Goal: Task Accomplishment & Management: Manage account settings

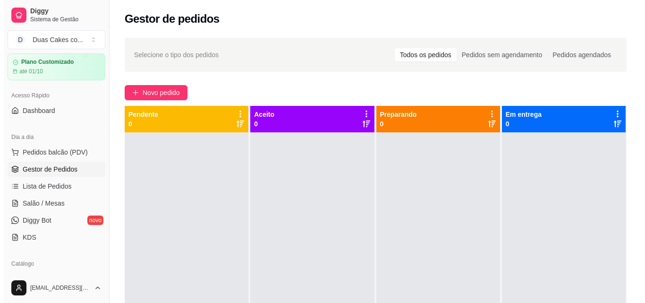
scroll to position [47, 0]
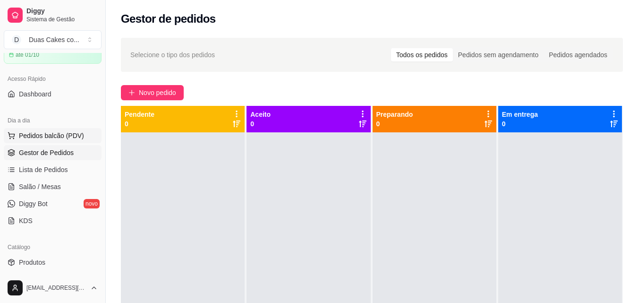
click at [49, 129] on button "Pedidos balcão (PDV)" at bounding box center [53, 135] width 98 height 15
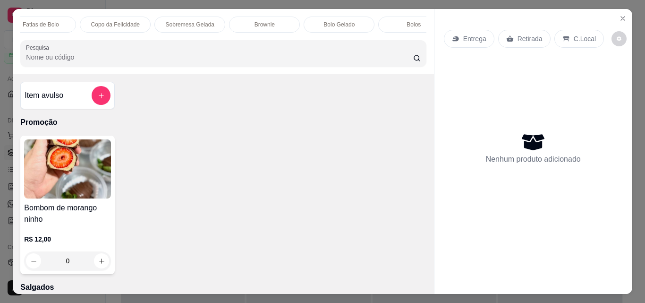
scroll to position [0, 246]
click at [315, 26] on div "Bolo Gelado" at bounding box center [332, 25] width 71 height 16
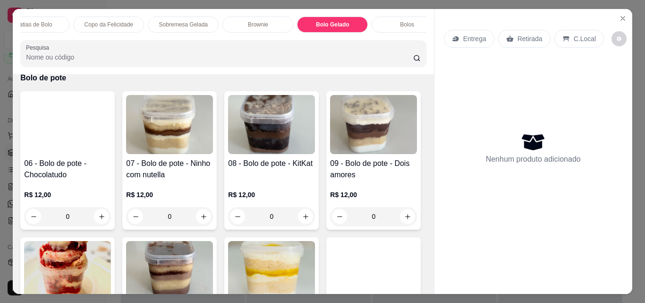
scroll to position [520, 0]
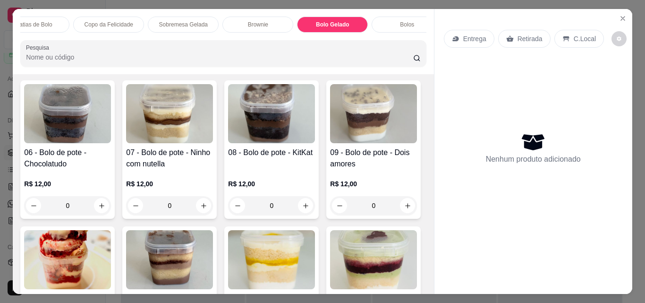
click at [328, 17] on div "Bolo Gelado" at bounding box center [332, 25] width 71 height 16
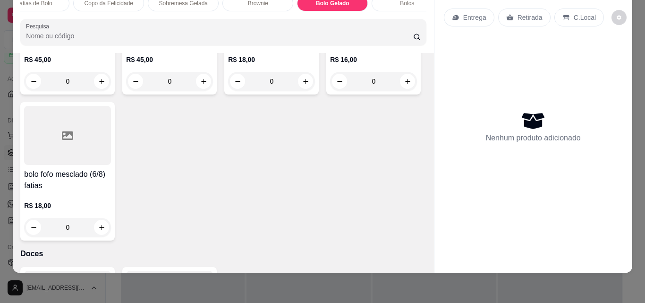
type input "1"
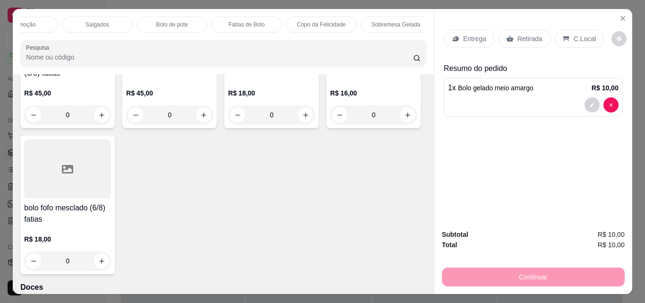
scroll to position [0, 0]
click at [124, 21] on p "Salgados" at bounding box center [131, 25] width 24 height 8
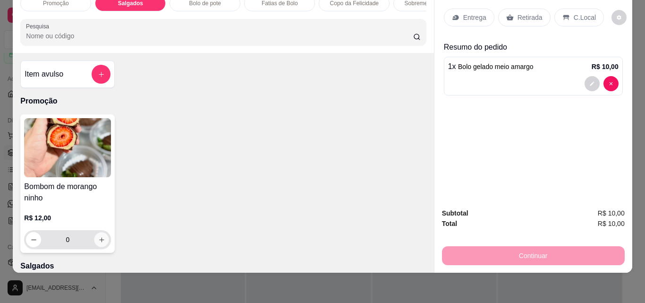
click at [99, 241] on icon "increase-product-quantity" at bounding box center [101, 239] width 5 height 5
type input "1"
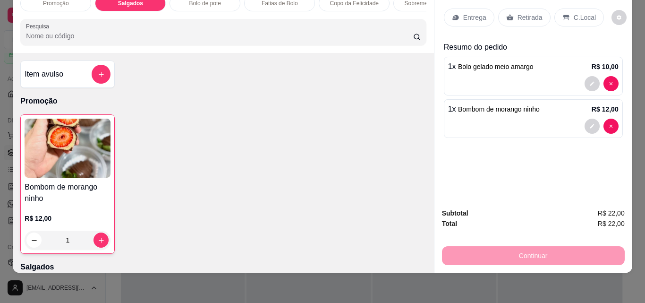
click at [520, 13] on p "Retirada" at bounding box center [530, 17] width 25 height 9
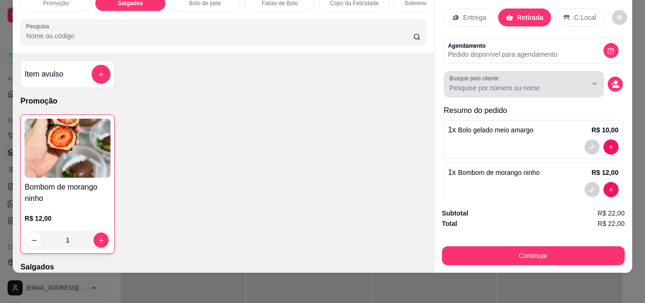
click at [556, 75] on div at bounding box center [524, 84] width 149 height 19
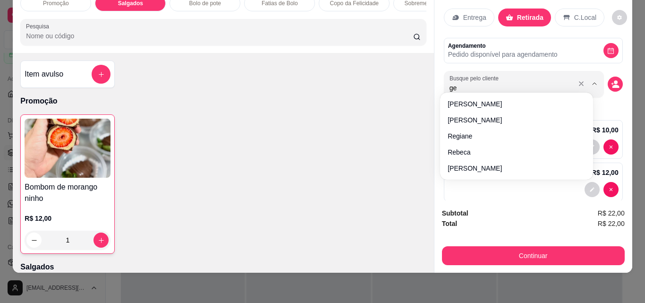
type input "ger"
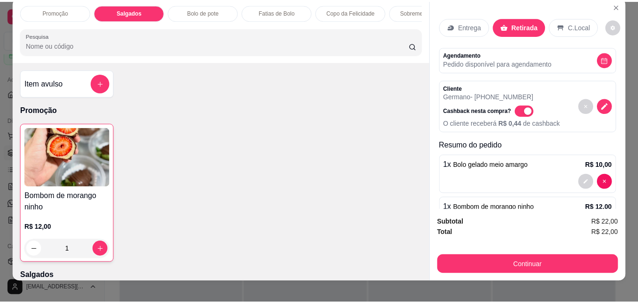
scroll to position [25, 0]
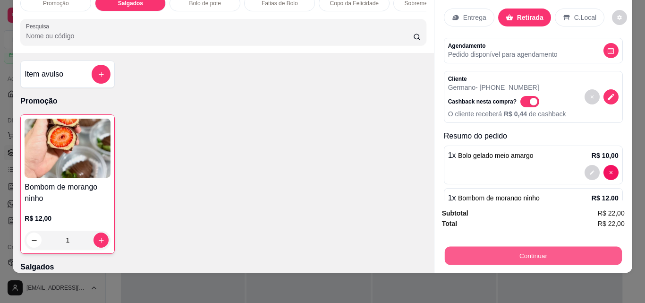
click at [526, 247] on button "Continuar" at bounding box center [532, 255] width 177 height 18
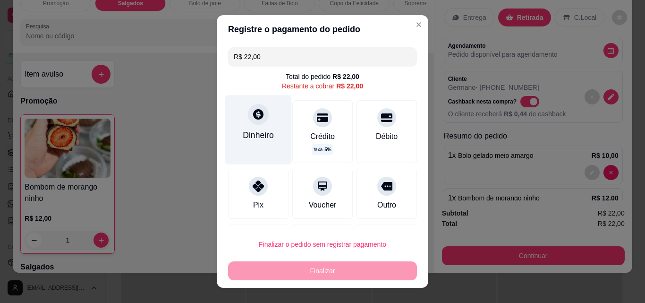
click at [254, 134] on div "Dinheiro" at bounding box center [258, 135] width 31 height 12
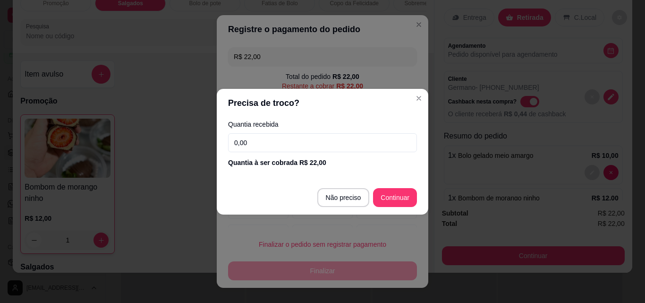
click at [259, 148] on input "0,00" at bounding box center [322, 142] width 189 height 19
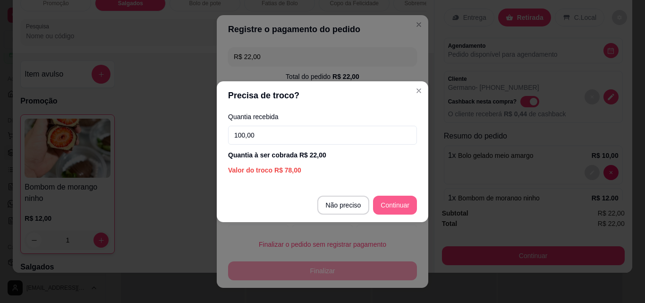
type input "100,00"
type input "R$ 0,00"
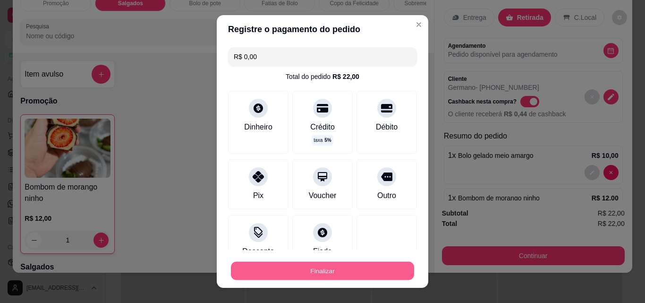
click at [307, 266] on button "Finalizar" at bounding box center [322, 271] width 183 height 18
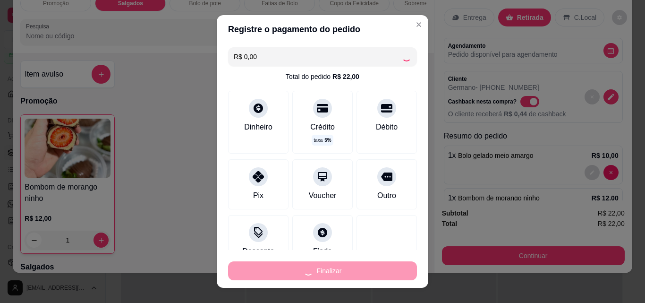
type input "0"
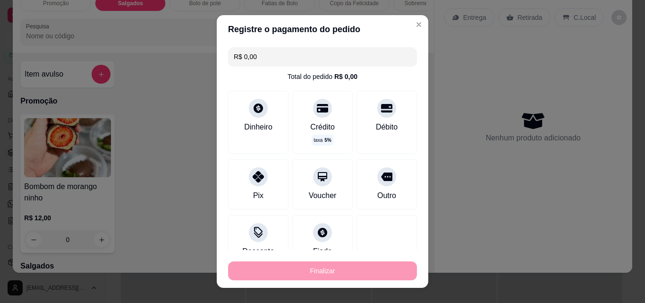
type input "-R$ 22,00"
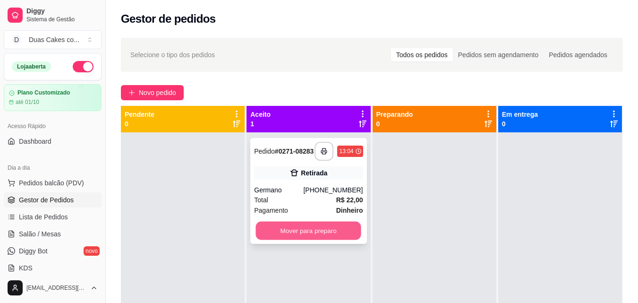
click at [338, 231] on button "Mover para preparo" at bounding box center [308, 231] width 105 height 18
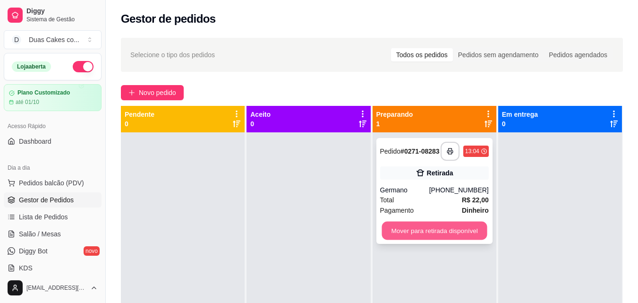
click at [411, 238] on button "Mover para retirada disponível" at bounding box center [434, 231] width 105 height 18
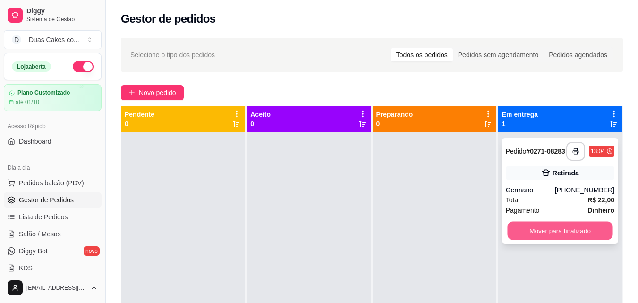
click at [555, 239] on button "Mover para finalizado" at bounding box center [559, 231] width 105 height 18
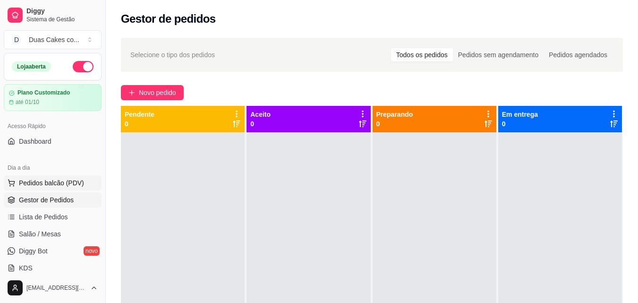
click at [64, 184] on span "Pedidos balcão (PDV)" at bounding box center [51, 182] width 65 height 9
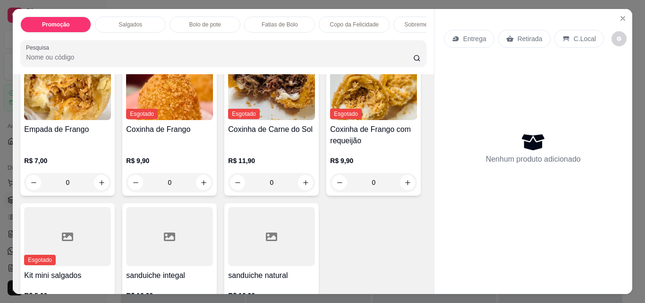
scroll to position [189, 0]
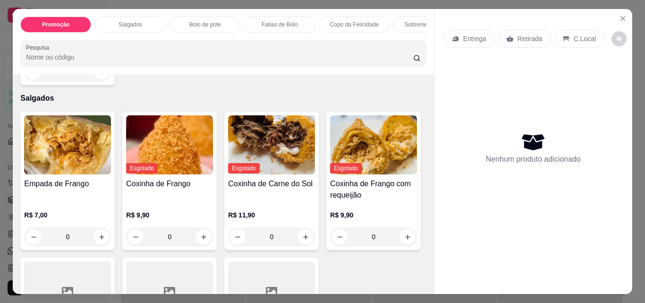
click at [289, 17] on div "Fatias de Bolo" at bounding box center [279, 25] width 71 height 16
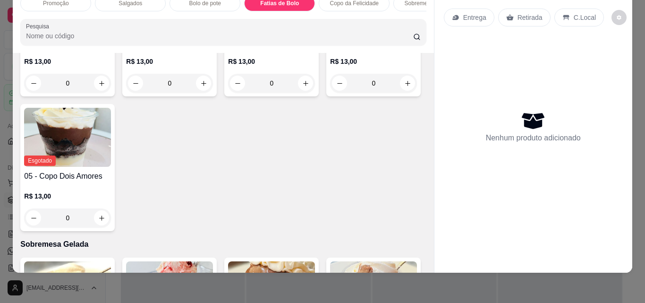
scroll to position [1386, 0]
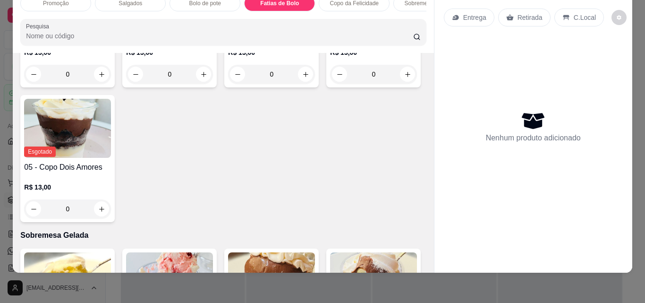
type input "1"
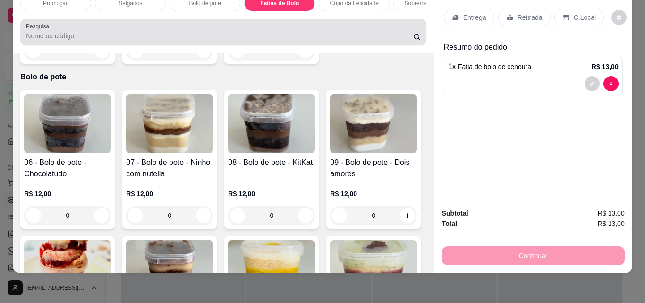
scroll to position [0, 0]
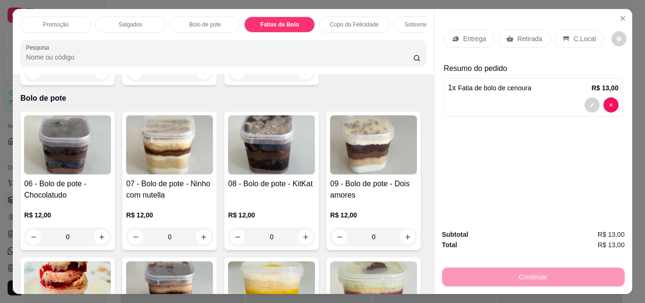
click at [405, 21] on p "Sobremesa Gelada" at bounding box center [429, 25] width 49 height 8
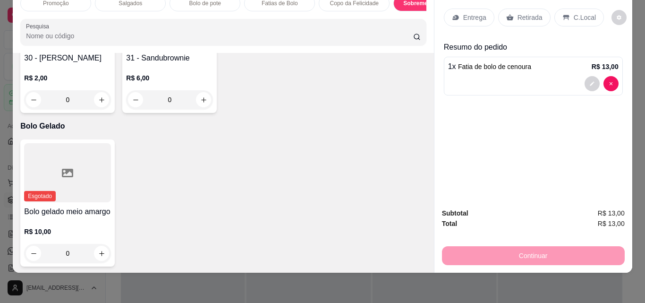
scroll to position [1938, 0]
type input "1"
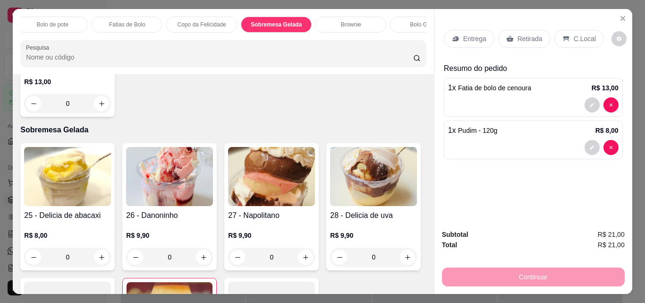
scroll to position [0, 170]
click at [343, 22] on div "Brownie" at bounding box center [333, 25] width 71 height 16
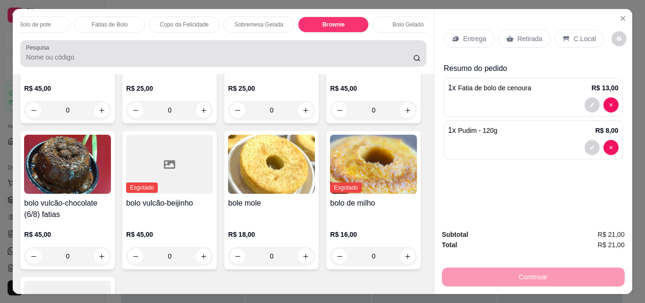
scroll to position [25, 0]
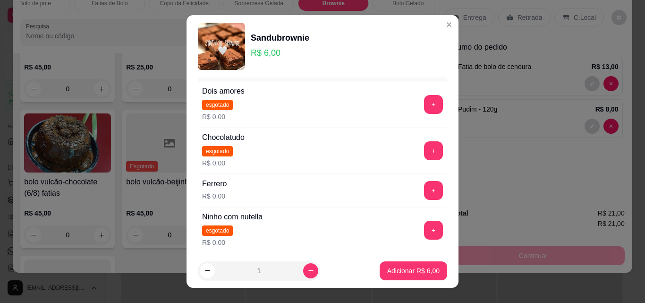
scroll to position [47, 0]
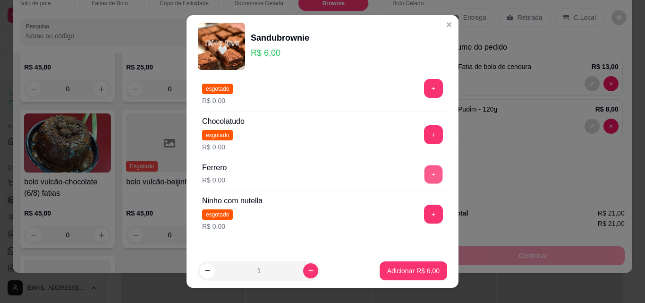
click at [425, 169] on button "+" at bounding box center [434, 174] width 18 height 18
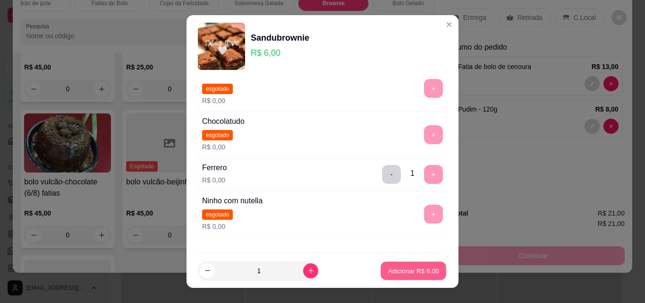
click at [422, 271] on p "Adicionar R$ 6,00" at bounding box center [413, 270] width 51 height 9
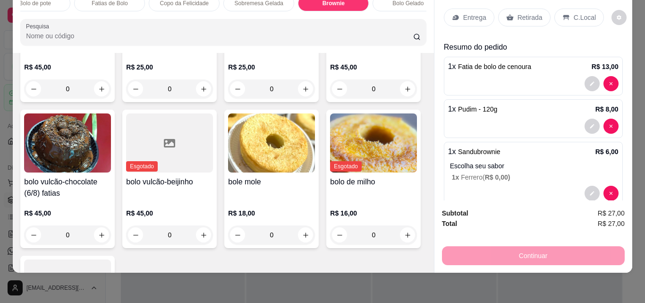
click at [520, 13] on p "Retirada" at bounding box center [530, 17] width 25 height 9
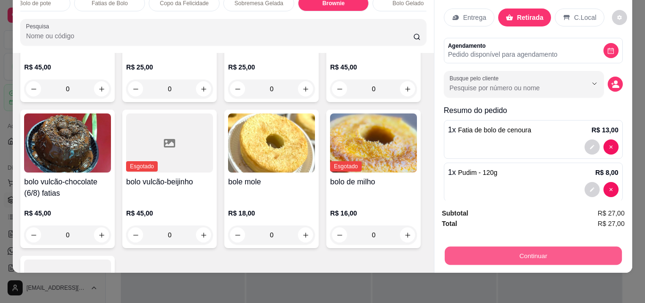
click at [546, 246] on button "Continuar" at bounding box center [532, 255] width 177 height 18
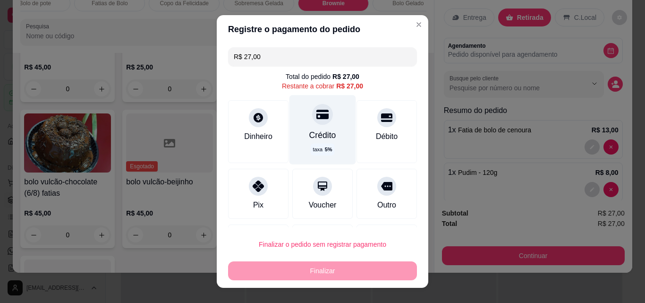
click at [315, 125] on div "Crédito taxa 5 %" at bounding box center [323, 129] width 67 height 69
type input "R$ 0,00"
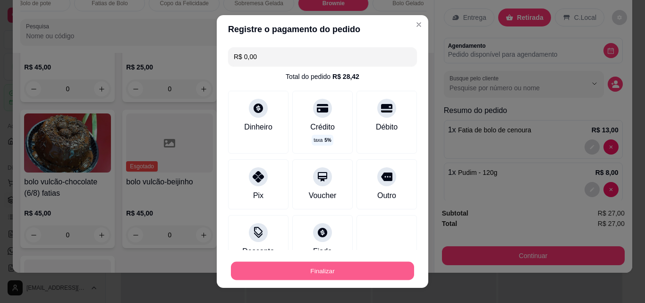
click at [327, 274] on button "Finalizar" at bounding box center [322, 271] width 183 height 18
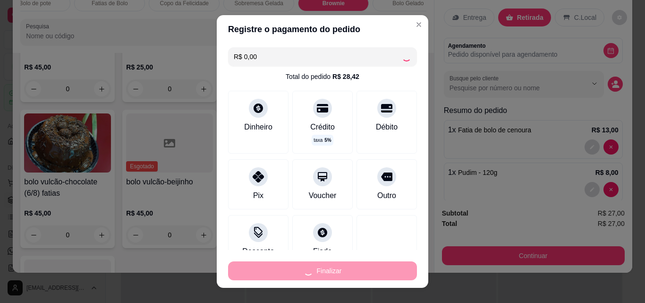
type input "0"
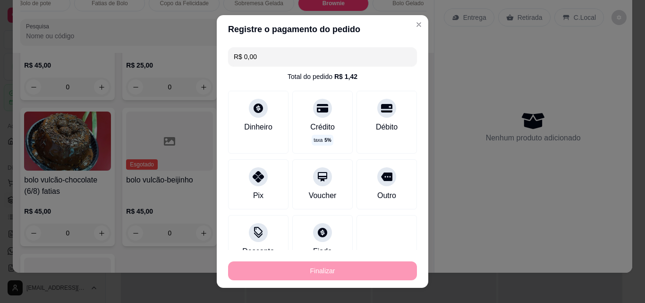
type input "-R$ 27,00"
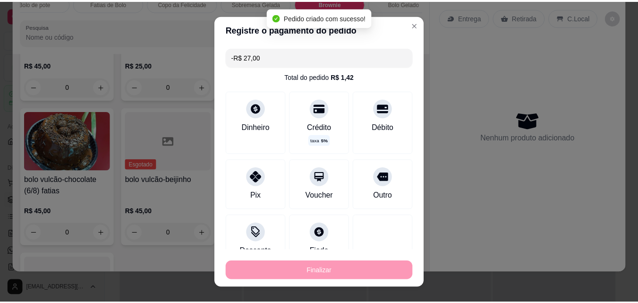
scroll to position [2266, 0]
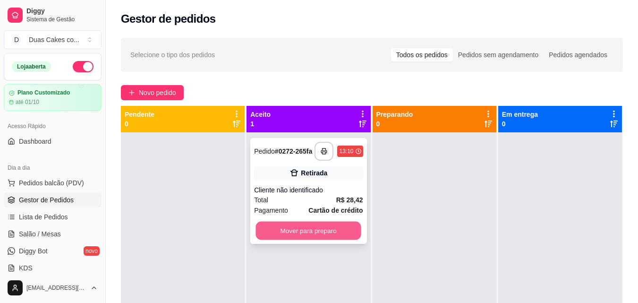
click at [304, 230] on button "Mover para preparo" at bounding box center [308, 231] width 105 height 18
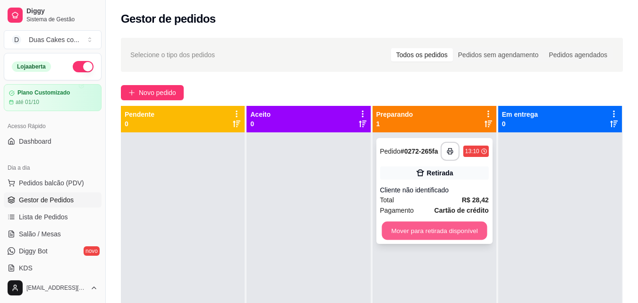
click at [421, 230] on button "Mover para retirada disponível" at bounding box center [434, 231] width 105 height 18
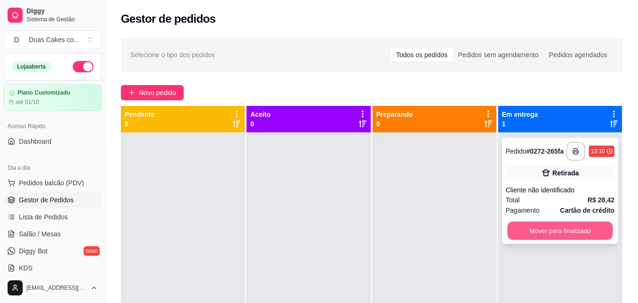
click at [592, 230] on button "Mover para finalizado" at bounding box center [559, 231] width 105 height 18
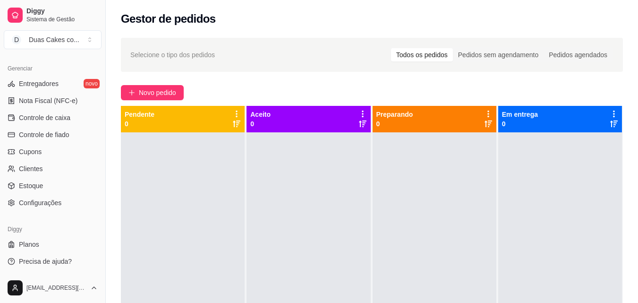
scroll to position [330, 0]
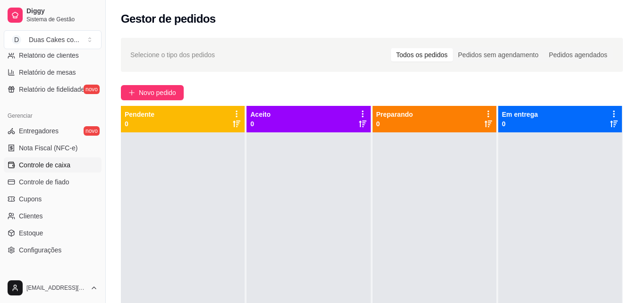
click at [44, 158] on link "Controle de caixa" at bounding box center [53, 164] width 98 height 15
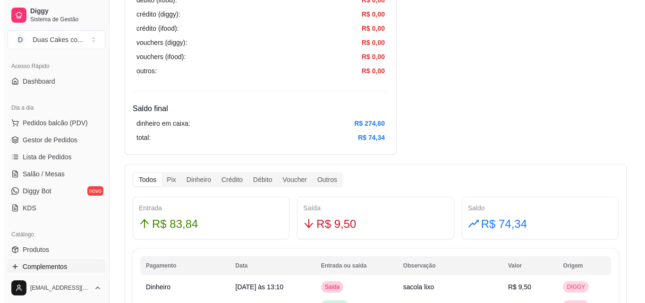
scroll to position [46, 0]
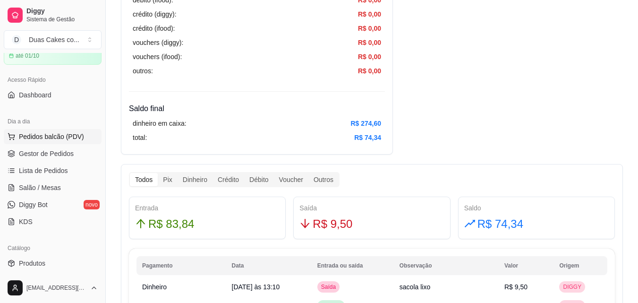
click at [44, 131] on button "Pedidos balcão (PDV)" at bounding box center [53, 136] width 98 height 15
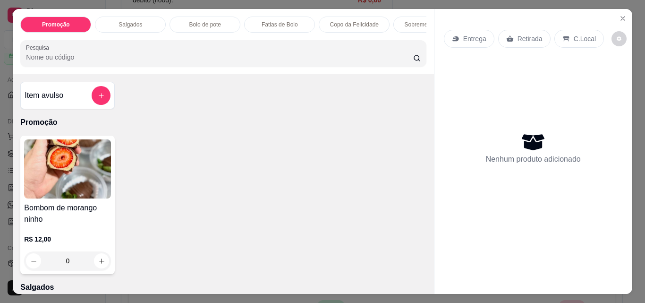
click at [213, 21] on p "Bolo de pote" at bounding box center [205, 25] width 32 height 8
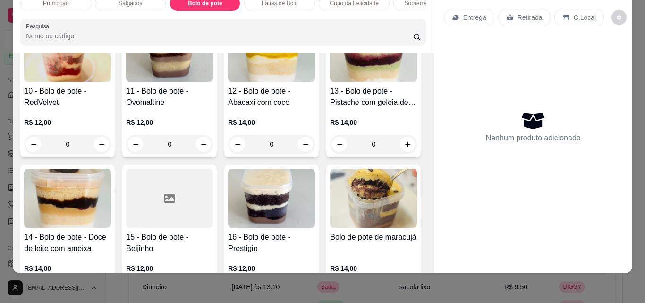
scroll to position [689, 0]
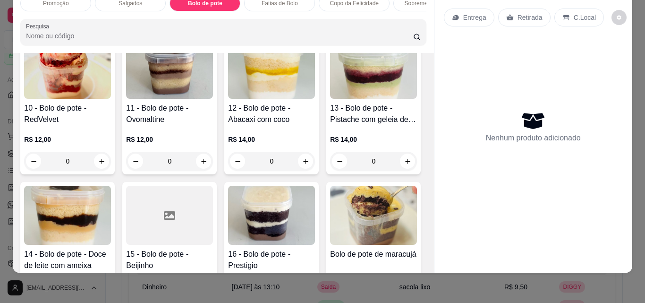
click at [99, 19] on icon "increase-product-quantity" at bounding box center [101, 15] width 7 height 7
type input "1"
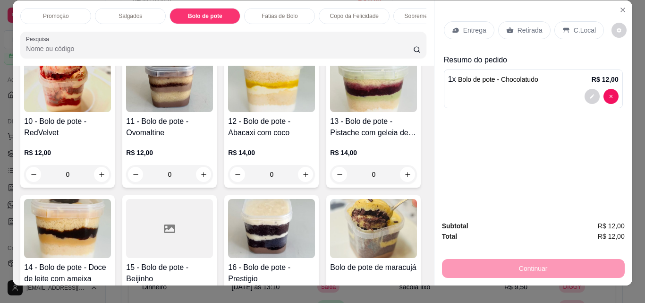
scroll to position [0, 0]
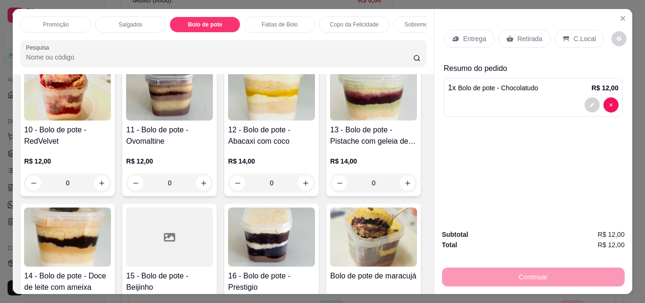
click at [519, 37] on p "Retirada" at bounding box center [530, 38] width 25 height 9
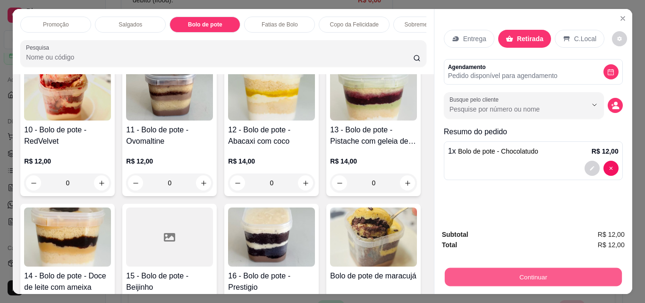
click at [533, 273] on button "Continuar" at bounding box center [532, 276] width 177 height 18
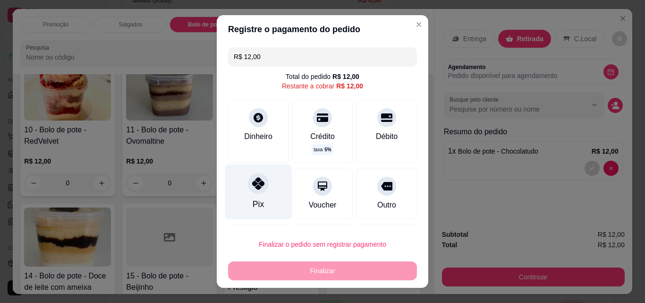
click at [238, 193] on div "Pix" at bounding box center [258, 191] width 67 height 55
type input "R$ 0,00"
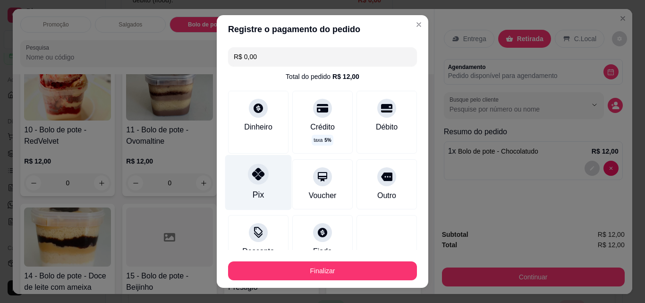
click at [256, 178] on icon at bounding box center [258, 174] width 12 height 12
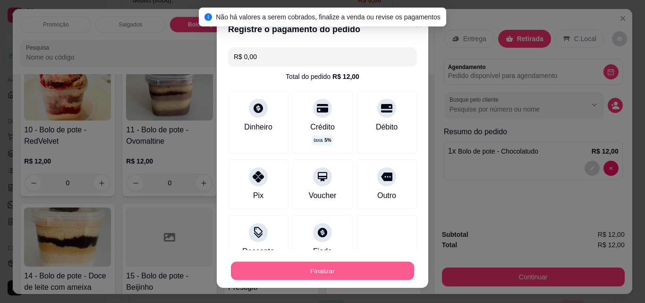
click at [311, 269] on button "Finalizar" at bounding box center [322, 271] width 183 height 18
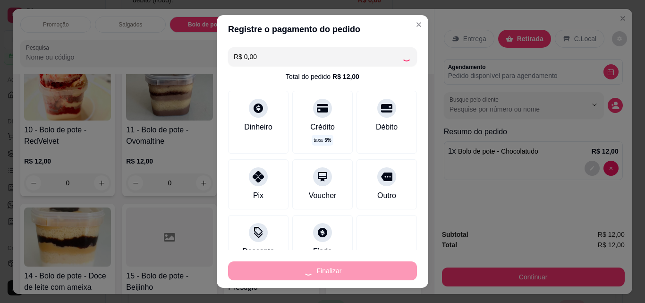
type input "0"
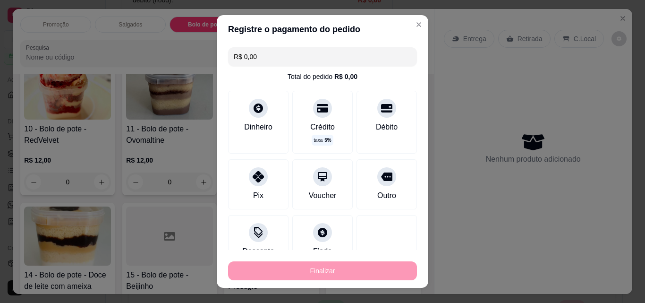
type input "-R$ 12,00"
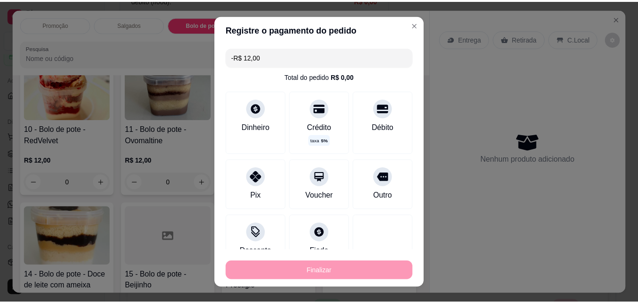
scroll to position [689, 0]
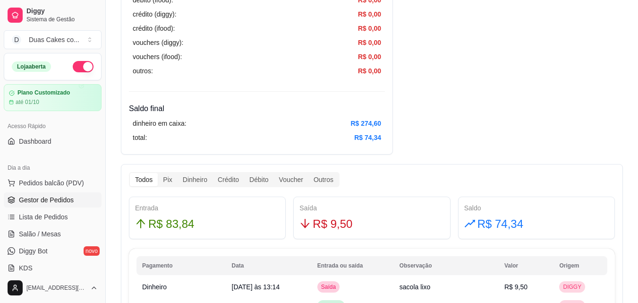
click at [45, 199] on span "Gestor de Pedidos" at bounding box center [46, 199] width 55 height 9
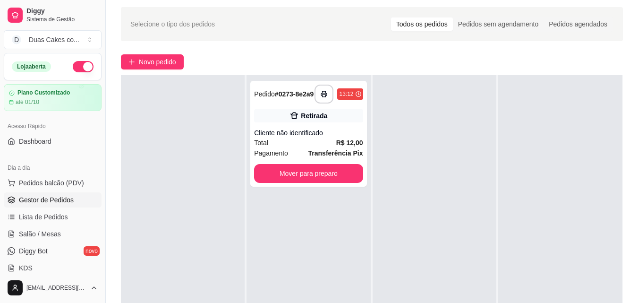
scroll to position [47, 0]
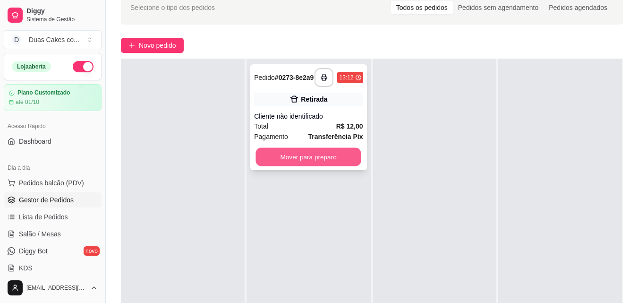
click at [307, 158] on button "Mover para preparo" at bounding box center [308, 157] width 105 height 18
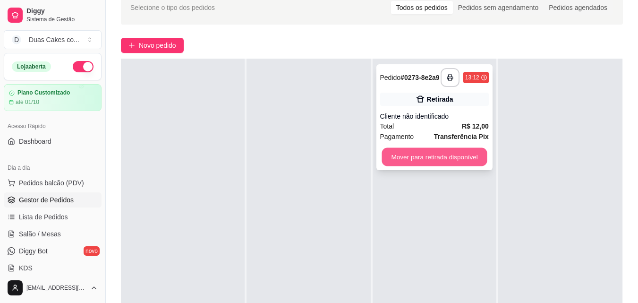
click at [451, 160] on button "Mover para retirada disponível" at bounding box center [434, 157] width 105 height 18
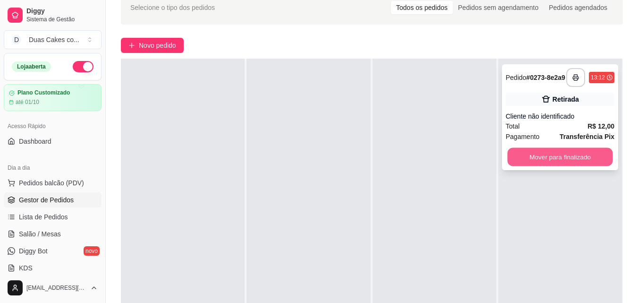
click at [564, 157] on button "Mover para finalizado" at bounding box center [559, 157] width 105 height 18
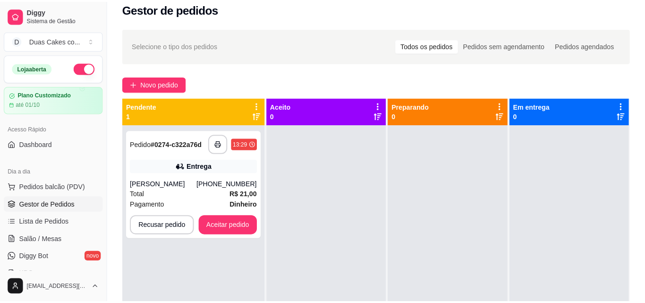
scroll to position [0, 0]
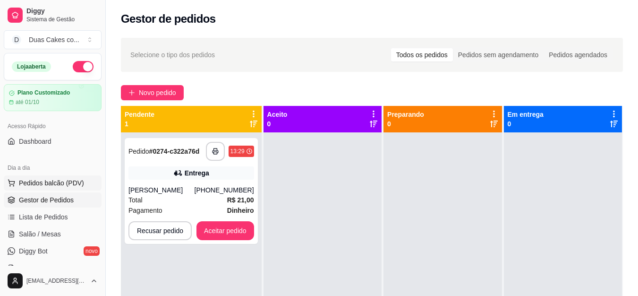
click at [52, 183] on span "Pedidos balcão (PDV)" at bounding box center [51, 182] width 65 height 9
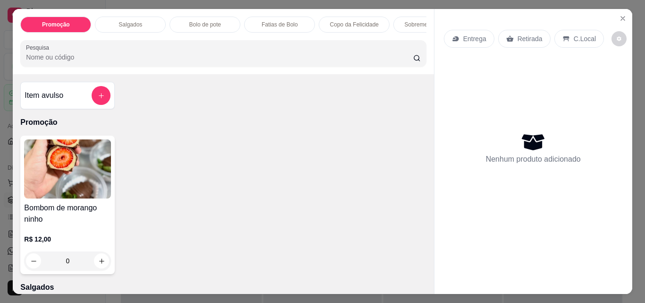
click at [354, 21] on p "Copo da Felicidade" at bounding box center [354, 25] width 49 height 8
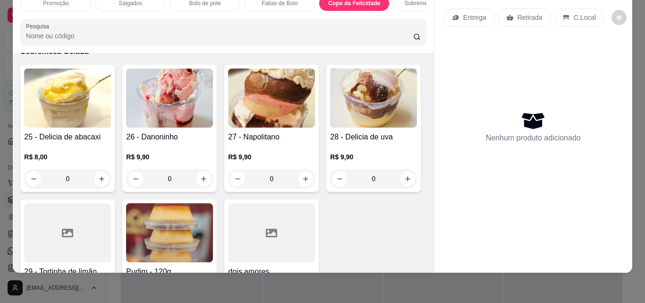
scroll to position [1591, 0]
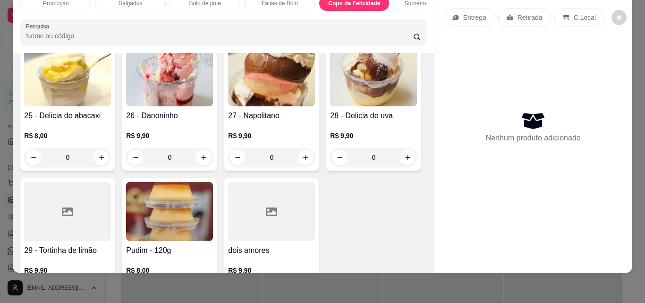
type input "1"
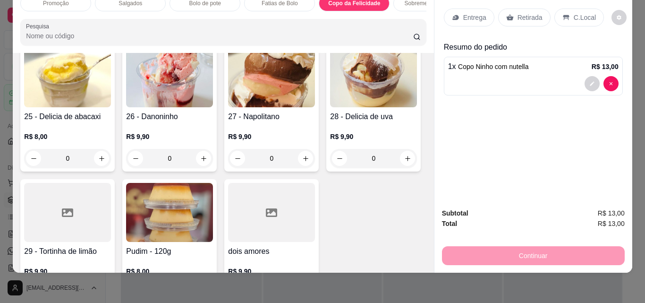
scroll to position [1591, 0]
click at [519, 13] on p "Retirada" at bounding box center [530, 17] width 25 height 9
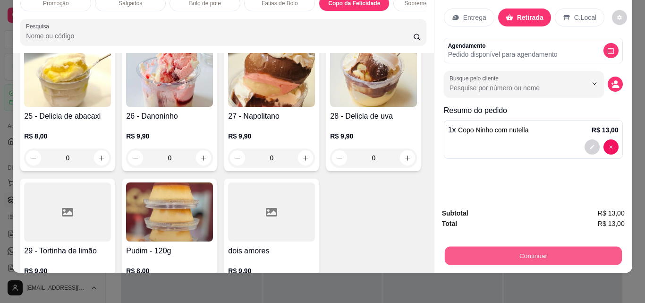
click at [533, 246] on button "Continuar" at bounding box center [532, 255] width 177 height 18
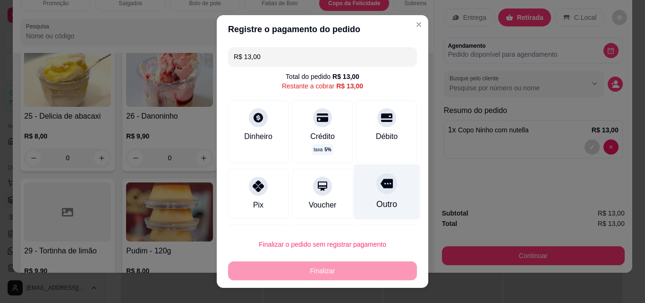
click at [381, 188] on icon at bounding box center [387, 183] width 12 height 12
type input "R$ 0,00"
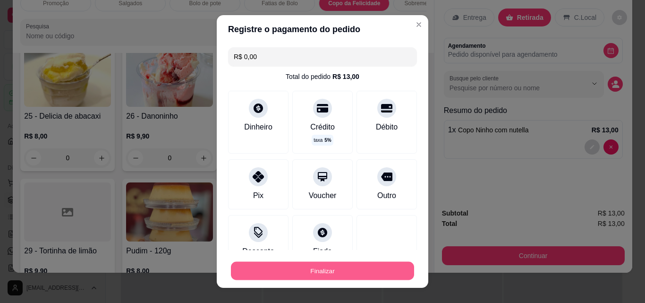
click at [319, 271] on button "Finalizar" at bounding box center [322, 271] width 183 height 18
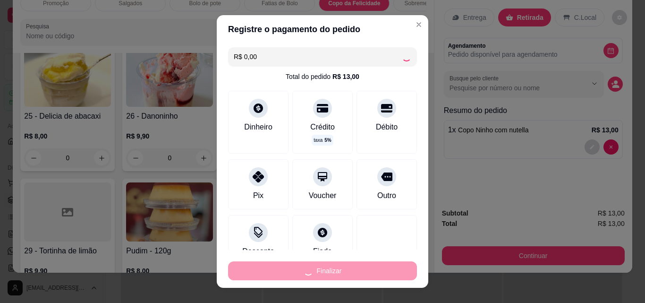
type input "0"
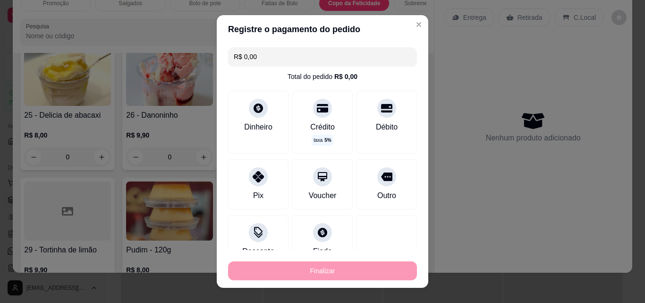
type input "-R$ 13,00"
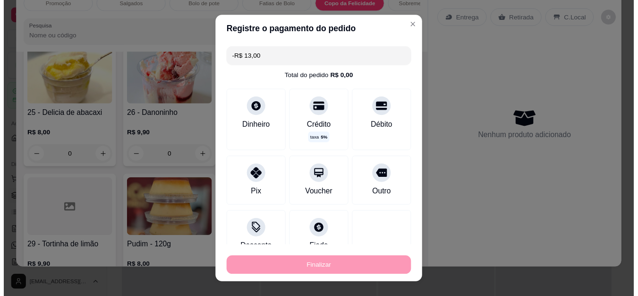
scroll to position [1591, 0]
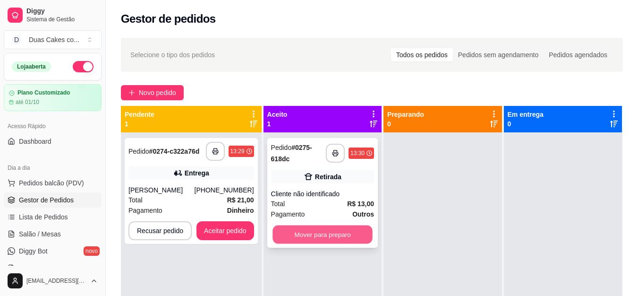
click at [325, 233] on button "Mover para preparo" at bounding box center [323, 234] width 100 height 18
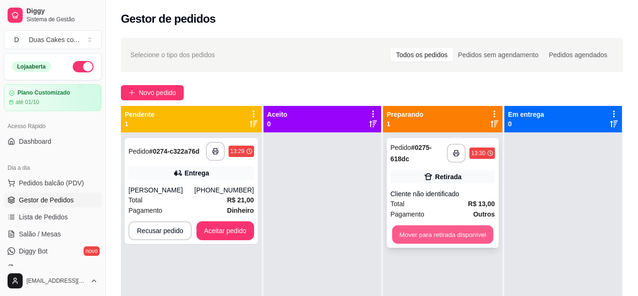
click at [430, 229] on button "Mover para retirada disponível" at bounding box center [442, 234] width 101 height 18
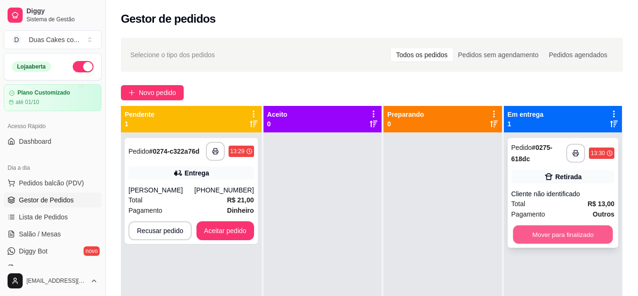
click at [556, 226] on button "Mover para finalizado" at bounding box center [563, 234] width 100 height 18
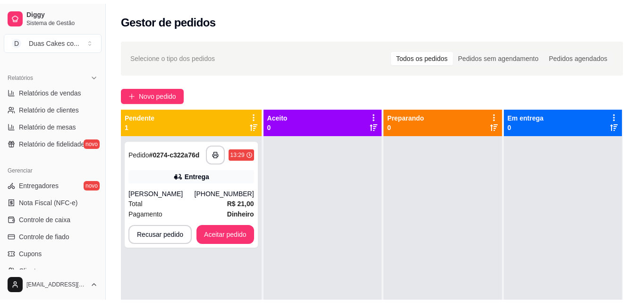
scroll to position [283, 0]
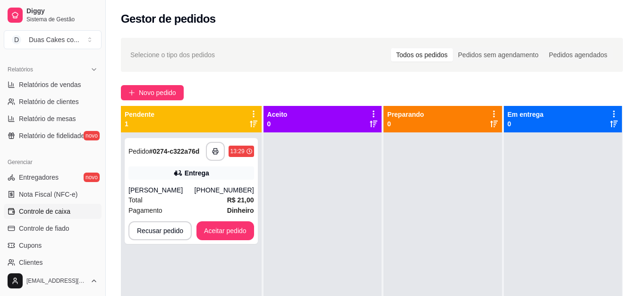
click at [43, 209] on span "Controle de caixa" at bounding box center [44, 210] width 51 height 9
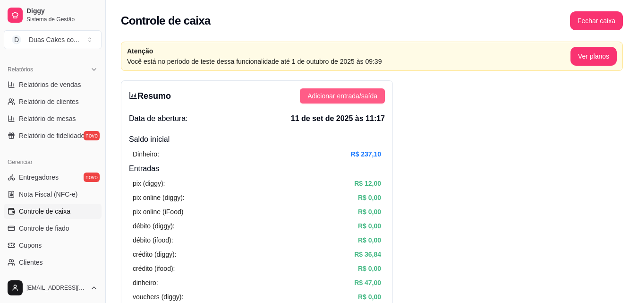
click at [378, 98] on button "Adicionar entrada/saída" at bounding box center [342, 95] width 85 height 15
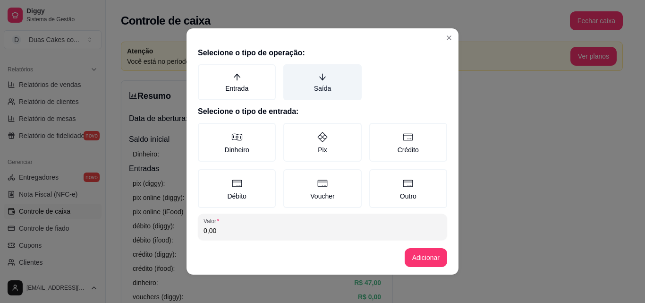
click at [307, 85] on label "Saída" at bounding box center [322, 82] width 78 height 36
click at [290, 71] on button "Saída" at bounding box center [287, 68] width 8 height 8
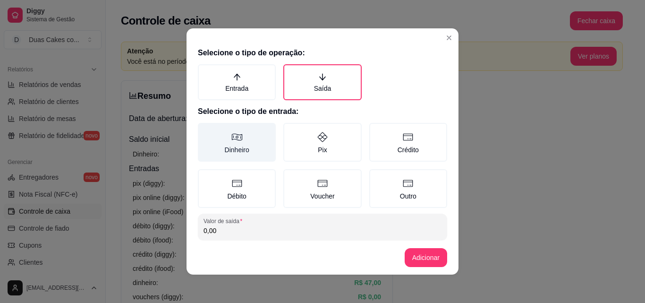
click at [239, 148] on label "Dinheiro" at bounding box center [237, 142] width 78 height 39
click at [205, 130] on button "Dinheiro" at bounding box center [201, 126] width 8 height 8
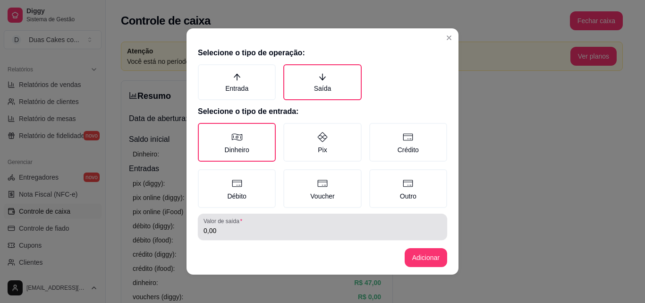
click at [235, 225] on div "0,00" at bounding box center [323, 226] width 238 height 19
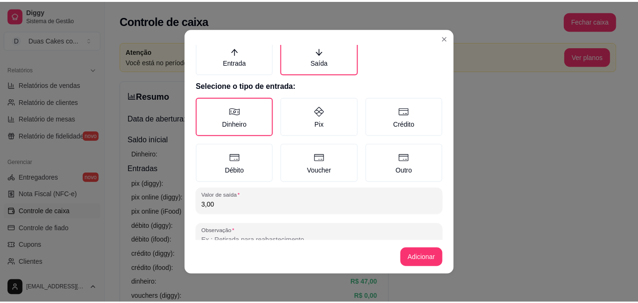
scroll to position [51, 0]
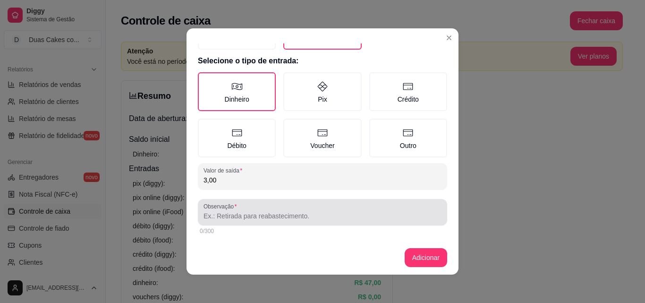
type input "3,00"
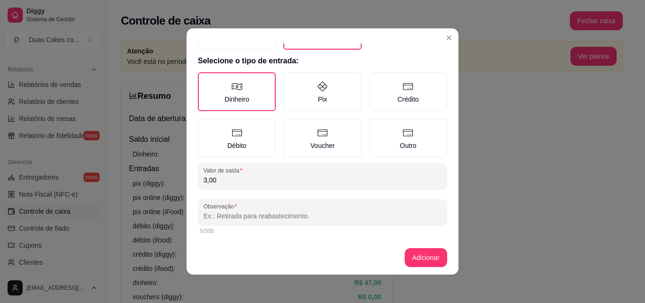
click at [263, 218] on input "Observação" at bounding box center [323, 215] width 238 height 9
type input "taxa mas delivery"
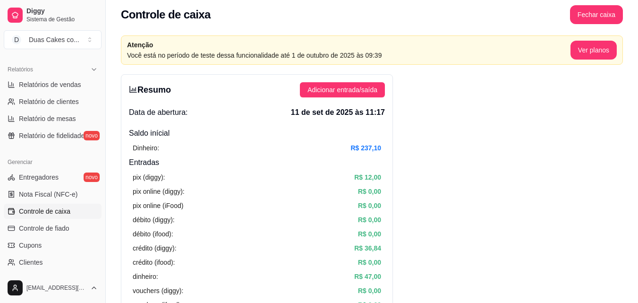
scroll to position [0, 0]
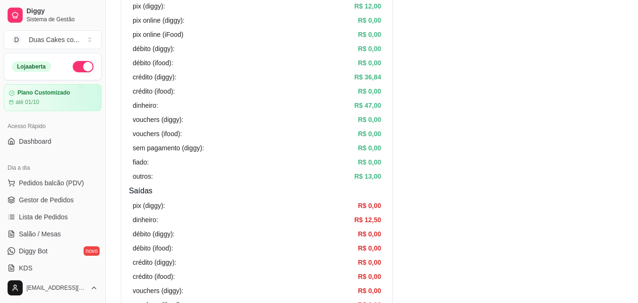
scroll to position [331, 0]
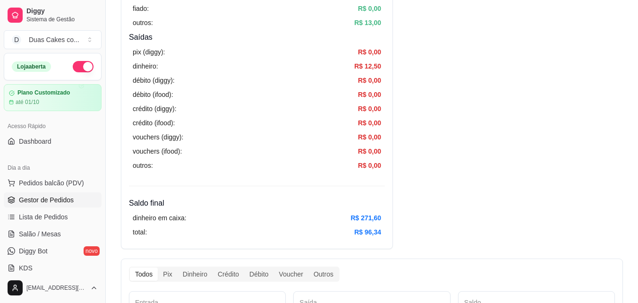
click at [43, 197] on span "Gestor de Pedidos" at bounding box center [46, 199] width 55 height 9
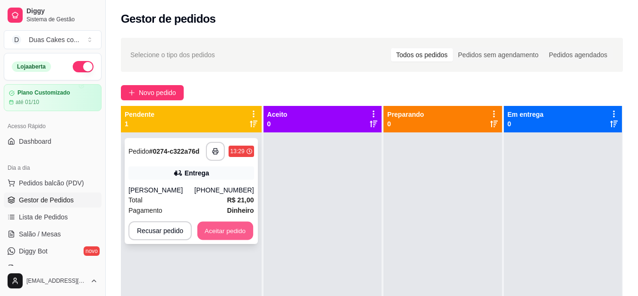
click at [213, 230] on button "Aceitar pedido" at bounding box center [225, 231] width 56 height 18
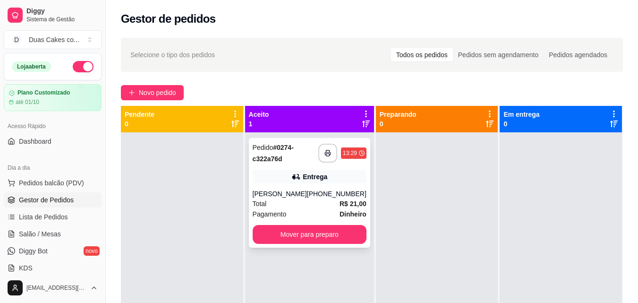
click at [312, 194] on div "[PHONE_NUMBER]" at bounding box center [337, 193] width 60 height 9
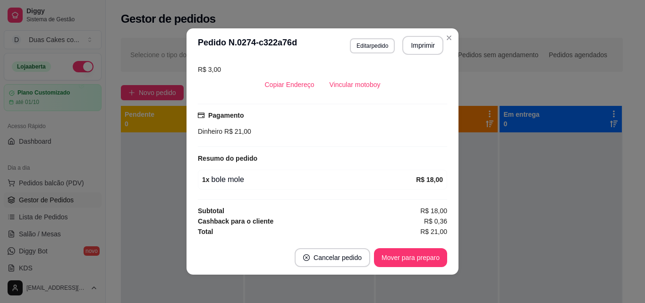
scroll to position [2, 0]
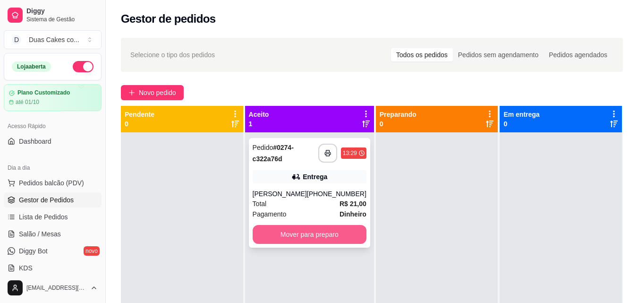
click at [326, 230] on button "Mover para preparo" at bounding box center [310, 234] width 114 height 19
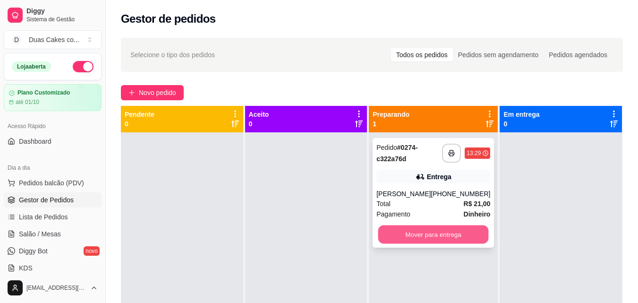
click at [439, 236] on button "Mover para entrega" at bounding box center [433, 234] width 111 height 18
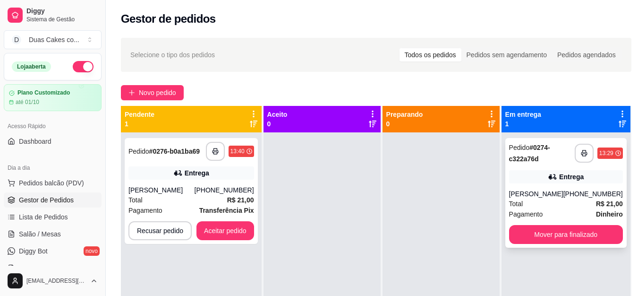
click at [570, 181] on div "Entrega" at bounding box center [571, 176] width 25 height 9
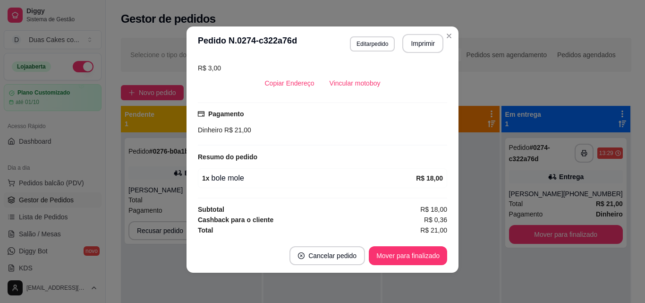
scroll to position [218, 0]
click at [386, 257] on button "Mover para finalizado" at bounding box center [408, 256] width 76 height 18
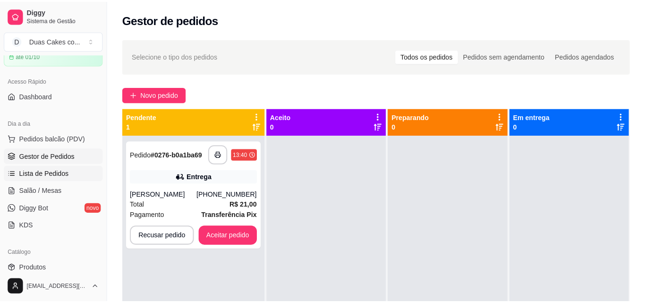
scroll to position [0, 0]
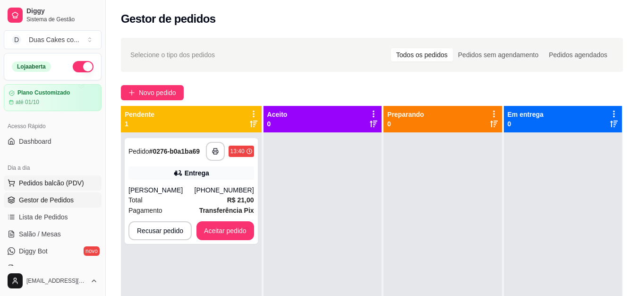
click at [32, 179] on span "Pedidos balcão (PDV)" at bounding box center [51, 182] width 65 height 9
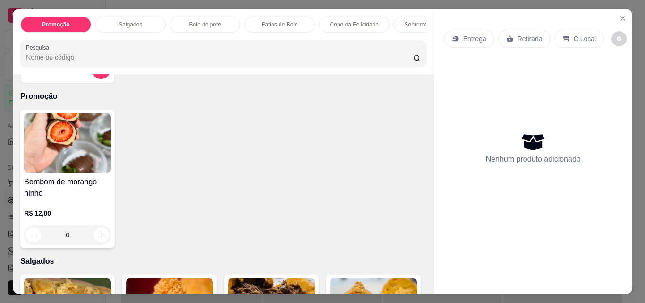
scroll to position [47, 0]
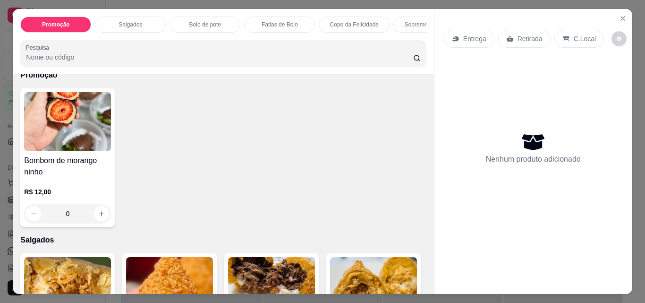
click at [273, 21] on p "Fatias de Bolo" at bounding box center [280, 25] width 36 height 8
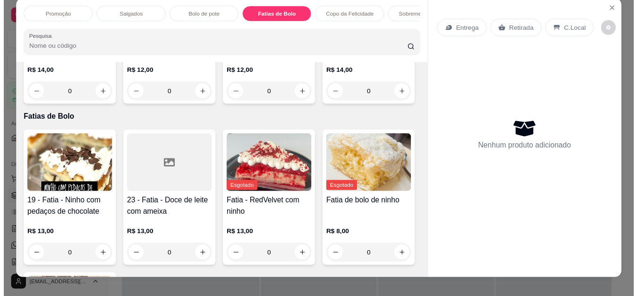
scroll to position [0, 0]
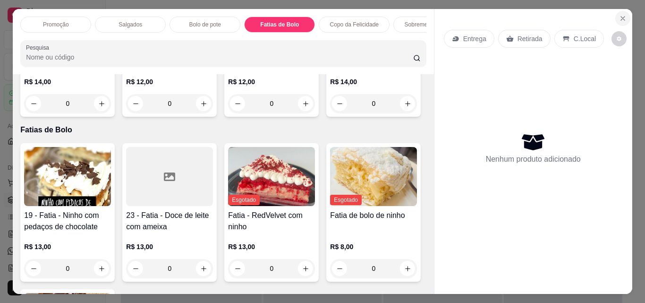
click at [622, 15] on icon "Close" at bounding box center [623, 19] width 8 height 8
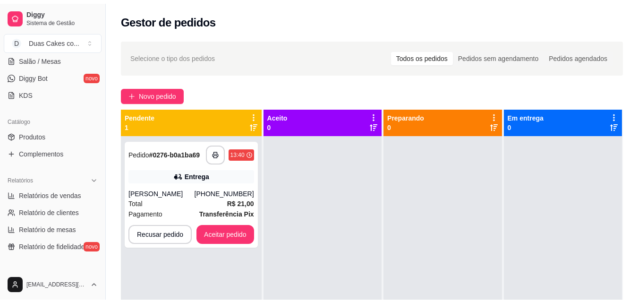
scroll to position [189, 0]
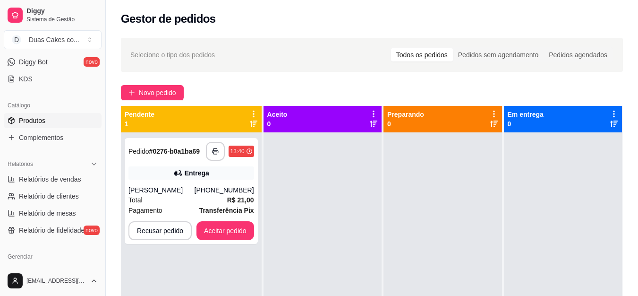
click at [28, 115] on link "Produtos" at bounding box center [53, 120] width 98 height 15
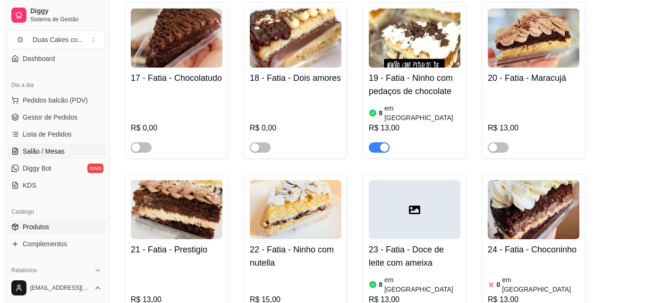
scroll to position [47, 0]
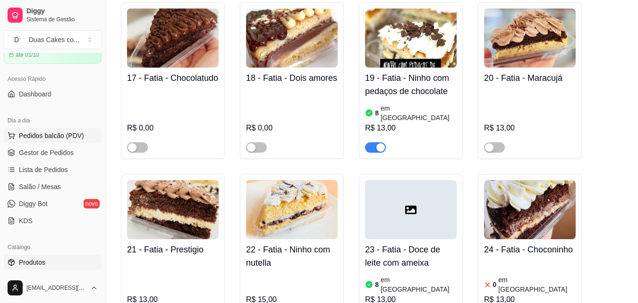
click at [40, 137] on span "Pedidos balcão (PDV)" at bounding box center [51, 135] width 65 height 9
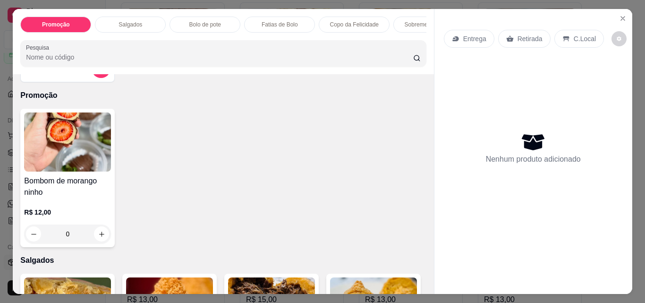
scroll to position [47, 0]
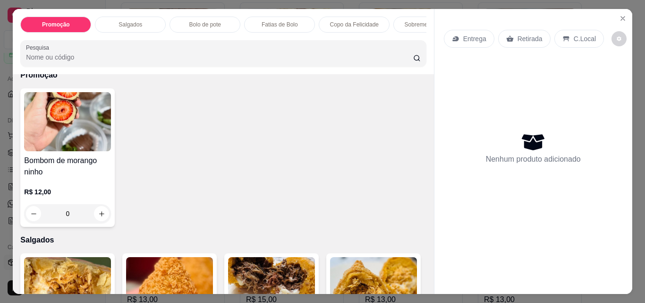
click at [278, 21] on p "Fatias de Bolo" at bounding box center [280, 25] width 36 height 8
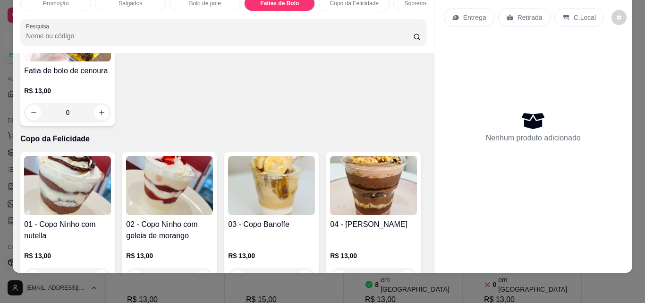
scroll to position [1197, 0]
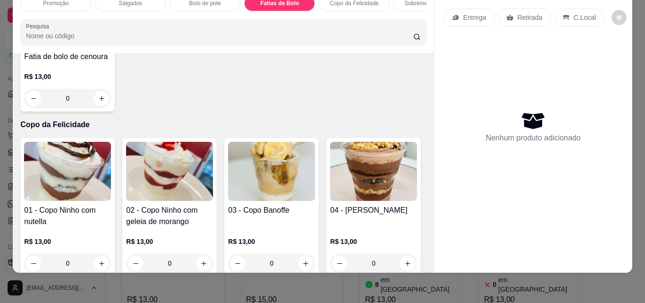
type input "1"
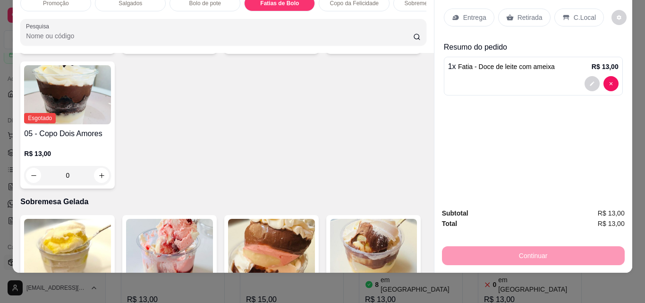
scroll to position [1433, 0]
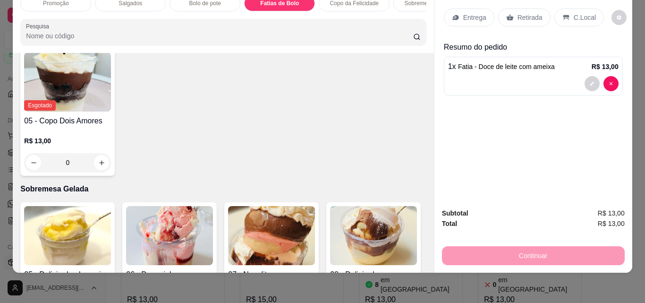
type input "1"
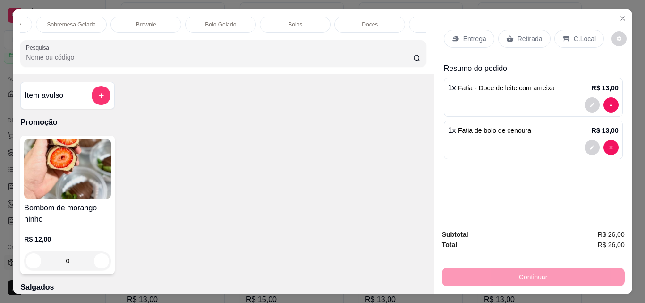
scroll to position [0, 359]
click at [374, 22] on div "Doces" at bounding box center [368, 25] width 71 height 16
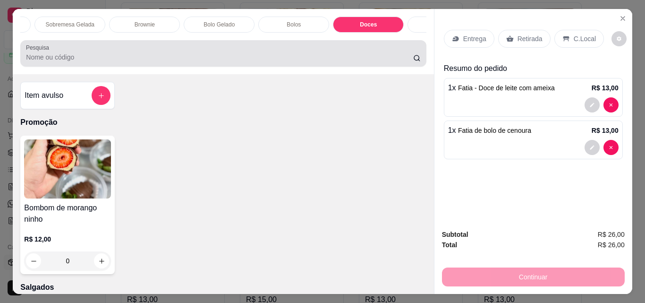
scroll to position [25, 0]
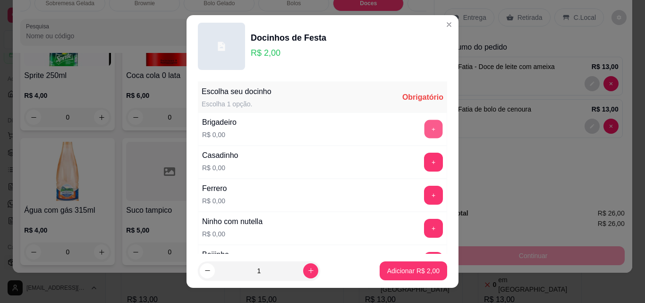
click at [425, 128] on button "+" at bounding box center [434, 129] width 18 height 18
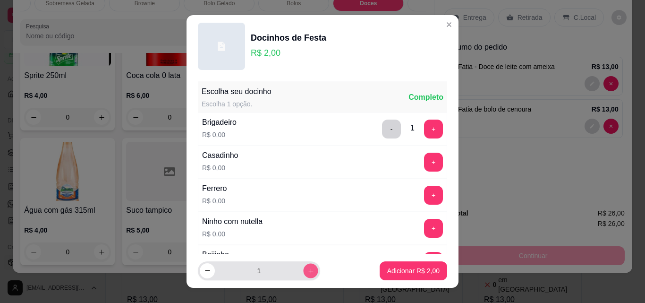
click at [307, 271] on icon "increase-product-quantity" at bounding box center [310, 270] width 7 height 7
type input "2"
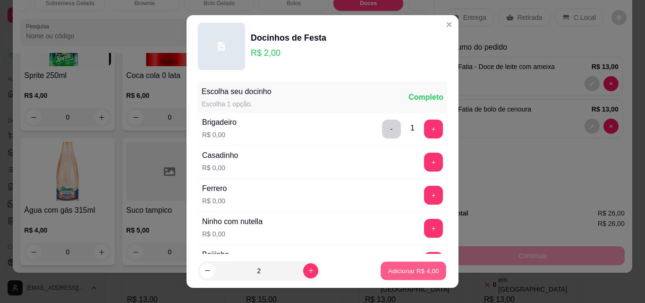
click at [388, 273] on p "Adicionar R$ 4,00" at bounding box center [413, 270] width 51 height 9
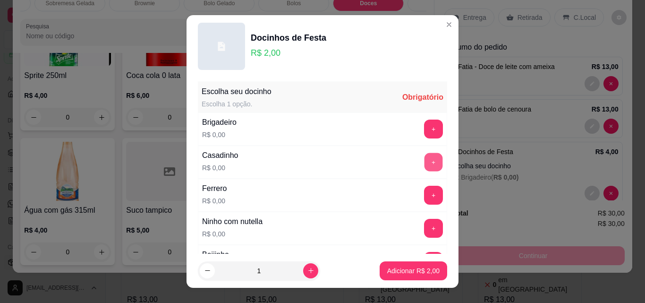
click at [425, 160] on button "+" at bounding box center [434, 162] width 18 height 18
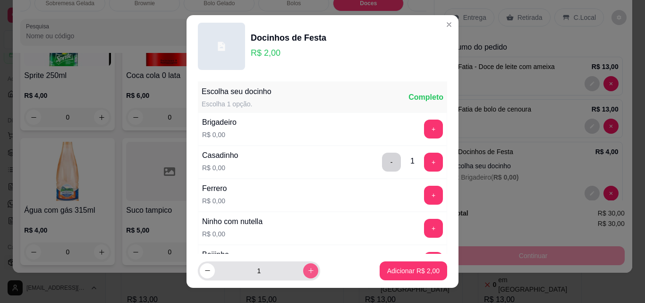
click at [304, 268] on button "increase-product-quantity" at bounding box center [310, 270] width 15 height 15
type input "2"
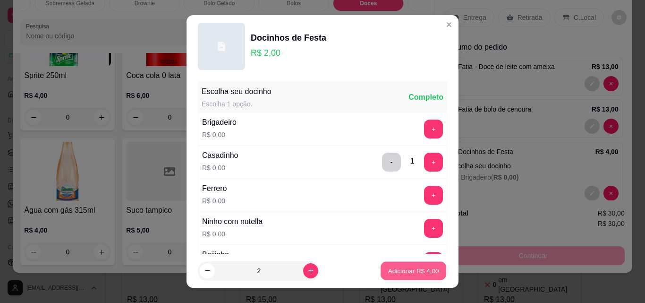
click at [399, 271] on p "Adicionar R$ 4,00" at bounding box center [413, 270] width 51 height 9
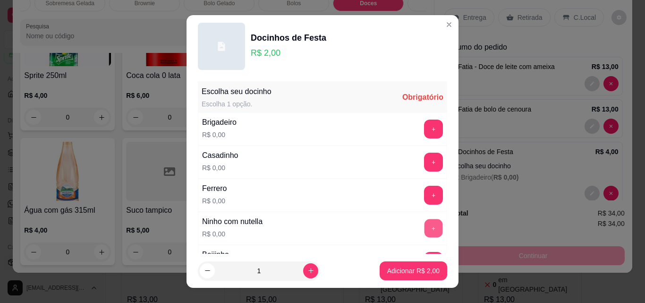
click at [425, 224] on button "+" at bounding box center [434, 228] width 18 height 18
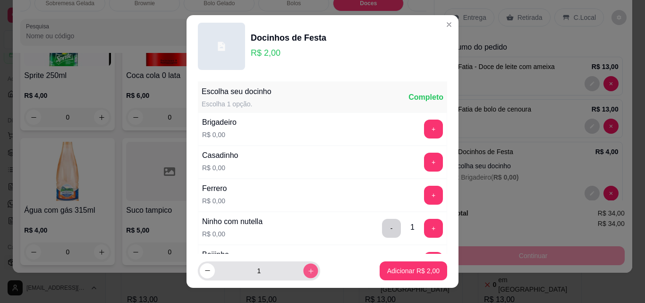
click at [307, 269] on icon "increase-product-quantity" at bounding box center [310, 270] width 7 height 7
type input "2"
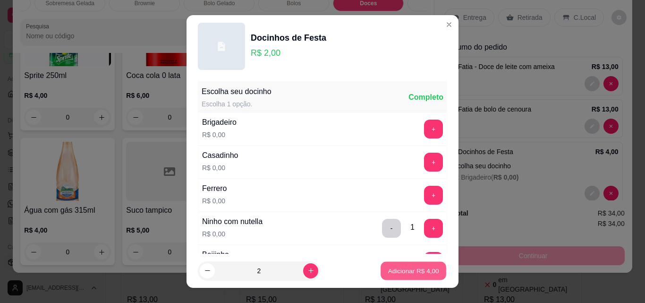
click at [402, 267] on p "Adicionar R$ 4,00" at bounding box center [413, 270] width 51 height 9
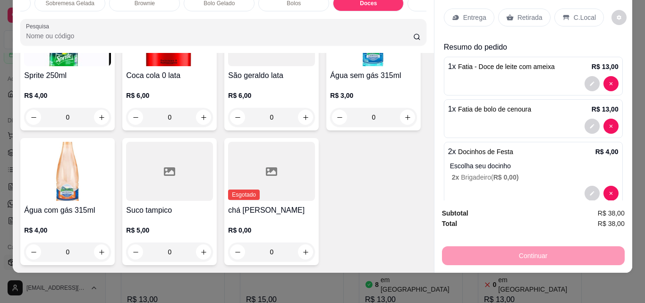
click at [520, 13] on p "Retirada" at bounding box center [530, 17] width 25 height 9
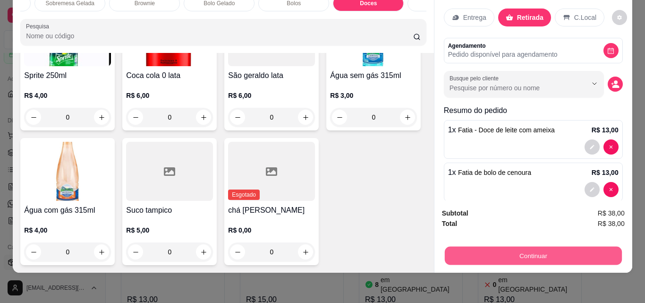
click at [523, 246] on button "Continuar" at bounding box center [532, 255] width 177 height 18
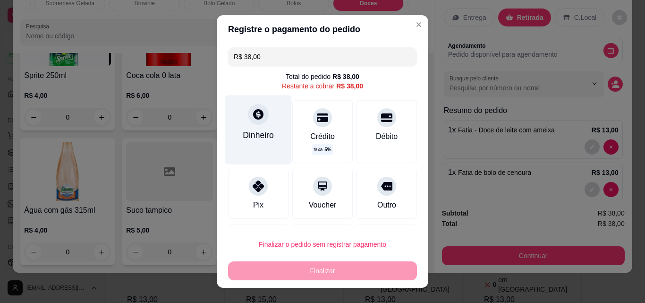
click at [252, 115] on icon at bounding box center [258, 114] width 12 height 12
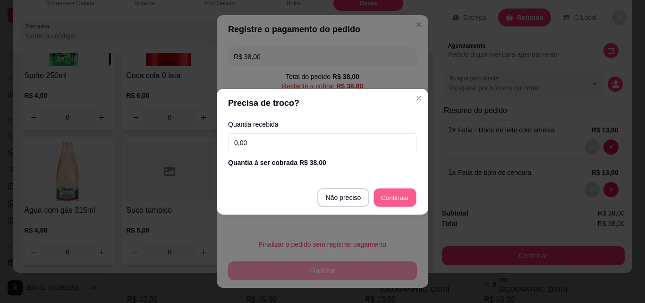
type input "R$ 0,00"
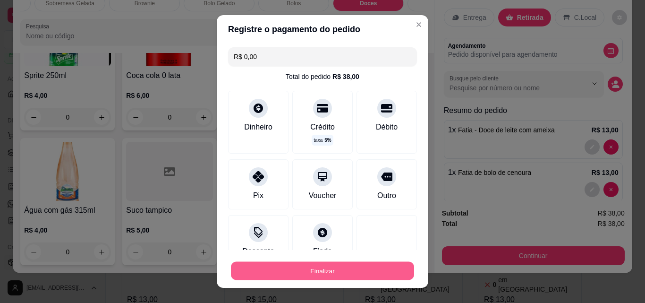
click at [309, 273] on button "Finalizar" at bounding box center [322, 271] width 183 height 18
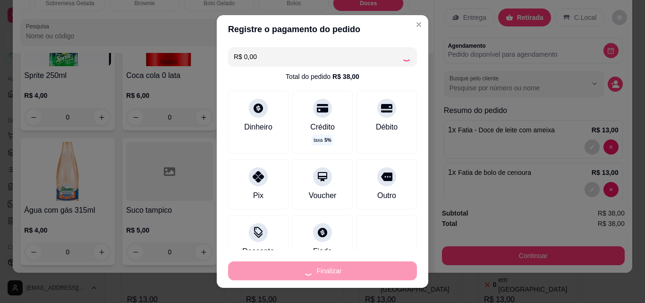
type input "0"
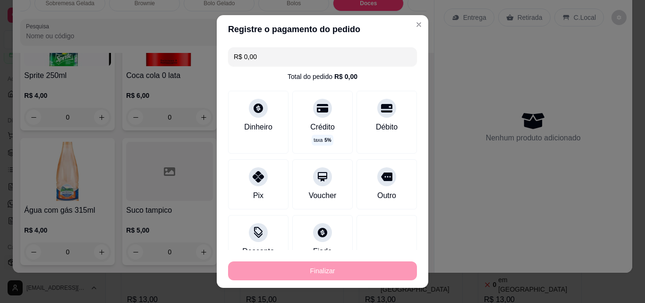
type input "-R$ 38,00"
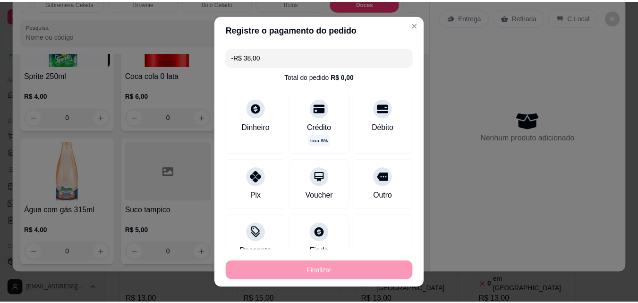
scroll to position [3018, 0]
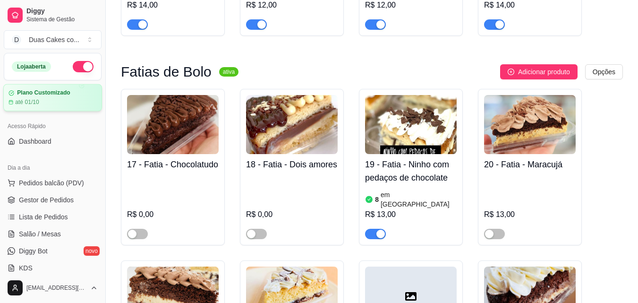
scroll to position [1322, 0]
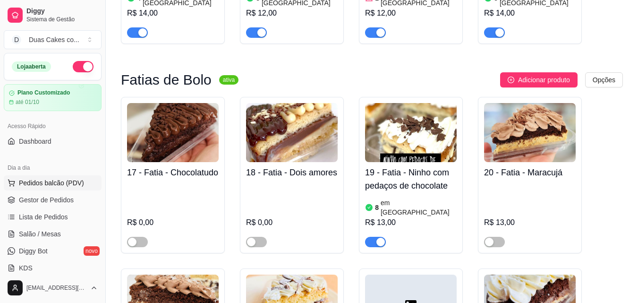
click at [38, 183] on span "Pedidos balcão (PDV)" at bounding box center [51, 182] width 65 height 9
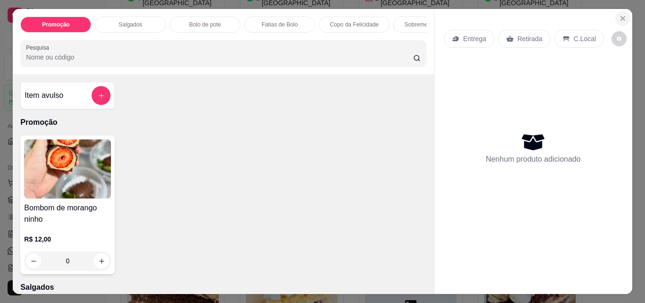
click at [615, 13] on button "Close" at bounding box center [622, 18] width 15 height 15
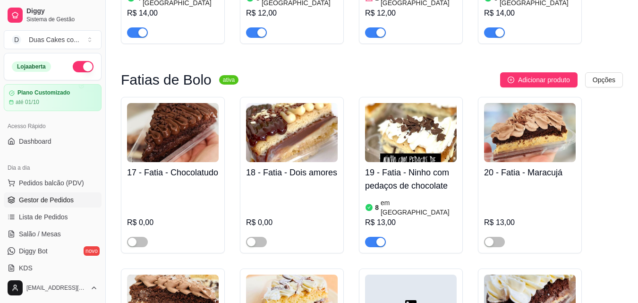
click at [28, 198] on span "Gestor de Pedidos" at bounding box center [46, 199] width 55 height 9
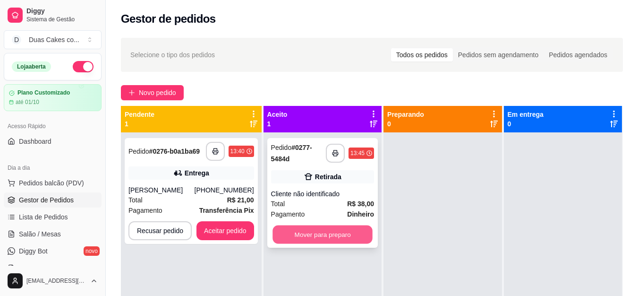
click at [346, 237] on button "Mover para preparo" at bounding box center [323, 234] width 100 height 18
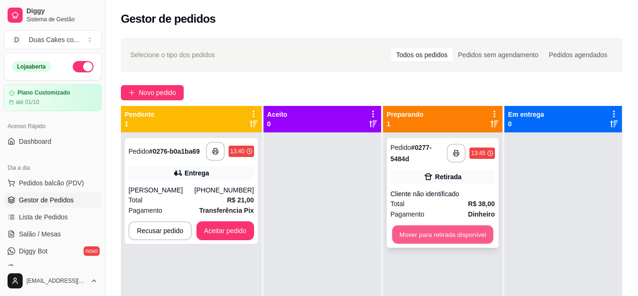
click at [475, 231] on button "Mover para retirada disponível" at bounding box center [442, 234] width 101 height 18
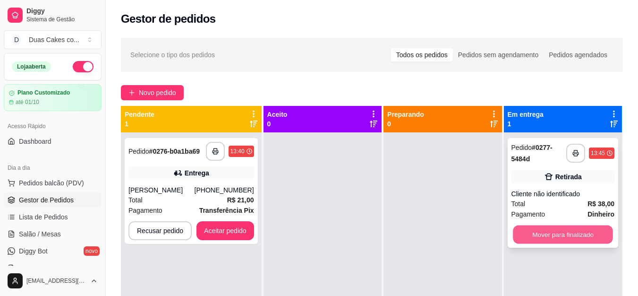
click at [577, 231] on button "Mover para finalizado" at bounding box center [563, 234] width 100 height 18
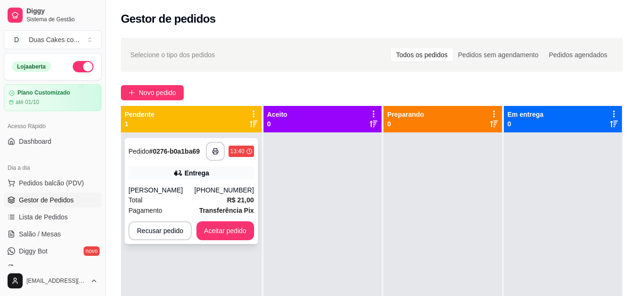
click at [236, 186] on div "(85) 99641-8893" at bounding box center [225, 189] width 60 height 9
click at [217, 234] on button "Aceitar pedido" at bounding box center [225, 231] width 56 height 18
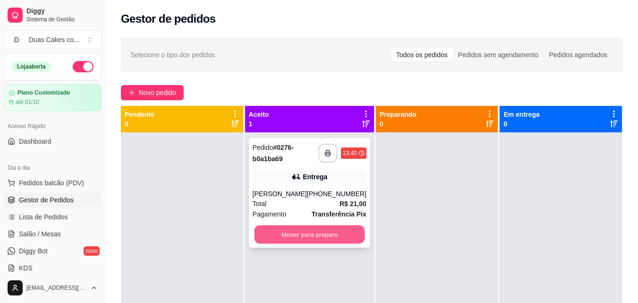
click at [330, 233] on button "Mover para preparo" at bounding box center [309, 234] width 111 height 18
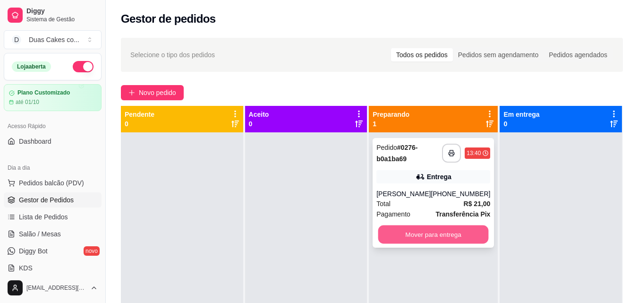
click at [432, 241] on button "Mover para entrega" at bounding box center [433, 234] width 111 height 18
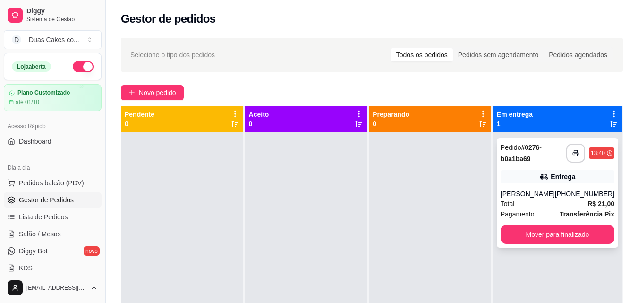
click at [574, 186] on div "**********" at bounding box center [557, 193] width 121 height 110
click at [548, 240] on button "Mover para finalizado" at bounding box center [557, 234] width 111 height 18
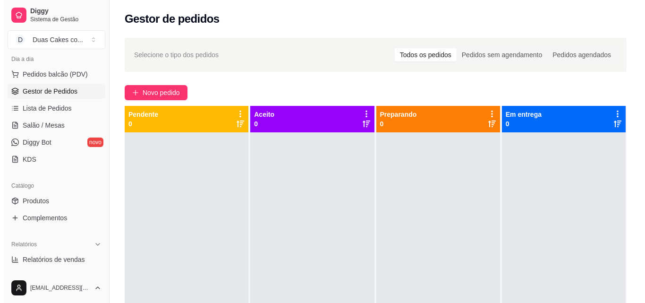
scroll to position [47, 0]
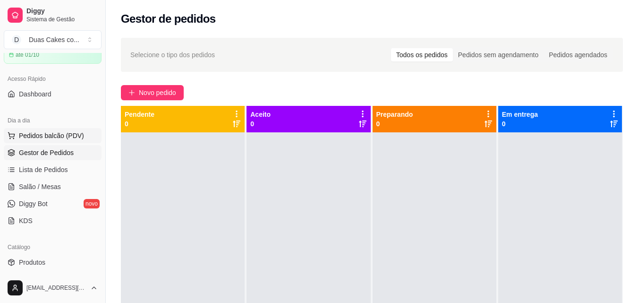
click at [50, 132] on span "Pedidos balcão (PDV)" at bounding box center [51, 135] width 65 height 9
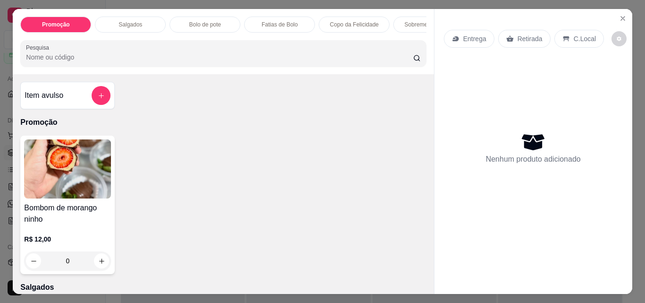
click at [405, 21] on p "Sobremesa Gelada" at bounding box center [429, 25] width 49 height 8
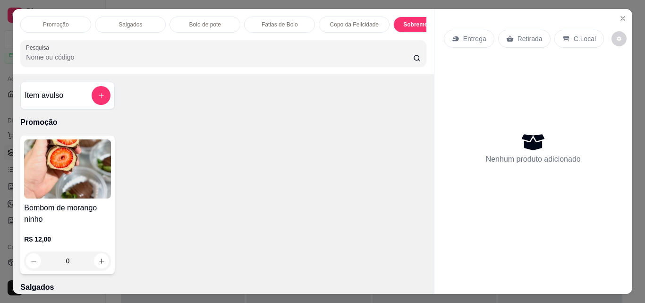
scroll to position [25, 0]
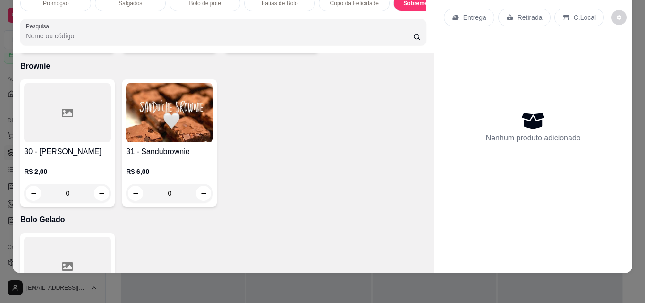
type input "1"
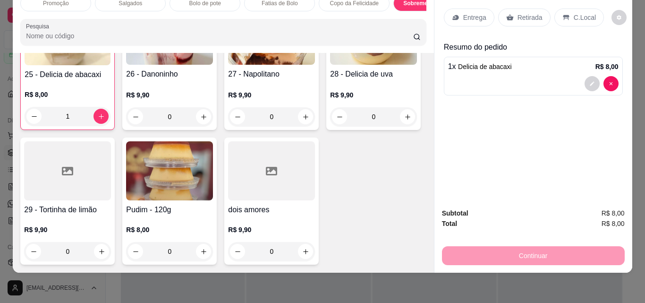
scroll to position [1654, 0]
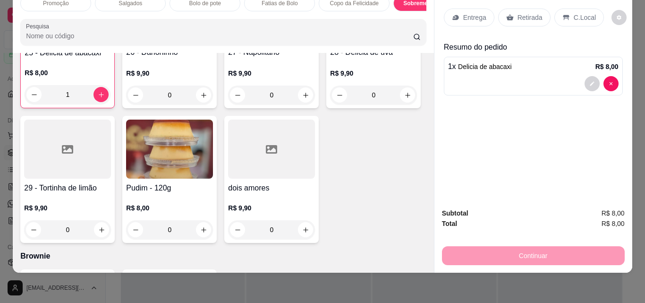
type input "1"
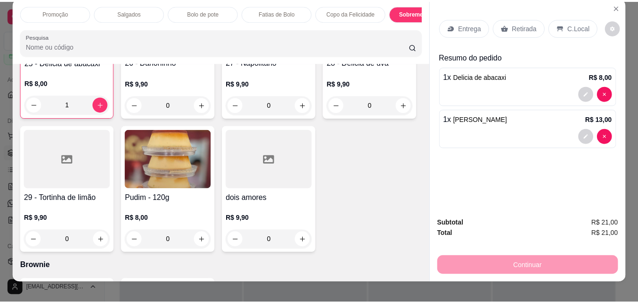
scroll to position [0, 0]
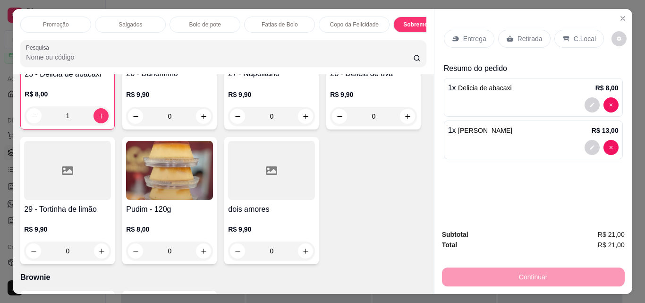
click at [522, 36] on p "Retirada" at bounding box center [530, 38] width 25 height 9
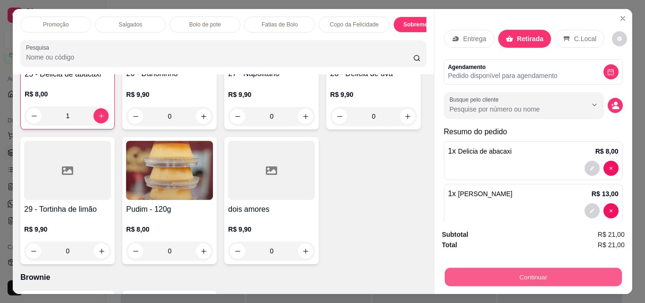
click at [551, 272] on button "Continuar" at bounding box center [532, 276] width 177 height 18
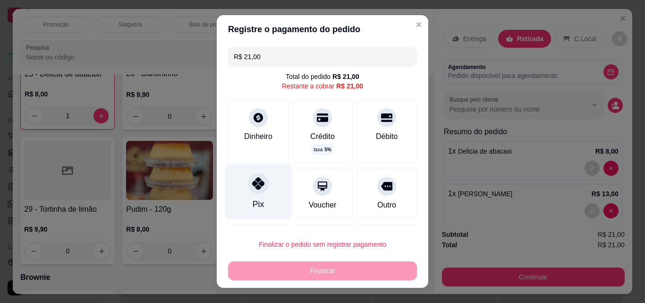
click at [253, 198] on div "Pix" at bounding box center [258, 204] width 11 height 12
type input "R$ 0,00"
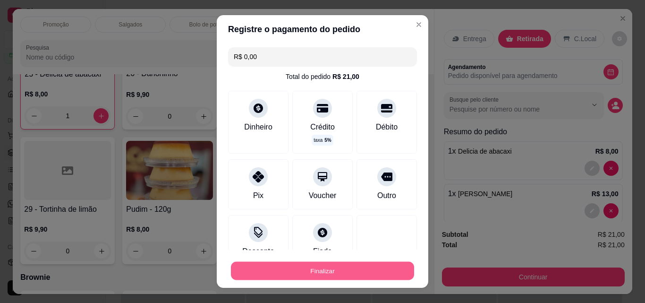
click at [307, 263] on button "Finalizar" at bounding box center [322, 271] width 183 height 18
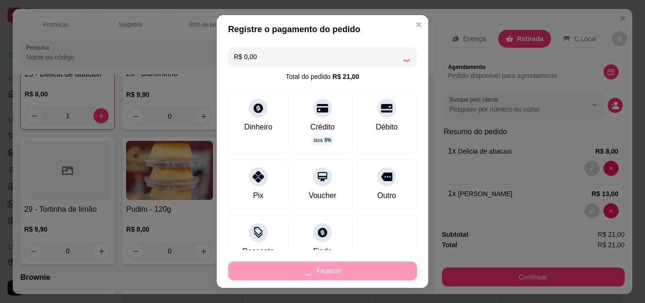
type input "0"
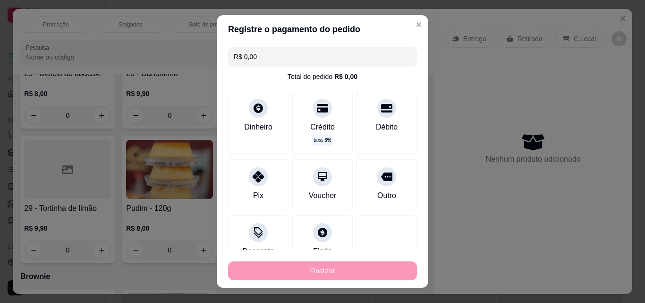
type input "-R$ 21,00"
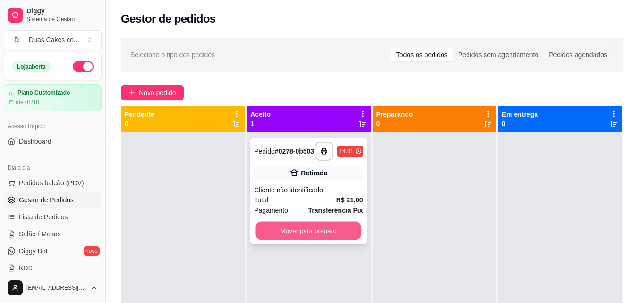
click at [285, 231] on button "Mover para preparo" at bounding box center [308, 231] width 105 height 18
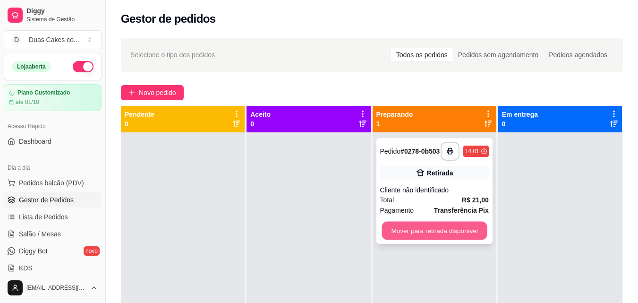
click at [436, 225] on button "Mover para retirada disponível" at bounding box center [434, 231] width 105 height 18
click at [443, 235] on button "Mover para retirada disponível" at bounding box center [434, 231] width 105 height 18
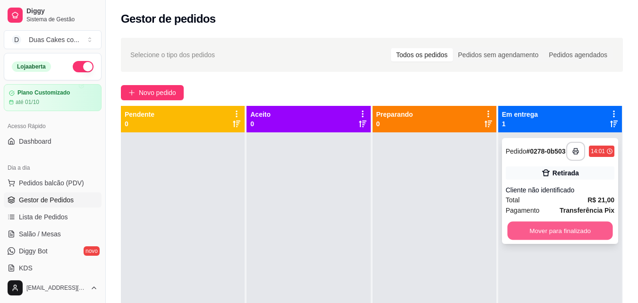
click at [559, 237] on button "Mover para finalizado" at bounding box center [559, 231] width 105 height 18
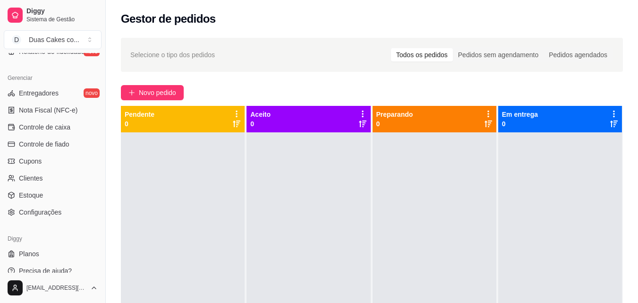
scroll to position [377, 0]
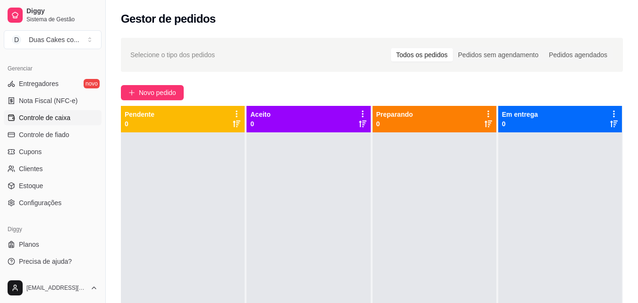
click at [57, 117] on span "Controle de caixa" at bounding box center [44, 117] width 51 height 9
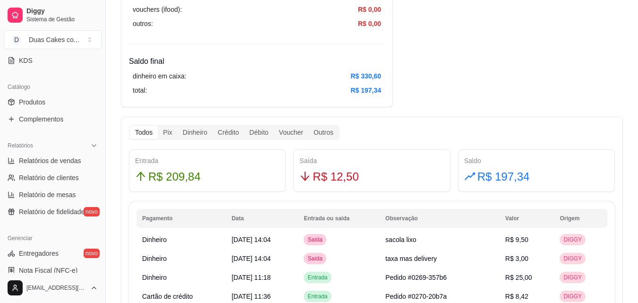
scroll to position [188, 0]
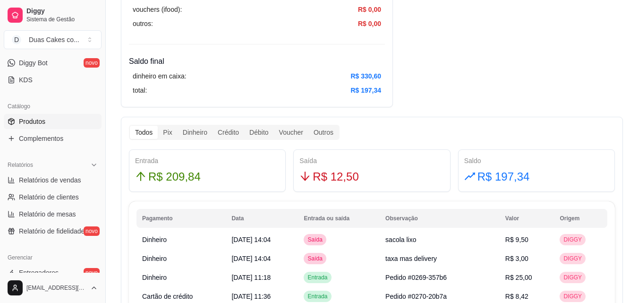
click at [27, 118] on span "Produtos" at bounding box center [32, 121] width 26 height 9
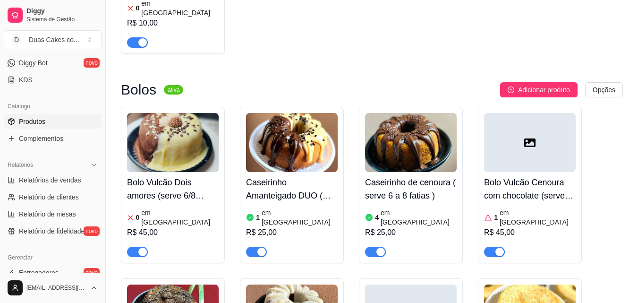
scroll to position [2976, 0]
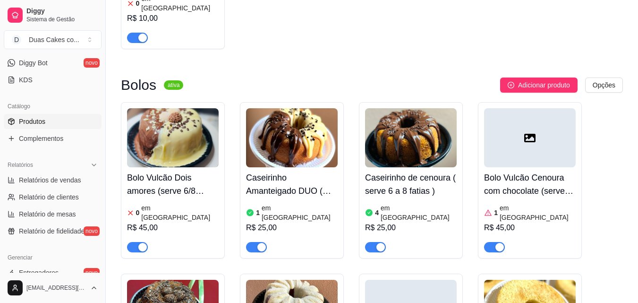
click at [428, 222] on div "R$ 25,00" at bounding box center [411, 227] width 92 height 11
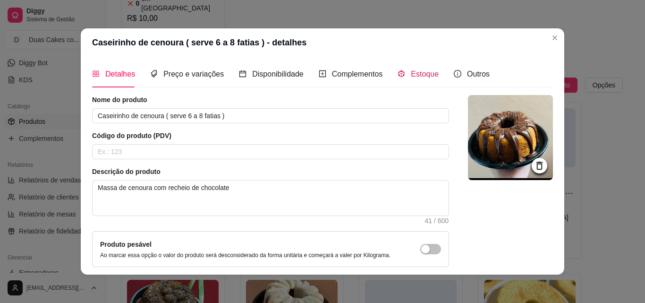
click at [415, 71] on span "Estoque" at bounding box center [425, 74] width 28 height 8
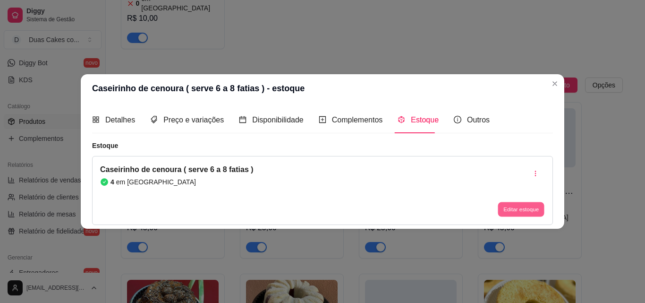
click at [539, 205] on button "Editar estoque" at bounding box center [521, 209] width 46 height 15
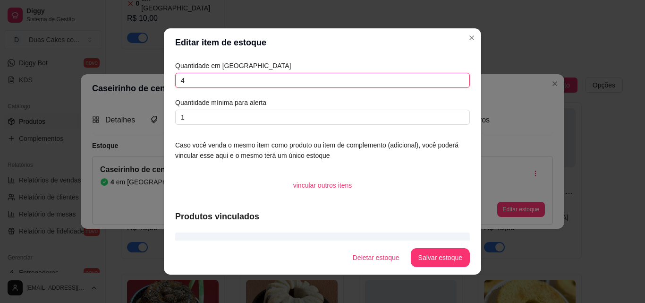
click at [182, 79] on input "4" at bounding box center [322, 80] width 295 height 15
type input "6"
click at [460, 256] on button "Salvar estoque" at bounding box center [440, 257] width 58 height 18
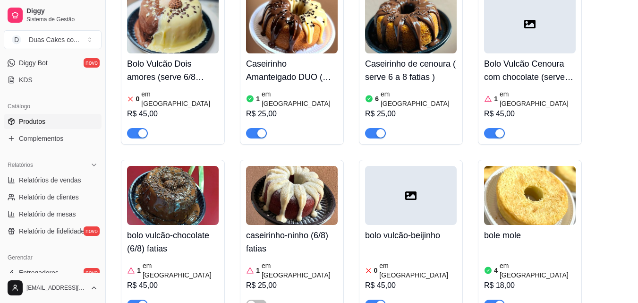
scroll to position [3117, 0]
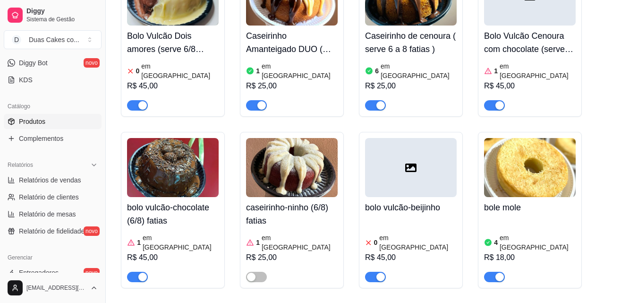
click at [503, 233] on article "em estoque" at bounding box center [538, 242] width 76 height 19
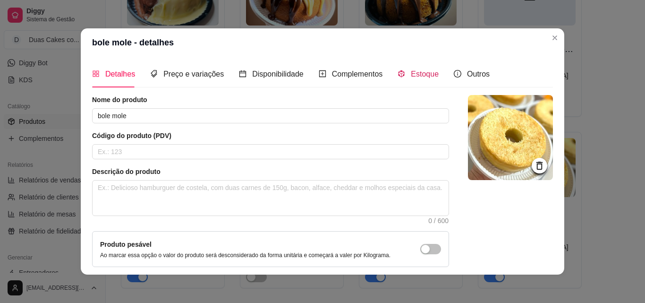
click at [412, 74] on span "Estoque" at bounding box center [425, 74] width 28 height 8
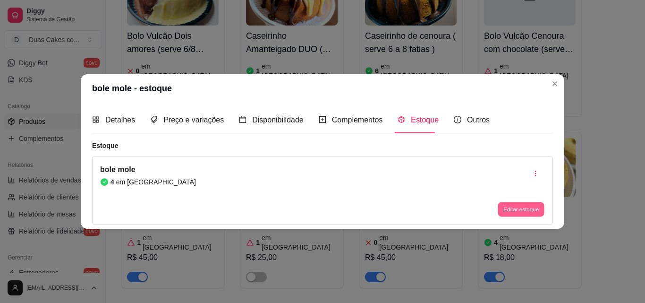
click at [522, 205] on button "Editar estoque" at bounding box center [521, 209] width 46 height 15
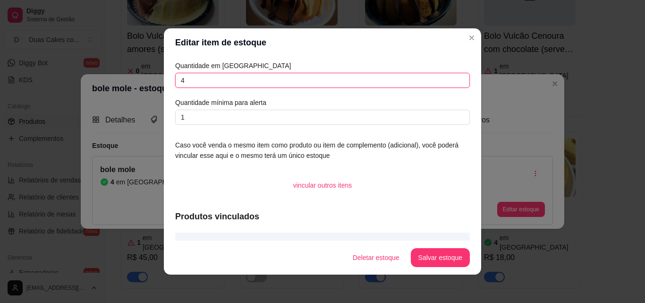
click at [186, 77] on input "4" at bounding box center [322, 80] width 295 height 15
type input "7"
click at [428, 261] on button "Salvar estoque" at bounding box center [440, 257] width 58 height 18
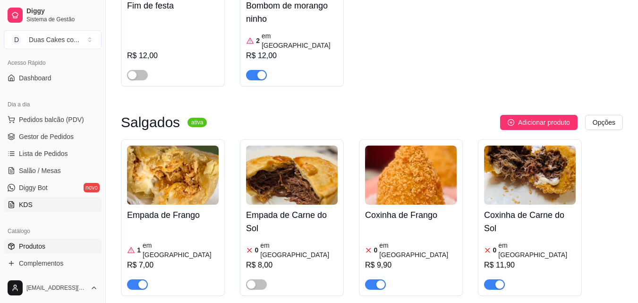
scroll to position [46, 0]
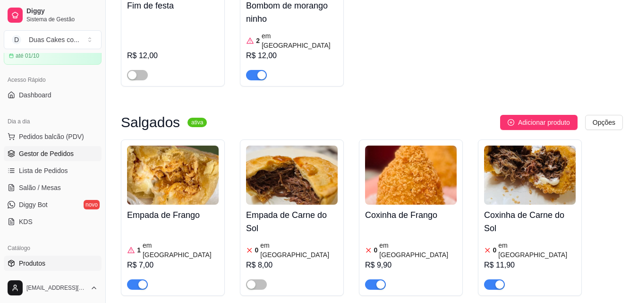
click at [62, 153] on span "Gestor de Pedidos" at bounding box center [46, 153] width 55 height 9
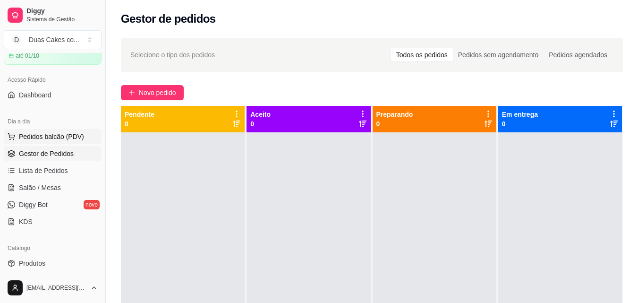
click at [38, 135] on span "Pedidos balcão (PDV)" at bounding box center [51, 136] width 65 height 9
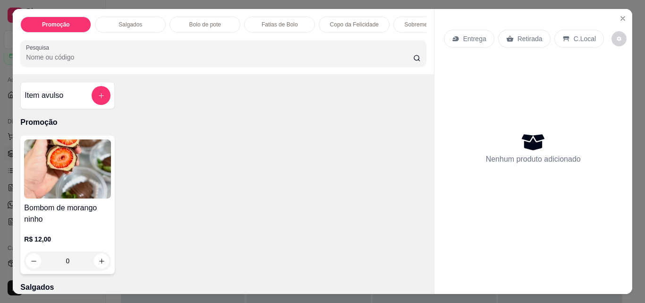
click at [419, 28] on div "Sobremesa Gelada" at bounding box center [428, 25] width 71 height 16
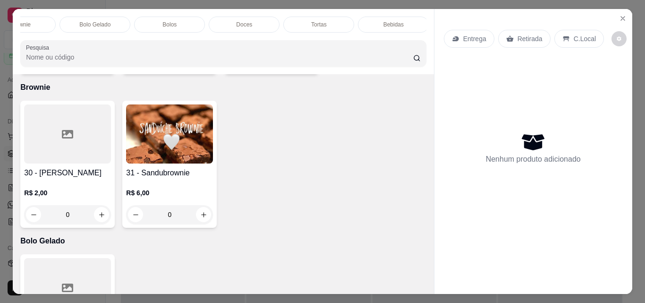
scroll to position [0, 486]
click at [307, 17] on div "Tortas" at bounding box center [316, 25] width 71 height 16
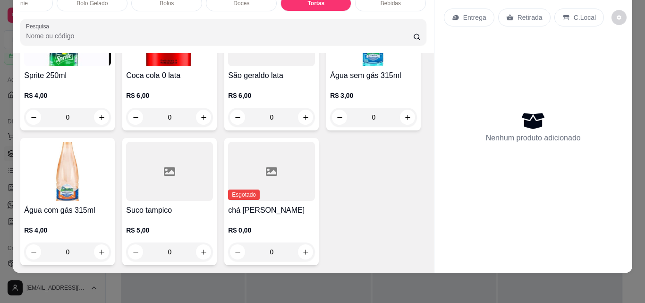
type input "1"
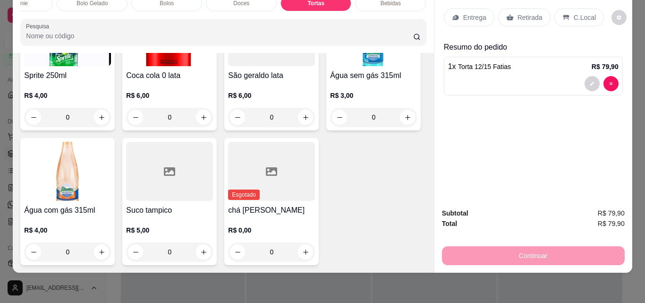
click at [522, 13] on p "Retirada" at bounding box center [530, 17] width 25 height 9
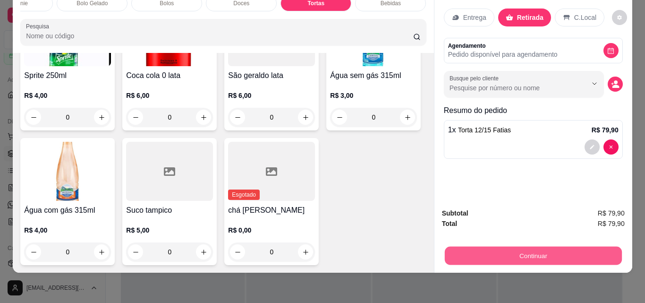
click at [552, 248] on button "Continuar" at bounding box center [532, 255] width 177 height 18
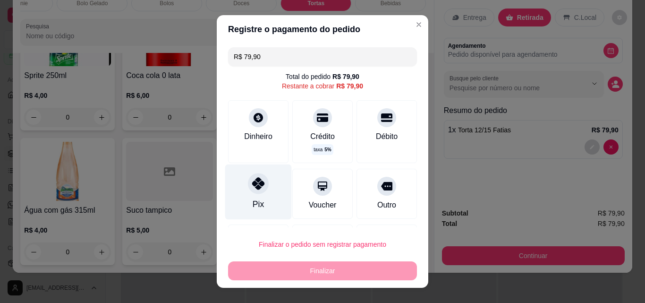
click at [254, 194] on div at bounding box center [258, 183] width 21 height 21
type input "R$ 0,00"
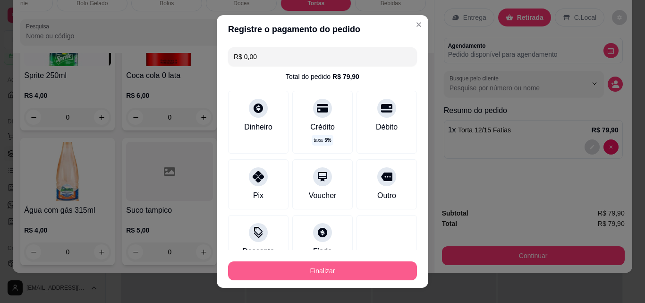
click at [310, 268] on button "Finalizar" at bounding box center [322, 270] width 189 height 19
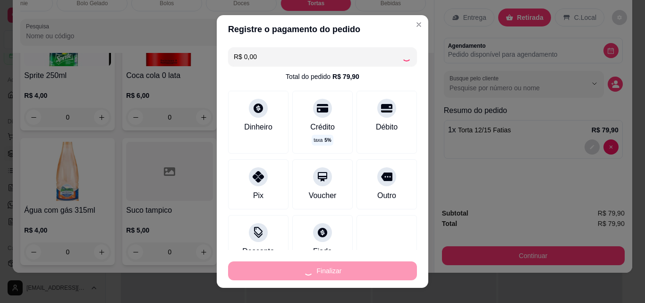
type input "0"
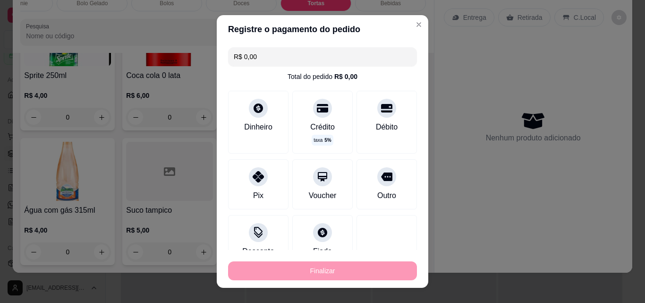
type input "-R$ 79,90"
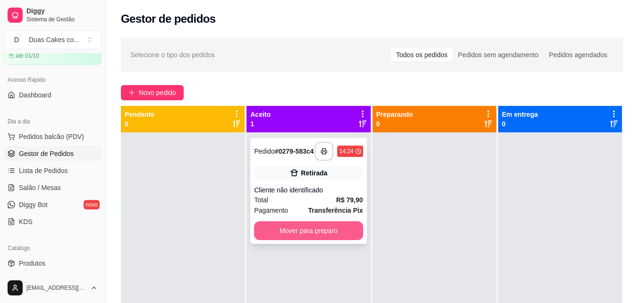
click at [290, 233] on button "Mover para preparo" at bounding box center [308, 230] width 109 height 19
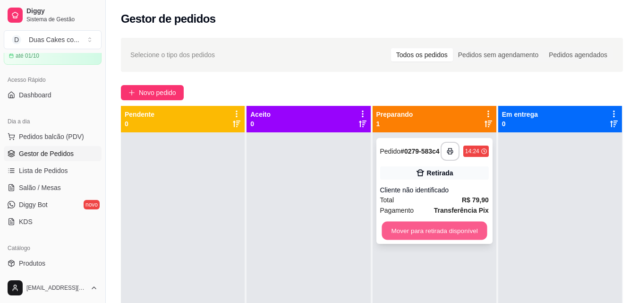
click at [396, 231] on button "Mover para retirada disponível" at bounding box center [434, 231] width 105 height 18
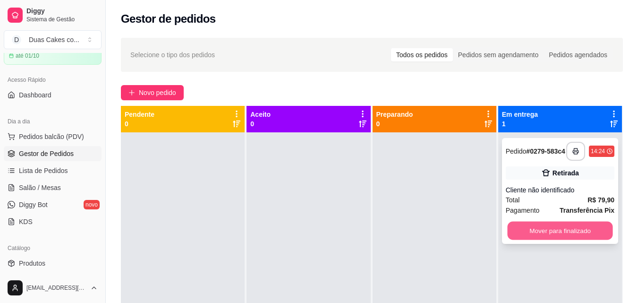
click at [546, 238] on button "Mover para finalizado" at bounding box center [559, 231] width 105 height 18
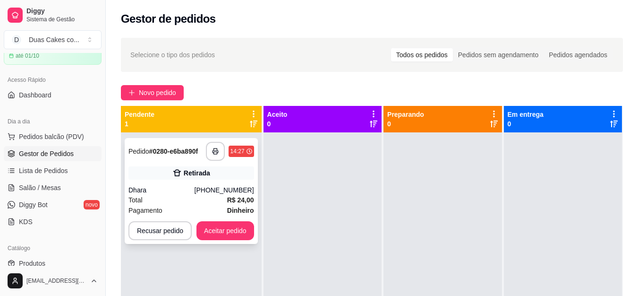
click at [171, 192] on div "Dhara" at bounding box center [161, 189] width 66 height 9
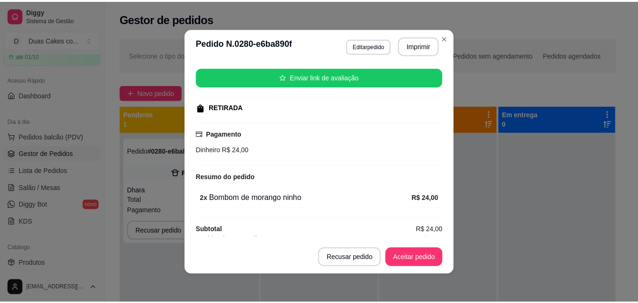
scroll to position [133, 0]
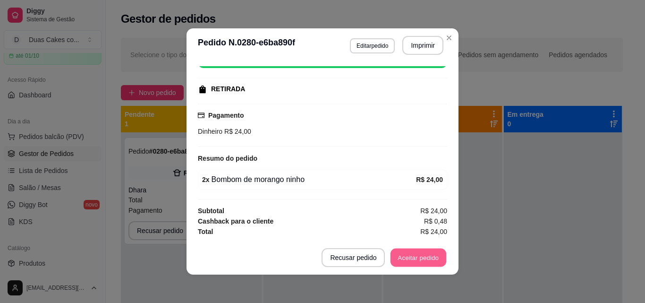
click at [421, 259] on button "Aceitar pedido" at bounding box center [419, 257] width 56 height 18
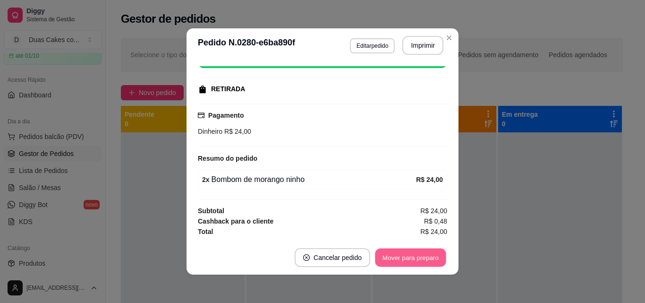
click at [408, 256] on button "Mover para preparo" at bounding box center [410, 257] width 71 height 18
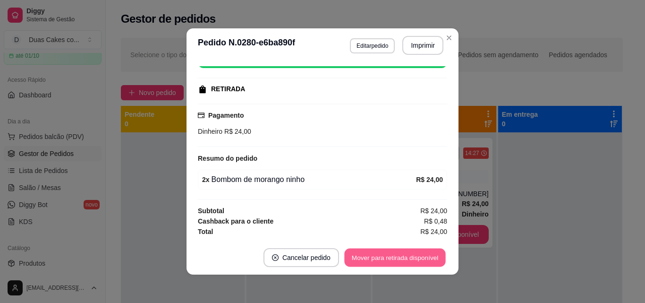
click at [398, 256] on button "Mover para retirada disponível" at bounding box center [394, 257] width 101 height 18
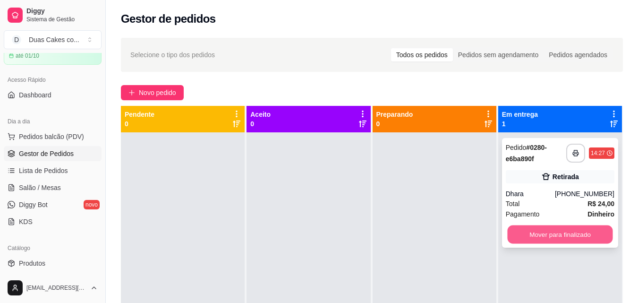
click at [541, 233] on button "Mover para finalizado" at bounding box center [559, 234] width 105 height 18
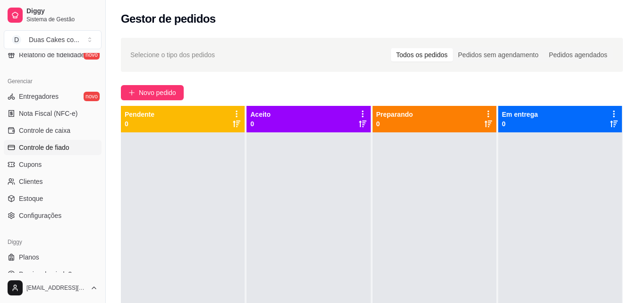
scroll to position [377, 0]
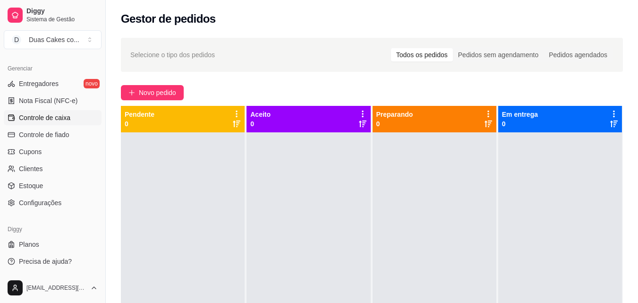
click at [54, 116] on span "Controle de caixa" at bounding box center [44, 117] width 51 height 9
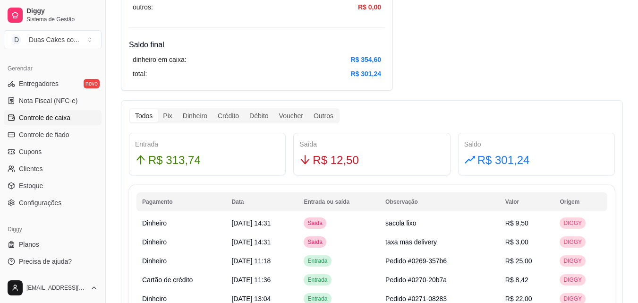
scroll to position [472, 0]
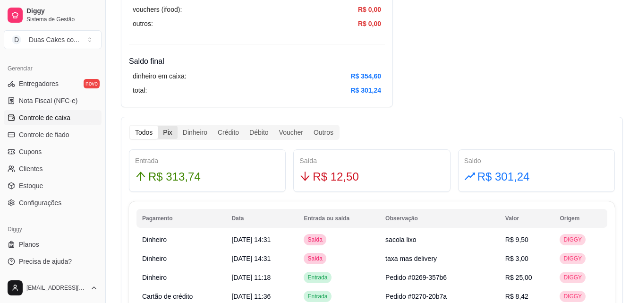
click at [166, 133] on div "Pix" at bounding box center [167, 132] width 19 height 13
click at [158, 126] on input "Pix" at bounding box center [158, 126] width 0 height 0
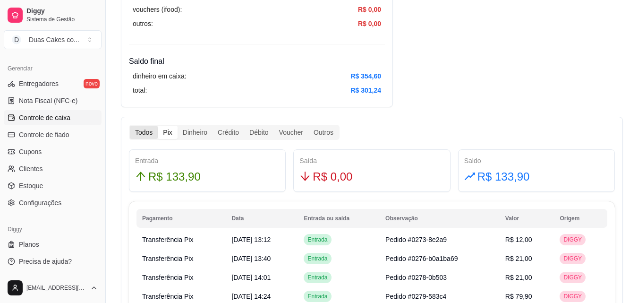
click at [142, 132] on div "Todos" at bounding box center [144, 132] width 28 height 13
click at [130, 126] on input "Todos" at bounding box center [130, 126] width 0 height 0
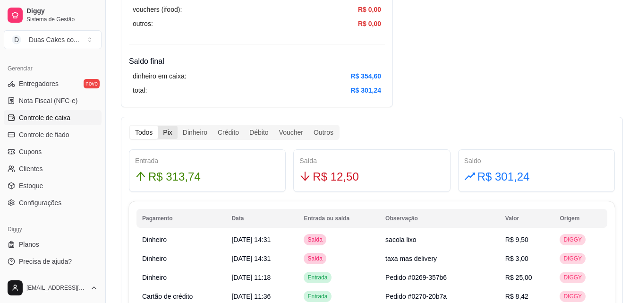
click at [166, 129] on div "Pix" at bounding box center [167, 132] width 19 height 13
click at [158, 126] on input "Pix" at bounding box center [158, 126] width 0 height 0
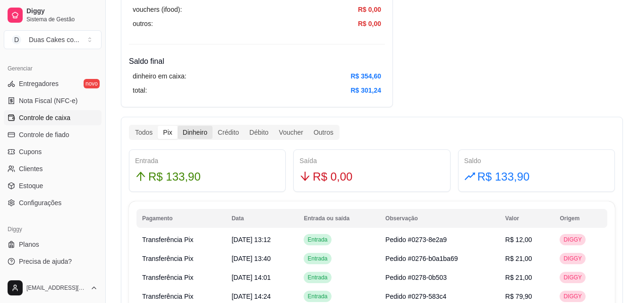
click at [192, 133] on div "Dinheiro" at bounding box center [195, 132] width 35 height 13
click at [178, 126] on input "Dinheiro" at bounding box center [178, 126] width 0 height 0
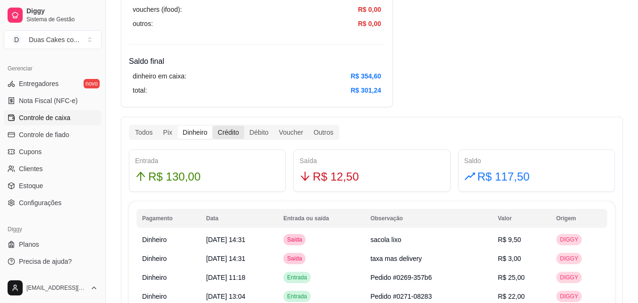
click at [229, 132] on div "Crédito" at bounding box center [229, 132] width 32 height 13
click at [213, 126] on input "Crédito" at bounding box center [213, 126] width 0 height 0
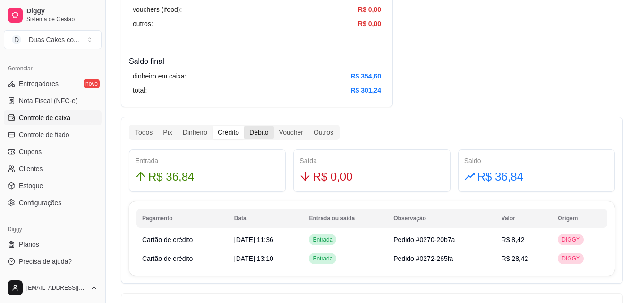
click at [267, 128] on div "Débito" at bounding box center [258, 132] width 29 height 13
click at [244, 126] on input "Débito" at bounding box center [244, 126] width 0 height 0
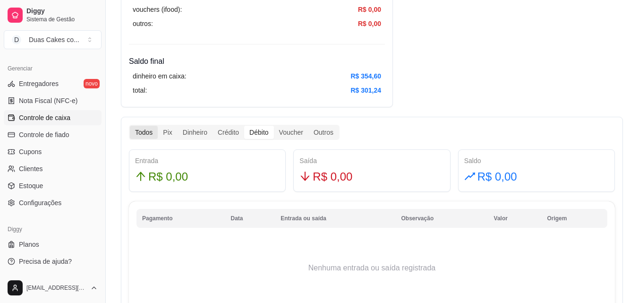
click at [146, 132] on div "Todos" at bounding box center [144, 132] width 28 height 13
click at [130, 126] on input "Todos" at bounding box center [130, 126] width 0 height 0
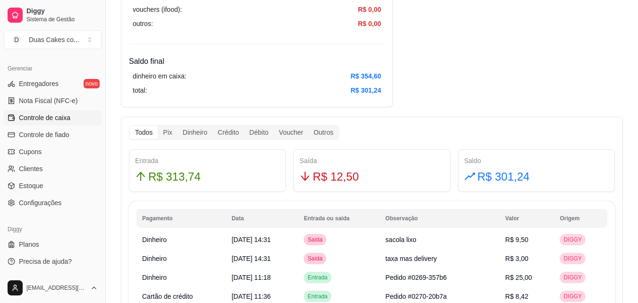
click at [144, 136] on div "Todos" at bounding box center [144, 132] width 28 height 13
click at [130, 126] on input "Todos" at bounding box center [130, 126] width 0 height 0
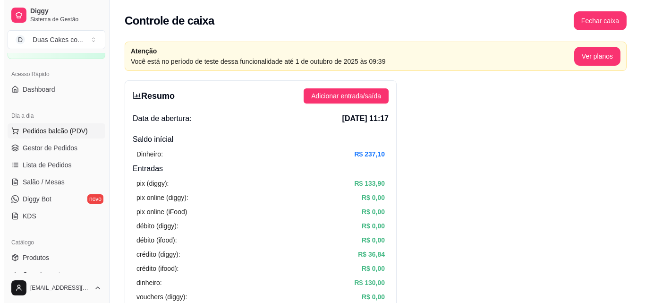
scroll to position [46, 0]
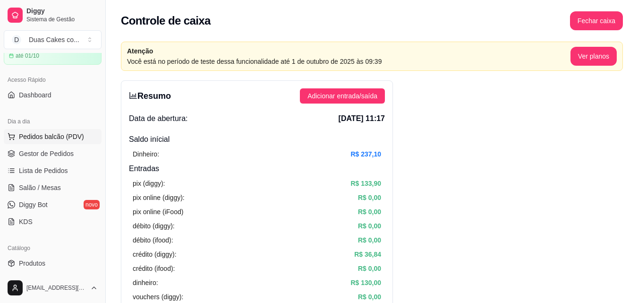
click at [49, 132] on span "Pedidos balcão (PDV)" at bounding box center [51, 136] width 65 height 9
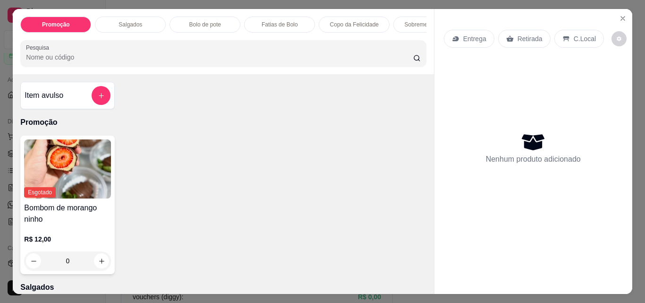
click at [285, 21] on p "Fatias de Bolo" at bounding box center [280, 25] width 36 height 8
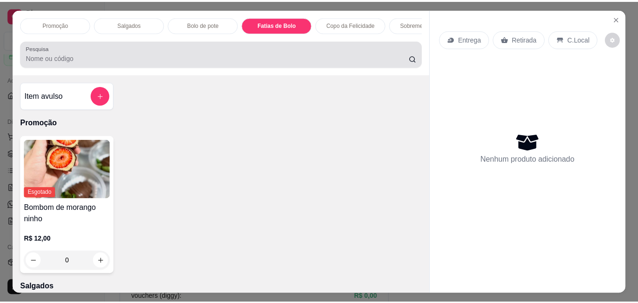
scroll to position [25, 0]
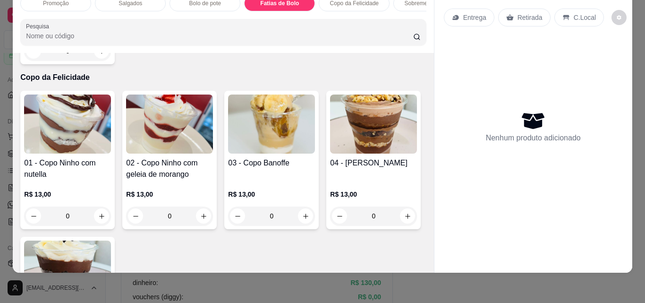
type input "1"
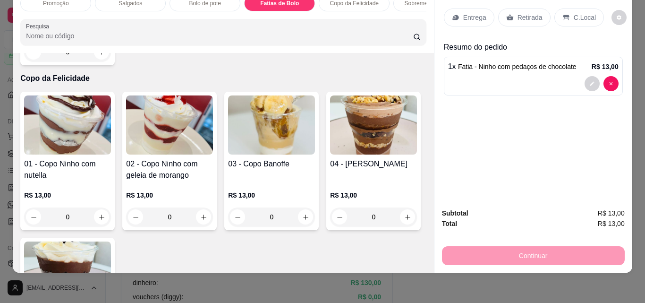
click at [524, 13] on p "Retirada" at bounding box center [530, 17] width 25 height 9
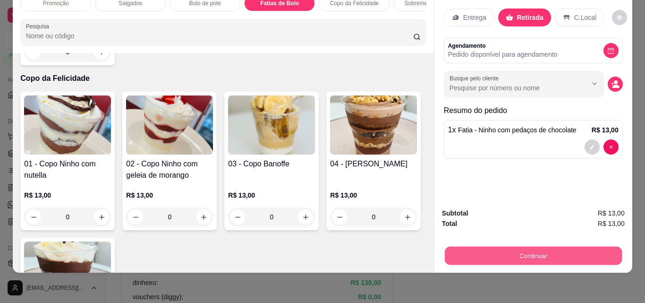
click at [519, 246] on button "Continuar" at bounding box center [532, 255] width 177 height 18
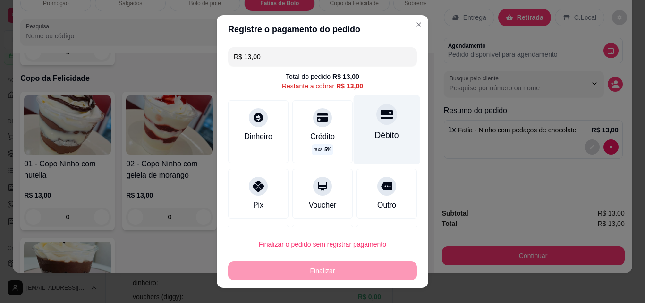
click at [375, 132] on div "Débito" at bounding box center [387, 135] width 24 height 12
type input "R$ 0,00"
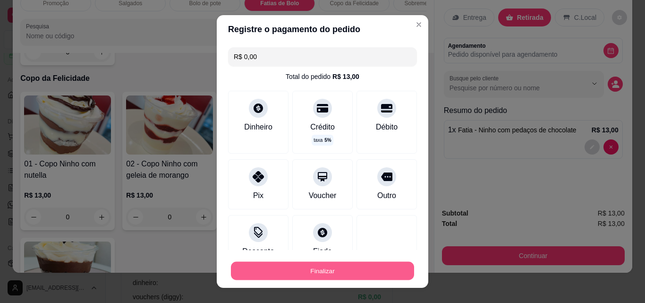
click at [316, 267] on button "Finalizar" at bounding box center [322, 271] width 183 height 18
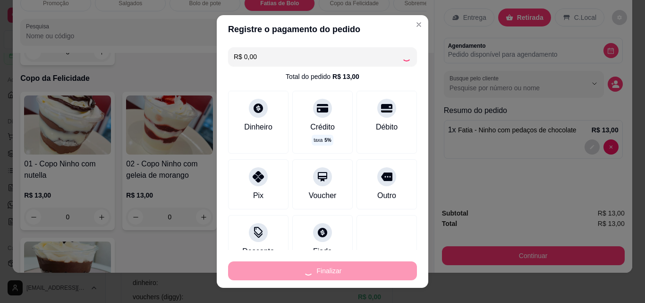
type input "0"
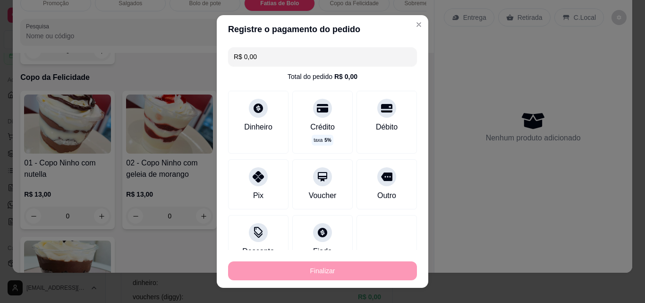
type input "-R$ 13,00"
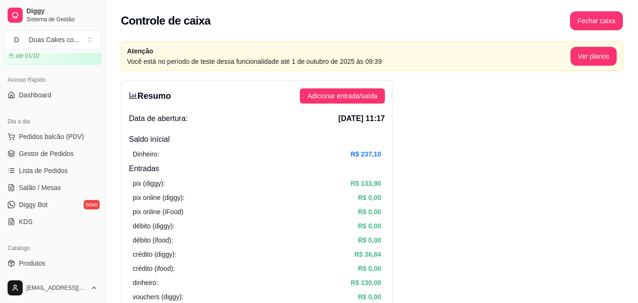
scroll to position [47, 0]
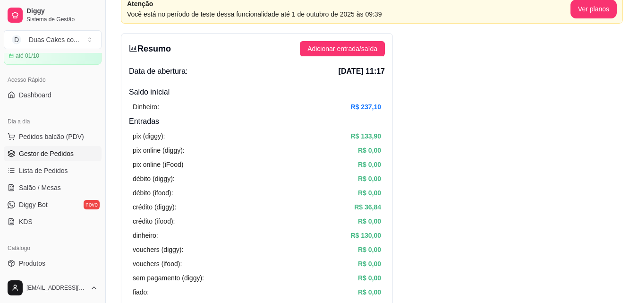
drag, startPoint x: 39, startPoint y: 149, endPoint x: 44, endPoint y: 149, distance: 5.7
click at [39, 150] on span "Gestor de Pedidos" at bounding box center [46, 153] width 55 height 9
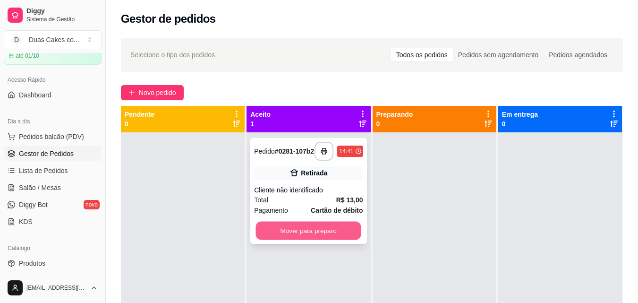
click at [318, 228] on button "Mover para preparo" at bounding box center [308, 231] width 105 height 18
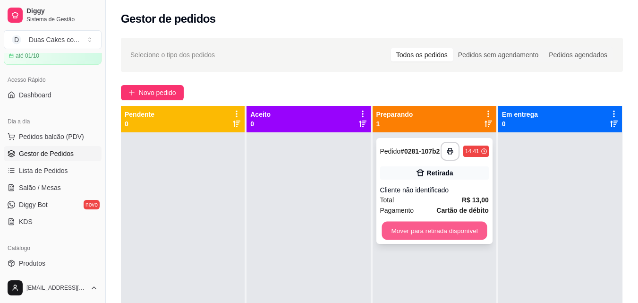
click at [409, 239] on button "Mover para retirada disponível" at bounding box center [434, 231] width 105 height 18
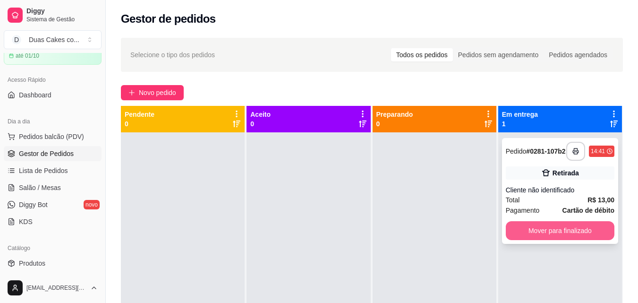
click at [547, 236] on button "Mover para finalizado" at bounding box center [560, 230] width 109 height 19
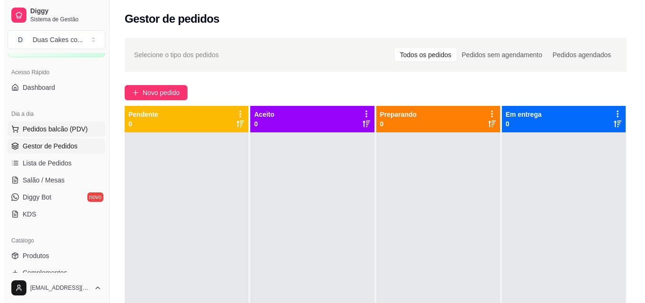
scroll to position [46, 0]
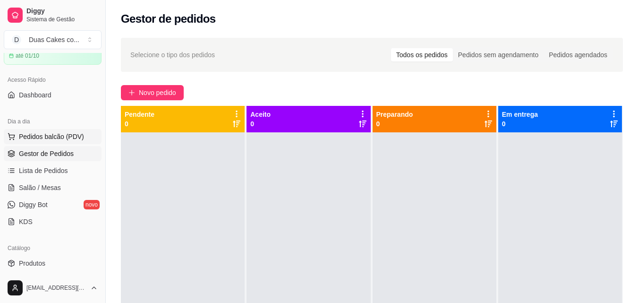
click at [47, 131] on button "Pedidos balcão (PDV)" at bounding box center [53, 136] width 98 height 15
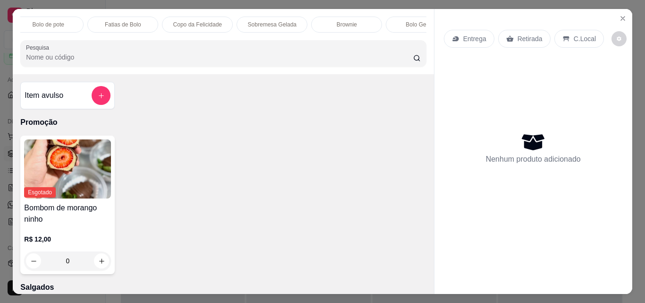
scroll to position [0, 170]
click at [327, 22] on p "Brownie" at bounding box center [334, 25] width 20 height 8
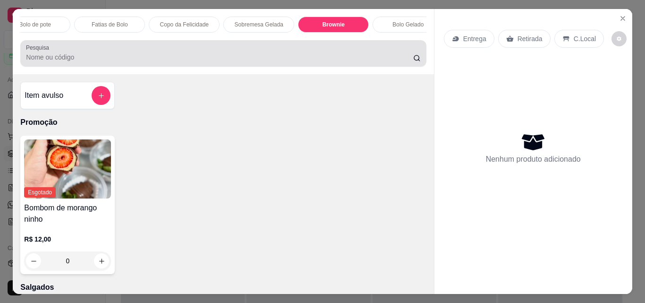
scroll to position [25, 0]
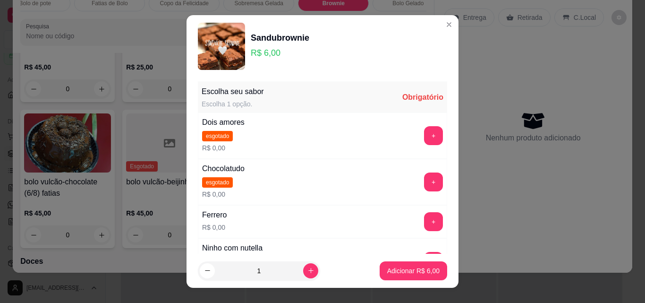
scroll to position [47, 0]
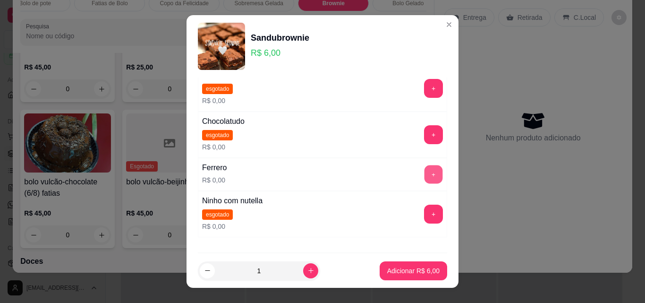
click at [425, 173] on button "+" at bounding box center [434, 174] width 18 height 18
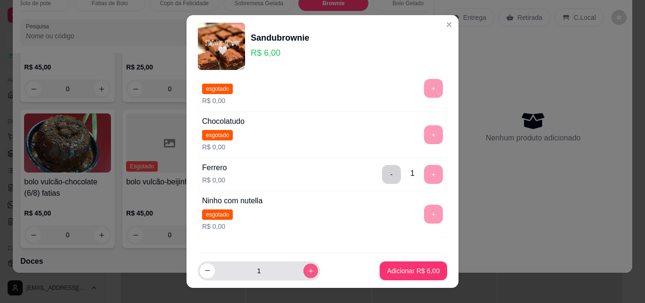
click at [307, 268] on icon "increase-product-quantity" at bounding box center [310, 270] width 7 height 7
type input "3"
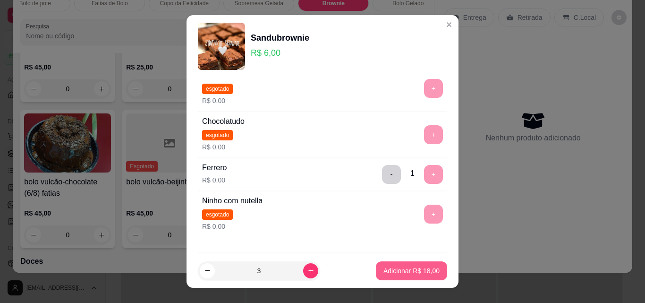
click at [422, 262] on button "Adicionar R$ 18,00" at bounding box center [411, 270] width 71 height 19
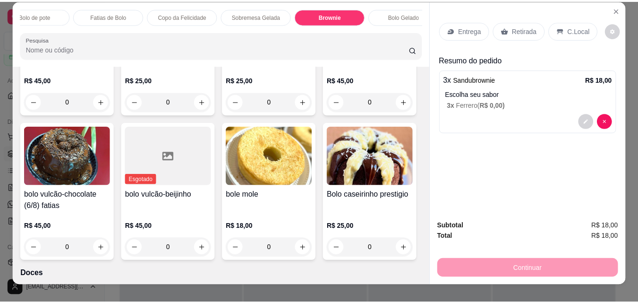
scroll to position [0, 0]
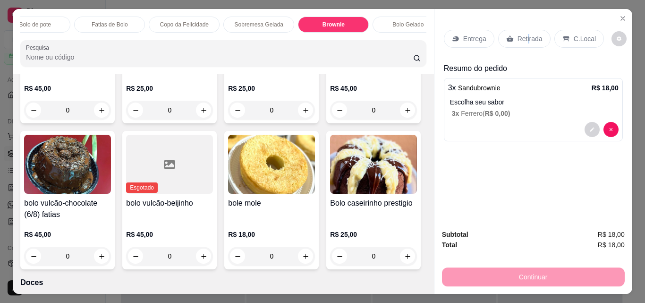
click at [524, 30] on div "Retirada" at bounding box center [524, 39] width 52 height 18
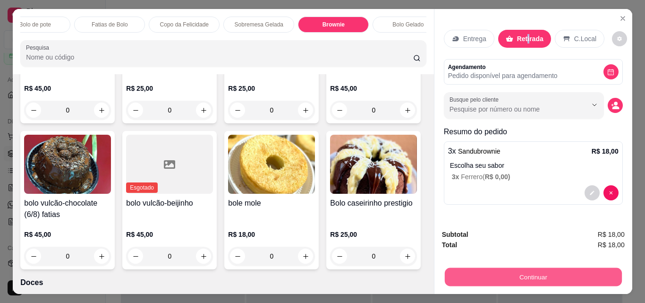
click at [541, 273] on button "Continuar" at bounding box center [532, 276] width 177 height 18
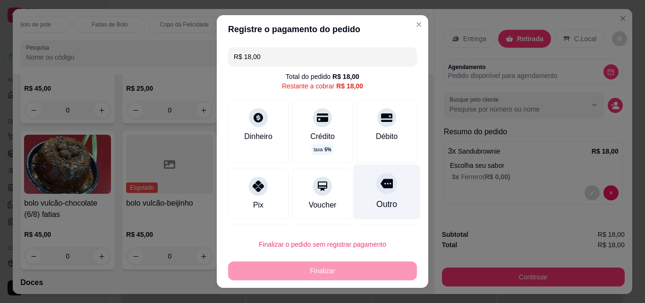
click at [377, 194] on div "Outro" at bounding box center [387, 191] width 67 height 55
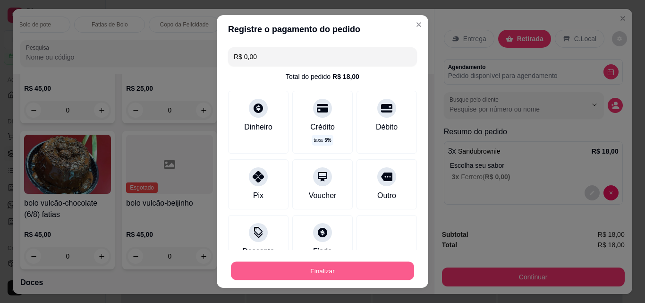
click at [315, 272] on button "Finalizar" at bounding box center [322, 271] width 183 height 18
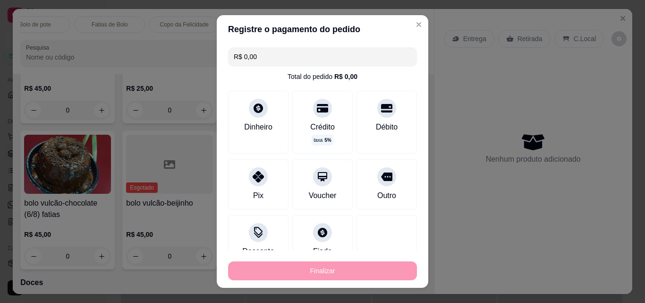
type input "-R$ 18,00"
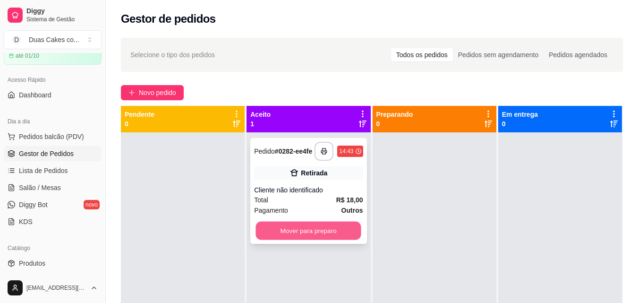
click at [322, 230] on button "Mover para preparo" at bounding box center [308, 231] width 105 height 18
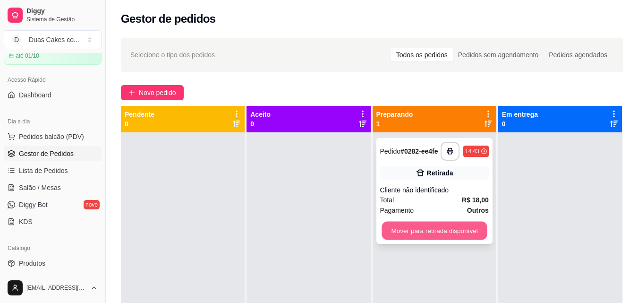
click at [421, 229] on button "Mover para retirada disponível" at bounding box center [434, 231] width 105 height 18
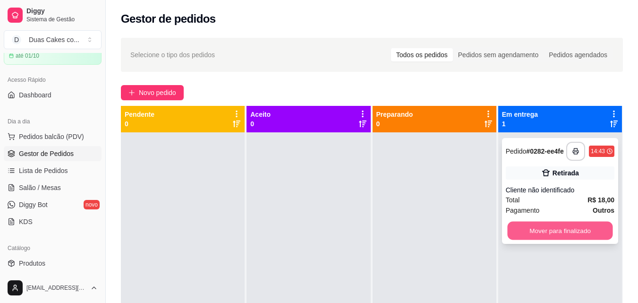
click at [557, 230] on button "Mover para finalizado" at bounding box center [559, 231] width 105 height 18
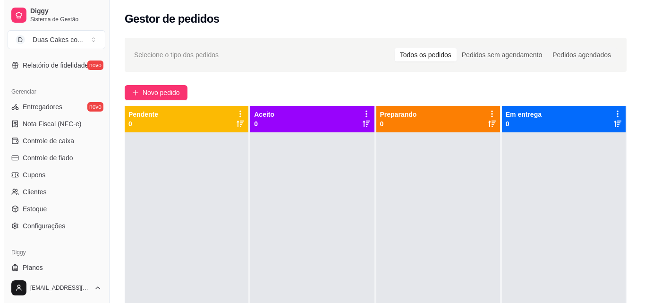
scroll to position [377, 0]
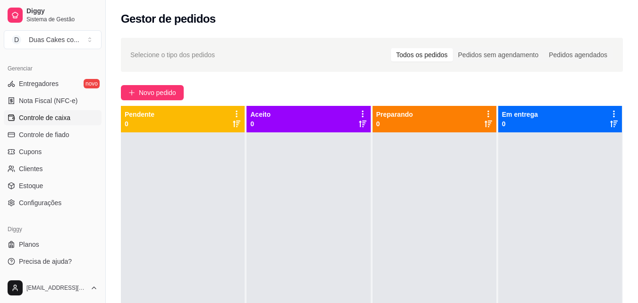
click at [35, 119] on span "Controle de caixa" at bounding box center [44, 117] width 51 height 9
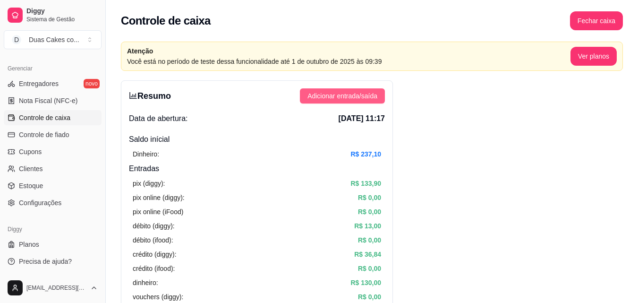
click at [373, 94] on span "Adicionar entrada/saída" at bounding box center [342, 96] width 70 height 10
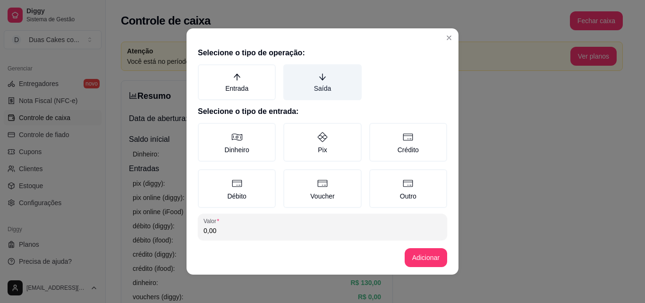
click at [316, 82] on label "Saída" at bounding box center [322, 82] width 78 height 36
click at [290, 71] on button "Saída" at bounding box center [287, 68] width 8 height 8
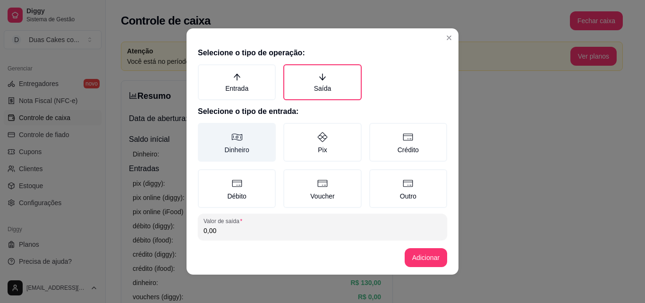
click at [239, 144] on label "Dinheiro" at bounding box center [237, 142] width 78 height 39
click at [205, 130] on button "Dinheiro" at bounding box center [201, 126] width 8 height 8
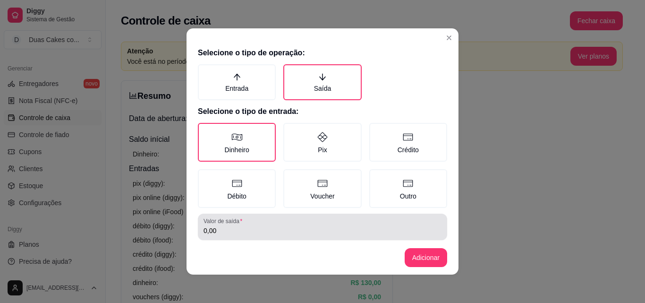
click at [229, 228] on input "0,00" at bounding box center [323, 230] width 238 height 9
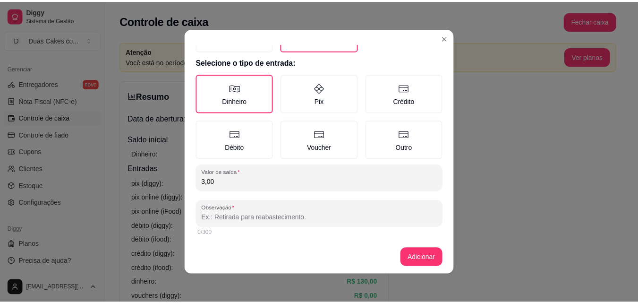
scroll to position [51, 0]
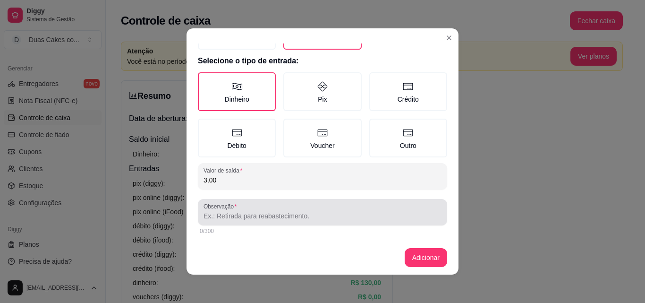
type input "3,00"
click at [230, 211] on div at bounding box center [323, 212] width 238 height 19
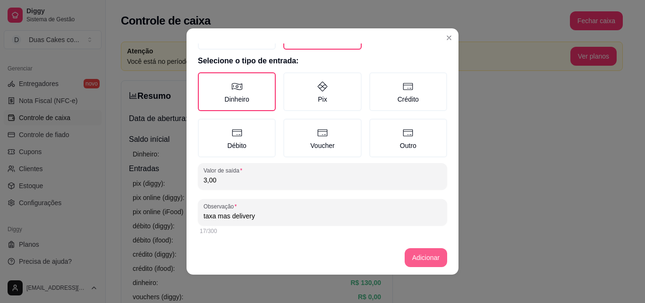
type input "taxa mas delivery"
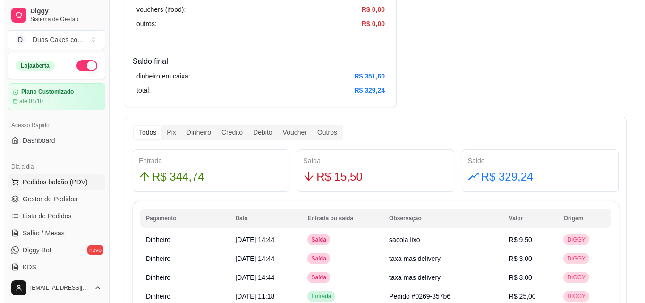
scroll to position [0, 0]
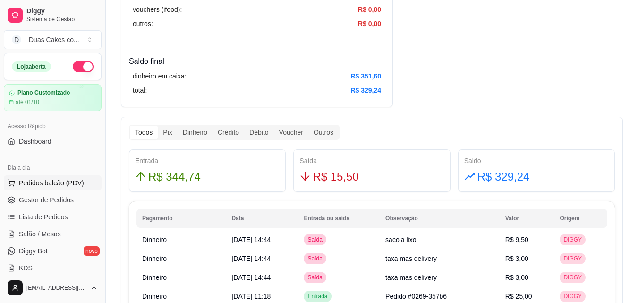
click at [34, 179] on span "Pedidos balcão (PDV)" at bounding box center [51, 182] width 65 height 9
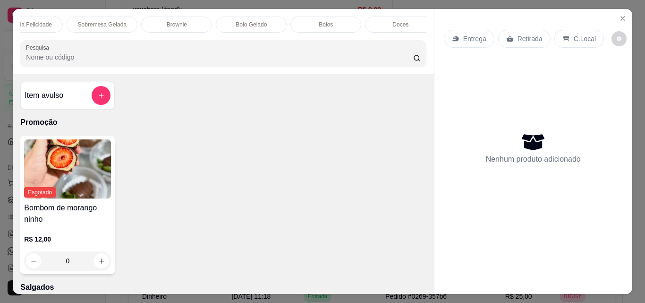
scroll to position [0, 378]
click at [278, 21] on p "Bolos" at bounding box center [275, 25] width 14 height 8
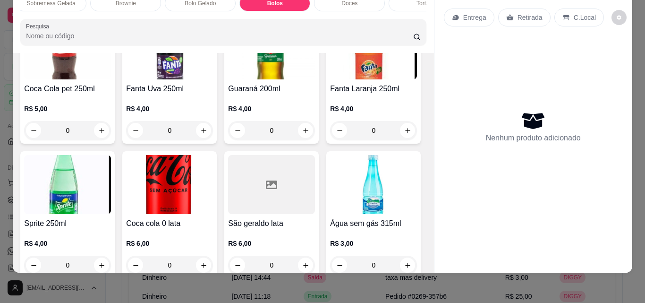
scroll to position [2856, 0]
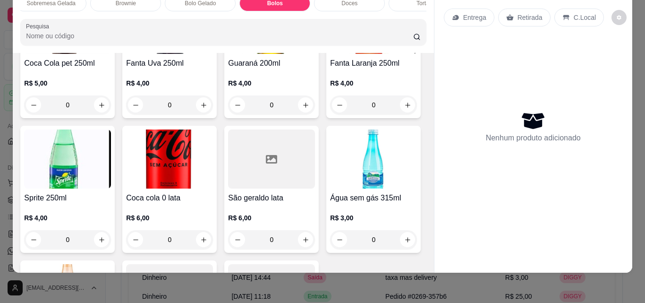
type input "1"
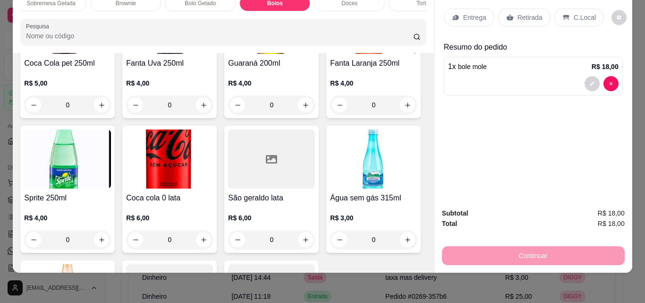
scroll to position [0, 0]
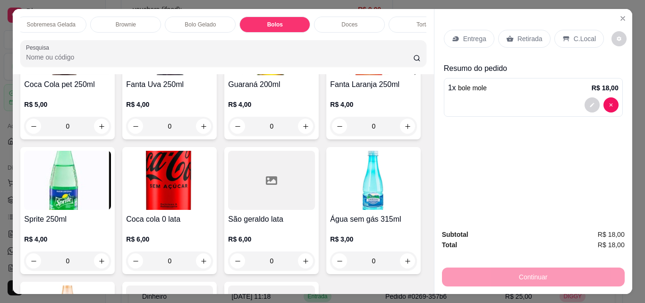
click at [468, 34] on p "Entrega" at bounding box center [474, 38] width 23 height 9
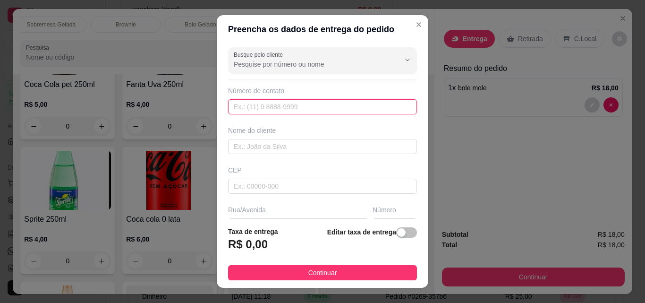
click at [260, 110] on input "text" at bounding box center [322, 106] width 189 height 15
type input "(85) 9104-3053"
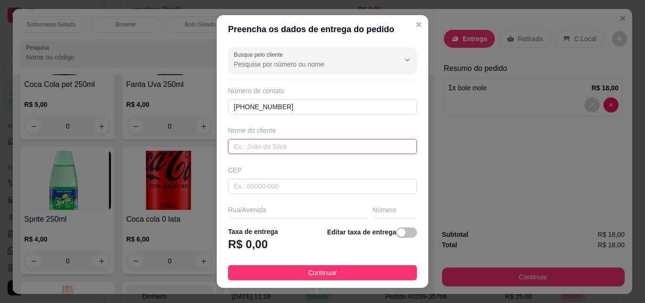
click at [250, 147] on input "text" at bounding box center [322, 146] width 189 height 15
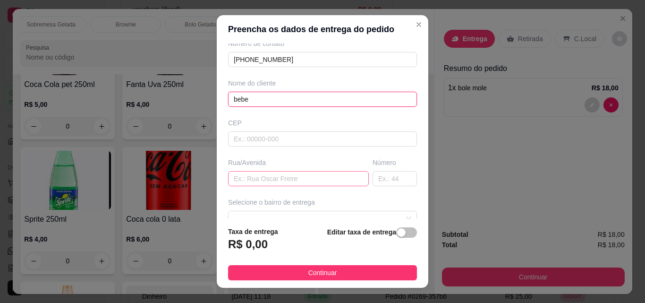
scroll to position [94, 0]
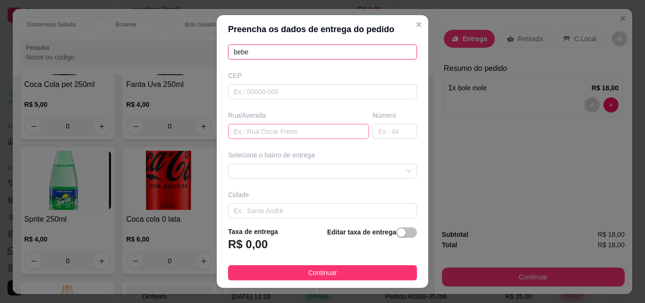
type input "bebe"
click at [266, 132] on input "text" at bounding box center [298, 131] width 141 height 15
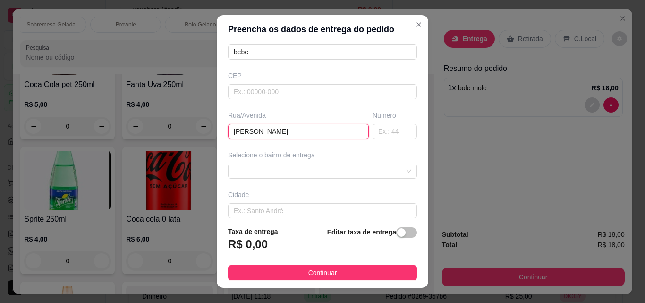
type input "antonio euzebio"
click at [373, 129] on input "text" at bounding box center [395, 131] width 44 height 15
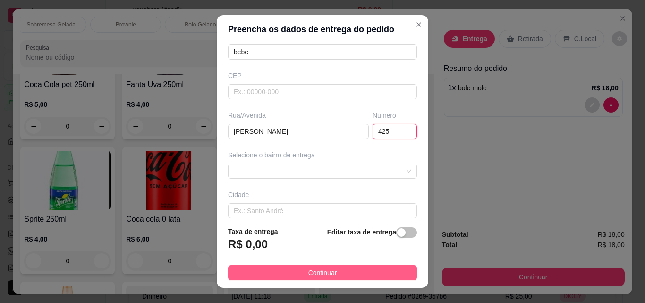
scroll to position [15, 0]
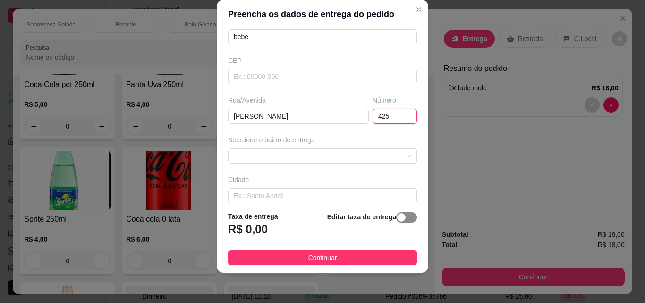
type input "425"
click at [397, 213] on div "button" at bounding box center [401, 217] width 9 height 9
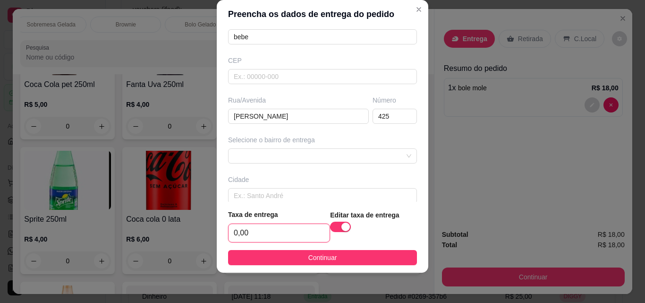
click at [251, 231] on input "0,00" at bounding box center [279, 233] width 101 height 18
type input "3,00"
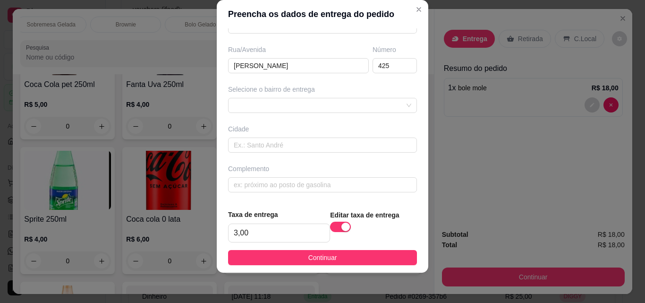
click at [340, 257] on button "Continuar" at bounding box center [322, 257] width 189 height 15
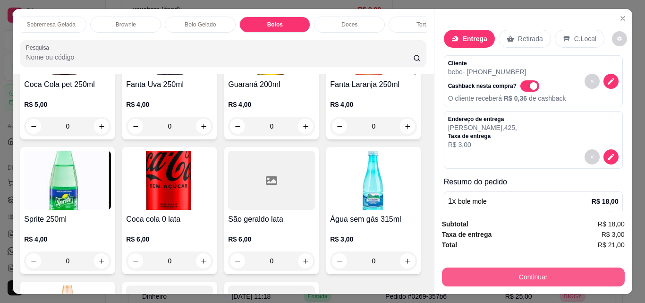
click at [554, 272] on button "Continuar" at bounding box center [533, 276] width 183 height 19
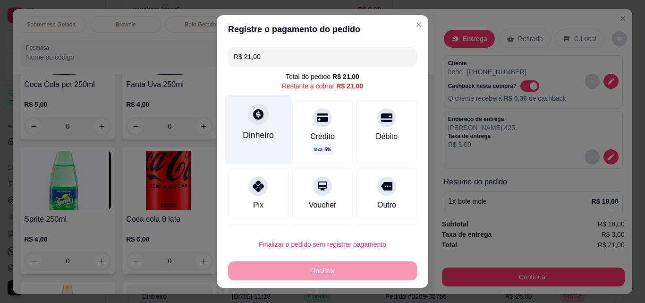
click at [253, 117] on icon at bounding box center [258, 114] width 10 height 10
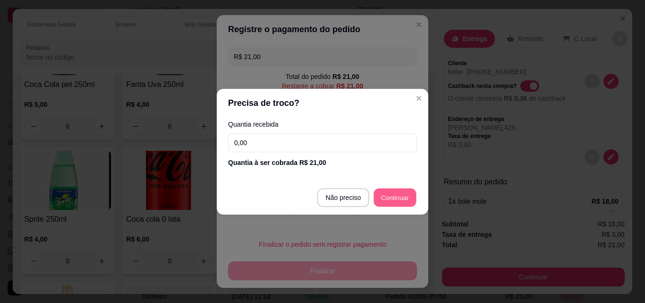
type input "R$ 0,00"
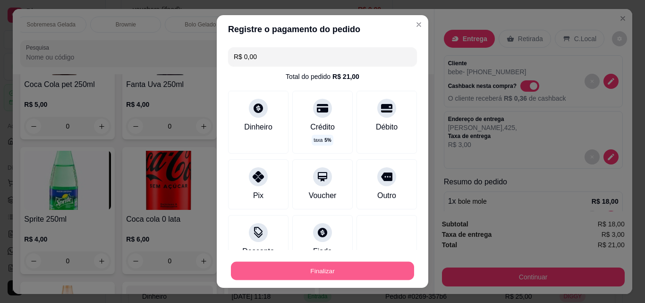
click at [336, 268] on button "Finalizar" at bounding box center [322, 271] width 183 height 18
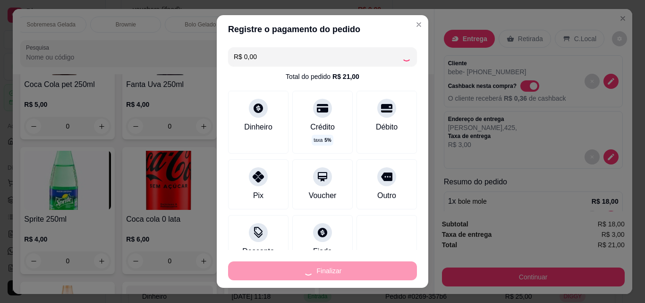
type input "0"
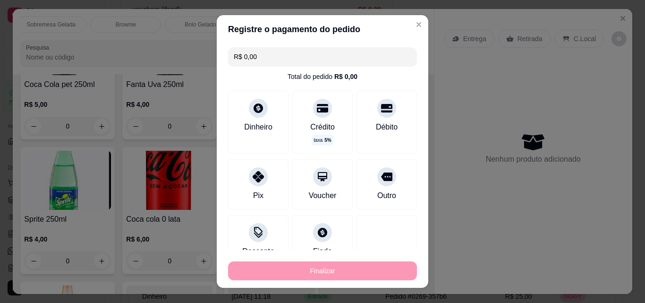
type input "-R$ 21,00"
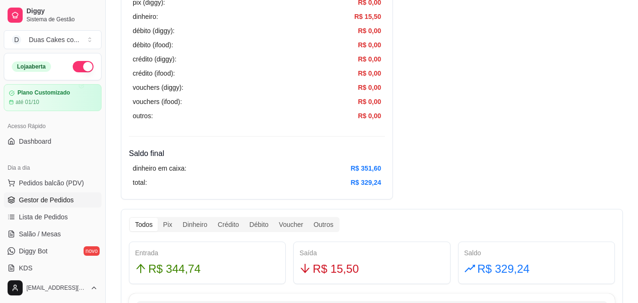
scroll to position [378, 0]
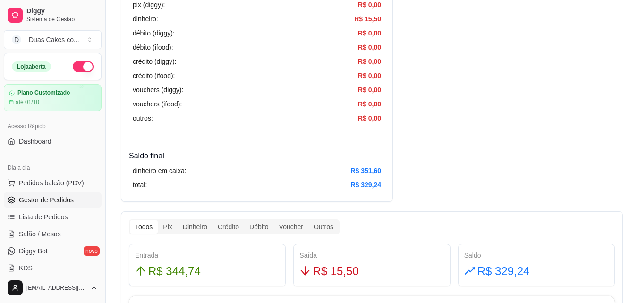
click at [52, 197] on span "Gestor de Pedidos" at bounding box center [46, 199] width 55 height 9
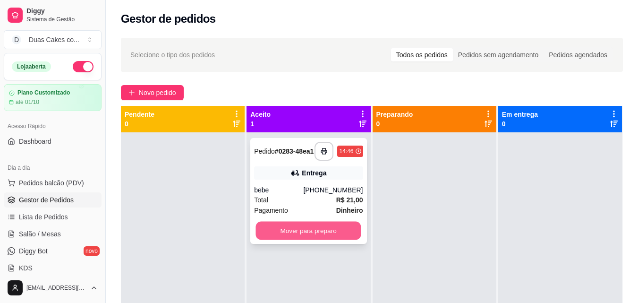
click at [328, 232] on button "Mover para preparo" at bounding box center [308, 231] width 105 height 18
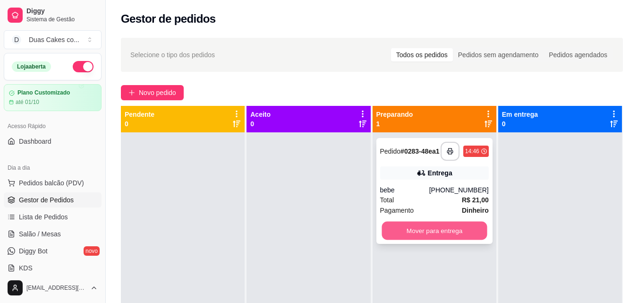
click at [409, 238] on button "Mover para entrega" at bounding box center [434, 231] width 105 height 18
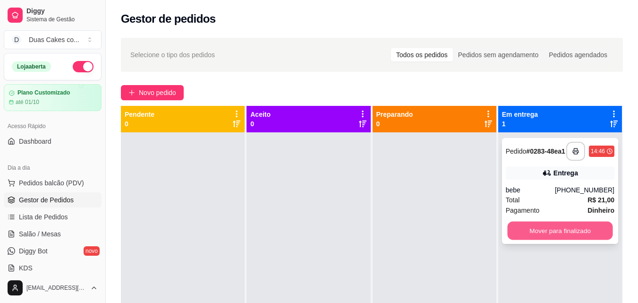
click at [543, 229] on button "Mover para finalizado" at bounding box center [559, 231] width 105 height 18
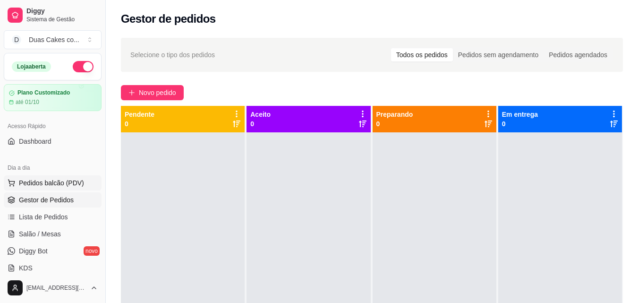
click at [34, 181] on span "Pedidos balcão (PDV)" at bounding box center [51, 182] width 65 height 9
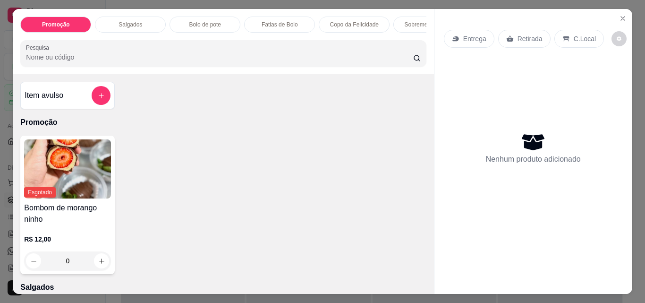
click at [360, 21] on p "Copo da Felicidade" at bounding box center [354, 25] width 49 height 8
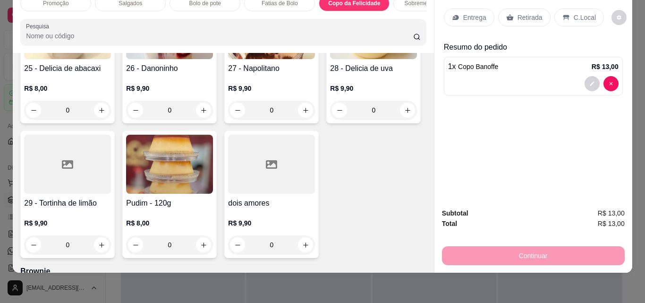
scroll to position [1685, 0]
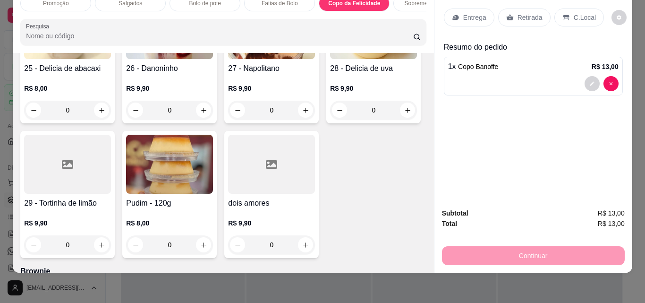
type input "0"
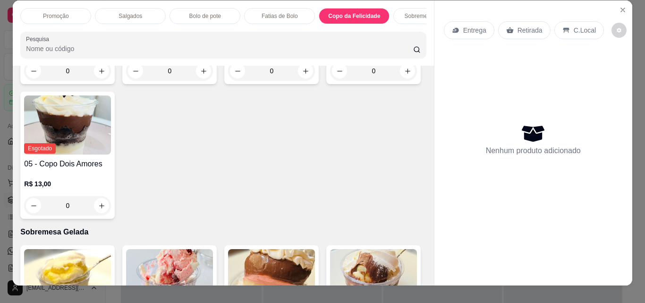
scroll to position [0, 0]
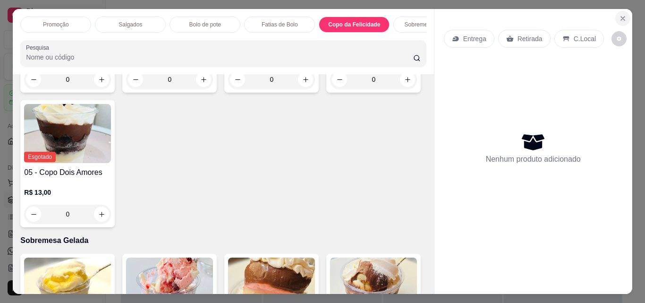
click at [623, 15] on icon "Close" at bounding box center [623, 19] width 8 height 8
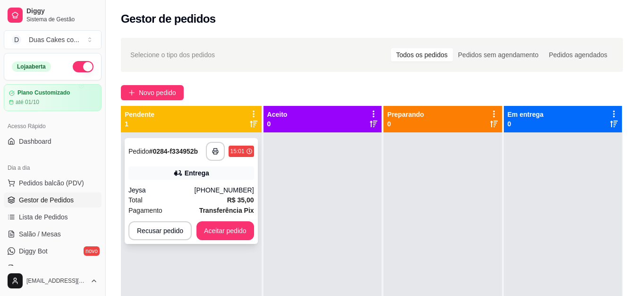
click at [195, 193] on div "Jeysa" at bounding box center [161, 189] width 66 height 9
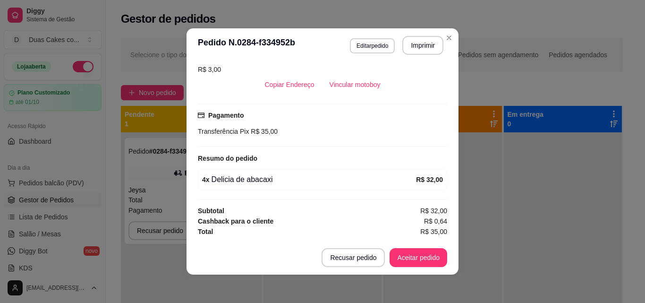
scroll to position [2, 0]
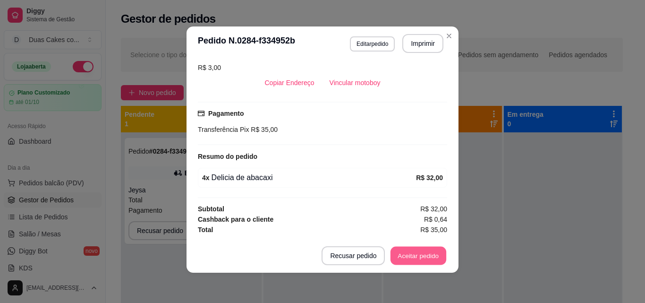
click at [426, 258] on button "Aceitar pedido" at bounding box center [419, 256] width 56 height 18
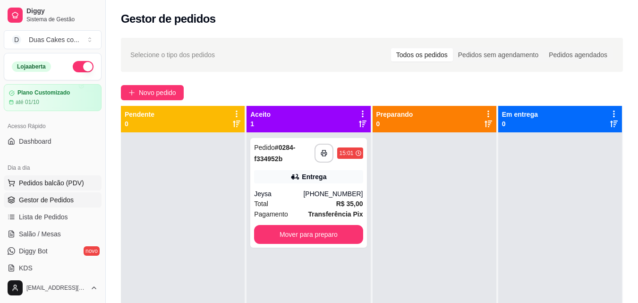
click at [53, 183] on span "Pedidos balcão (PDV)" at bounding box center [51, 182] width 65 height 9
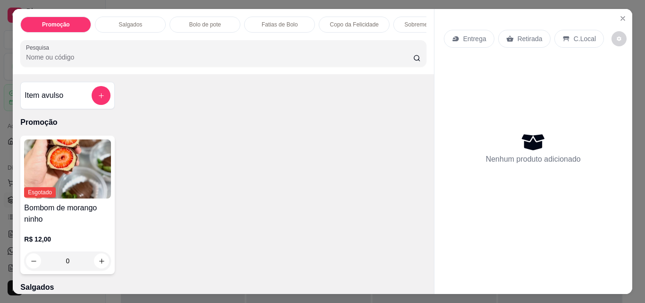
click at [353, 24] on p "Copo da Felicidade" at bounding box center [354, 25] width 49 height 8
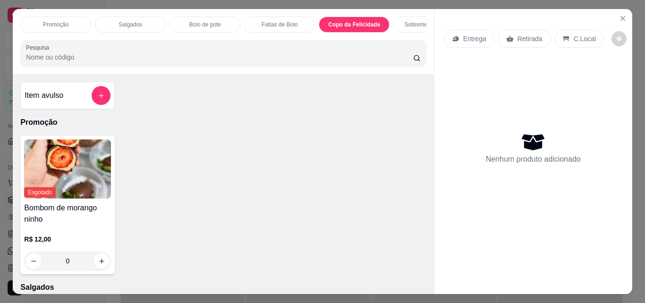
scroll to position [25, 0]
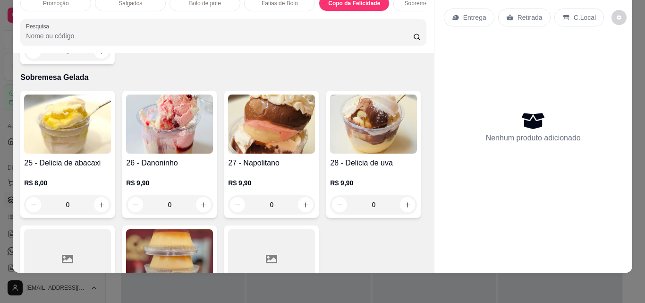
type input "1"
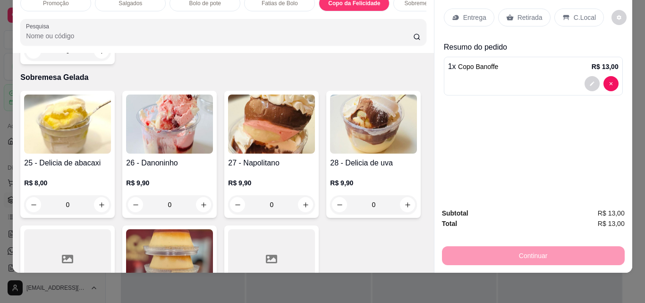
click at [518, 13] on p "Retirada" at bounding box center [530, 17] width 25 height 9
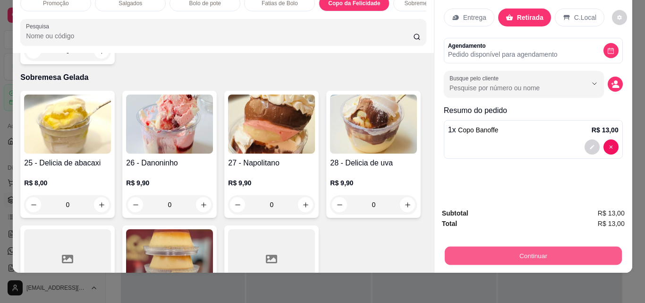
click at [552, 253] on button "Continuar" at bounding box center [532, 255] width 177 height 18
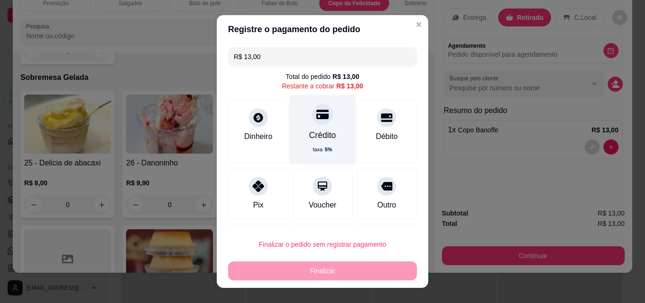
click at [316, 135] on div "Crédito" at bounding box center [322, 135] width 27 height 12
type input "R$ 0,00"
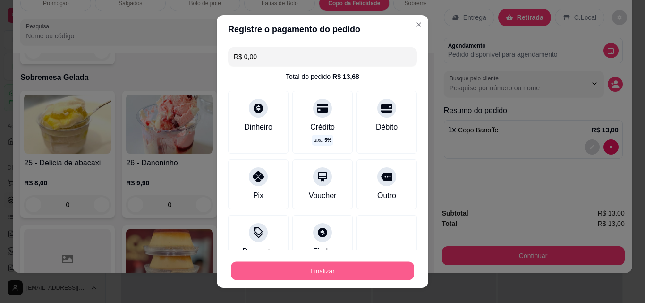
click at [329, 273] on button "Finalizar" at bounding box center [322, 271] width 183 height 18
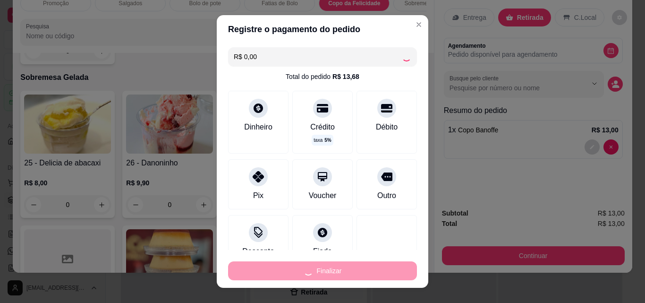
type input "0"
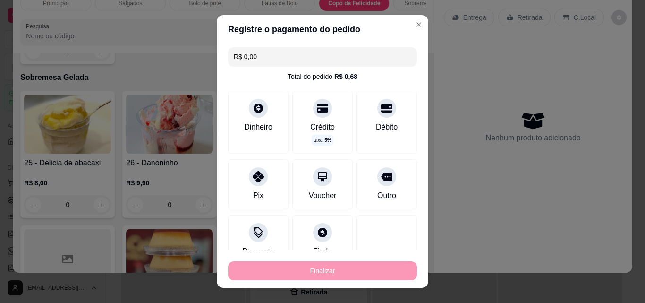
type input "-R$ 13,00"
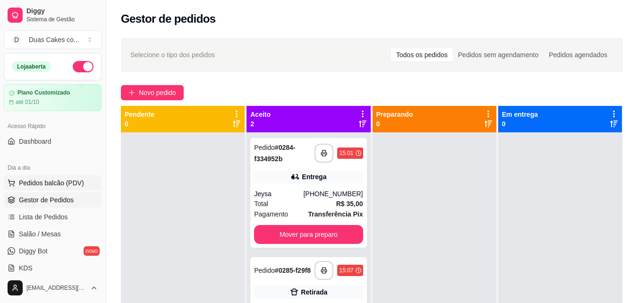
click at [31, 177] on button "Pedidos balcão (PDV)" at bounding box center [53, 182] width 98 height 15
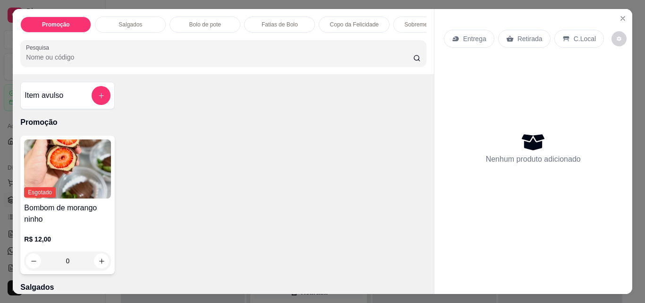
click at [351, 23] on p "Copo da Felicidade" at bounding box center [354, 25] width 49 height 8
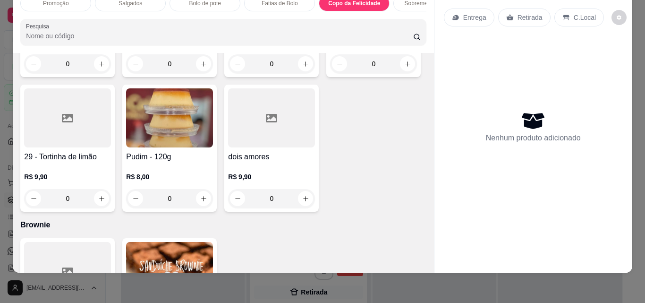
scroll to position [1685, 0]
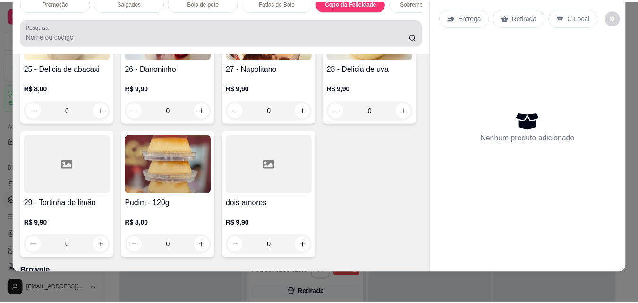
scroll to position [0, 0]
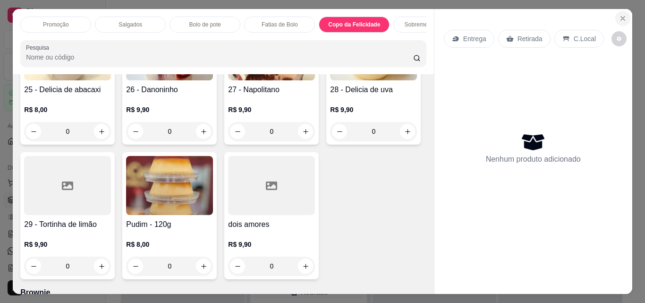
click at [618, 11] on button "Close" at bounding box center [622, 18] width 15 height 15
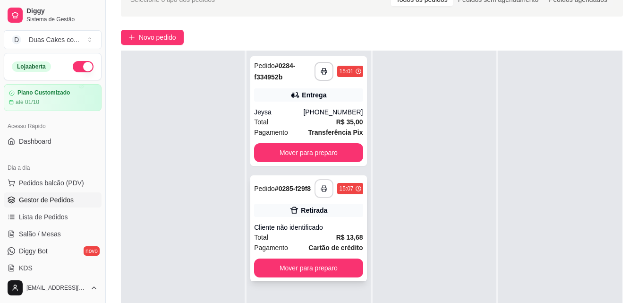
scroll to position [142, 0]
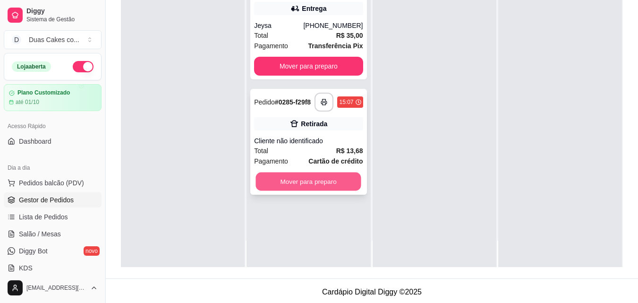
click at [302, 189] on button "Mover para preparo" at bounding box center [308, 181] width 105 height 18
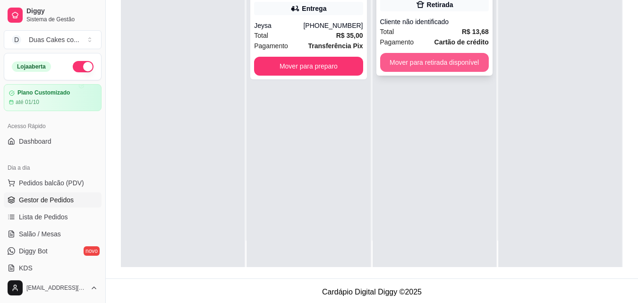
click at [464, 54] on button "Mover para retirada disponível" at bounding box center [434, 62] width 109 height 19
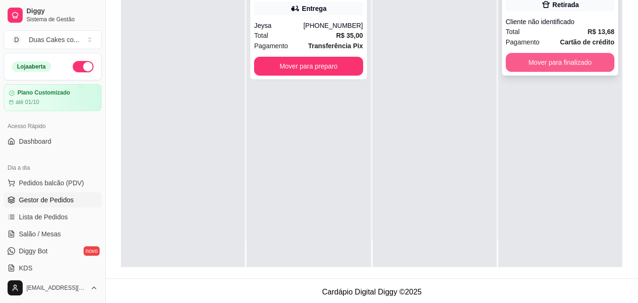
click at [581, 58] on button "Mover para finalizado" at bounding box center [560, 62] width 109 height 19
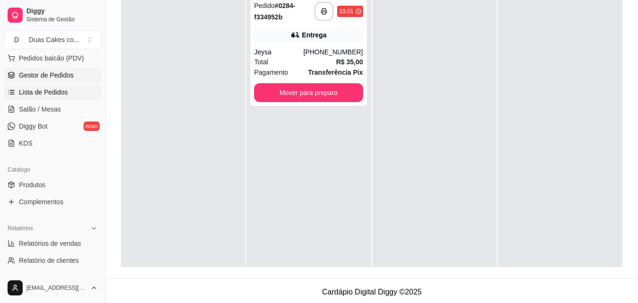
scroll to position [189, 0]
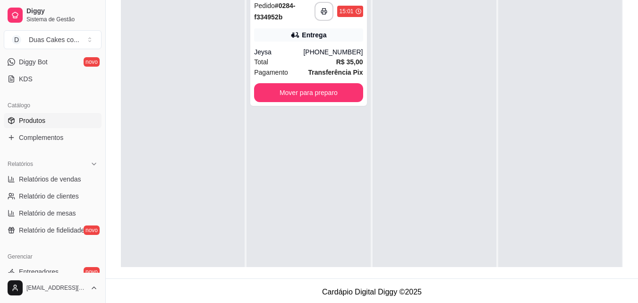
click at [30, 122] on span "Produtos" at bounding box center [32, 120] width 26 height 9
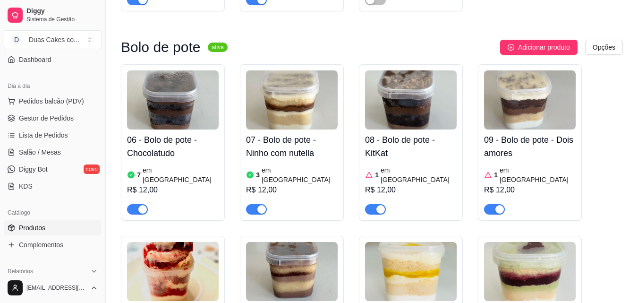
scroll to position [47, 0]
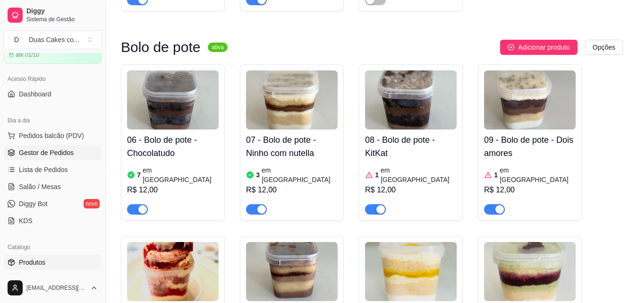
click at [51, 149] on span "Gestor de Pedidos" at bounding box center [46, 152] width 55 height 9
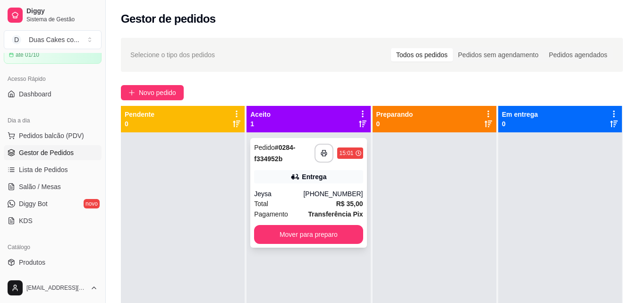
click at [330, 176] on div "Entrega" at bounding box center [308, 176] width 109 height 13
click at [320, 227] on button "Mover para preparo" at bounding box center [308, 234] width 105 height 18
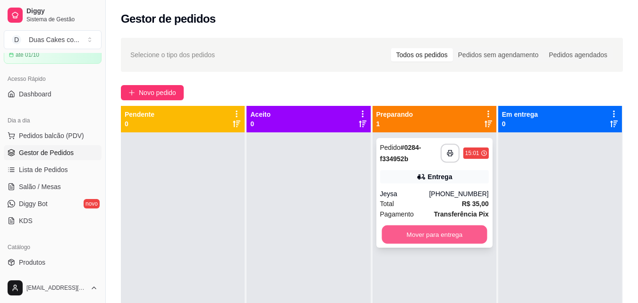
click at [419, 233] on button "Mover para entrega" at bounding box center [434, 234] width 105 height 18
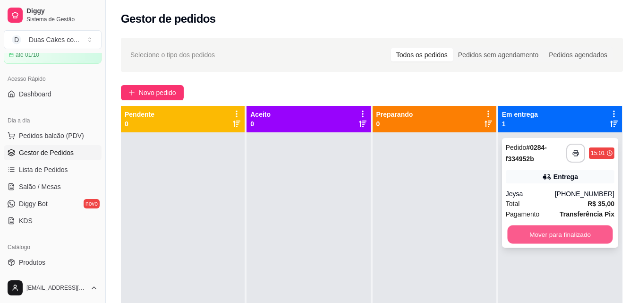
click at [576, 233] on button "Mover para finalizado" at bounding box center [559, 234] width 105 height 18
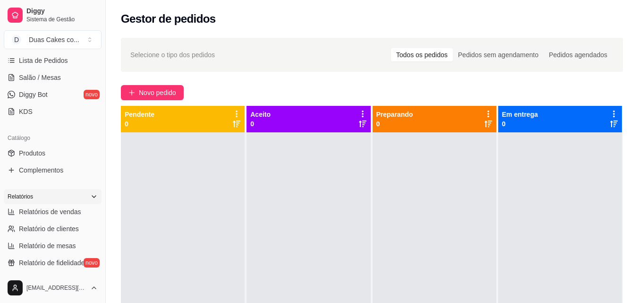
scroll to position [142, 0]
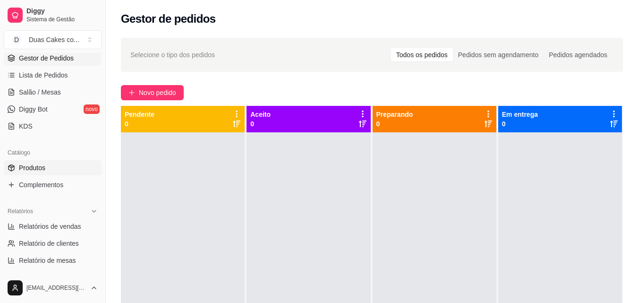
click at [34, 162] on link "Produtos" at bounding box center [53, 167] width 98 height 15
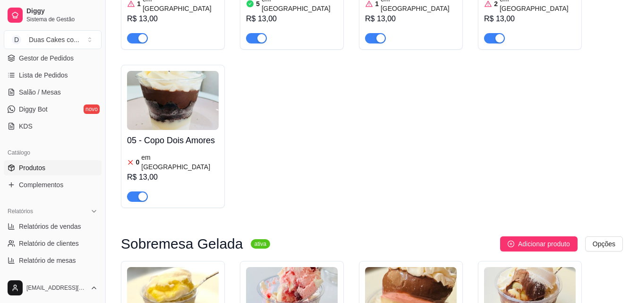
scroll to position [2031, 0]
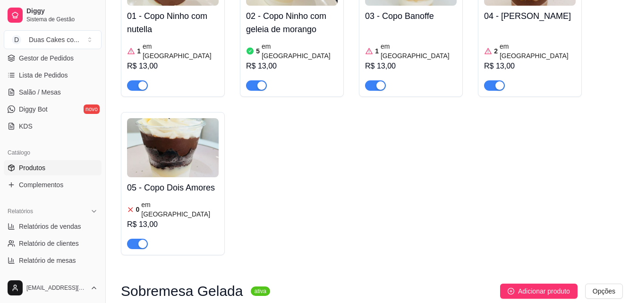
click at [162, 181] on h4 "05 - Copo Dois Amores" at bounding box center [173, 187] width 92 height 13
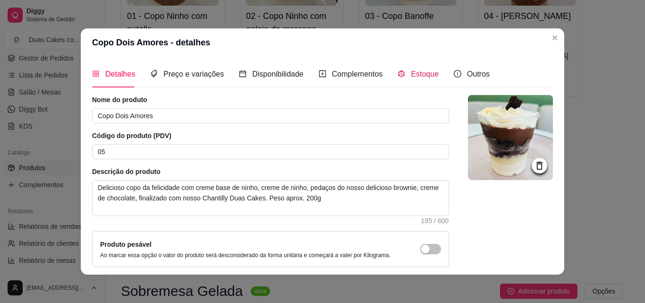
click at [425, 72] on span "Estoque" at bounding box center [425, 74] width 28 height 8
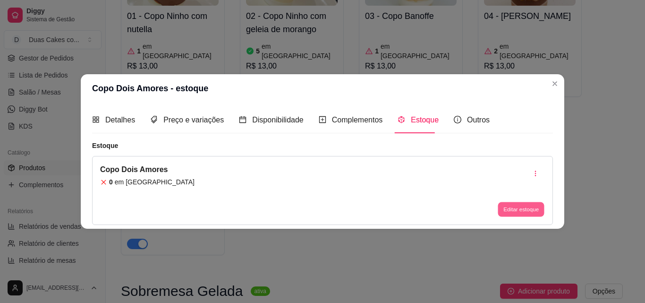
click at [513, 207] on button "Editar estoque" at bounding box center [521, 209] width 46 height 15
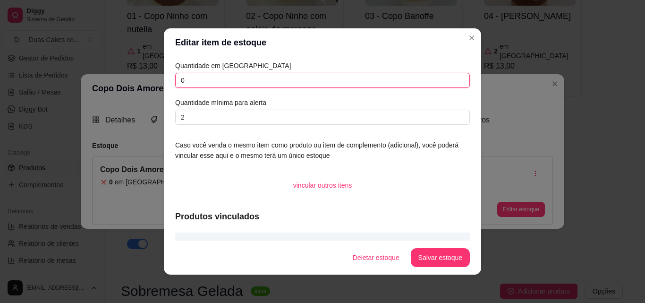
click at [181, 78] on input "0" at bounding box center [322, 80] width 295 height 15
type input "3"
click at [435, 256] on button "Salvar estoque" at bounding box center [440, 257] width 59 height 19
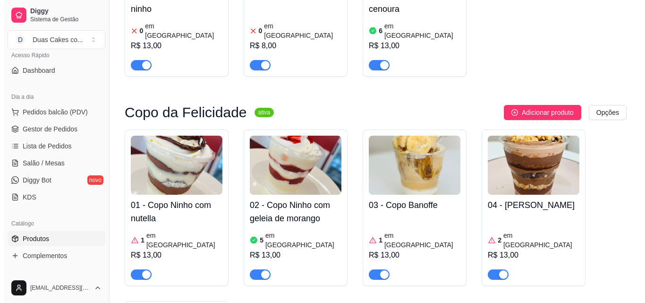
scroll to position [0, 0]
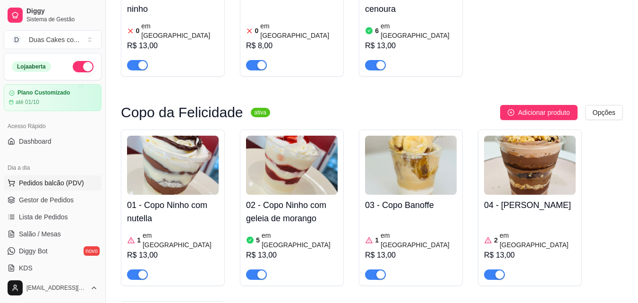
click at [39, 180] on span "Pedidos balcão (PDV)" at bounding box center [51, 182] width 65 height 9
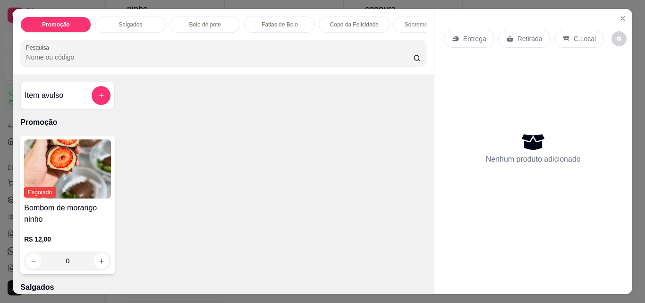
click at [355, 17] on div "Copo da Felicidade" at bounding box center [354, 25] width 71 height 16
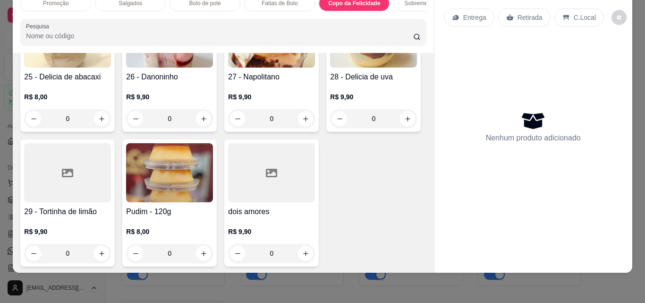
scroll to position [1638, 0]
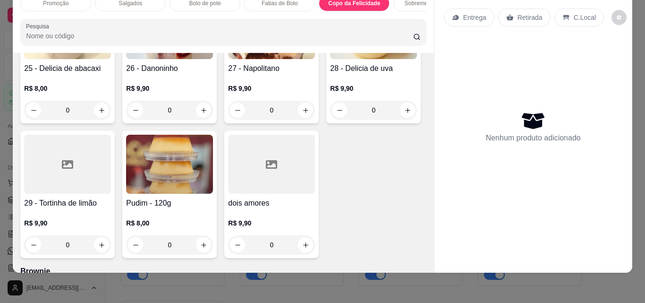
type input "1"
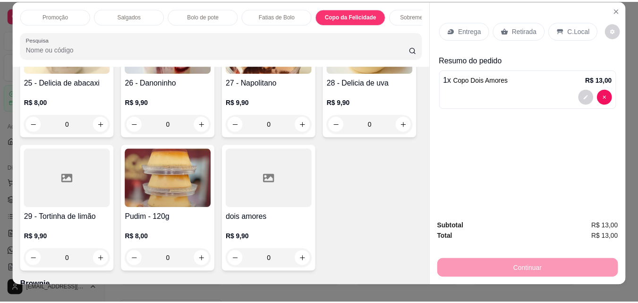
scroll to position [0, 0]
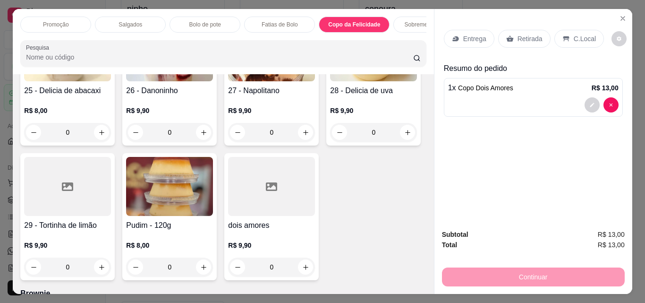
click at [529, 36] on p "Retirada" at bounding box center [530, 38] width 25 height 9
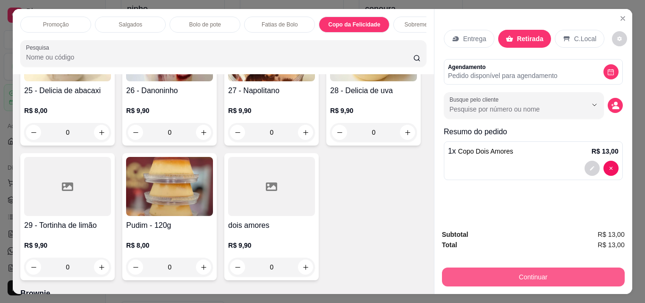
click at [535, 271] on button "Continuar" at bounding box center [533, 276] width 183 height 19
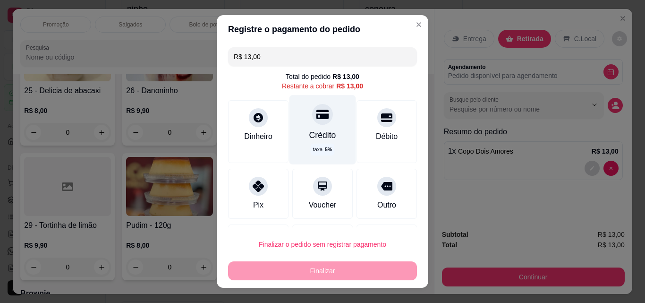
click at [309, 137] on div "Crédito" at bounding box center [322, 135] width 27 height 12
type input "R$ 0,00"
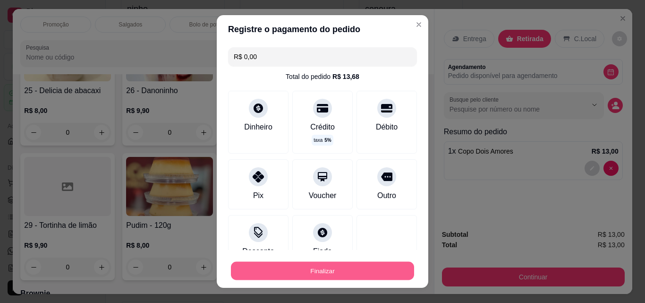
click at [326, 271] on button "Finalizar" at bounding box center [322, 271] width 183 height 18
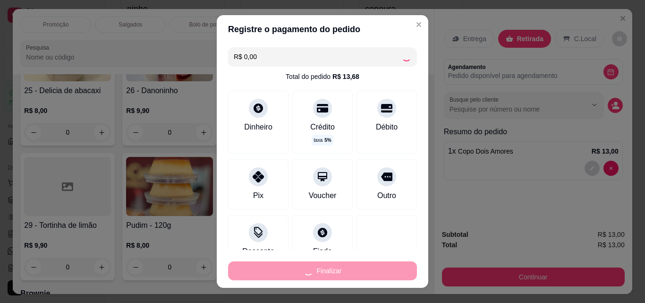
type input "0"
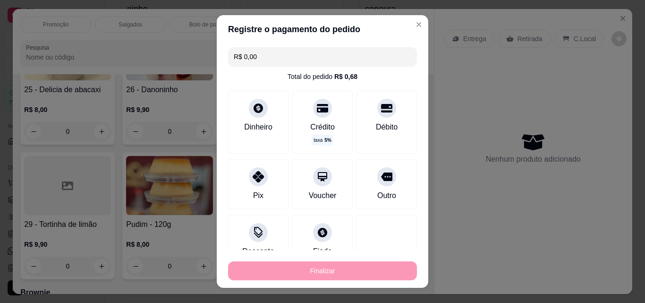
type input "-R$ 13,00"
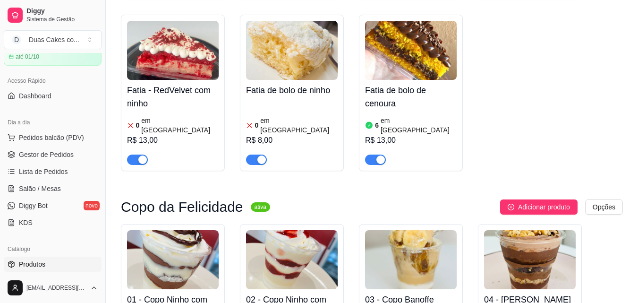
scroll to position [142, 0]
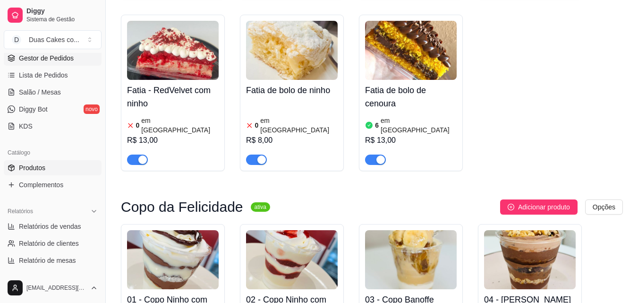
click at [47, 57] on span "Gestor de Pedidos" at bounding box center [46, 57] width 55 height 9
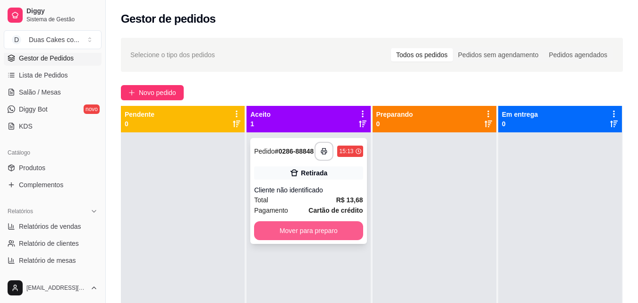
click at [325, 231] on button "Mover para preparo" at bounding box center [308, 230] width 109 height 19
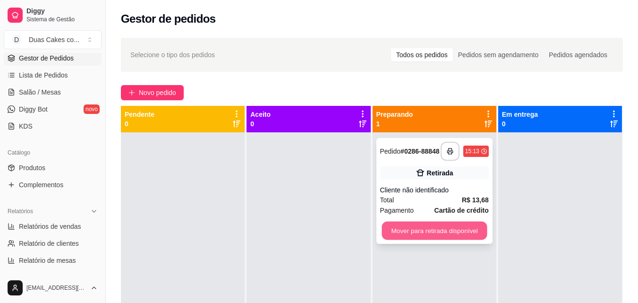
click at [453, 233] on button "Mover para retirada disponível" at bounding box center [434, 231] width 105 height 18
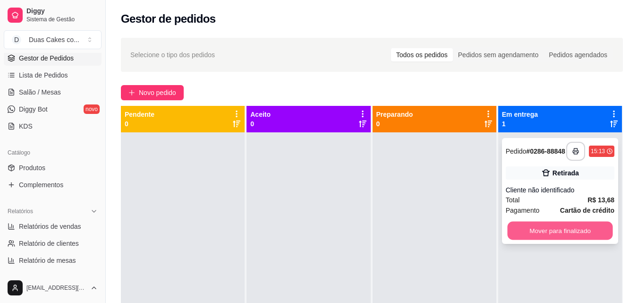
click at [599, 231] on button "Mover para finalizado" at bounding box center [559, 231] width 105 height 18
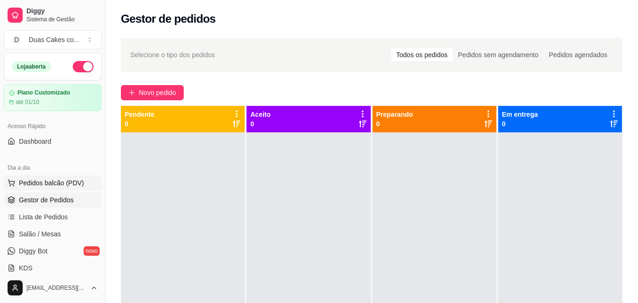
click at [51, 178] on button "Pedidos balcão (PDV)" at bounding box center [53, 182] width 98 height 15
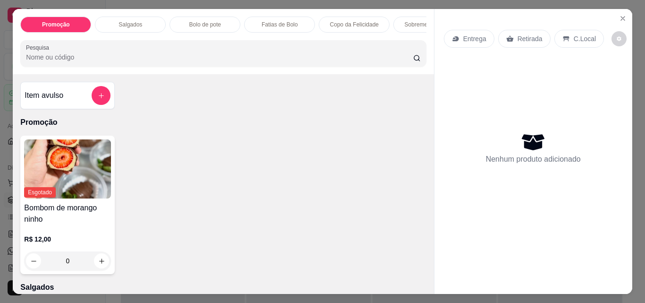
drag, startPoint x: 348, startPoint y: 14, endPoint x: 645, endPoint y: 267, distance: 390.0
click at [348, 17] on div "Copo da Felicidade" at bounding box center [354, 25] width 71 height 16
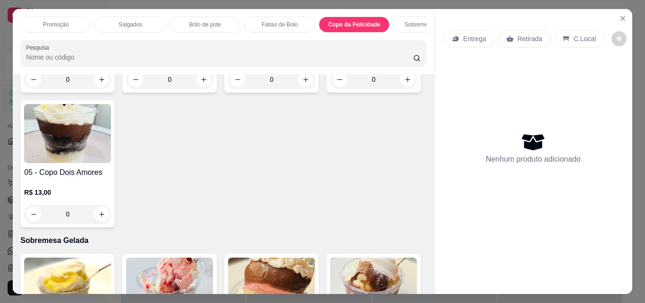
drag, startPoint x: 284, startPoint y: 21, endPoint x: 292, endPoint y: 30, distance: 12.4
click at [285, 21] on p "Fatias de Bolo" at bounding box center [280, 25] width 36 height 8
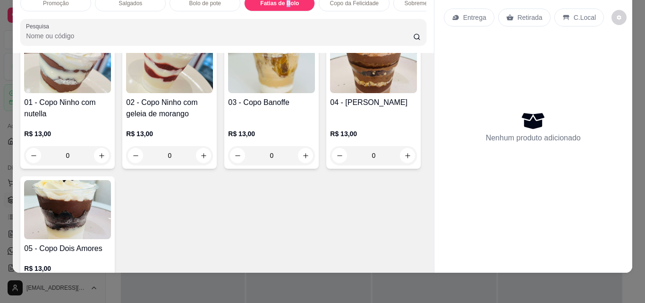
scroll to position [1244, 0]
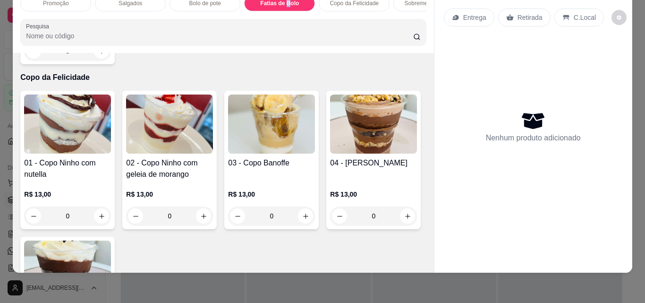
type input "1"
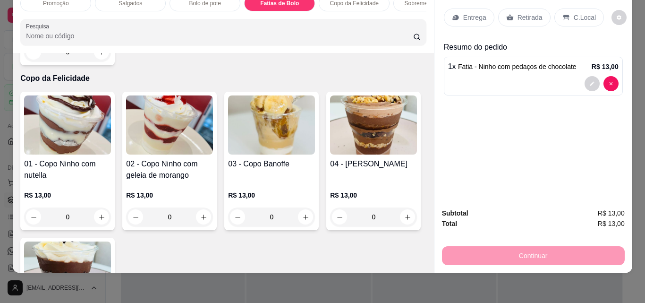
click at [528, 13] on p "Retirada" at bounding box center [530, 17] width 25 height 9
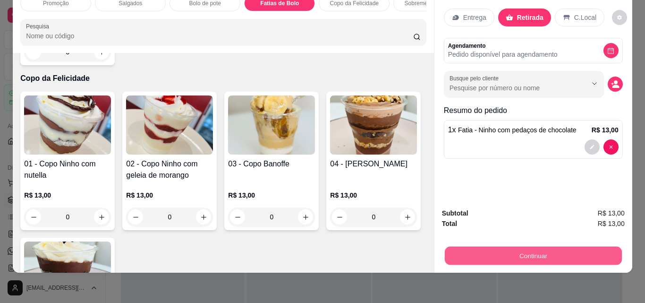
click at [525, 248] on button "Continuar" at bounding box center [532, 255] width 177 height 18
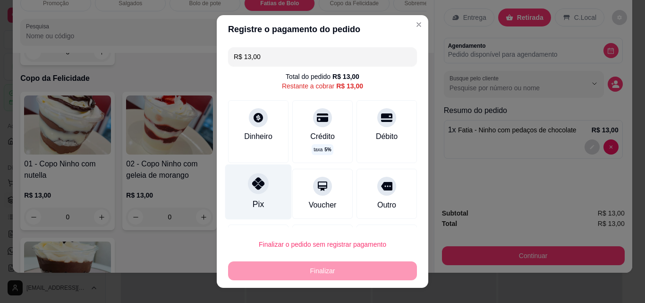
click at [253, 194] on div at bounding box center [258, 183] width 21 height 21
type input "R$ 0,00"
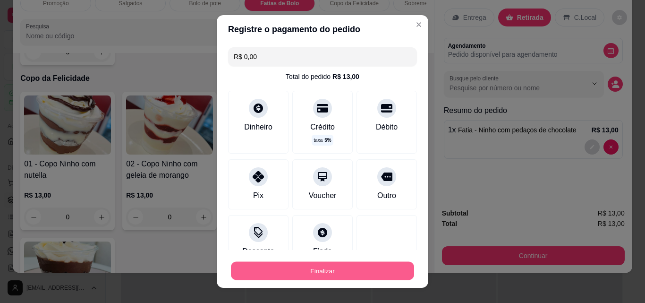
click at [301, 266] on button "Finalizar" at bounding box center [322, 271] width 183 height 18
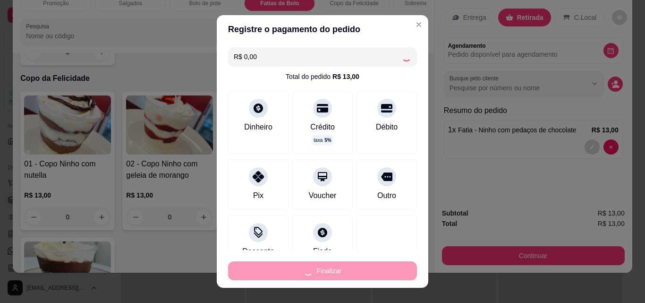
type input "0"
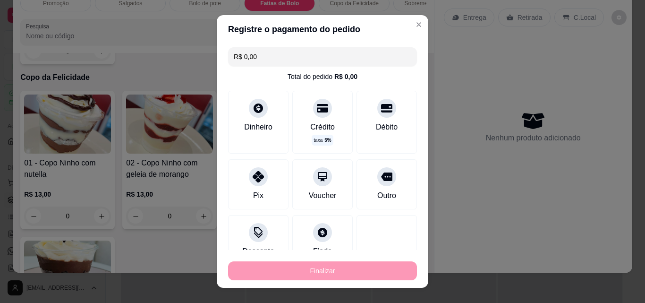
type input "-R$ 13,00"
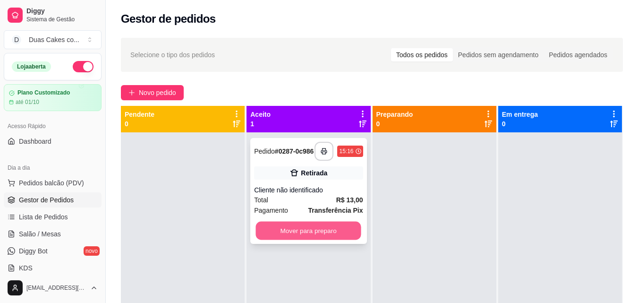
click at [299, 229] on button "Mover para preparo" at bounding box center [308, 231] width 105 height 18
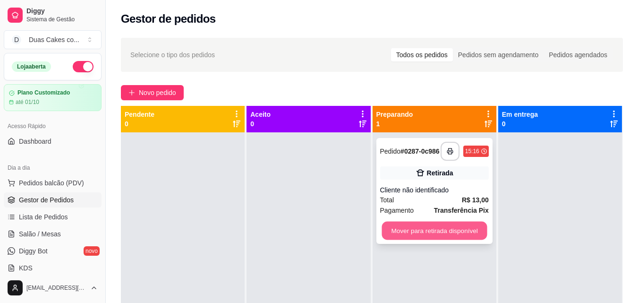
click at [437, 236] on button "Mover para retirada disponível" at bounding box center [434, 231] width 105 height 18
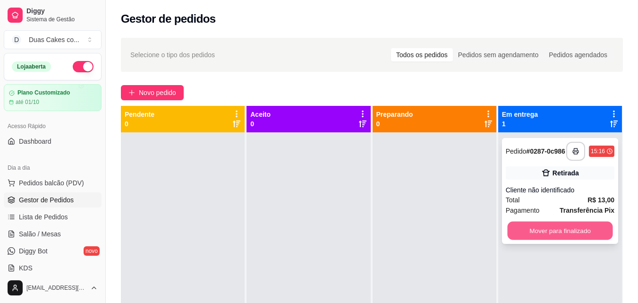
click at [549, 233] on button "Mover para finalizado" at bounding box center [559, 231] width 105 height 18
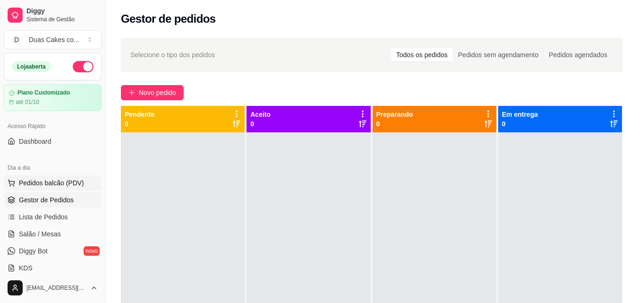
click at [50, 179] on span "Pedidos balcão (PDV)" at bounding box center [51, 182] width 65 height 9
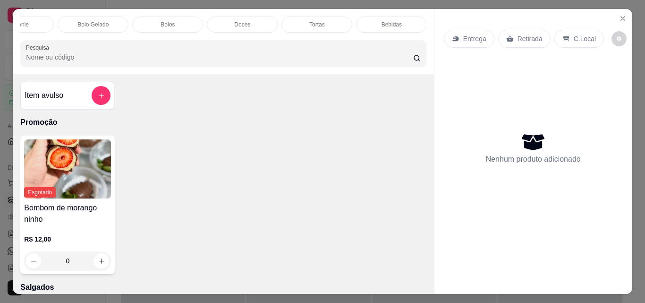
scroll to position [0, 486]
click at [170, 21] on p "Bolos" at bounding box center [167, 25] width 14 height 8
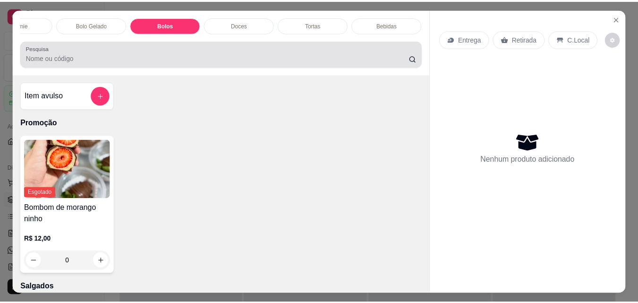
scroll to position [25, 0]
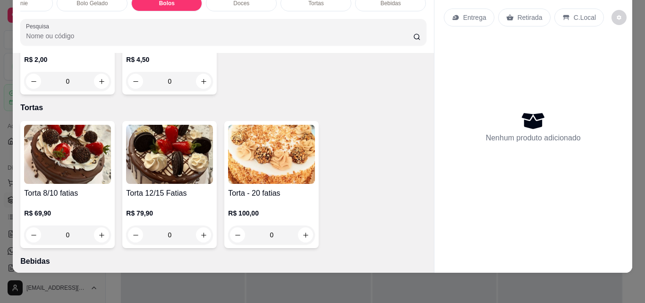
type input "1"
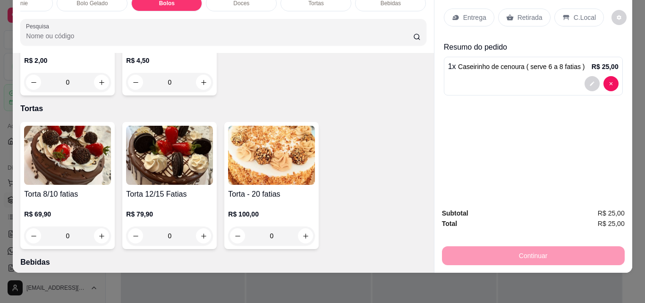
click at [530, 13] on p "Retirada" at bounding box center [530, 17] width 25 height 9
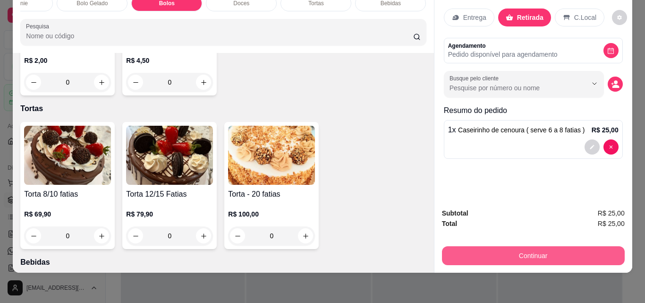
click at [544, 251] on button "Continuar" at bounding box center [533, 255] width 183 height 19
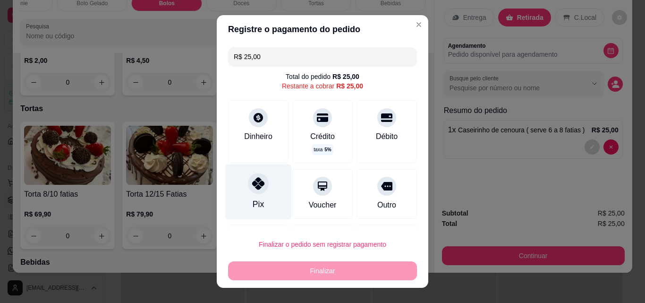
click at [246, 207] on div "Pix" at bounding box center [258, 191] width 67 height 55
type input "R$ 0,00"
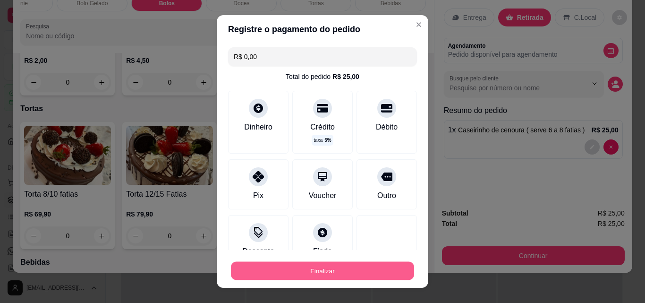
click at [319, 271] on button "Finalizar" at bounding box center [322, 271] width 183 height 18
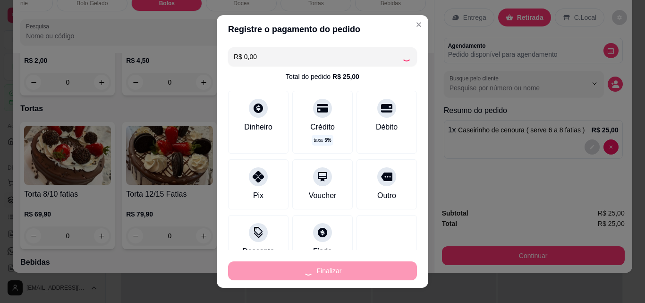
type input "0"
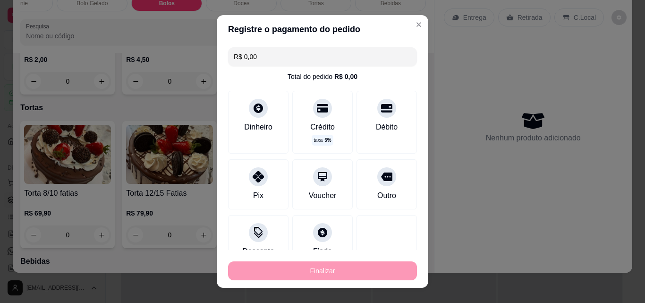
type input "-R$ 25,00"
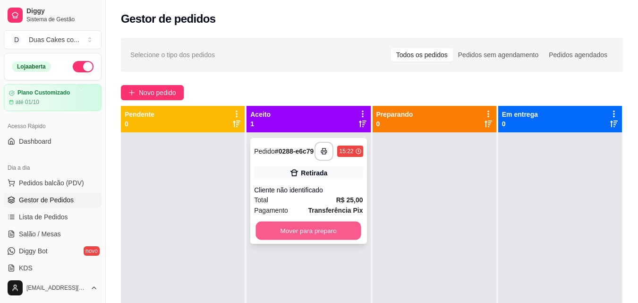
click at [300, 239] on button "Mover para preparo" at bounding box center [308, 231] width 105 height 18
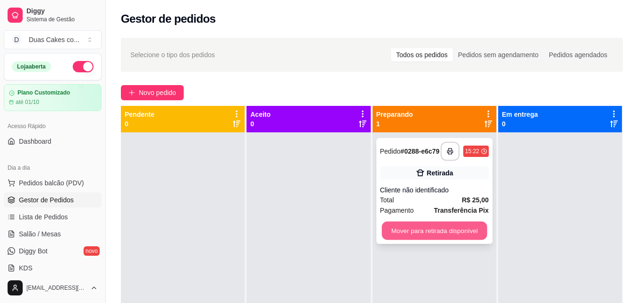
click at [412, 227] on button "Mover para retirada disponível" at bounding box center [434, 231] width 105 height 18
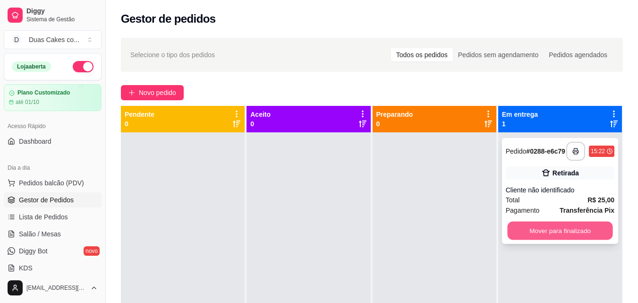
click at [572, 233] on button "Mover para finalizado" at bounding box center [559, 231] width 105 height 18
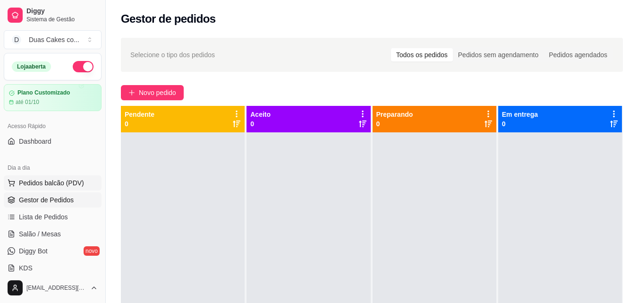
click at [30, 184] on span "Pedidos balcão (PDV)" at bounding box center [51, 182] width 65 height 9
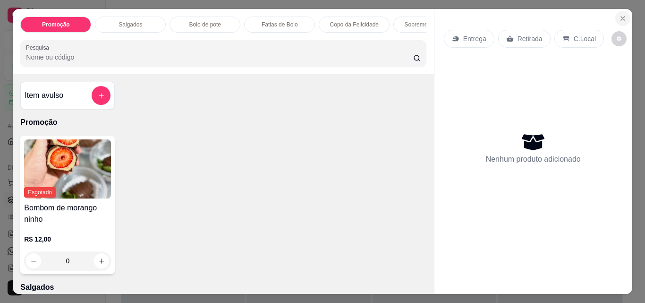
click at [620, 15] on icon "Close" at bounding box center [623, 19] width 8 height 8
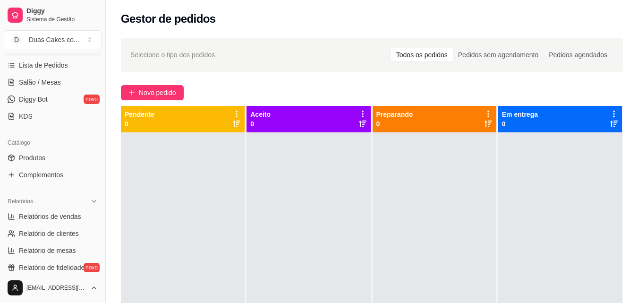
scroll to position [189, 0]
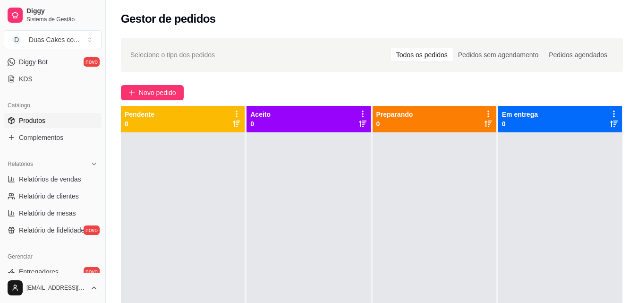
click at [23, 118] on span "Produtos" at bounding box center [32, 120] width 26 height 9
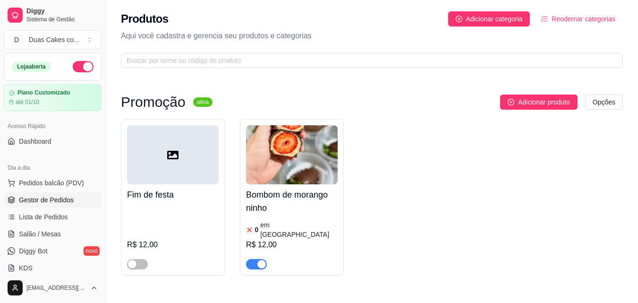
click at [60, 200] on span "Gestor de Pedidos" at bounding box center [46, 199] width 55 height 9
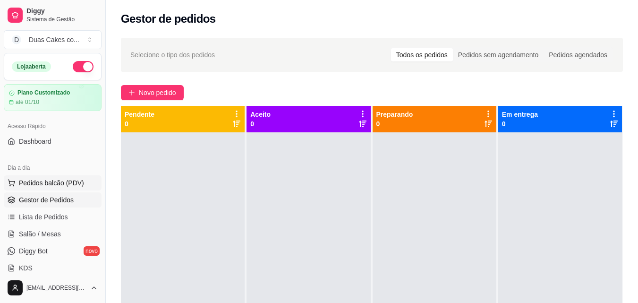
click at [49, 176] on button "Pedidos balcão (PDV)" at bounding box center [53, 182] width 98 height 15
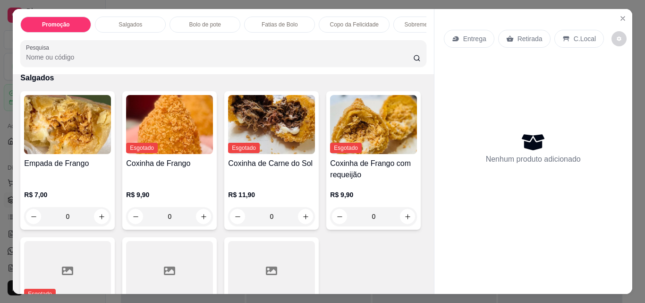
scroll to position [236, 0]
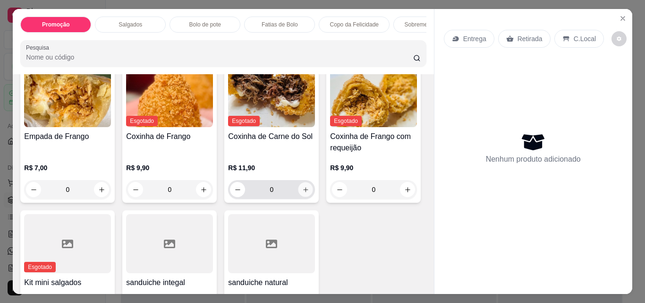
click at [303, 186] on icon "increase-product-quantity" at bounding box center [305, 189] width 7 height 7
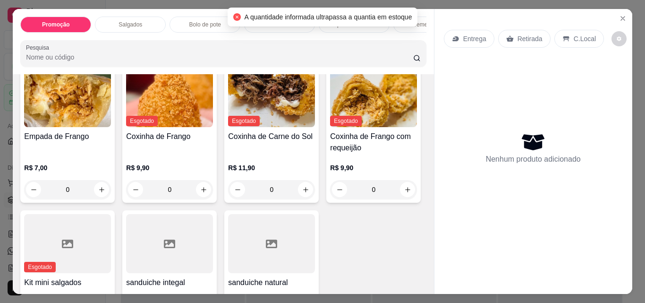
click at [381, 176] on div "Empada de Frango R$ 7,00 0 Esgotado Coxinha de Frango R$ 9,90 0 Esgotado Coxinh…" at bounding box center [223, 200] width 406 height 273
click at [379, 80] on div "Empada de Frango R$ 7,00 0 Esgotado Coxinha de Frango R$ 9,90 0 Esgotado Coxinh…" at bounding box center [223, 200] width 406 height 273
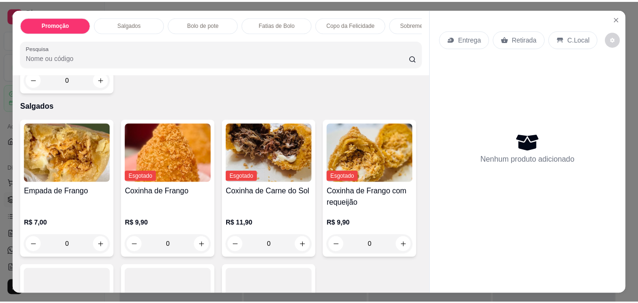
scroll to position [142, 0]
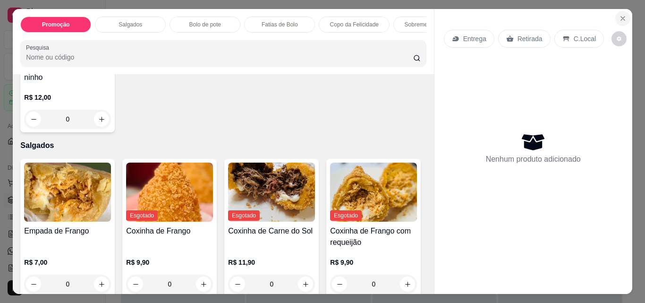
click at [622, 15] on icon "Close" at bounding box center [623, 19] width 8 height 8
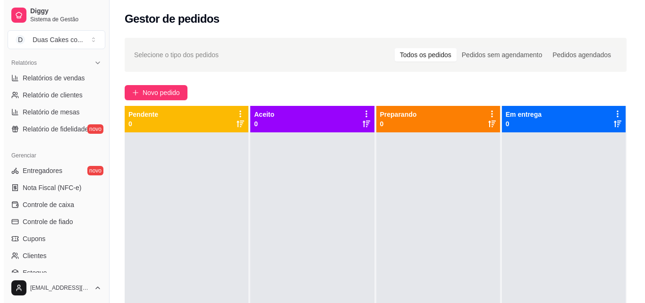
scroll to position [331, 0]
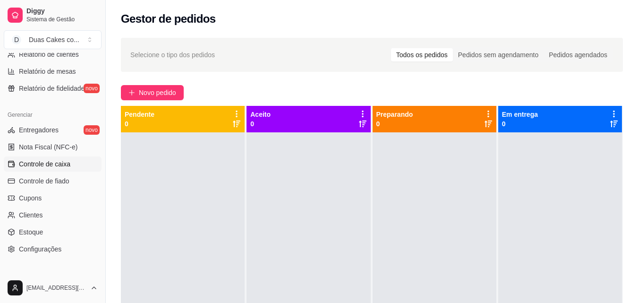
click at [34, 161] on span "Controle de caixa" at bounding box center [44, 163] width 51 height 9
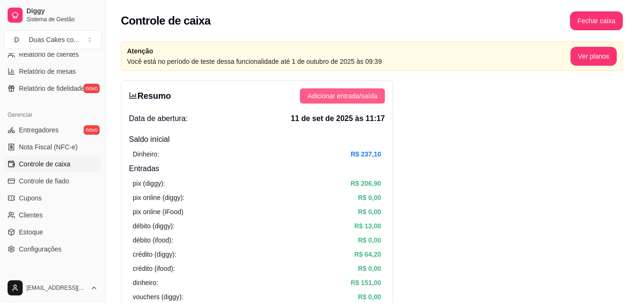
click at [375, 98] on span "Adicionar entrada/saída" at bounding box center [342, 96] width 70 height 10
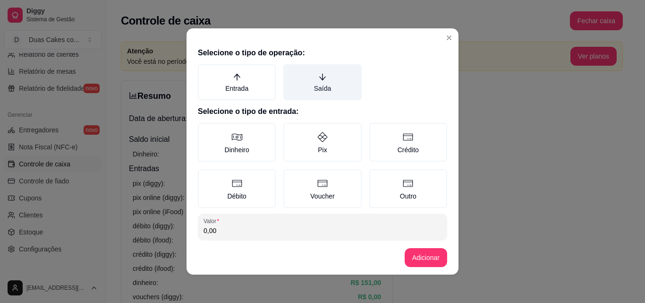
click at [313, 83] on label "Saída" at bounding box center [322, 82] width 78 height 36
click at [290, 71] on button "Saída" at bounding box center [287, 68] width 8 height 8
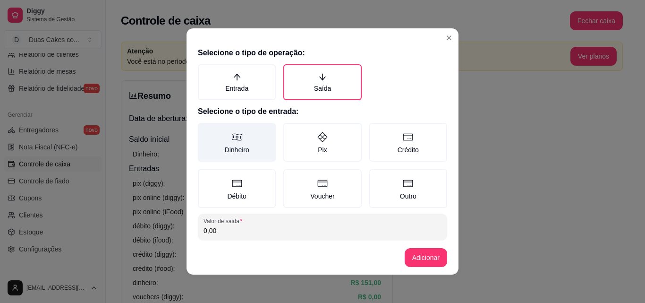
click at [231, 142] on icon at bounding box center [236, 136] width 11 height 11
click at [205, 130] on button "Dinheiro" at bounding box center [201, 126] width 8 height 8
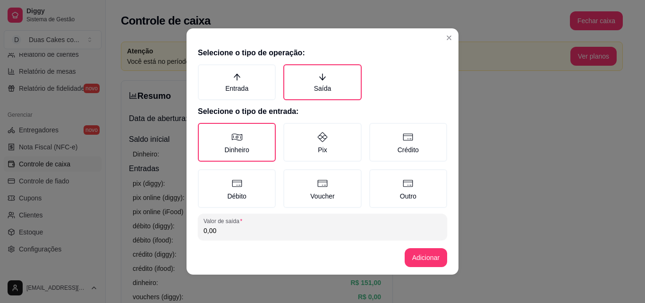
click at [215, 226] on input "0,00" at bounding box center [323, 230] width 238 height 9
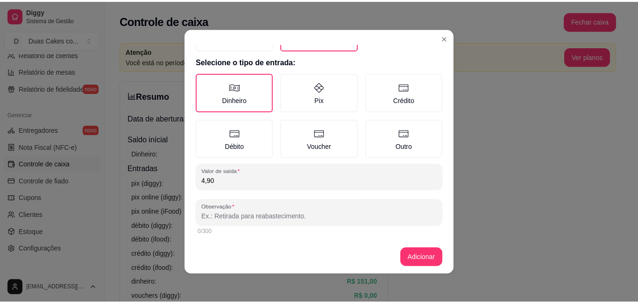
scroll to position [51, 0]
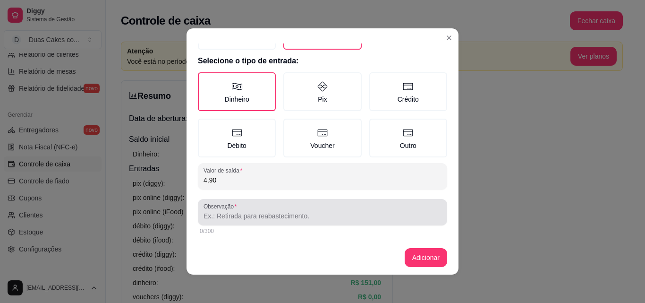
type input "4,90"
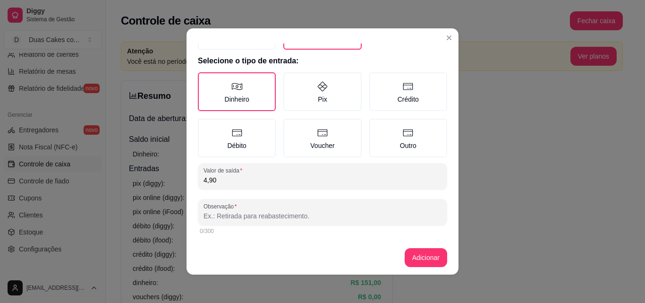
click at [213, 215] on input "Observação" at bounding box center [323, 215] width 238 height 9
type input "farinha de trigo"
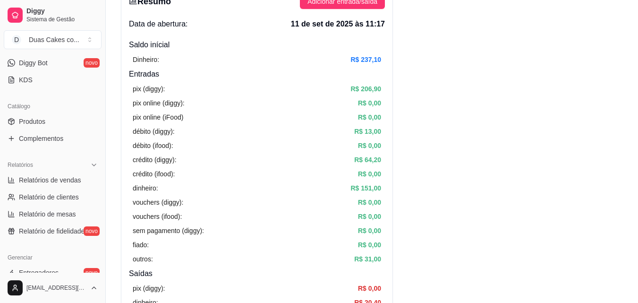
scroll to position [46, 0]
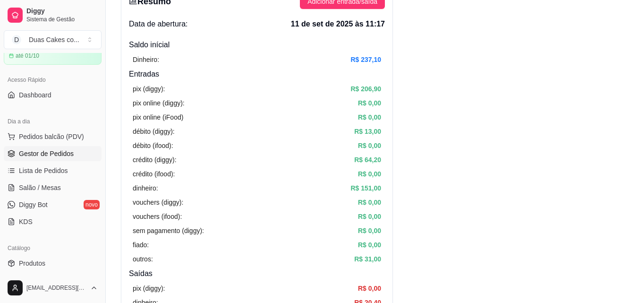
click at [43, 152] on span "Gestor de Pedidos" at bounding box center [46, 153] width 55 height 9
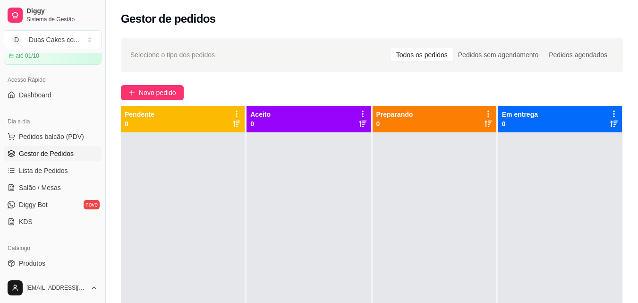
click at [47, 148] on link "Gestor de Pedidos" at bounding box center [53, 153] width 98 height 15
click at [55, 131] on button "Pedidos balcão (PDV)" at bounding box center [53, 136] width 98 height 15
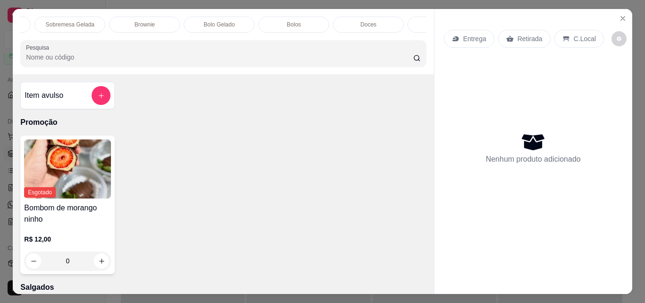
scroll to position [0, 378]
click at [273, 21] on p "Bolos" at bounding box center [275, 25] width 14 height 8
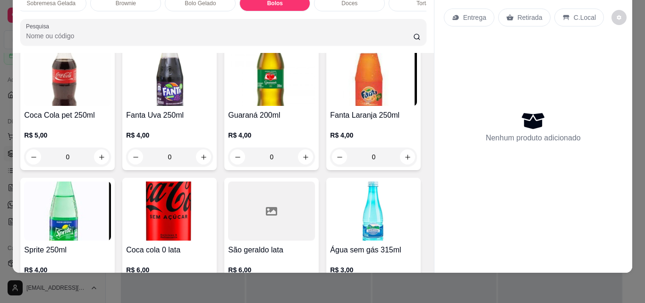
scroll to position [2809, 0]
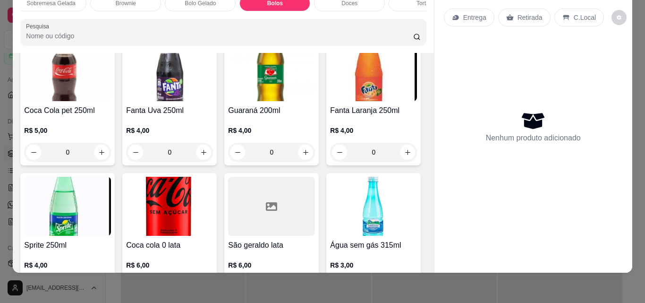
type input "1"
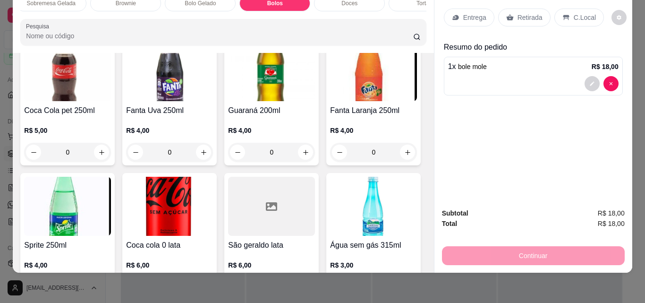
click at [474, 13] on p "Entrega" at bounding box center [474, 17] width 23 height 9
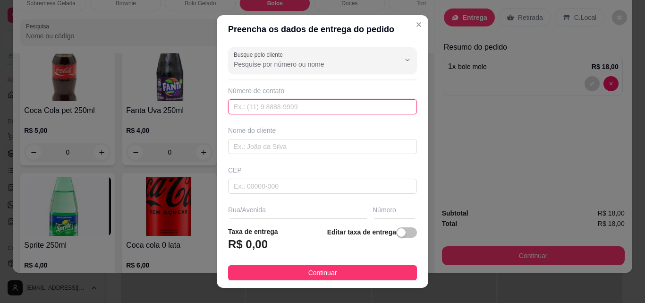
click at [323, 106] on input "text" at bounding box center [322, 106] width 189 height 15
type input "(85) 9603-1217"
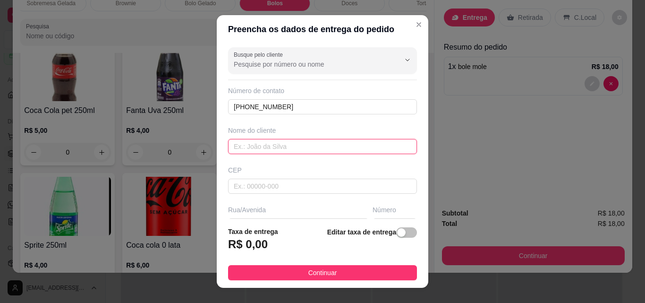
click at [266, 150] on input "text" at bounding box center [322, 146] width 189 height 15
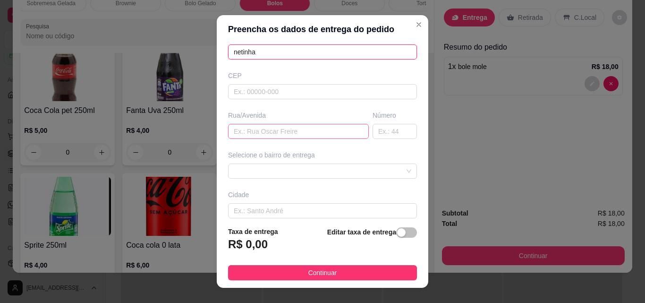
scroll to position [142, 0]
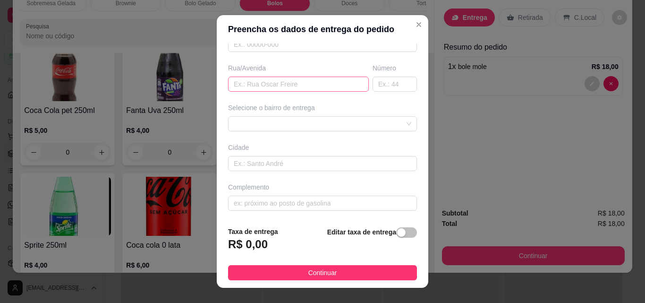
type input "netinha"
click at [290, 87] on input "text" at bounding box center [298, 84] width 141 height 15
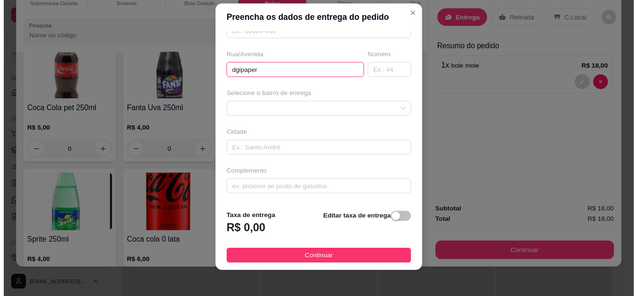
scroll to position [15, 0]
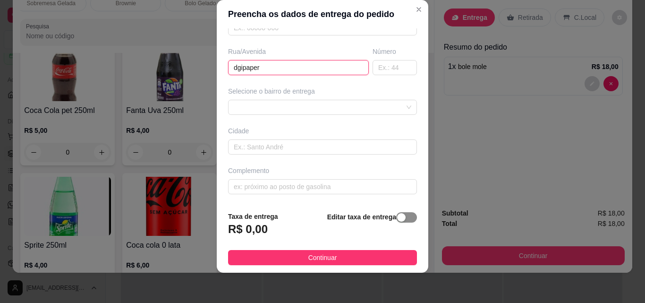
type input "dgipaper"
click at [397, 218] on div "button" at bounding box center [401, 217] width 9 height 9
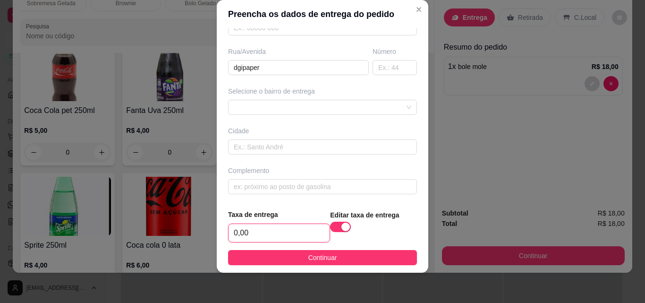
click at [254, 231] on input "0,00" at bounding box center [279, 233] width 101 height 18
click at [252, 145] on input "text" at bounding box center [322, 146] width 189 height 15
type input "paraipaba"
click at [277, 229] on input "0,00" at bounding box center [279, 233] width 101 height 18
type input "3,00"
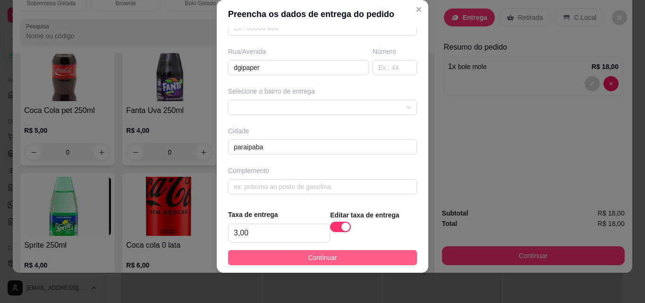
click at [356, 257] on button "Continuar" at bounding box center [322, 257] width 189 height 15
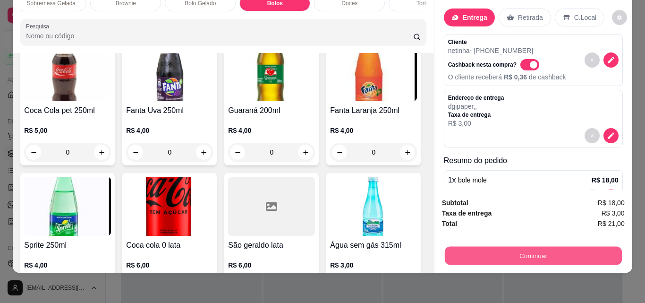
click at [538, 249] on button "Continuar" at bounding box center [532, 255] width 177 height 18
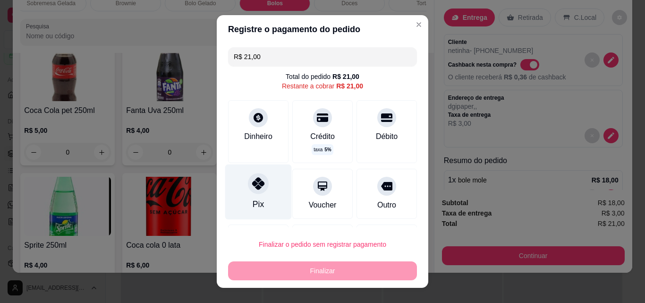
click at [252, 188] on icon at bounding box center [258, 183] width 12 height 12
type input "R$ 0,00"
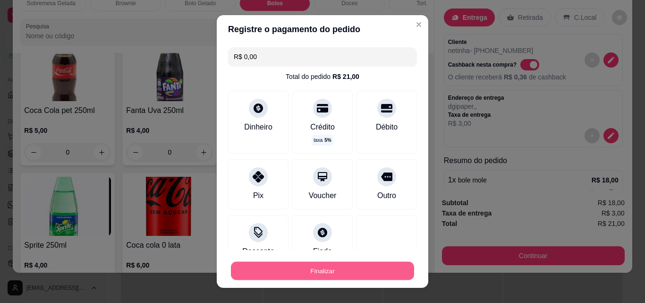
click at [314, 268] on button "Finalizar" at bounding box center [322, 271] width 183 height 18
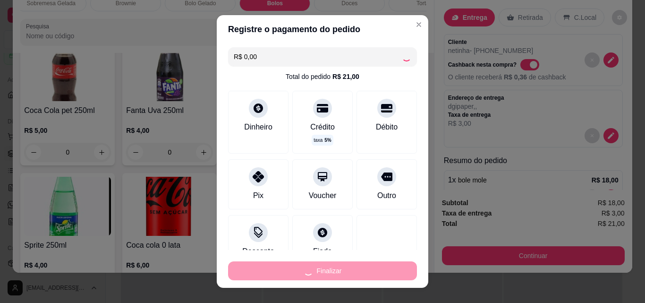
type input "0"
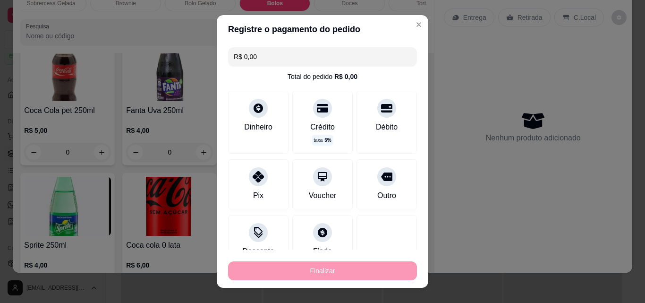
type input "-R$ 21,00"
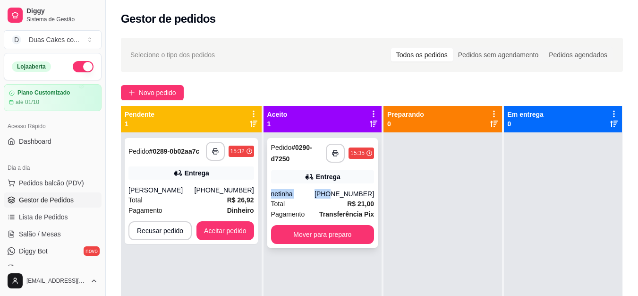
click at [340, 184] on div "**********" at bounding box center [322, 193] width 111 height 110
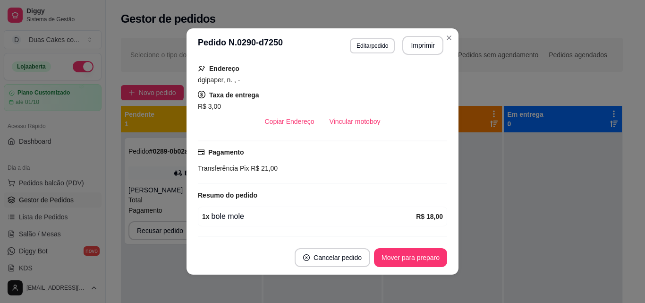
scroll to position [179, 0]
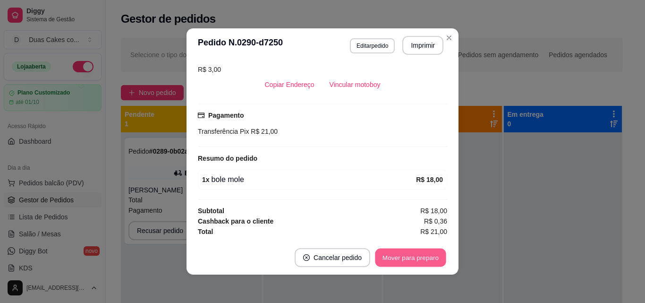
click at [412, 257] on button "Mover para preparo" at bounding box center [410, 257] width 71 height 18
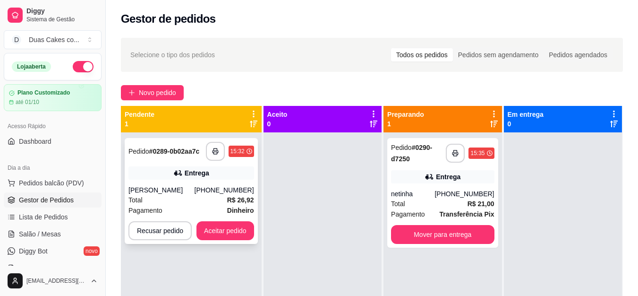
click at [189, 165] on div "**********" at bounding box center [191, 191] width 133 height 106
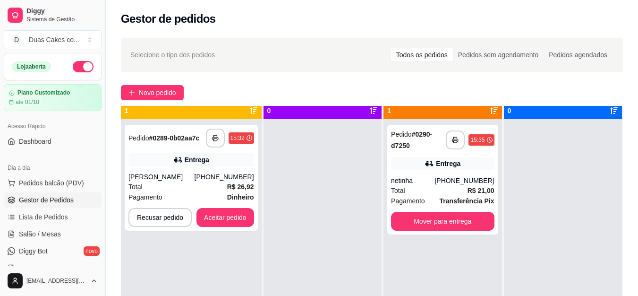
scroll to position [26, 0]
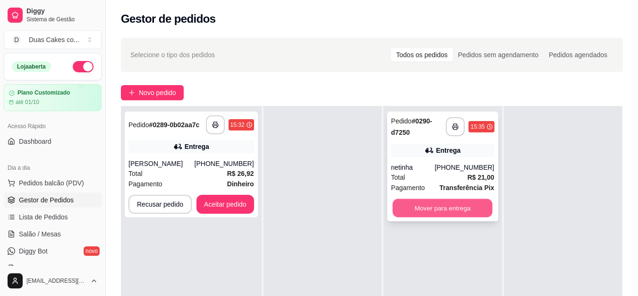
click at [444, 207] on button "Mover para entrega" at bounding box center [442, 208] width 100 height 18
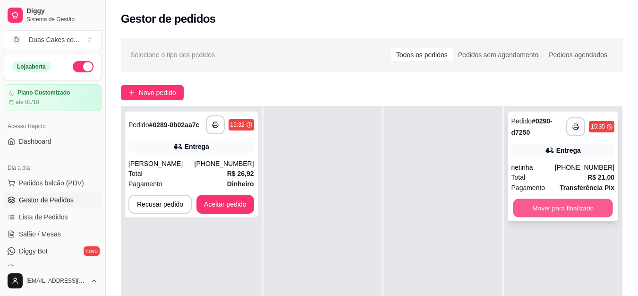
click at [561, 210] on button "Mover para finalizado" at bounding box center [563, 208] width 100 height 18
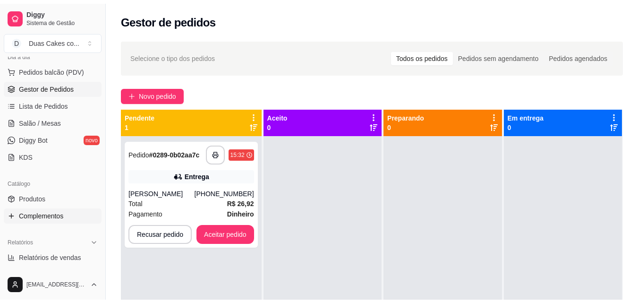
scroll to position [189, 0]
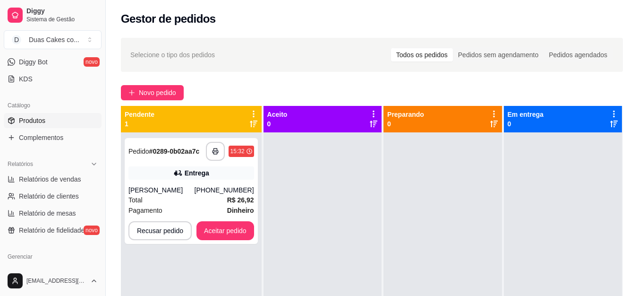
click at [35, 118] on span "Produtos" at bounding box center [32, 120] width 26 height 9
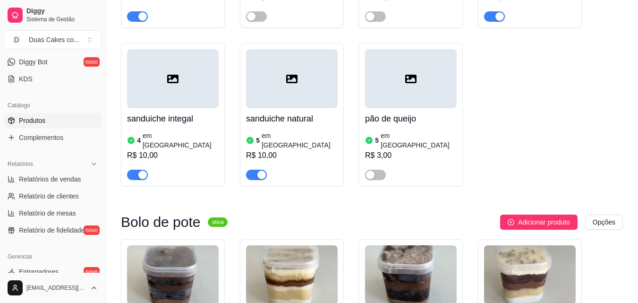
scroll to position [614, 0]
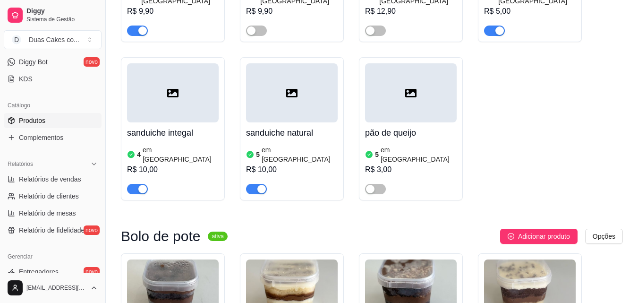
click at [262, 185] on div "button" at bounding box center [261, 189] width 9 height 9
click at [141, 185] on div "button" at bounding box center [142, 189] width 9 height 9
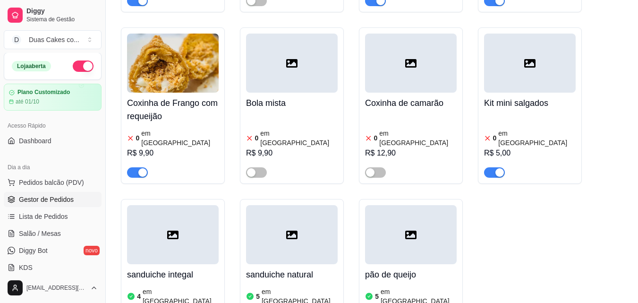
scroll to position [0, 0]
click at [53, 181] on span "Pedidos balcão (PDV)" at bounding box center [51, 182] width 65 height 9
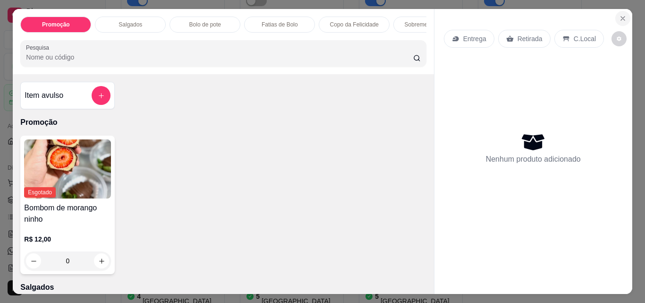
click at [619, 15] on icon "Close" at bounding box center [623, 19] width 8 height 8
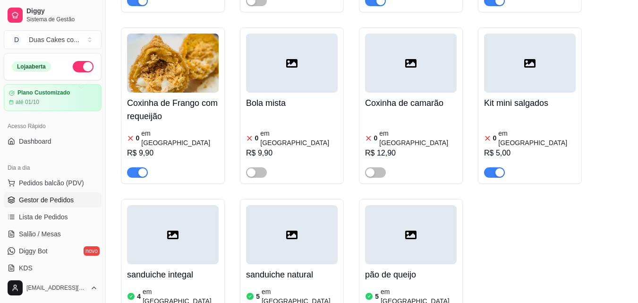
click at [41, 195] on span "Gestor de Pedidos" at bounding box center [46, 199] width 55 height 9
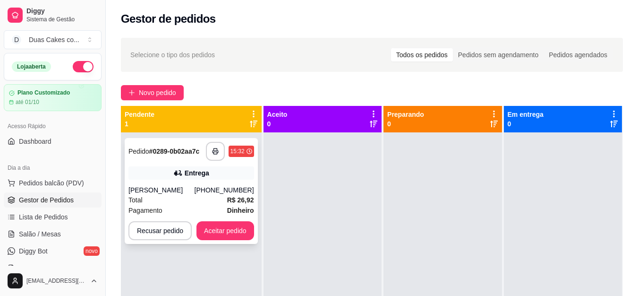
click at [188, 189] on div "Germana Lima" at bounding box center [161, 189] width 66 height 9
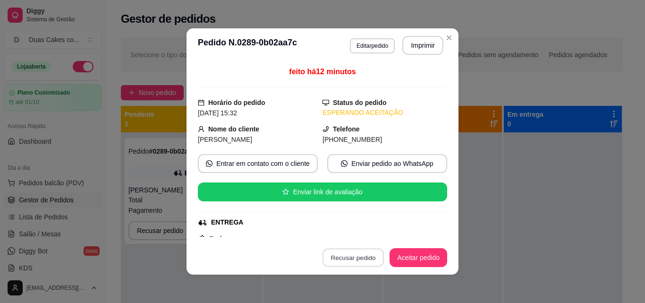
click at [341, 262] on button "Recusar pedido" at bounding box center [353, 257] width 61 height 18
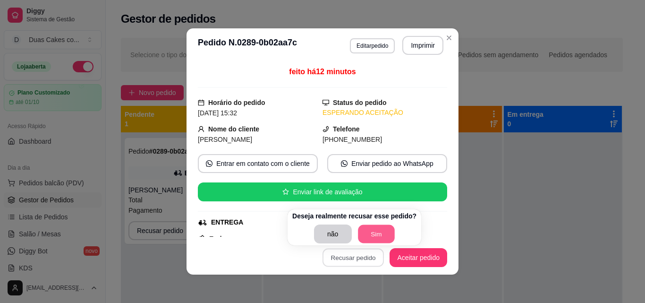
click at [367, 231] on button "Sim" at bounding box center [376, 234] width 37 height 18
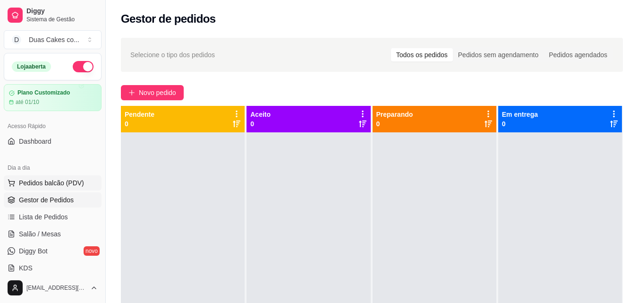
click at [50, 180] on span "Pedidos balcão (PDV)" at bounding box center [51, 182] width 65 height 9
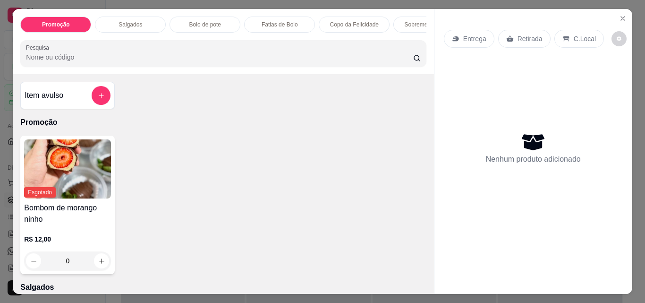
click at [131, 17] on div "Salgados" at bounding box center [130, 25] width 71 height 16
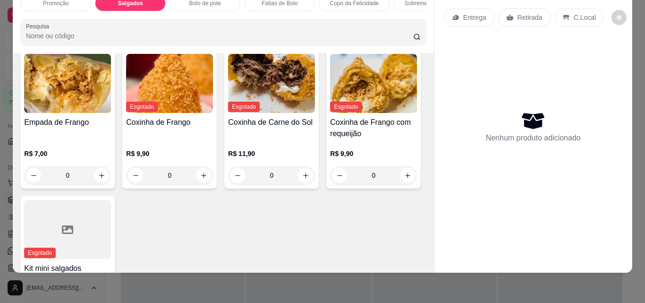
scroll to position [236, 0]
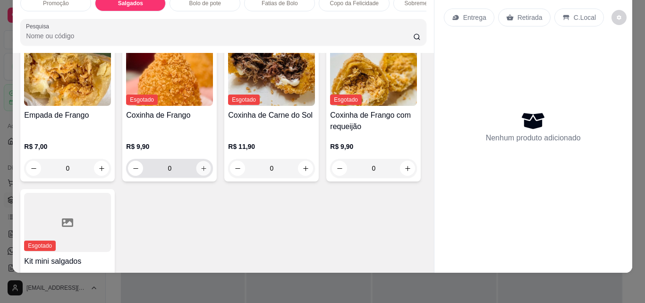
click at [201, 166] on icon "increase-product-quantity" at bounding box center [203, 168] width 5 height 5
click at [200, 165] on icon "increase-product-quantity" at bounding box center [203, 168] width 7 height 7
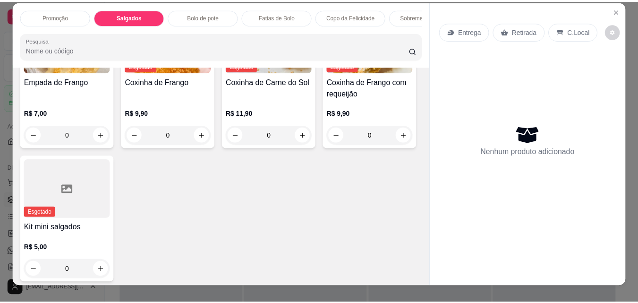
scroll to position [0, 0]
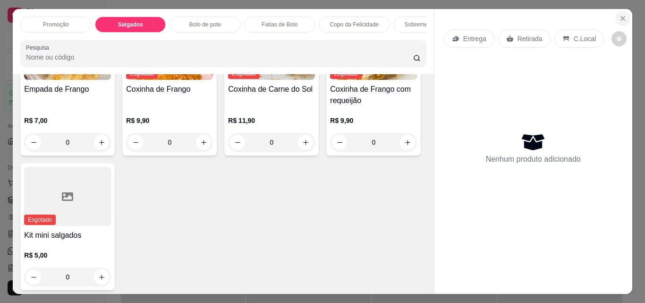
click at [621, 15] on icon "Close" at bounding box center [623, 19] width 8 height 8
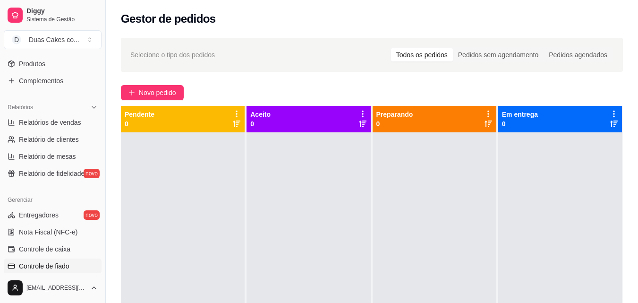
scroll to position [236, 0]
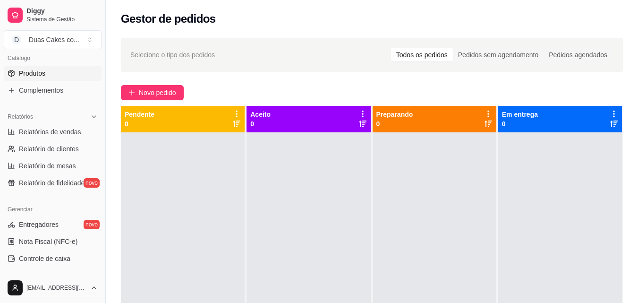
click at [30, 73] on span "Produtos" at bounding box center [32, 72] width 26 height 9
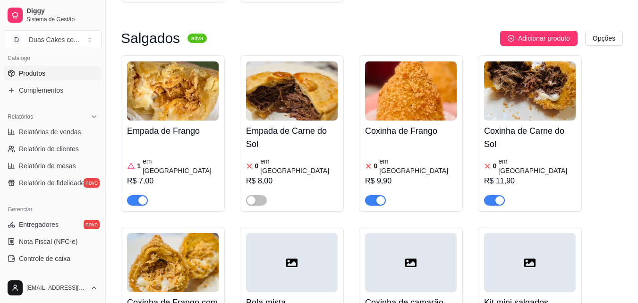
scroll to position [283, 0]
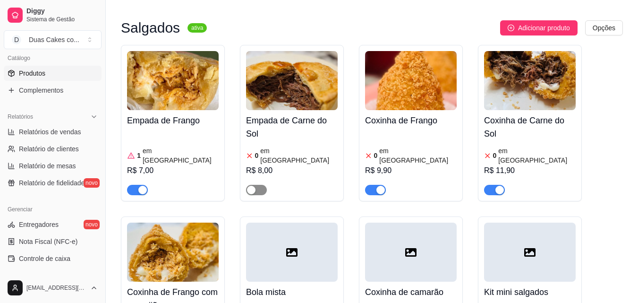
click at [254, 186] on div "button" at bounding box center [251, 190] width 9 height 9
click at [288, 144] on div "0 em estoque R$ 8,00" at bounding box center [292, 169] width 92 height 51
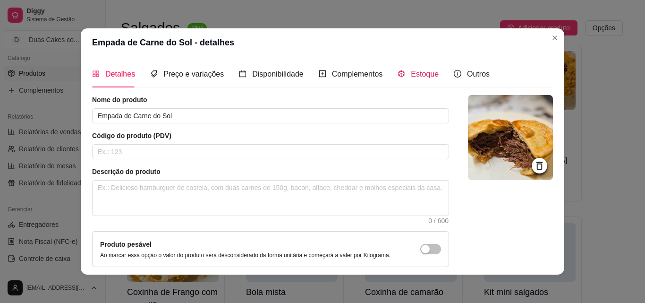
click at [414, 71] on span "Estoque" at bounding box center [425, 74] width 28 height 8
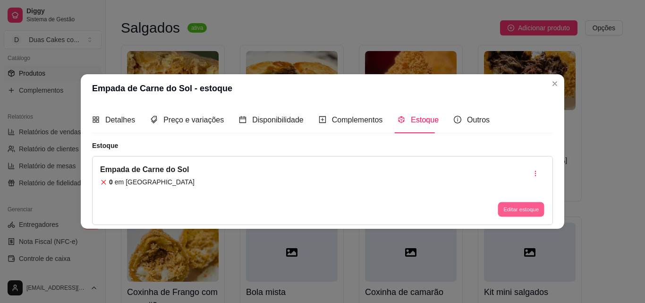
click at [536, 212] on button "Editar estoque" at bounding box center [521, 209] width 46 height 15
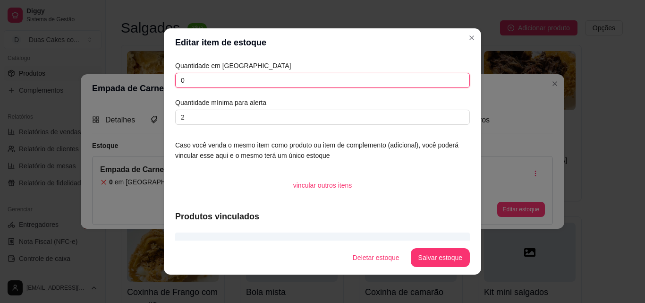
click at [183, 77] on input "0" at bounding box center [322, 80] width 295 height 15
type input "10"
click at [420, 253] on button "Salvar estoque" at bounding box center [440, 257] width 58 height 18
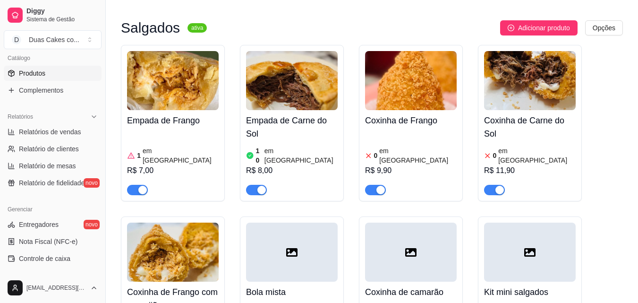
click at [167, 131] on div "1 em estoque R$ 7,00" at bounding box center [173, 163] width 92 height 64
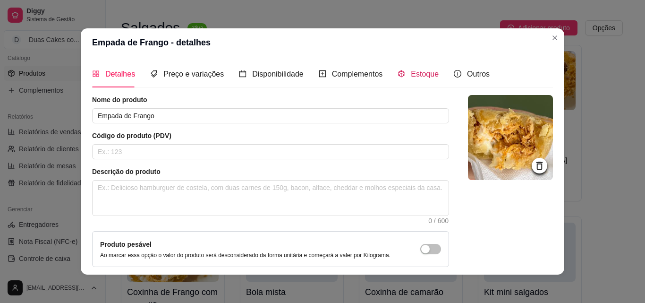
click at [424, 70] on span "Estoque" at bounding box center [425, 74] width 28 height 8
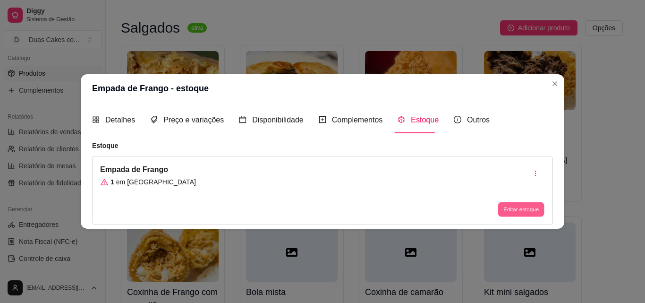
click at [536, 205] on button "Editar estoque" at bounding box center [521, 209] width 46 height 15
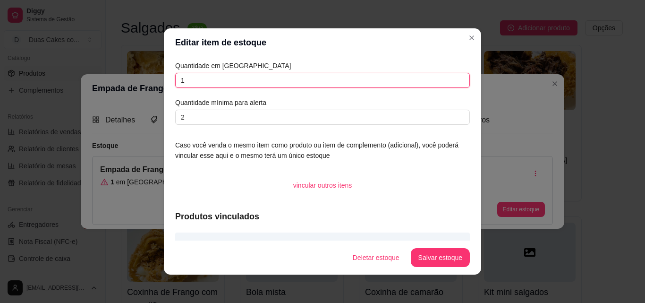
click at [186, 80] on input "1" at bounding box center [322, 80] width 295 height 15
type input "8"
click at [437, 254] on button "Salvar estoque" at bounding box center [440, 257] width 58 height 18
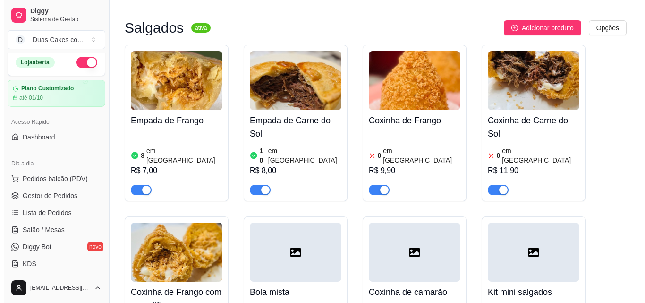
scroll to position [0, 0]
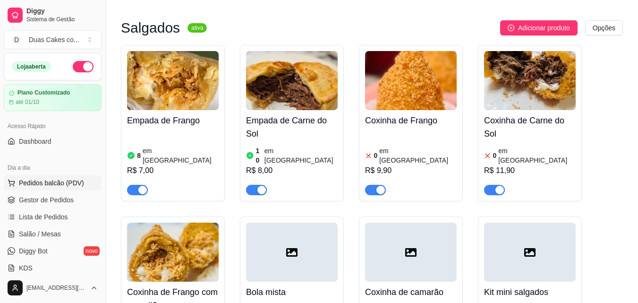
click at [32, 177] on button "Pedidos balcão (PDV)" at bounding box center [53, 182] width 98 height 15
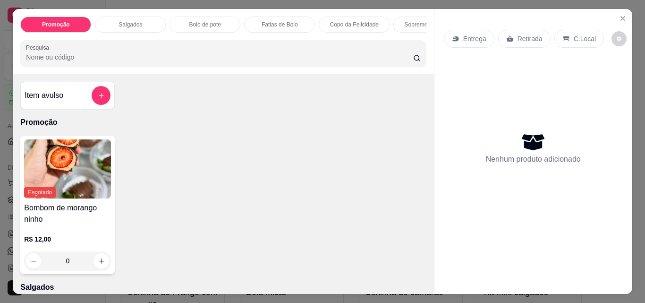
click at [130, 22] on p "Salgados" at bounding box center [131, 25] width 24 height 8
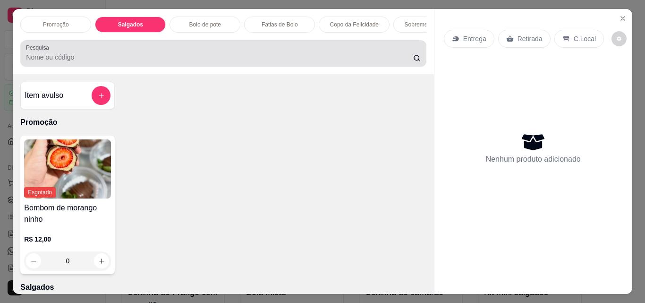
scroll to position [25, 0]
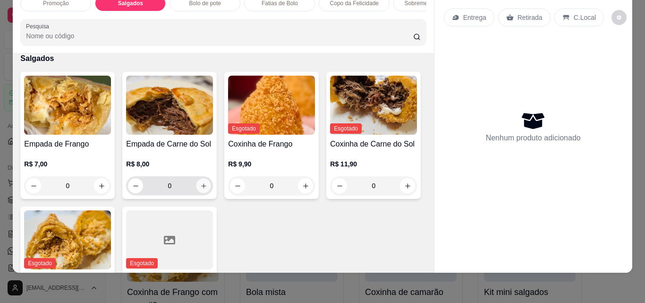
click at [201, 183] on icon "increase-product-quantity" at bounding box center [203, 185] width 7 height 7
type input "1"
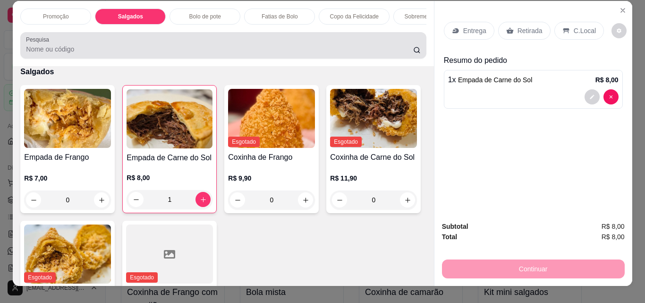
scroll to position [0, 0]
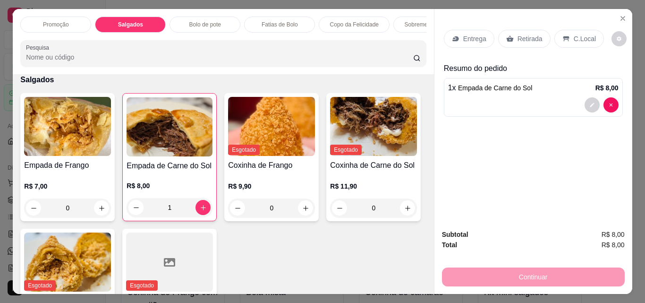
click at [285, 24] on p "Fatias de Bolo" at bounding box center [280, 25] width 36 height 8
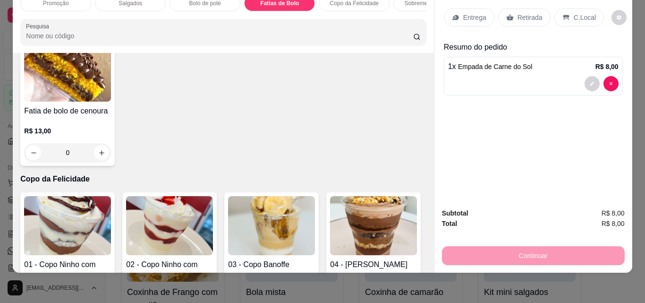
scroll to position [1205, 0]
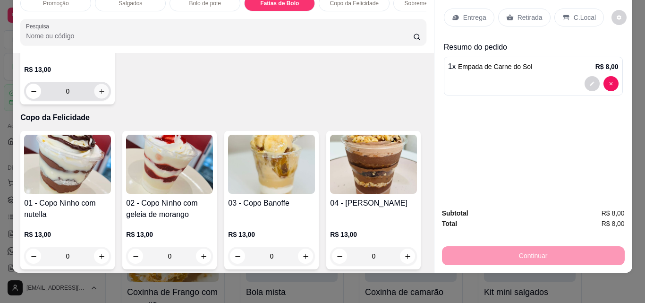
click at [109, 99] on button "increase-product-quantity" at bounding box center [101, 91] width 15 height 15
type input "1"
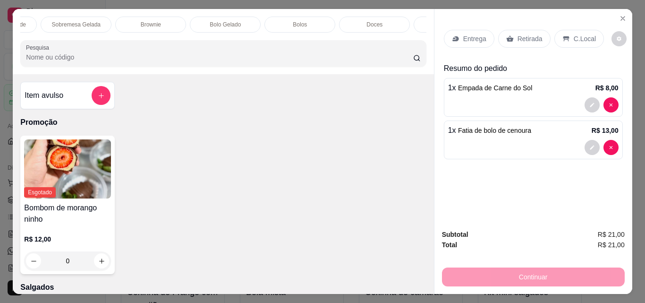
scroll to position [0, 359]
click at [375, 17] on div "Doces" at bounding box center [368, 25] width 71 height 16
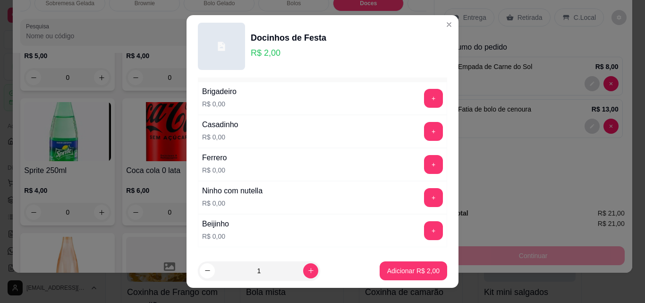
scroll to position [47, 0]
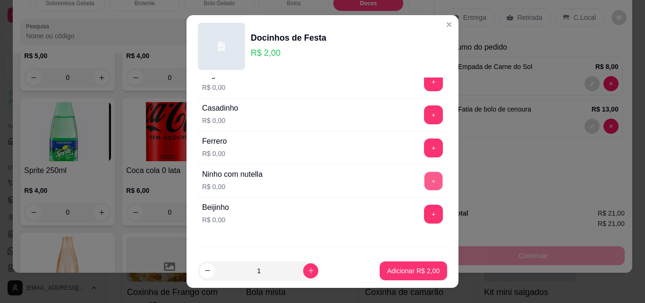
click at [425, 176] on button "+" at bounding box center [434, 181] width 18 height 18
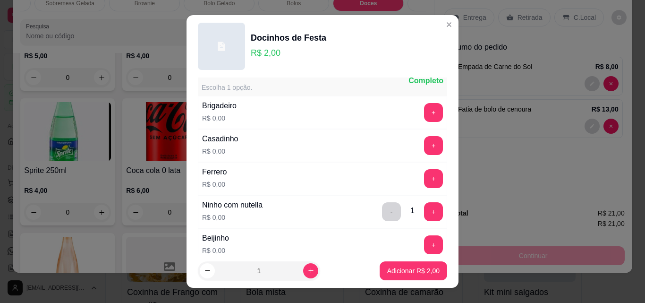
scroll to position [0, 0]
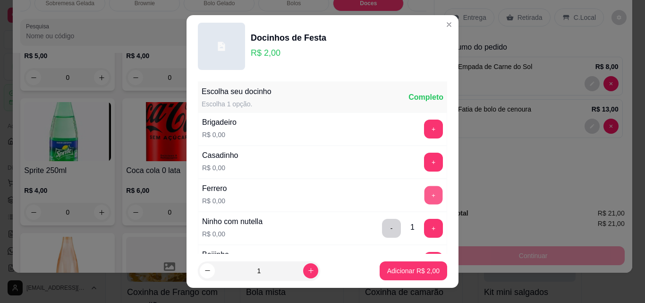
click at [425, 196] on button "+" at bounding box center [434, 195] width 18 height 18
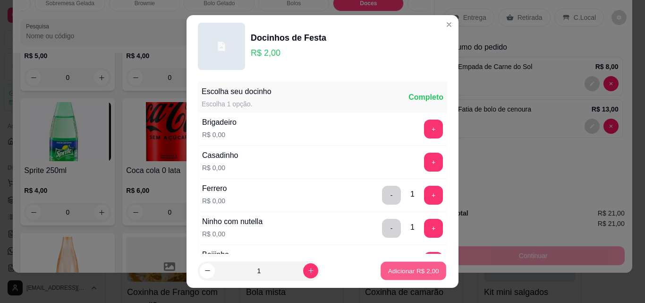
click at [391, 274] on p "Adicionar R$ 2,00" at bounding box center [413, 270] width 51 height 9
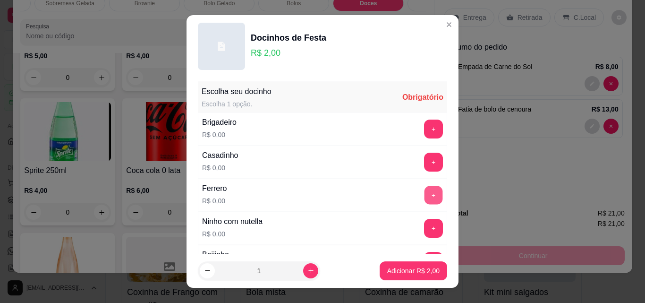
click at [425, 195] on button "+" at bounding box center [434, 195] width 18 height 18
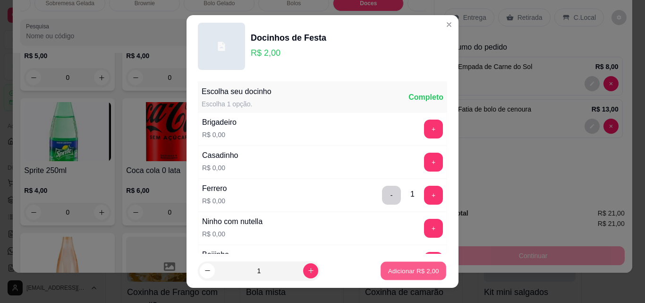
click at [405, 274] on p "Adicionar R$ 2,00" at bounding box center [413, 270] width 51 height 9
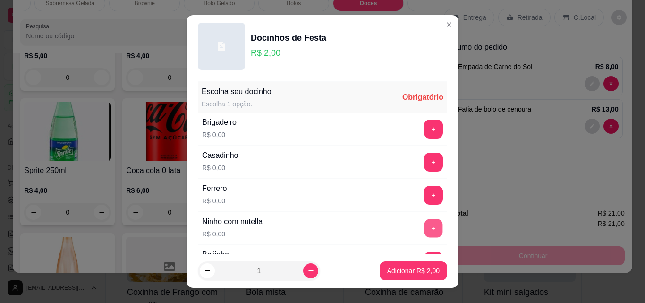
click at [425, 226] on button "+" at bounding box center [434, 228] width 18 height 18
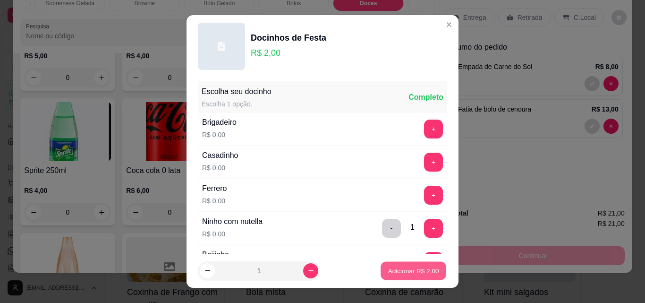
click at [401, 276] on button "Adicionar R$ 2,00" at bounding box center [414, 271] width 66 height 18
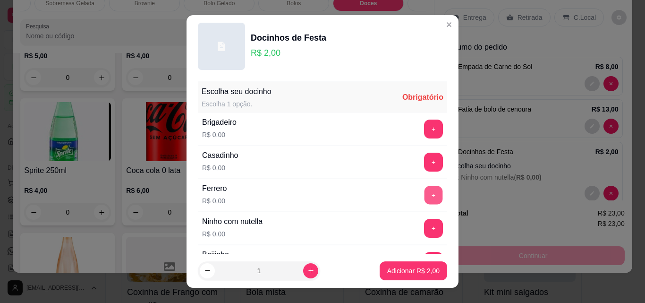
click at [425, 196] on button "+" at bounding box center [434, 195] width 18 height 18
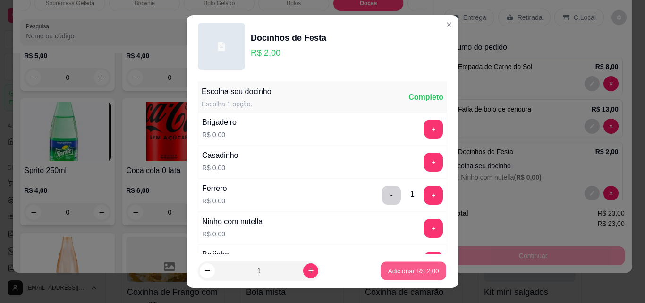
click at [392, 266] on p "Adicionar R$ 2,00" at bounding box center [413, 270] width 51 height 9
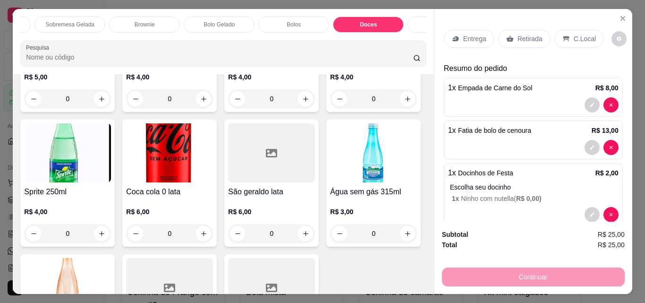
click at [466, 34] on p "Entrega" at bounding box center [474, 38] width 23 height 9
click at [475, 34] on p "Entrega" at bounding box center [474, 38] width 23 height 9
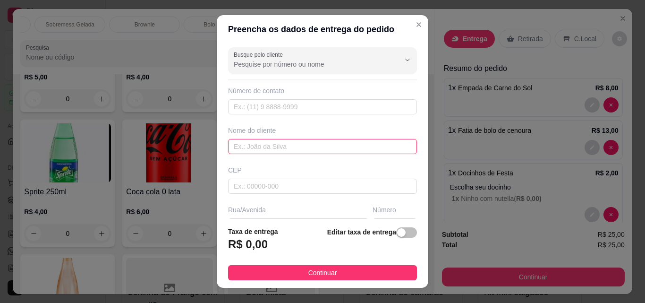
click at [265, 142] on input "text" at bounding box center [322, 146] width 189 height 15
type input "germana lima"
click at [300, 108] on input "text" at bounding box center [322, 106] width 189 height 15
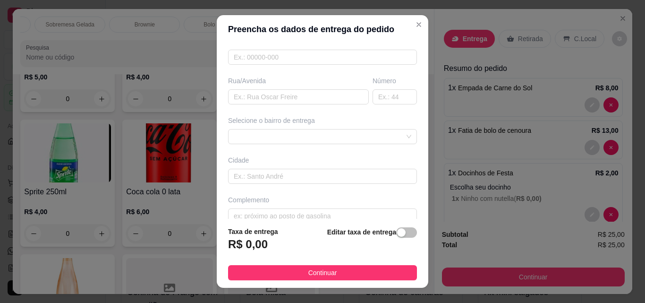
scroll to position [142, 0]
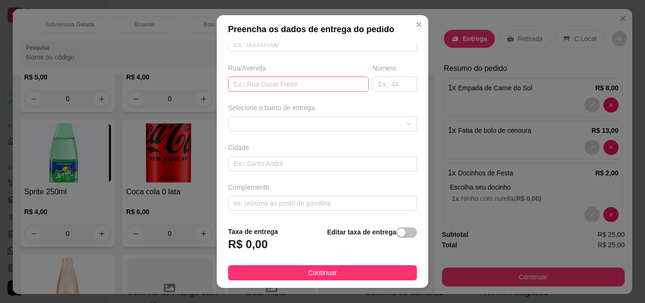
type input "(85) 8939-5258"
click at [278, 81] on input "text" at bounding box center [298, 84] width 141 height 15
type input "comercial lima"
click at [266, 240] on div "R$ 0,00" at bounding box center [253, 247] width 50 height 21
click at [397, 235] on div "button" at bounding box center [401, 232] width 9 height 9
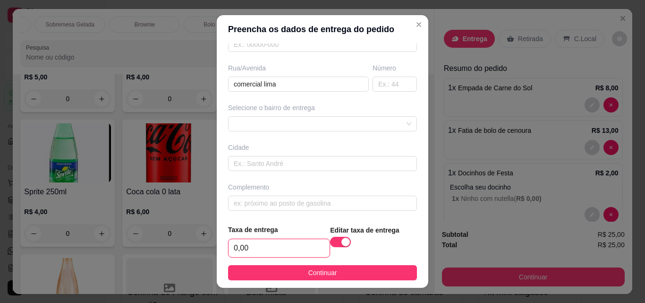
click at [257, 245] on input "0,00" at bounding box center [279, 248] width 101 height 18
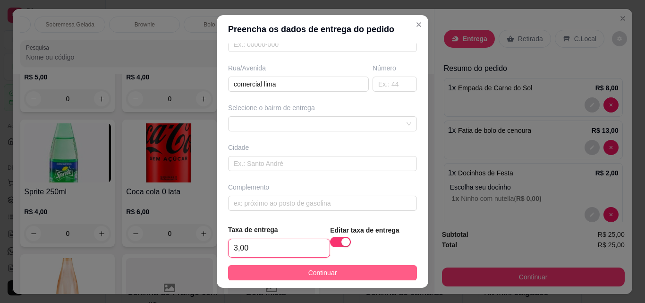
type input "3,00"
click at [279, 269] on button "Continuar" at bounding box center [322, 272] width 189 height 15
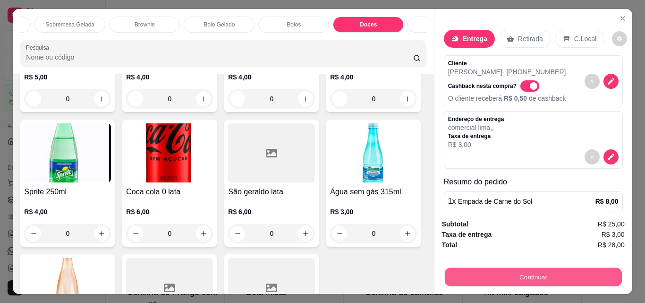
click at [551, 267] on button "Continuar" at bounding box center [532, 276] width 177 height 18
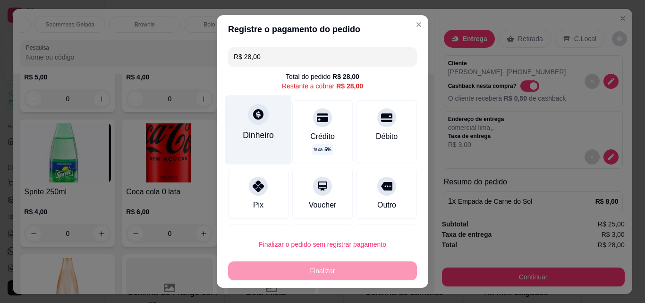
click at [247, 128] on div "Dinheiro" at bounding box center [258, 129] width 67 height 69
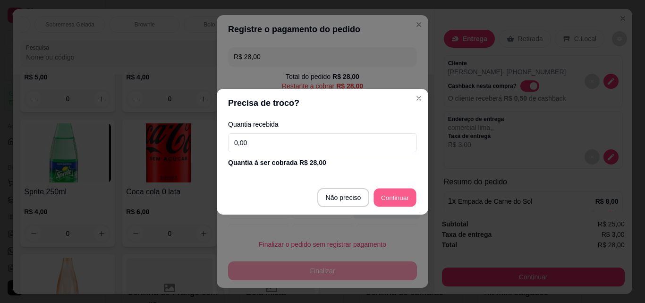
type input "R$ 0,00"
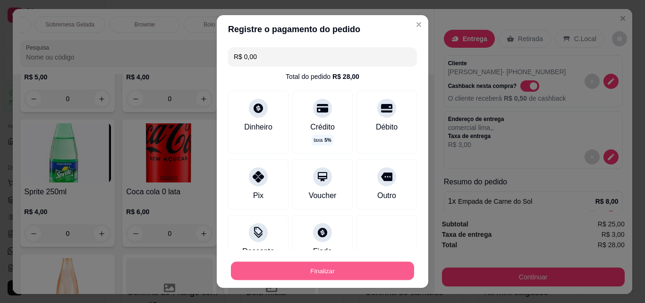
click at [323, 271] on button "Finalizar" at bounding box center [322, 271] width 183 height 18
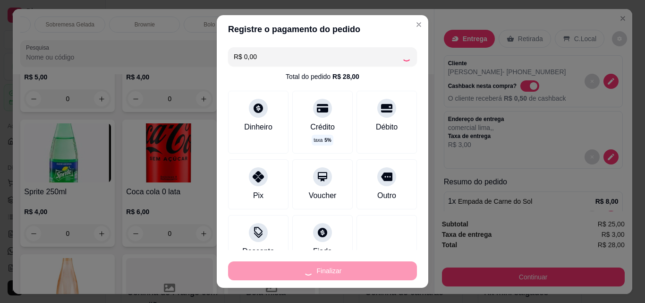
type input "0"
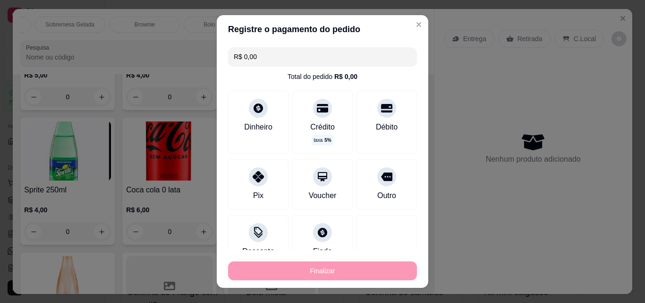
type input "-R$ 28,00"
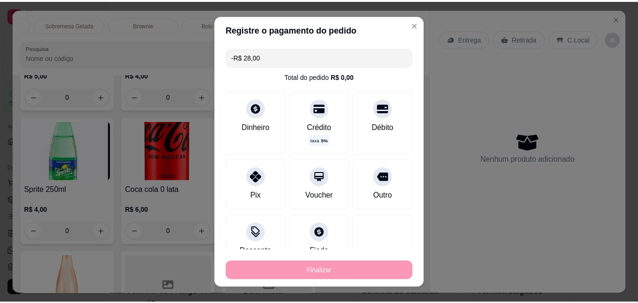
scroll to position [2884, 0]
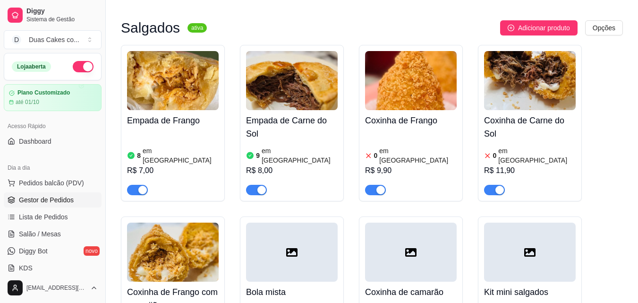
click at [35, 196] on span "Gestor de Pedidos" at bounding box center [46, 199] width 55 height 9
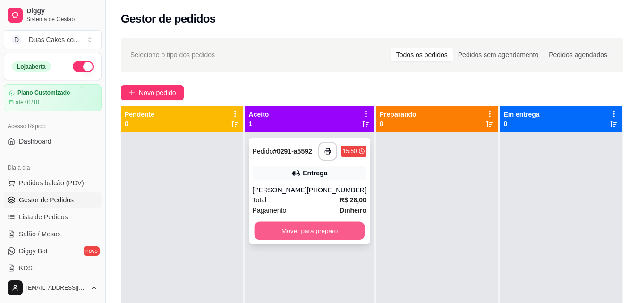
click at [330, 230] on button "Mover para preparo" at bounding box center [309, 231] width 111 height 18
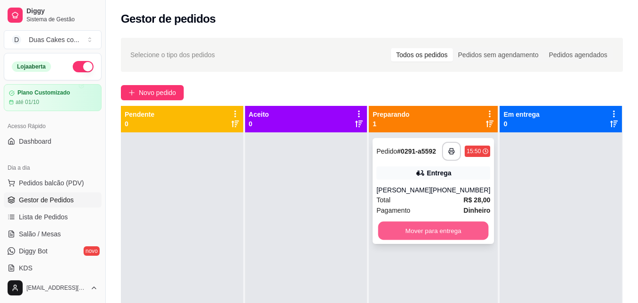
click at [413, 235] on button "Mover para entrega" at bounding box center [433, 231] width 111 height 18
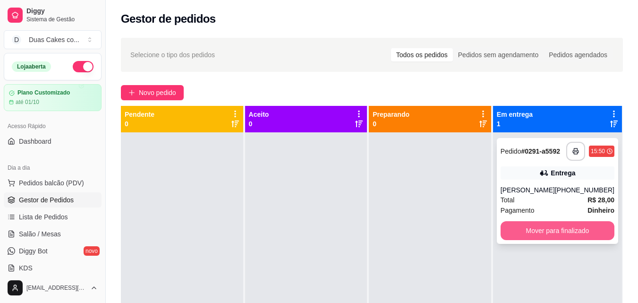
click at [579, 237] on button "Mover para finalizado" at bounding box center [558, 230] width 114 height 19
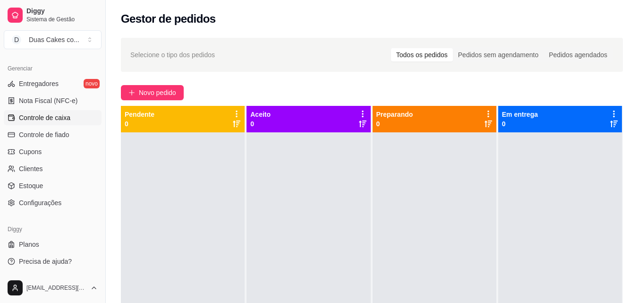
click at [38, 117] on span "Controle de caixa" at bounding box center [44, 117] width 51 height 9
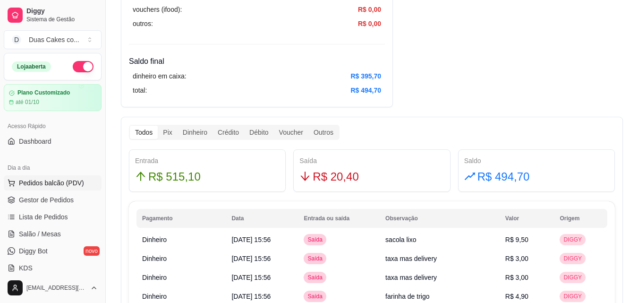
click at [38, 182] on span "Pedidos balcão (PDV)" at bounding box center [51, 182] width 65 height 9
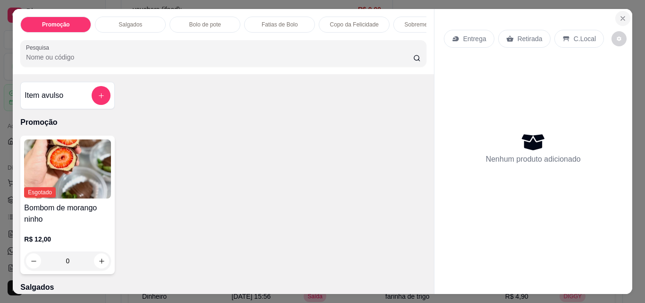
click at [619, 15] on icon "Close" at bounding box center [623, 19] width 8 height 8
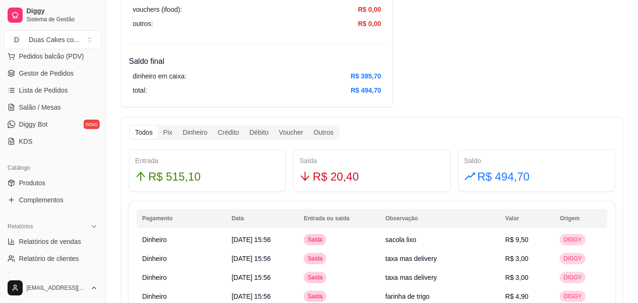
scroll to position [142, 0]
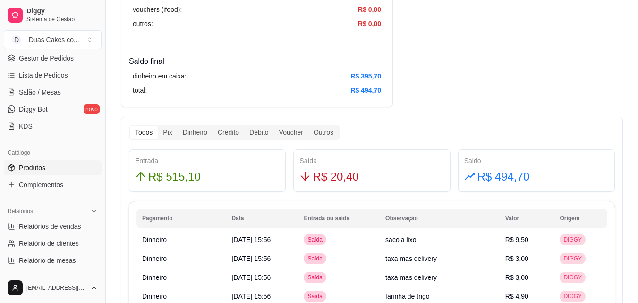
click at [24, 167] on span "Produtos" at bounding box center [32, 167] width 26 height 9
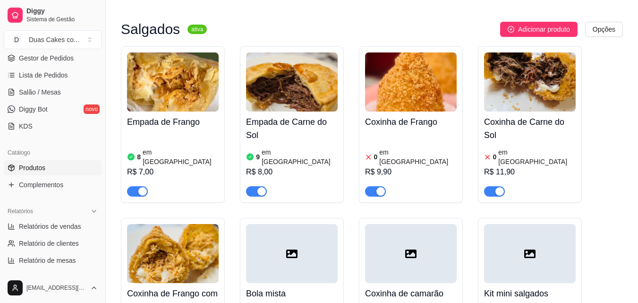
scroll to position [283, 0]
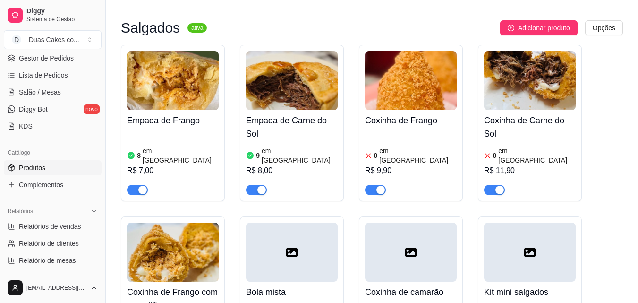
click at [393, 146] on article "em [GEOGRAPHIC_DATA]" at bounding box center [417, 155] width 77 height 19
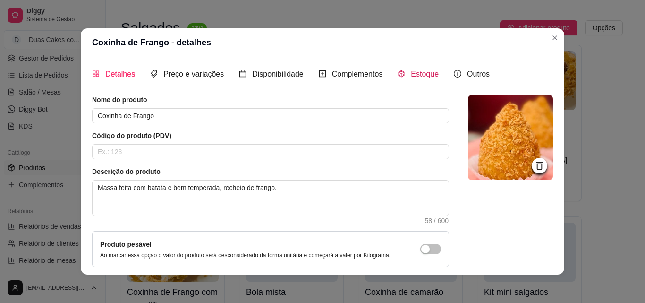
click at [426, 71] on span "Estoque" at bounding box center [425, 74] width 28 height 8
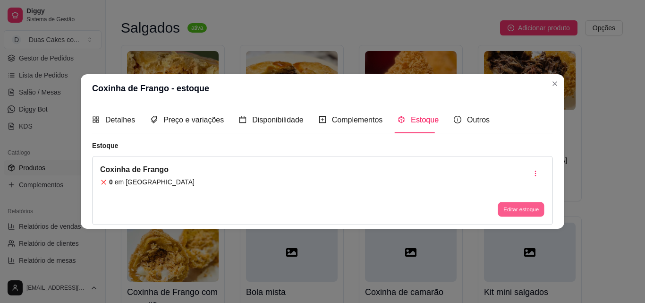
click at [518, 207] on button "Editar estoque" at bounding box center [521, 209] width 46 height 15
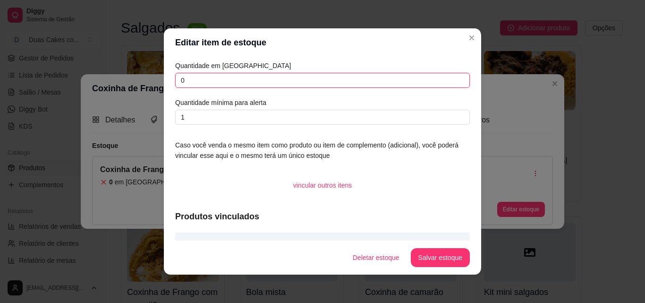
click at [191, 80] on input "0" at bounding box center [322, 80] width 295 height 15
type input "5"
click at [435, 263] on button "Salvar estoque" at bounding box center [440, 257] width 58 height 18
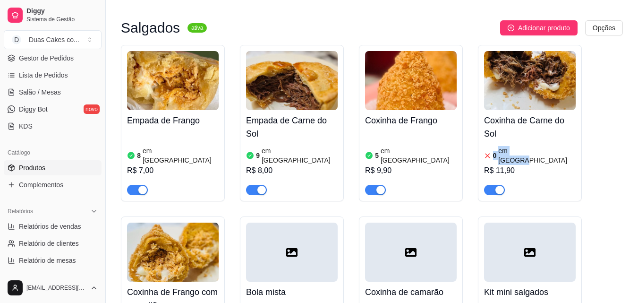
drag, startPoint x: 531, startPoint y: 129, endPoint x: 532, endPoint y: 135, distance: 5.7
click at [532, 135] on div "Coxinha de Carne do Sol 0 em estoque R$ 11,90" at bounding box center [530, 152] width 92 height 85
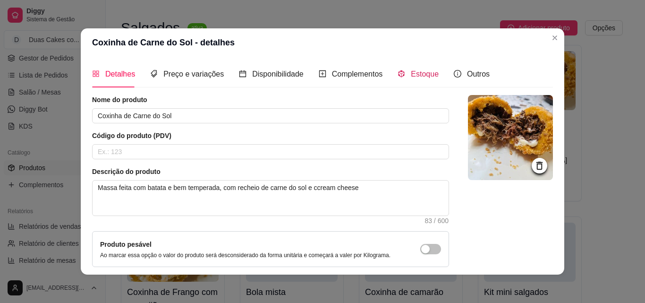
click at [414, 71] on span "Estoque" at bounding box center [425, 74] width 28 height 8
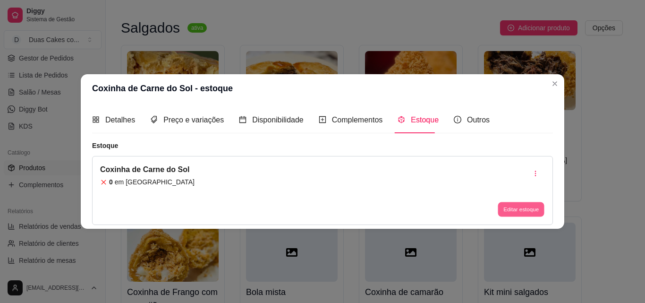
click at [514, 204] on button "Editar estoque" at bounding box center [521, 209] width 46 height 15
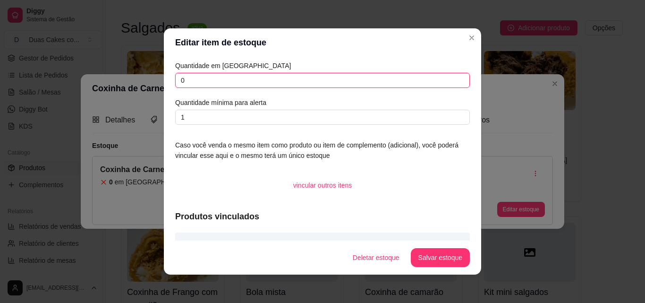
click at [190, 78] on input "0" at bounding box center [322, 80] width 295 height 15
type input "2"
click at [459, 256] on button "Salvar estoque" at bounding box center [440, 257] width 58 height 18
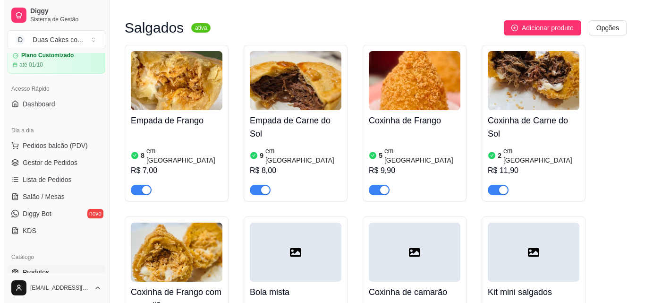
scroll to position [0, 0]
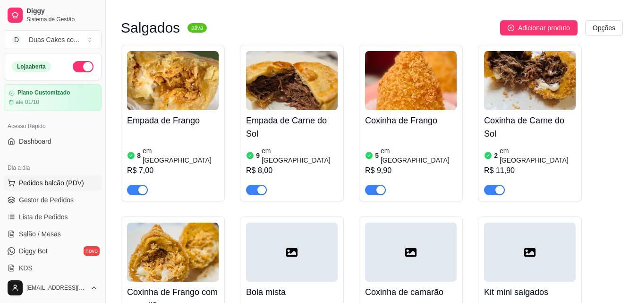
click at [54, 182] on span "Pedidos balcão (PDV)" at bounding box center [51, 182] width 65 height 9
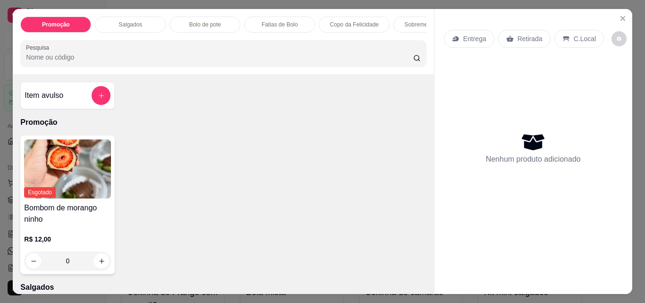
click at [141, 18] on div "Salgados" at bounding box center [130, 25] width 71 height 16
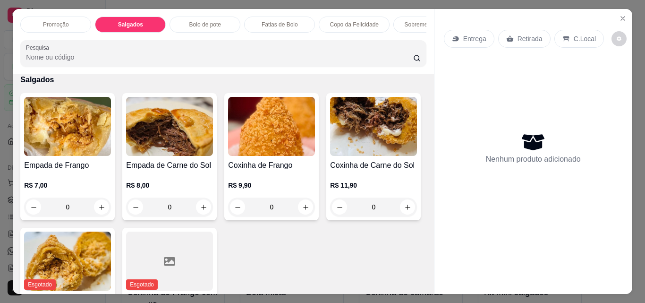
scroll to position [25, 0]
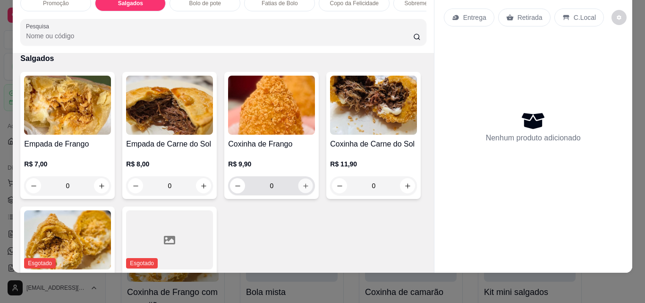
click at [303, 186] on icon "increase-product-quantity" at bounding box center [305, 185] width 5 height 5
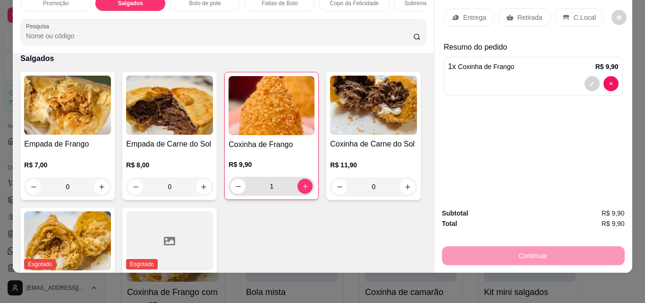
click at [305, 179] on div "1" at bounding box center [271, 186] width 82 height 19
click at [302, 185] on icon "increase-product-quantity" at bounding box center [305, 186] width 7 height 7
type input "2"
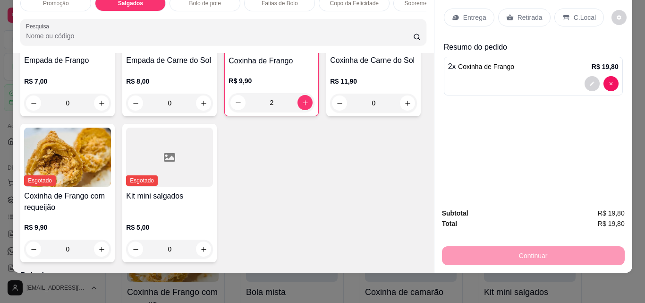
scroll to position [302, 0]
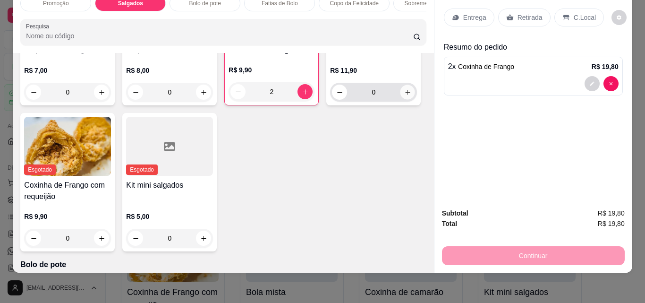
click at [404, 96] on icon "increase-product-quantity" at bounding box center [407, 92] width 7 height 7
type input "1"
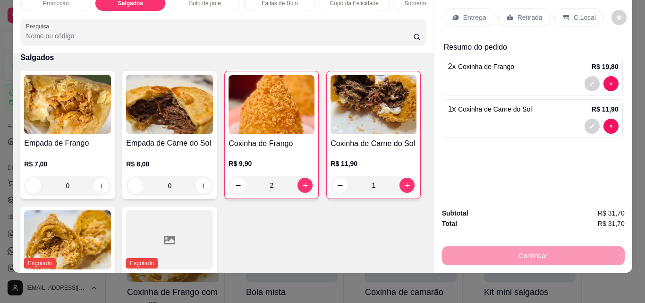
scroll to position [207, 0]
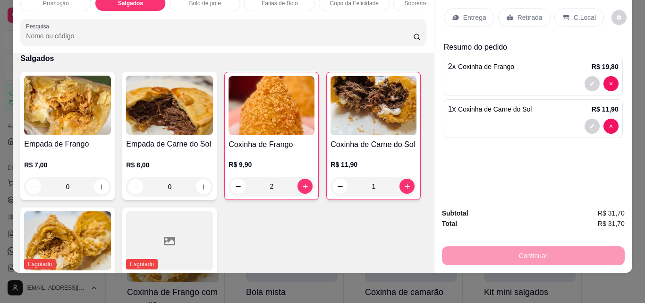
click at [472, 13] on p "Entrega" at bounding box center [474, 17] width 23 height 9
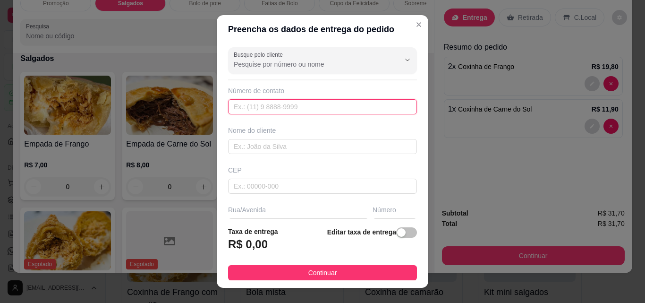
click at [271, 109] on input "text" at bounding box center [322, 106] width 189 height 15
type input "(85) 9606-2887"
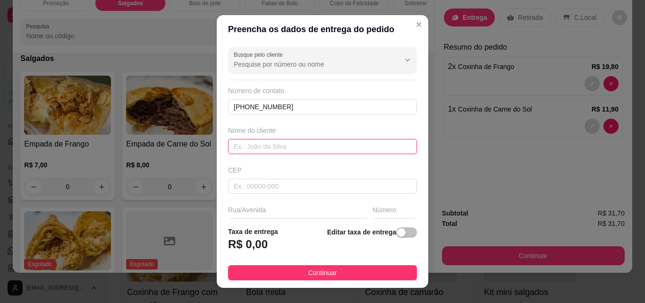
click at [287, 148] on input "text" at bounding box center [322, 146] width 189 height 15
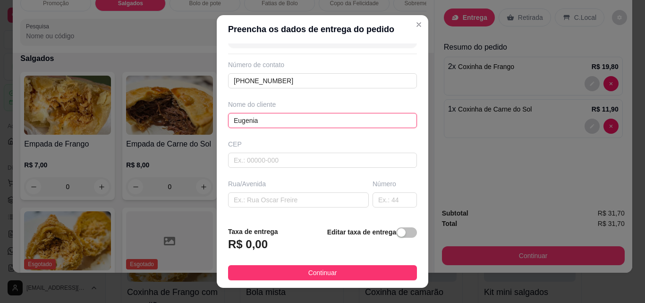
scroll to position [47, 0]
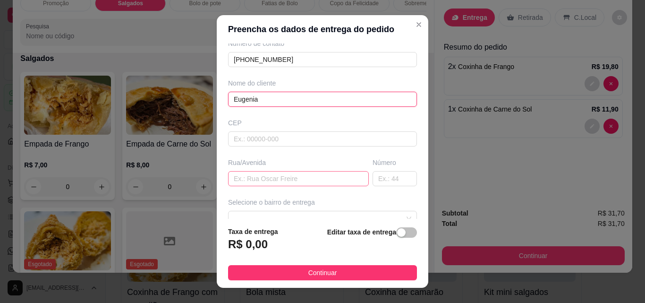
type input "Eugenia"
click at [301, 180] on input "text" at bounding box center [298, 178] width 141 height 15
type input "rua edite moreira"
click at [373, 182] on input "text" at bounding box center [395, 178] width 44 height 15
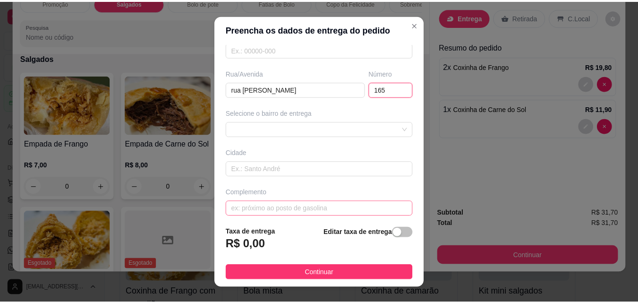
scroll to position [142, 0]
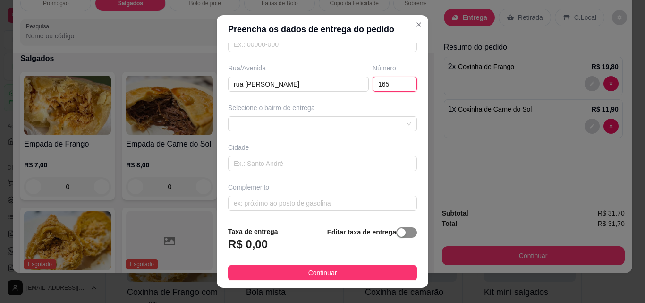
type input "165"
click at [397, 236] on div "button" at bounding box center [401, 232] width 9 height 9
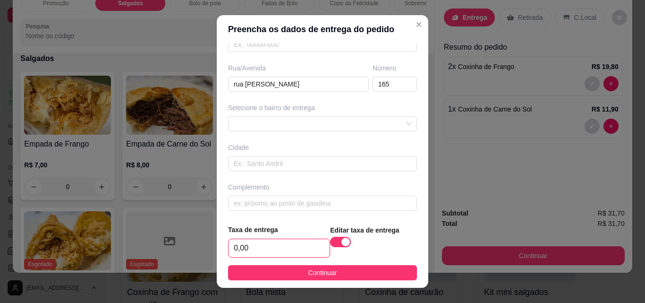
click at [243, 252] on input "0,00" at bounding box center [279, 248] width 101 height 18
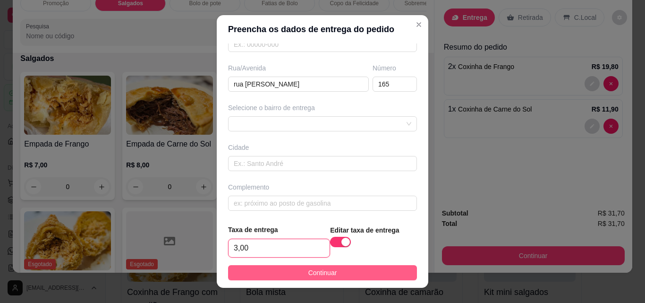
type input "3,00"
click at [324, 275] on span "Continuar" at bounding box center [322, 272] width 29 height 10
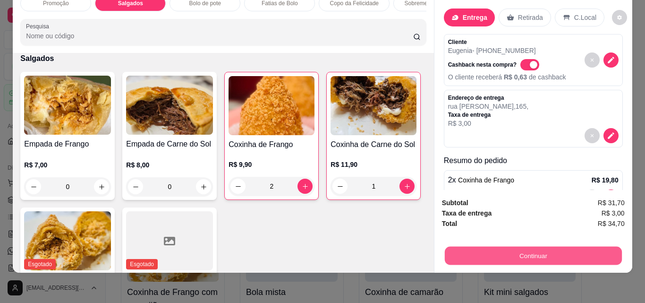
click at [541, 251] on button "Continuar" at bounding box center [532, 255] width 177 height 18
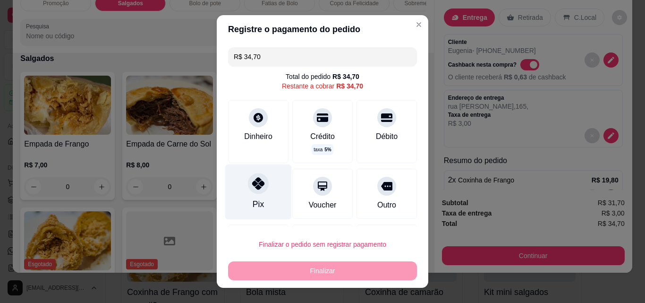
click at [252, 188] on icon at bounding box center [258, 183] width 12 height 12
type input "R$ 0,00"
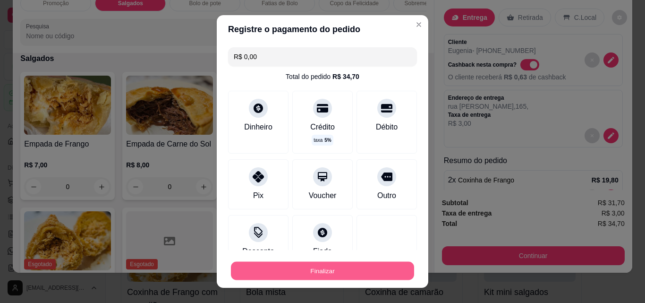
click at [287, 264] on button "Finalizar" at bounding box center [322, 271] width 183 height 18
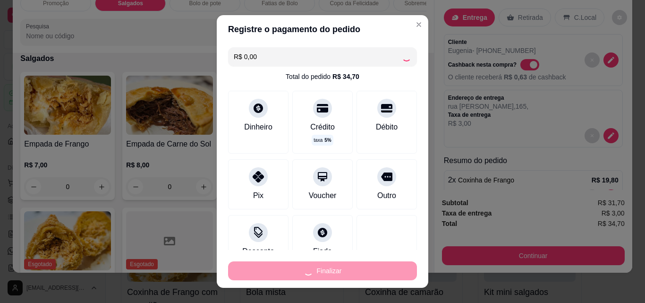
type input "0"
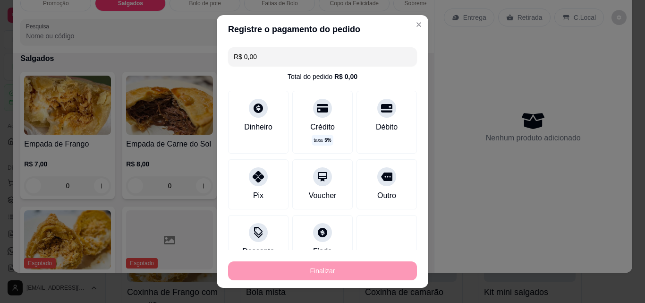
type input "-R$ 34,70"
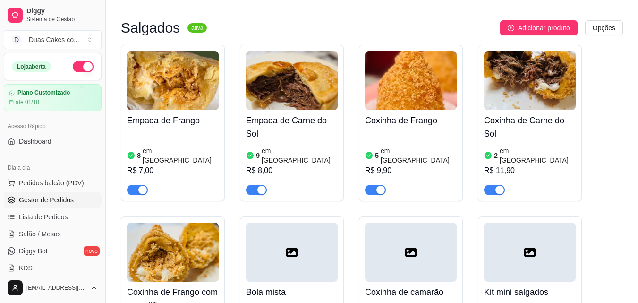
click at [51, 196] on span "Gestor de Pedidos" at bounding box center [46, 199] width 55 height 9
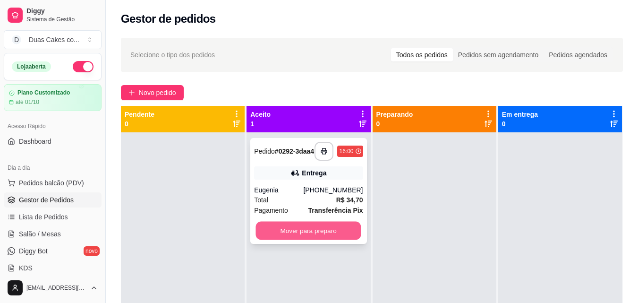
click at [323, 239] on button "Mover para preparo" at bounding box center [308, 231] width 105 height 18
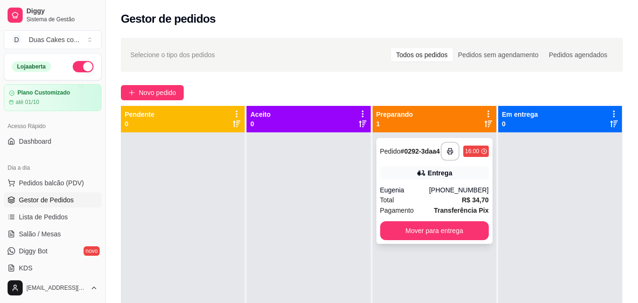
click at [443, 185] on div "**********" at bounding box center [434, 191] width 116 height 106
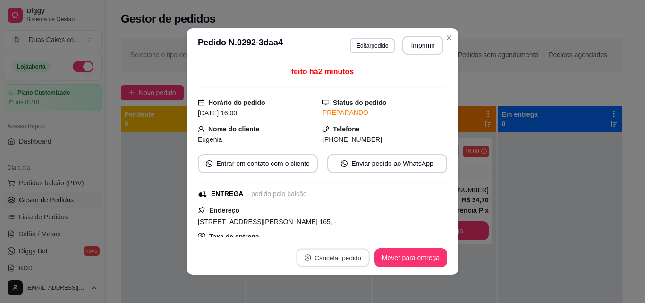
click at [319, 257] on button "Cancelar pedido" at bounding box center [332, 257] width 73 height 18
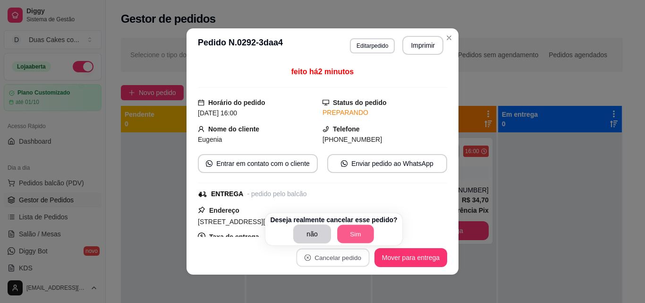
click at [360, 231] on button "Sim" at bounding box center [355, 234] width 37 height 18
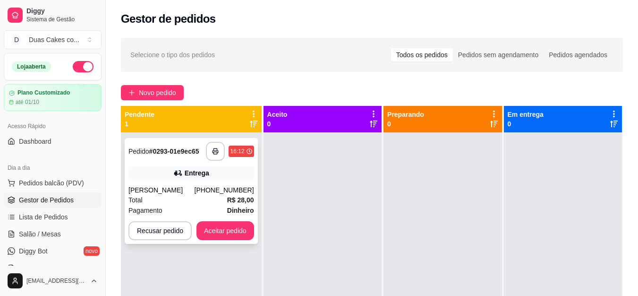
click at [222, 171] on div "Entrega" at bounding box center [191, 172] width 126 height 13
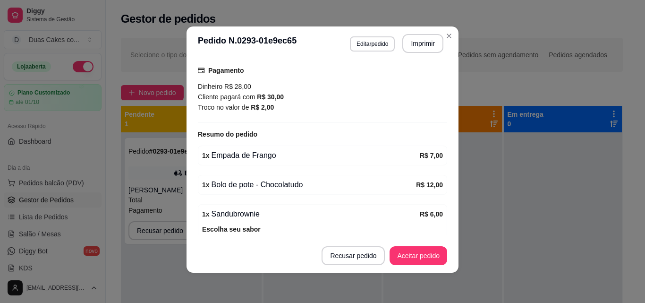
scroll to position [266, 0]
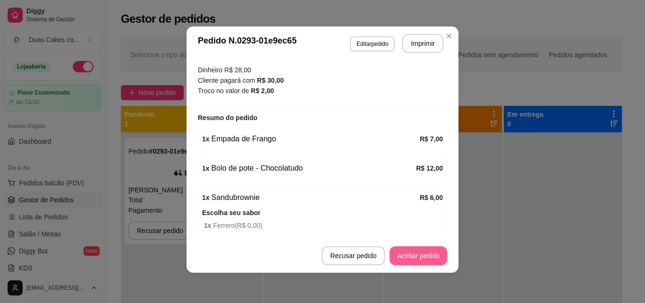
click at [419, 256] on button "Aceitar pedido" at bounding box center [419, 255] width 58 height 19
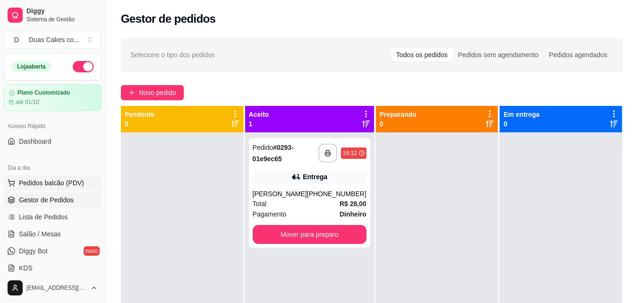
click at [37, 180] on span "Pedidos balcão (PDV)" at bounding box center [51, 182] width 65 height 9
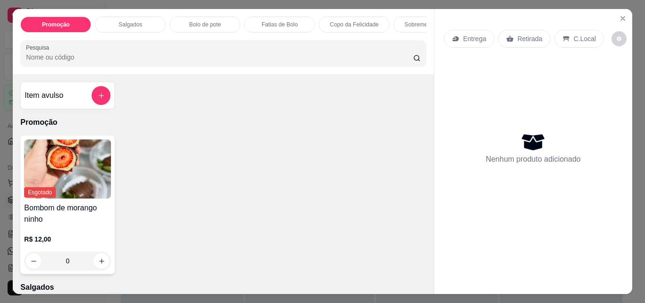
click at [106, 17] on div "Salgados" at bounding box center [130, 25] width 71 height 16
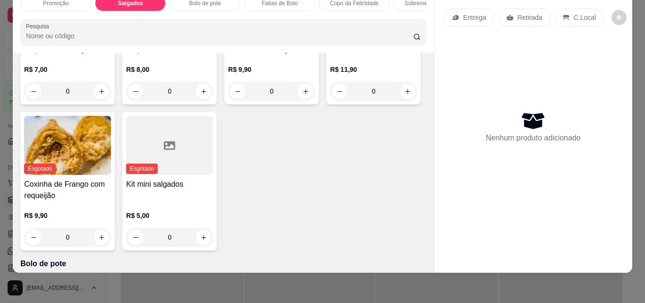
scroll to position [255, 0]
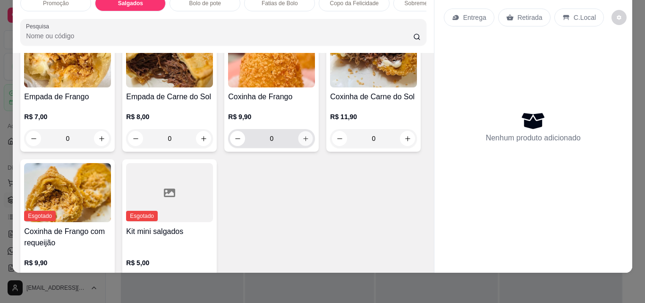
click at [304, 136] on icon "increase-product-quantity" at bounding box center [305, 138] width 7 height 7
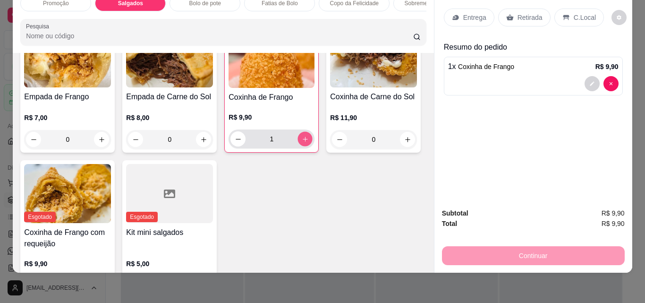
click at [302, 137] on icon "increase-product-quantity" at bounding box center [305, 139] width 7 height 7
type input "2"
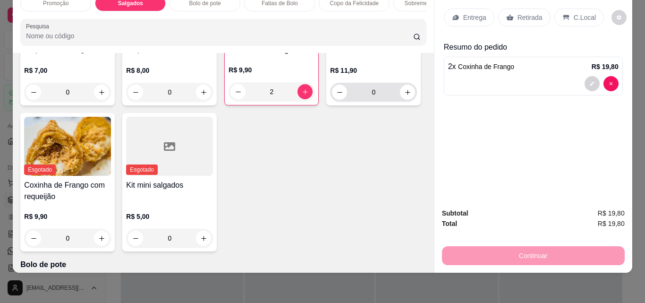
scroll to position [349, 0]
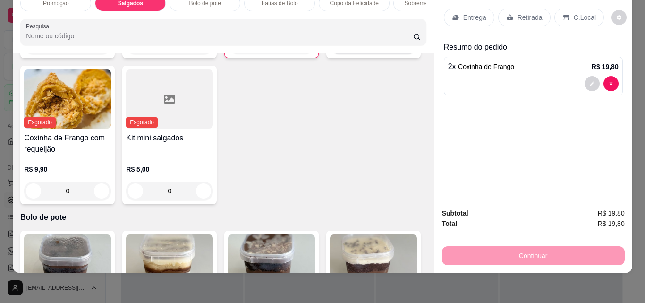
click at [405, 47] on icon "increase-product-quantity" at bounding box center [407, 45] width 5 height 5
type input "1"
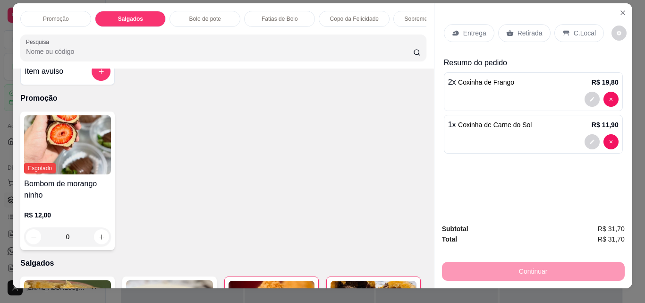
scroll to position [0, 0]
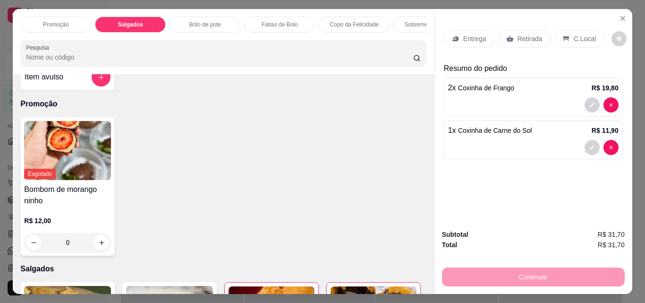
click at [287, 22] on p "Fatias de Bolo" at bounding box center [280, 25] width 36 height 8
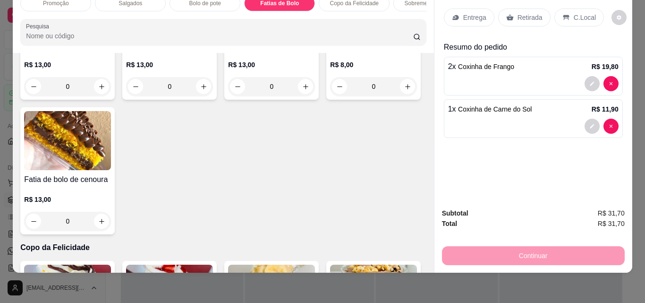
scroll to position [1063, 0]
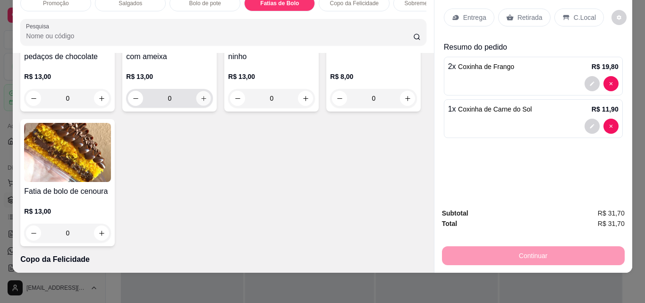
click at [202, 102] on icon "increase-product-quantity" at bounding box center [203, 98] width 7 height 7
type input "1"
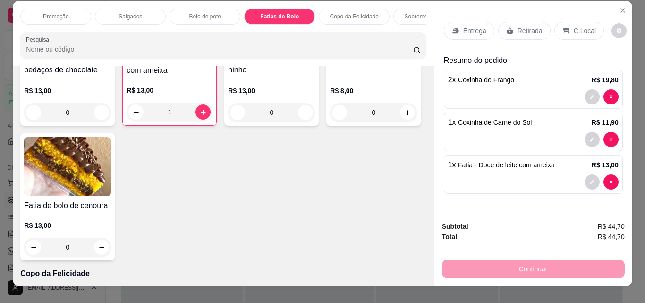
scroll to position [0, 0]
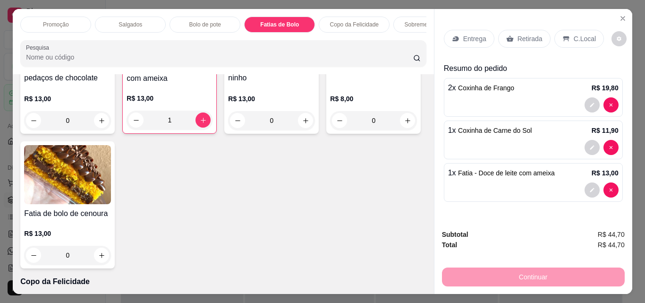
click at [463, 30] on div "Entrega" at bounding box center [469, 39] width 51 height 18
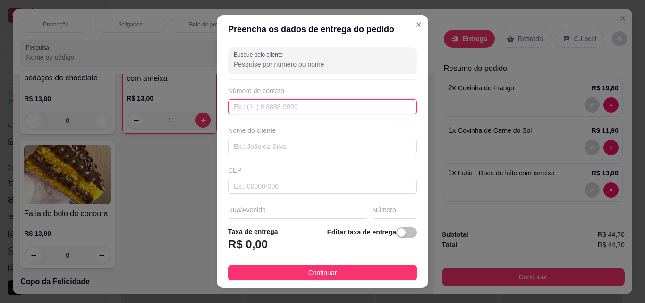
click at [280, 107] on input "text" at bounding box center [322, 106] width 189 height 15
type input "(85) 9606-2887"
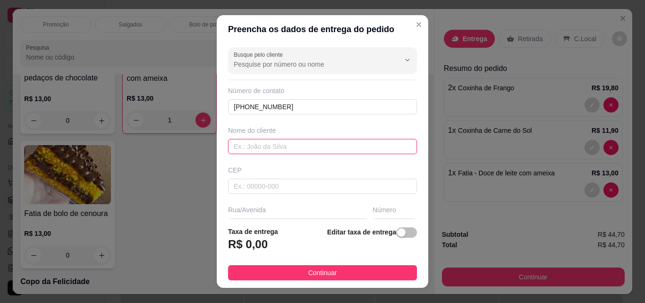
click at [260, 143] on input "text" at bounding box center [322, 146] width 189 height 15
type input "Eugenia"
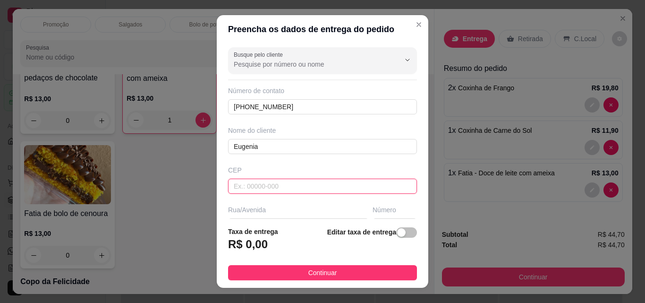
click at [255, 186] on input "text" at bounding box center [322, 186] width 189 height 15
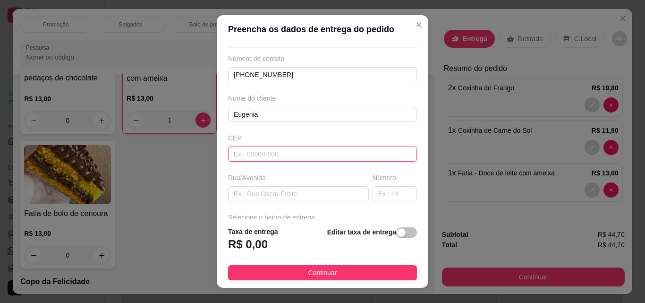
scroll to position [47, 0]
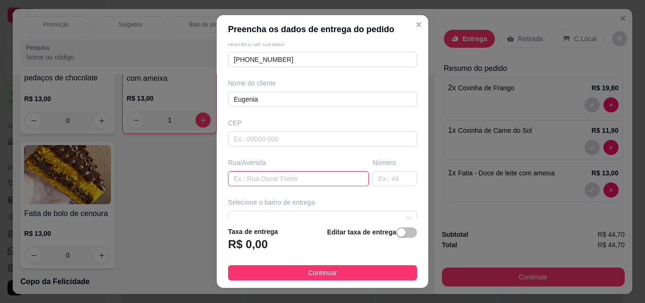
click at [261, 178] on input "text" at bounding box center [298, 178] width 141 height 15
type input "rua edite moreira"
click at [379, 178] on input "text" at bounding box center [395, 178] width 44 height 15
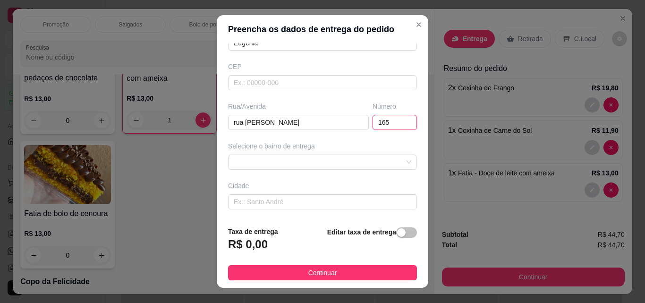
scroll to position [142, 0]
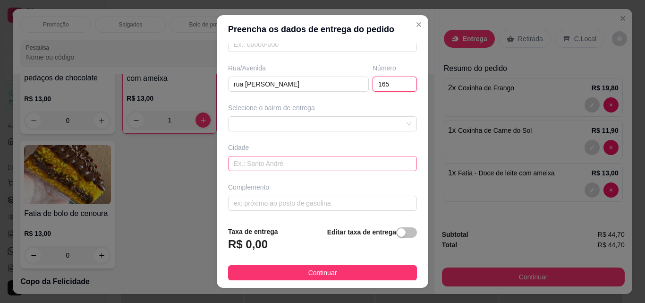
type input "165"
click at [280, 163] on input "text" at bounding box center [322, 163] width 189 height 15
type input "paraipaba"
click at [397, 234] on div "button" at bounding box center [401, 232] width 9 height 9
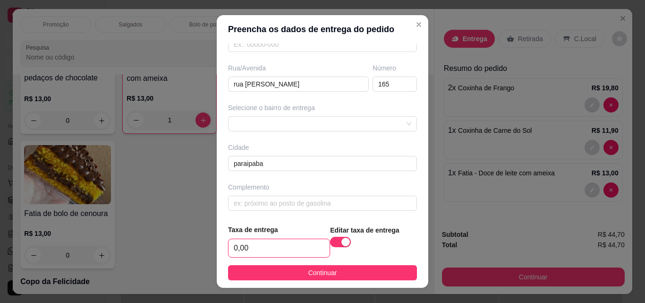
click at [258, 251] on input "0,00" at bounding box center [279, 248] width 101 height 18
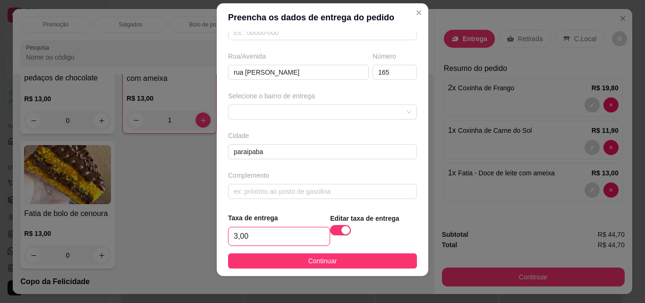
scroll to position [15, 0]
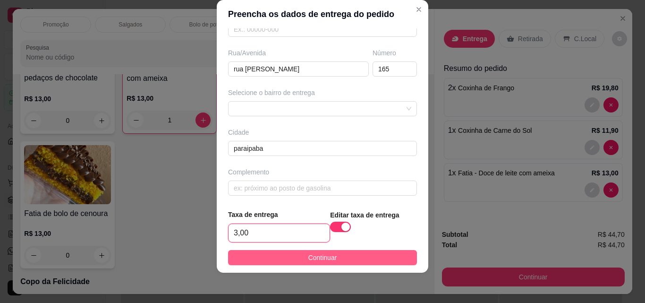
type input "3,00"
click at [308, 254] on span "Continuar" at bounding box center [322, 257] width 29 height 10
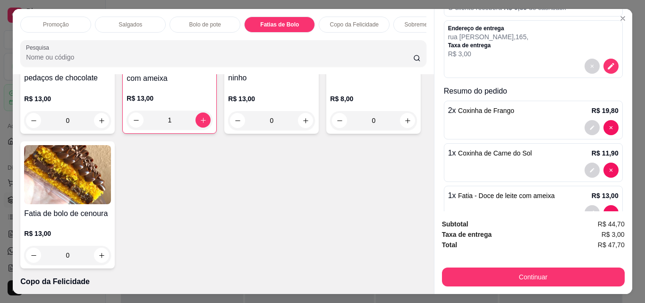
scroll to position [94, 0]
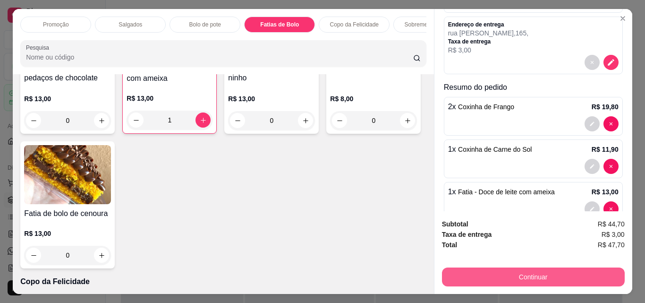
click at [539, 271] on button "Continuar" at bounding box center [533, 276] width 183 height 19
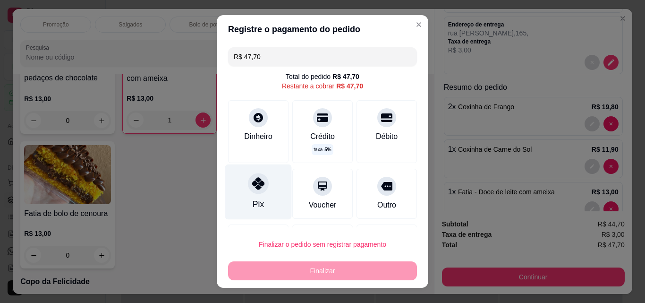
click at [252, 186] on icon at bounding box center [258, 183] width 12 height 12
type input "R$ 0,00"
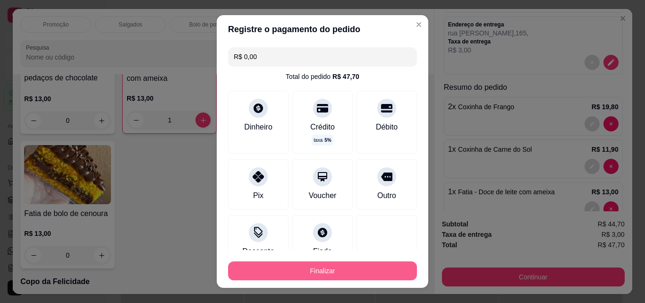
click at [314, 271] on button "Finalizar" at bounding box center [322, 270] width 189 height 19
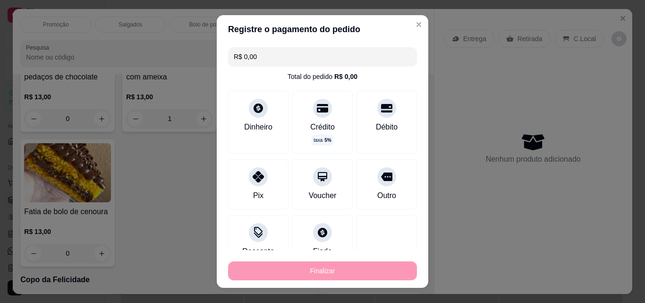
type input "0"
type input "-R$ 47,70"
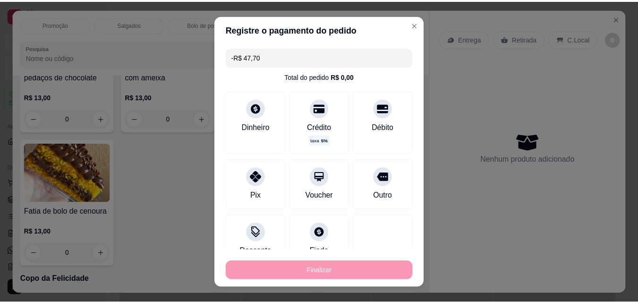
scroll to position [1062, 0]
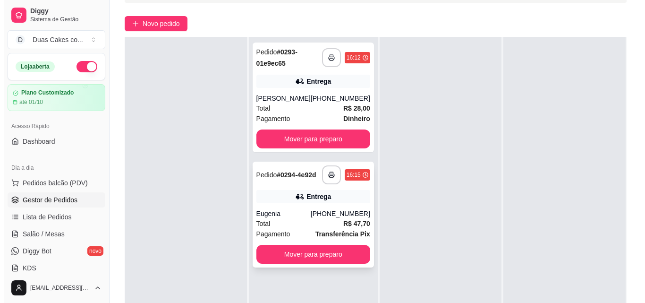
scroll to position [142, 0]
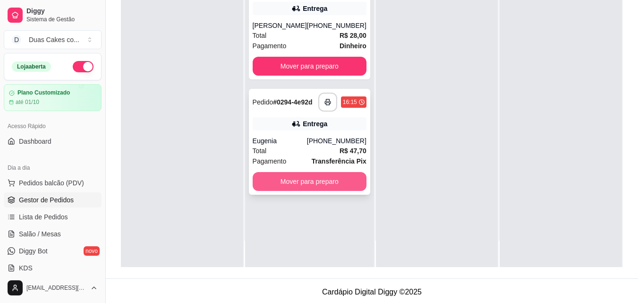
click at [297, 191] on button "Mover para preparo" at bounding box center [310, 181] width 114 height 19
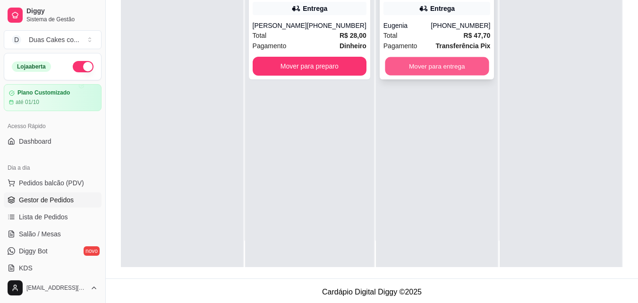
click at [434, 69] on button "Mover para entrega" at bounding box center [437, 66] width 104 height 18
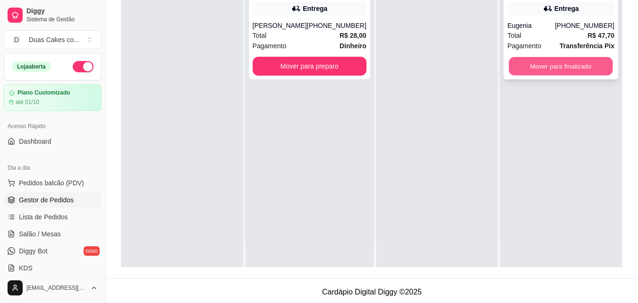
click at [570, 64] on button "Mover para finalizado" at bounding box center [561, 66] width 104 height 18
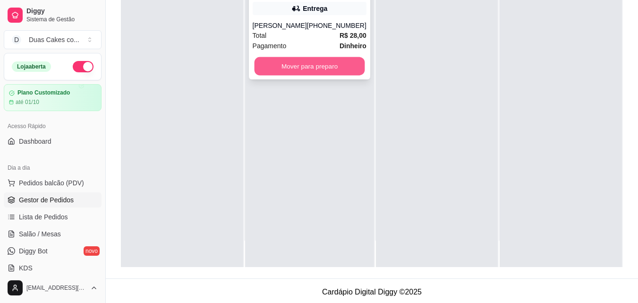
click at [299, 67] on button "Mover para preparo" at bounding box center [309, 66] width 111 height 18
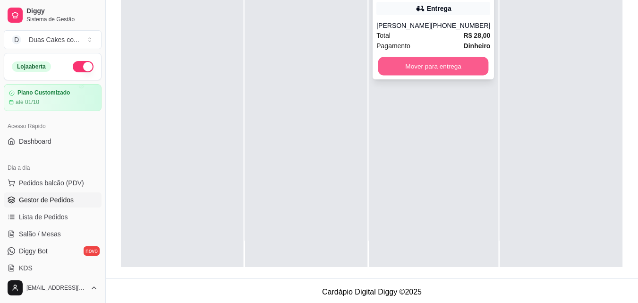
click at [420, 70] on button "Mover para entrega" at bounding box center [433, 66] width 111 height 18
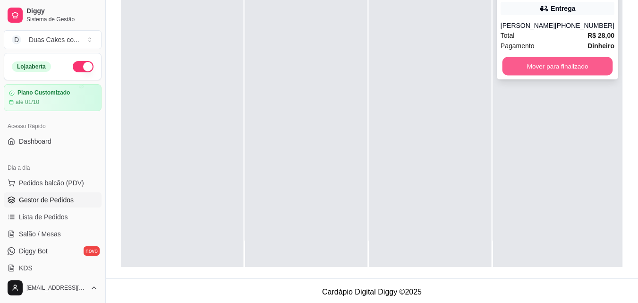
click at [553, 72] on button "Mover para finalizado" at bounding box center [557, 66] width 111 height 18
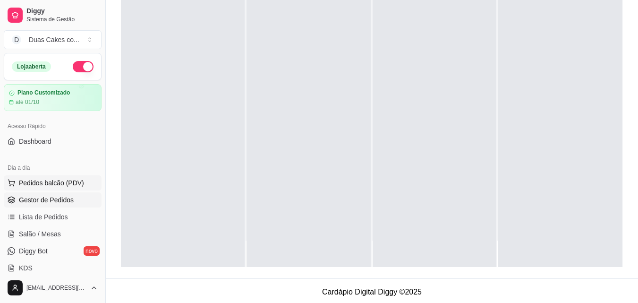
click at [36, 178] on button "Pedidos balcão (PDV)" at bounding box center [53, 182] width 98 height 15
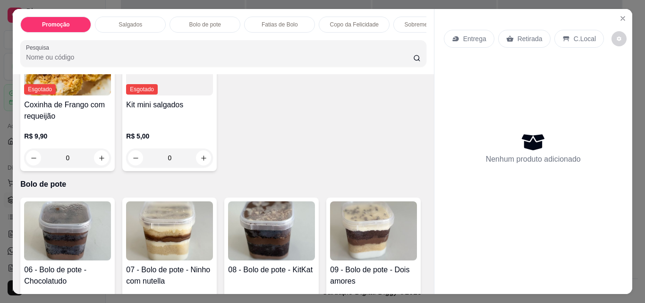
scroll to position [472, 0]
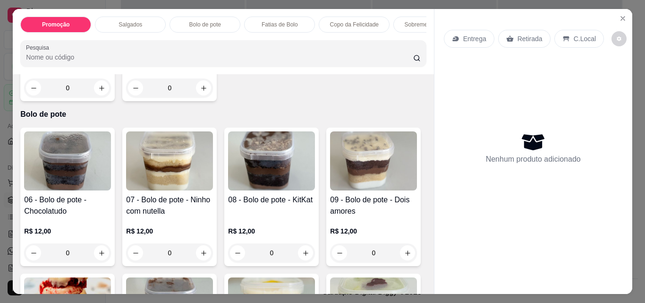
click at [270, 17] on div "Fatias de Bolo" at bounding box center [279, 25] width 71 height 16
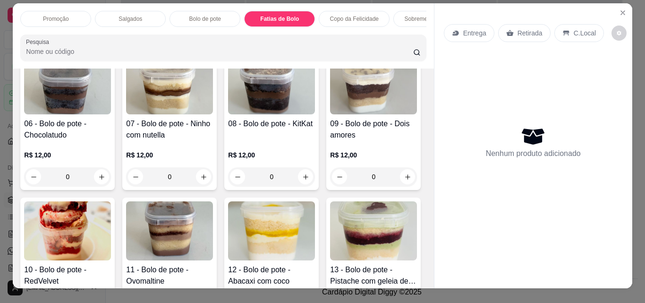
scroll to position [0, 0]
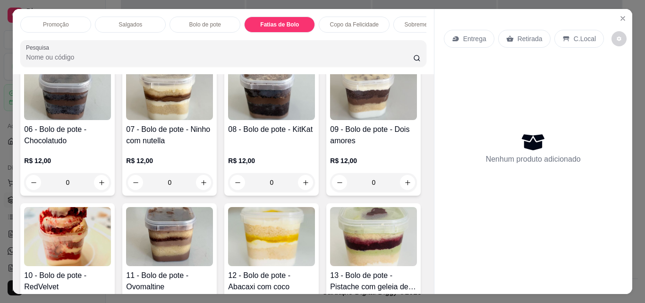
click at [125, 21] on p "Salgados" at bounding box center [131, 25] width 24 height 8
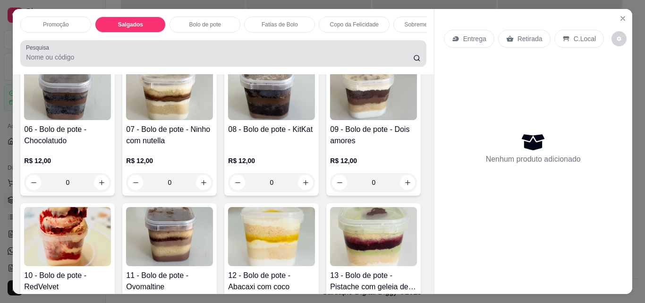
scroll to position [25, 0]
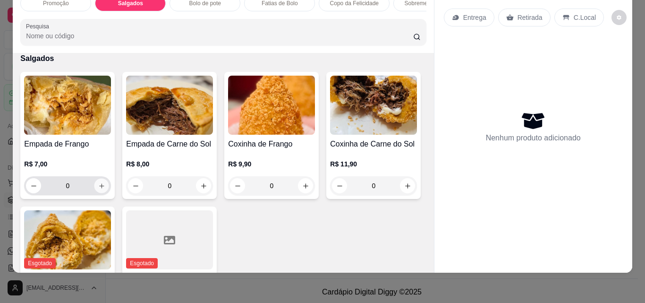
click at [98, 188] on icon "increase-product-quantity" at bounding box center [101, 185] width 7 height 7
type input "1"
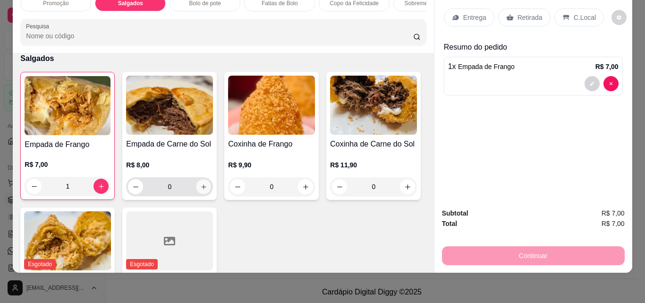
click at [200, 188] on icon "increase-product-quantity" at bounding box center [203, 186] width 7 height 7
type input "1"
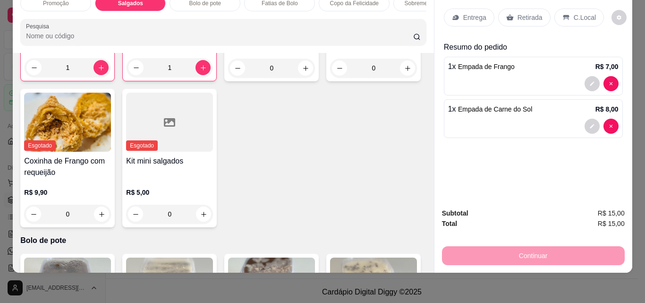
scroll to position [349, 0]
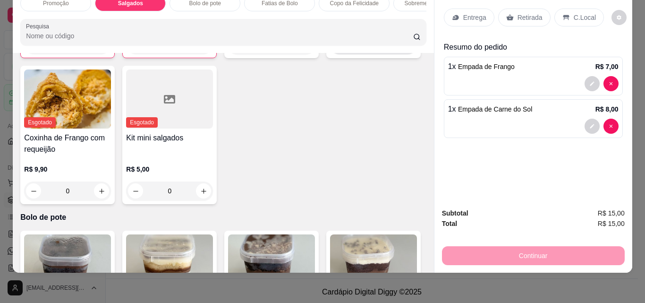
click at [404, 49] on icon "increase-product-quantity" at bounding box center [407, 45] width 7 height 7
type input "1"
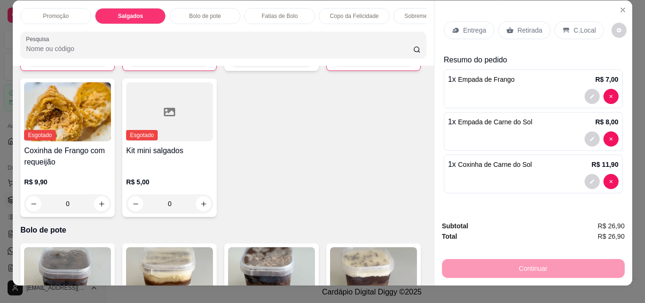
scroll to position [0, 0]
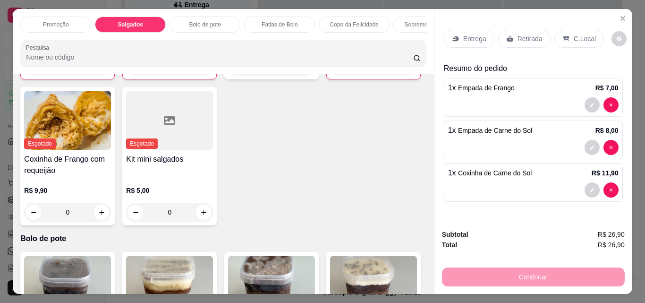
click at [524, 34] on p "Retirada" at bounding box center [530, 38] width 25 height 9
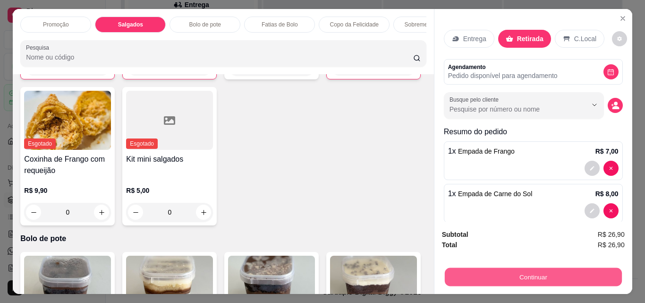
click at [543, 272] on button "Continuar" at bounding box center [532, 276] width 177 height 18
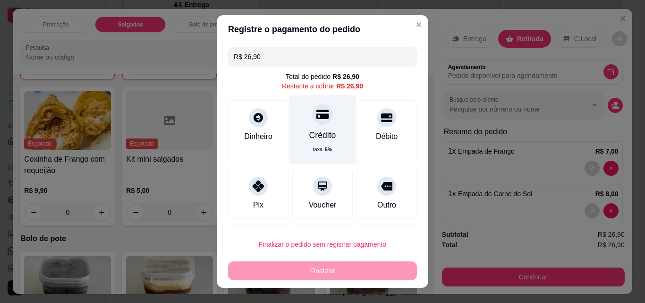
click at [312, 137] on div "Crédito" at bounding box center [322, 135] width 27 height 12
type input "R$ 0,00"
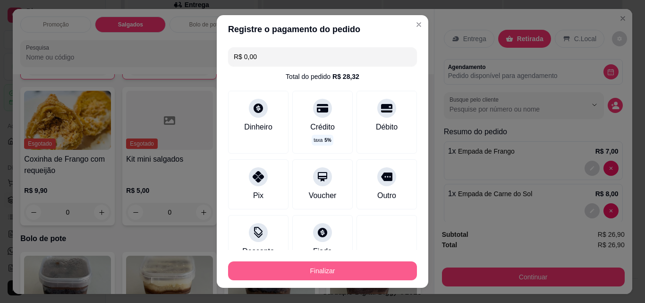
click at [312, 270] on button "Finalizar" at bounding box center [322, 270] width 189 height 19
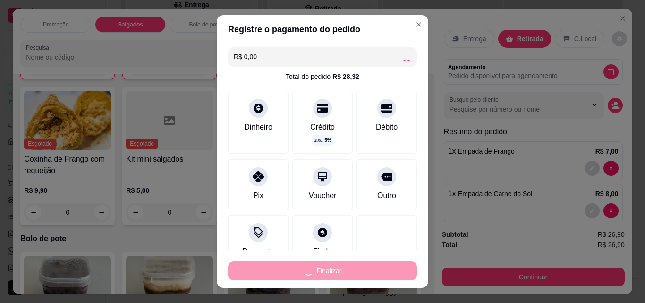
type input "0"
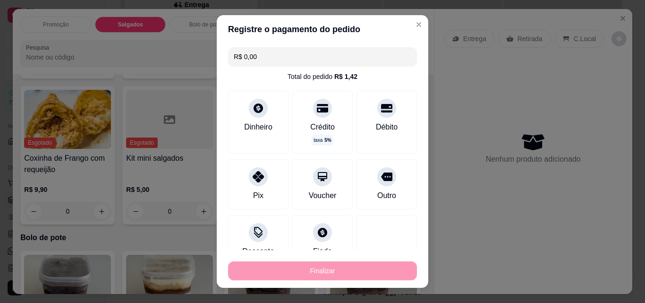
type input "-R$ 26,90"
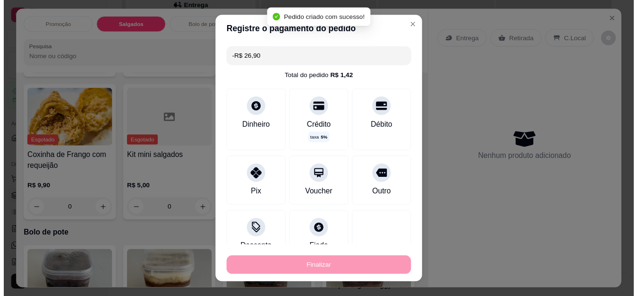
scroll to position [349, 0]
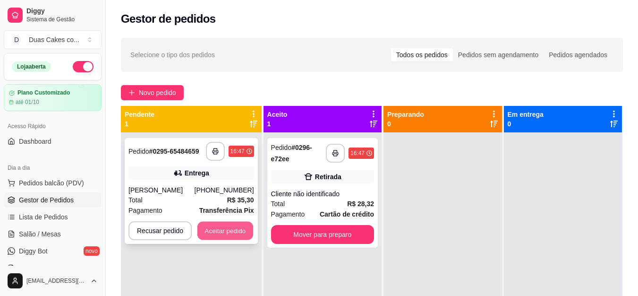
click at [213, 235] on button "Aceitar pedido" at bounding box center [225, 231] width 56 height 18
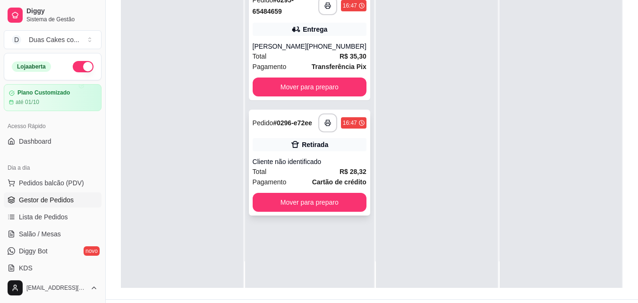
scroll to position [144, 0]
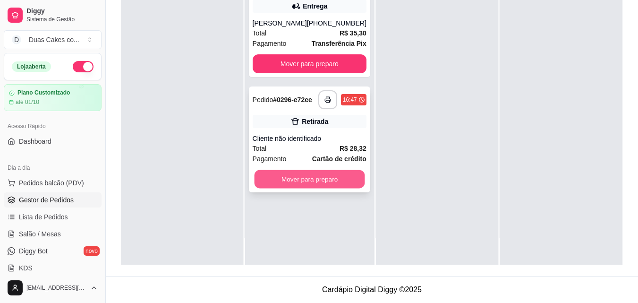
click at [300, 186] on button "Mover para preparo" at bounding box center [309, 179] width 111 height 18
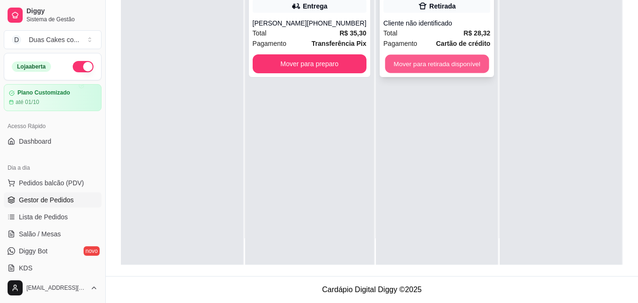
click at [466, 60] on button "Mover para retirada disponível" at bounding box center [437, 64] width 104 height 18
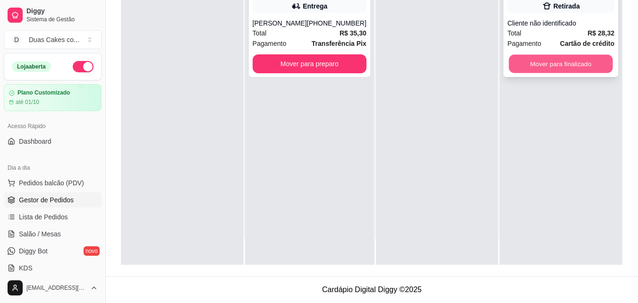
click at [579, 59] on button "Mover para finalizado" at bounding box center [561, 64] width 104 height 18
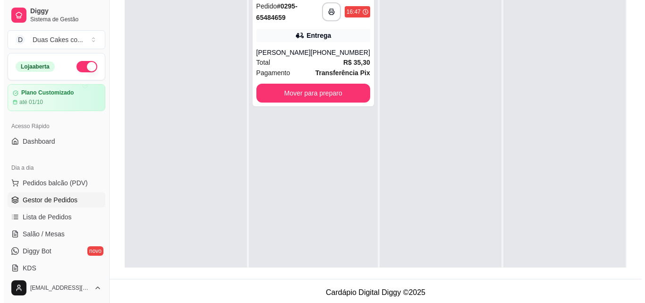
scroll to position [97, 0]
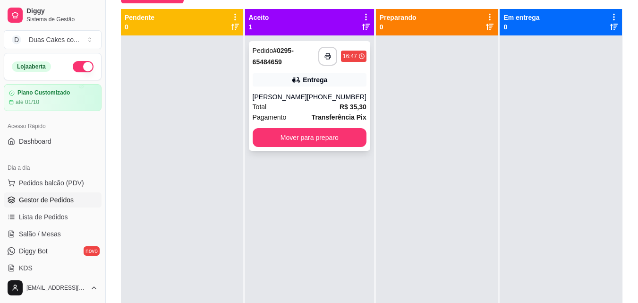
click at [315, 92] on div "**********" at bounding box center [309, 96] width 121 height 110
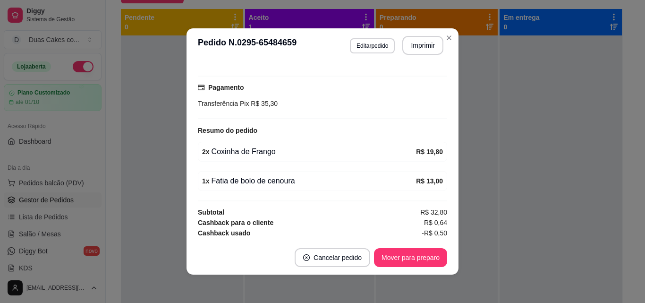
scroll to position [247, 0]
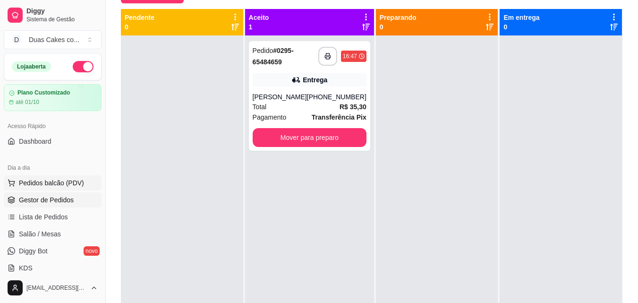
click at [38, 178] on button "Pedidos balcão (PDV)" at bounding box center [53, 182] width 98 height 15
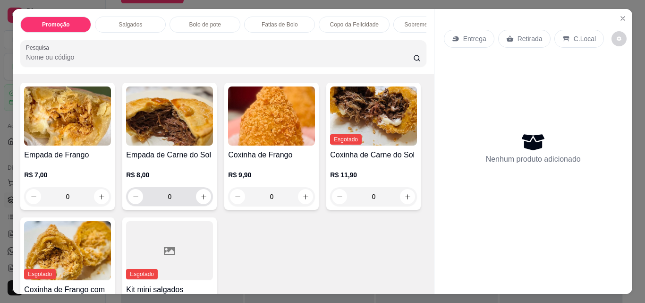
scroll to position [236, 0]
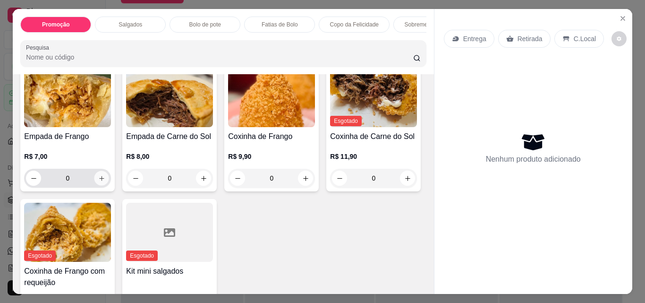
click at [98, 181] on icon "increase-product-quantity" at bounding box center [101, 178] width 7 height 7
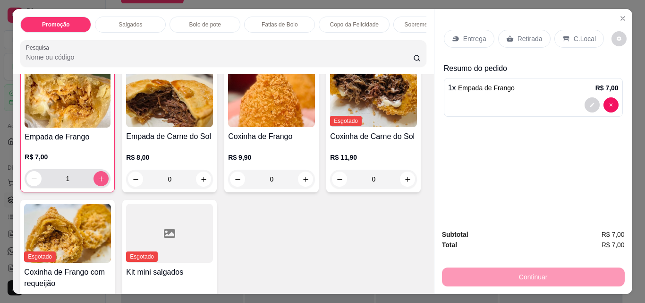
scroll to position [237, 0]
click at [94, 176] on button "increase-product-quantity" at bounding box center [101, 178] width 15 height 15
type input "2"
click at [534, 30] on div "Retirada" at bounding box center [524, 39] width 52 height 18
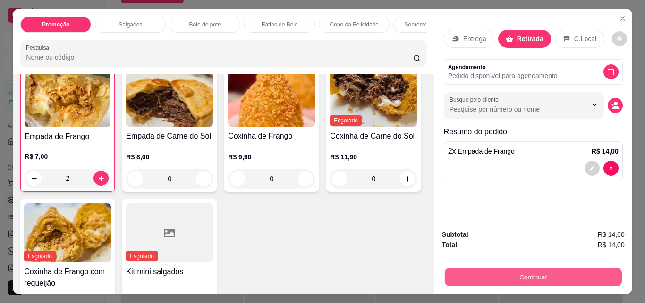
click at [537, 270] on button "Continuar" at bounding box center [532, 276] width 177 height 18
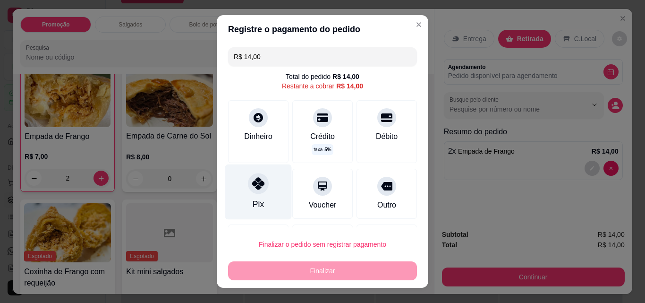
click at [244, 196] on div "Pix" at bounding box center [258, 191] width 67 height 55
type input "R$ 0,00"
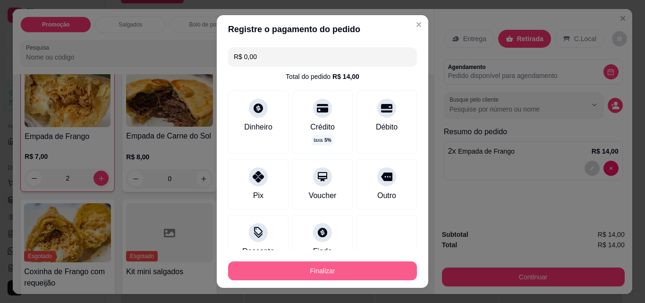
click at [308, 266] on button "Finalizar" at bounding box center [322, 270] width 189 height 19
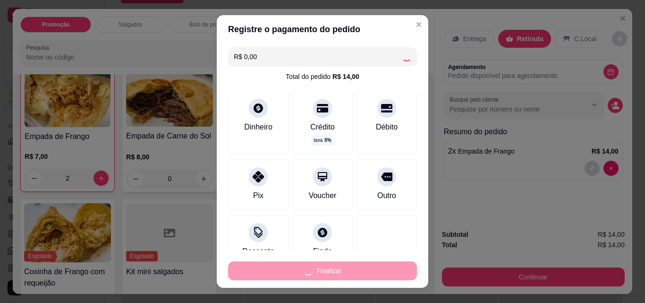
type input "0"
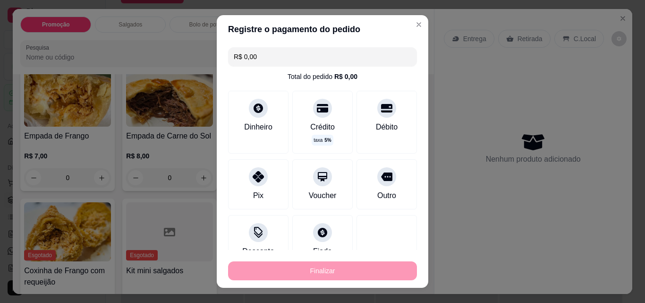
type input "-R$ 14,00"
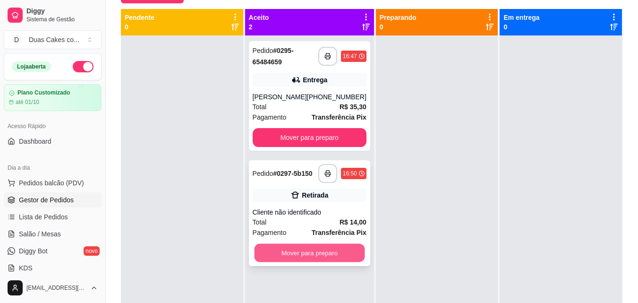
click at [316, 262] on button "Mover para preparo" at bounding box center [309, 253] width 111 height 18
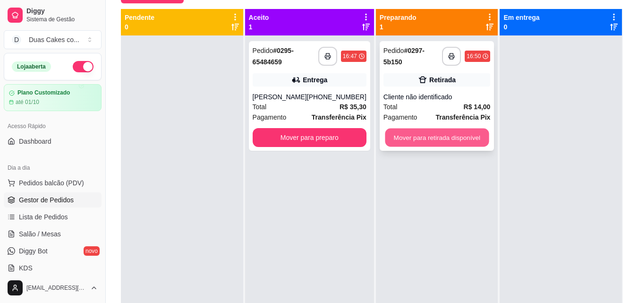
click at [431, 136] on button "Mover para retirada disponível" at bounding box center [437, 137] width 104 height 18
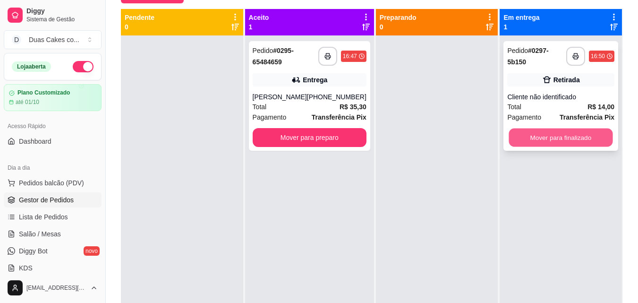
click at [564, 142] on button "Mover para finalizado" at bounding box center [561, 137] width 104 height 18
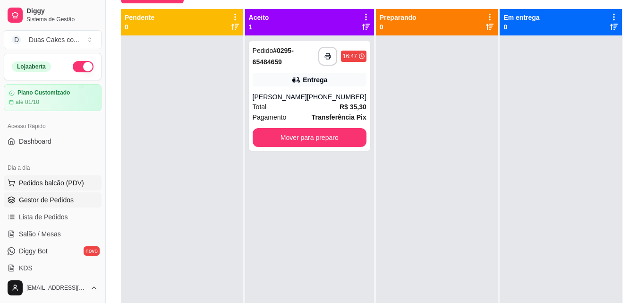
click at [59, 179] on span "Pedidos balcão (PDV)" at bounding box center [51, 182] width 65 height 9
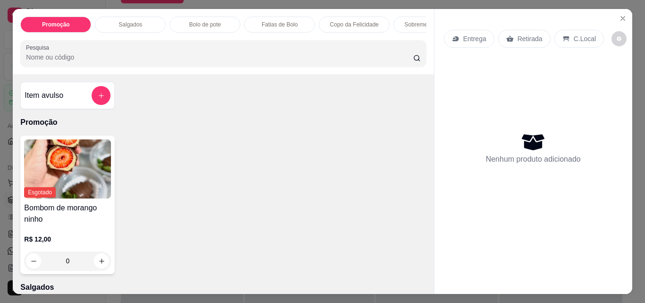
click at [127, 17] on div "Salgados" at bounding box center [130, 25] width 71 height 16
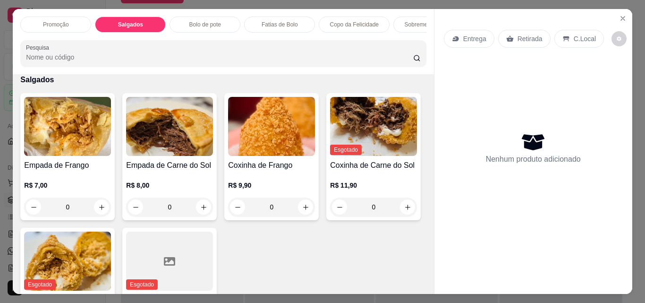
scroll to position [25, 0]
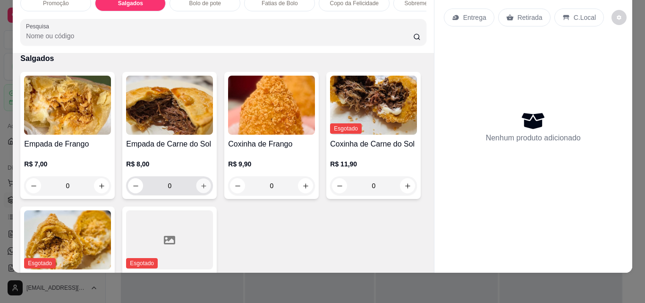
click at [198, 182] on button "increase-product-quantity" at bounding box center [203, 186] width 15 height 15
type input "1"
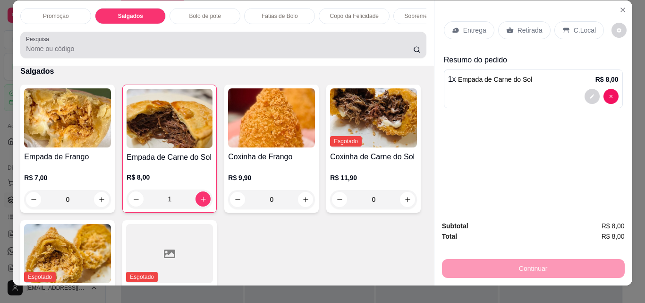
scroll to position [0, 0]
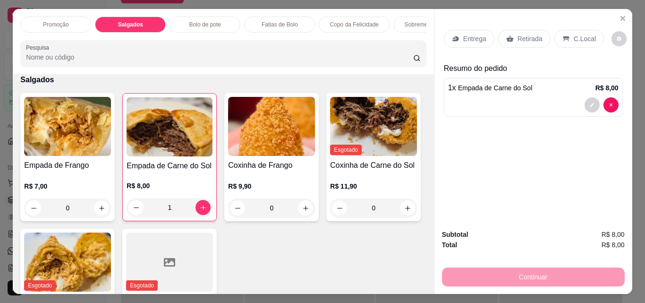
click at [276, 21] on p "Fatias de Bolo" at bounding box center [280, 25] width 36 height 8
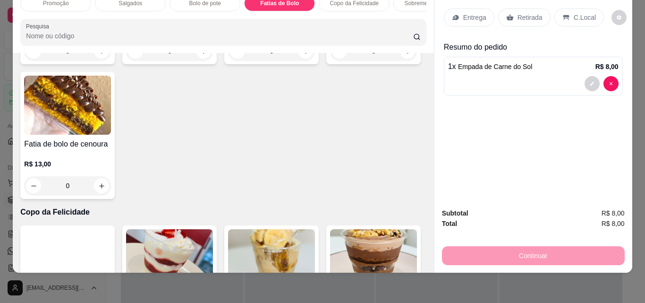
scroll to position [1158, 0]
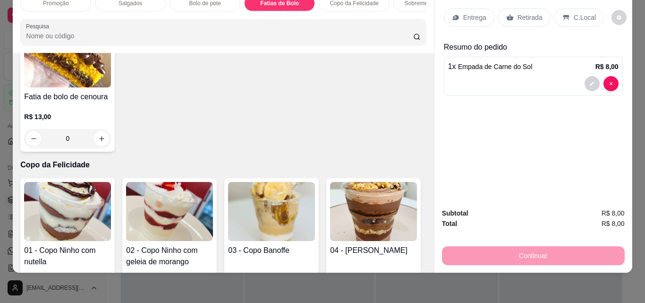
click at [98, 8] on icon "increase-product-quantity" at bounding box center [101, 3] width 7 height 7
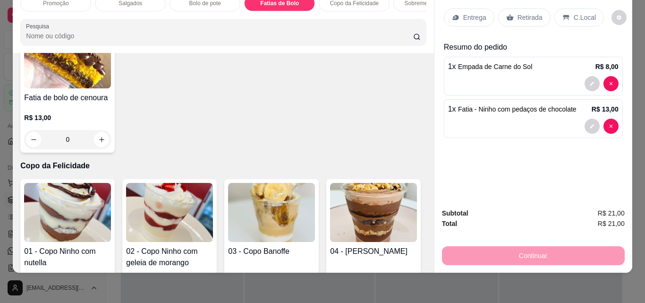
type input "1"
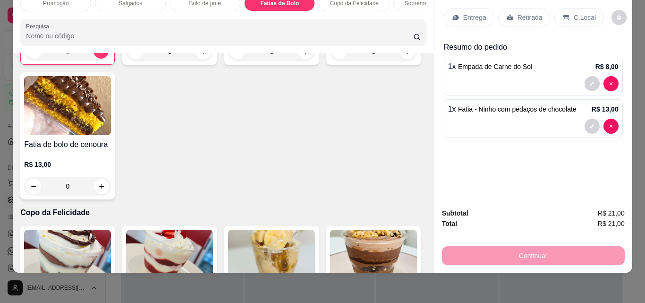
scroll to position [1064, 0]
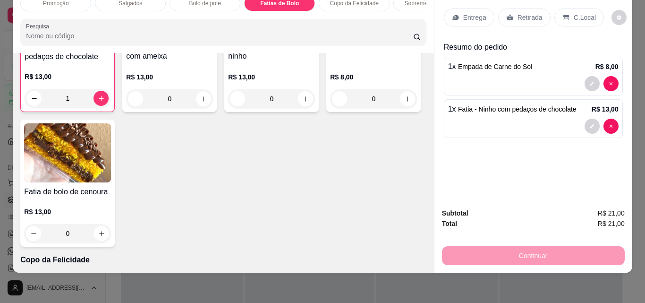
click at [525, 13] on p "Retirada" at bounding box center [530, 17] width 25 height 9
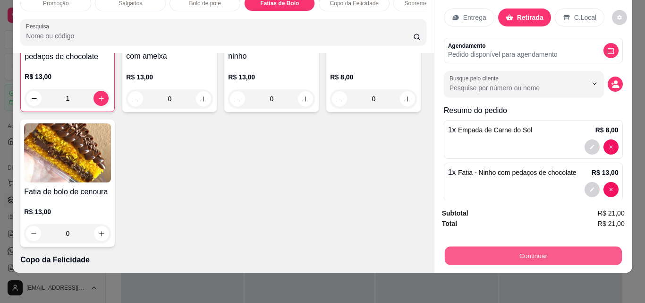
click at [528, 246] on button "Continuar" at bounding box center [532, 255] width 177 height 18
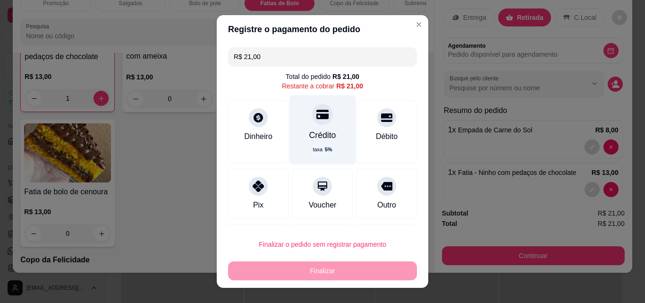
click at [322, 142] on div "Crédito taxa 5 %" at bounding box center [323, 129] width 67 height 69
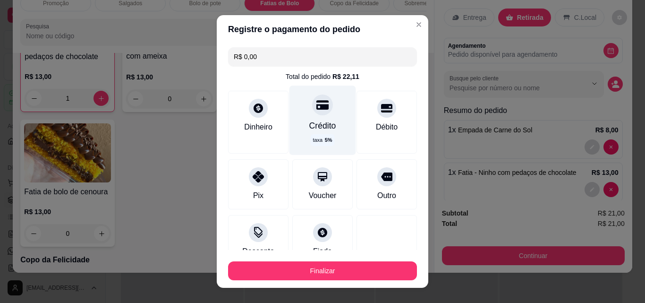
type input "R$ 0,00"
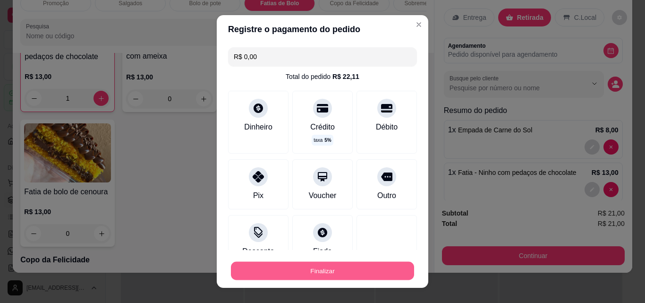
click at [305, 276] on button "Finalizar" at bounding box center [322, 271] width 183 height 18
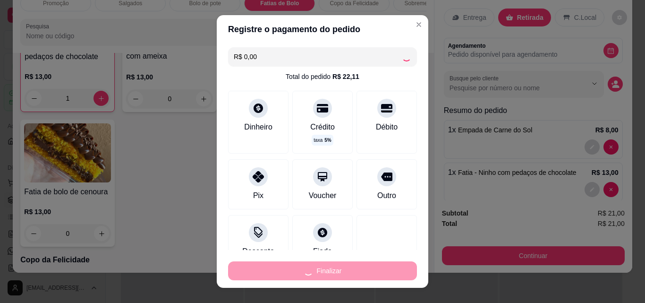
type input "0"
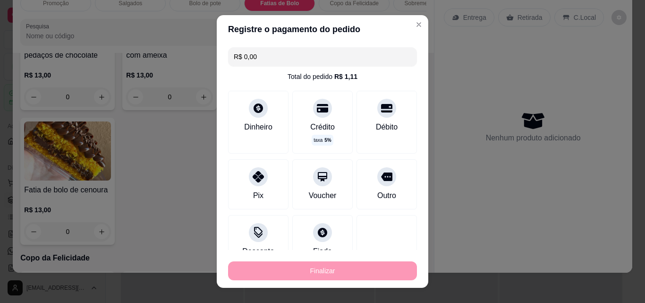
type input "-R$ 21,00"
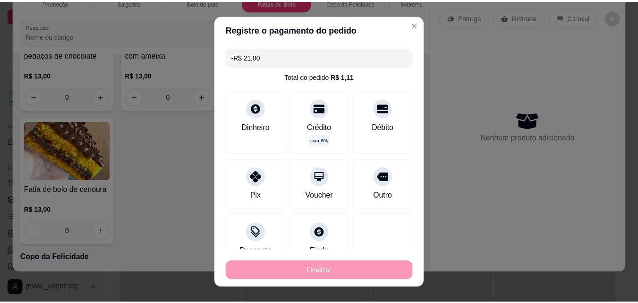
scroll to position [1063, 0]
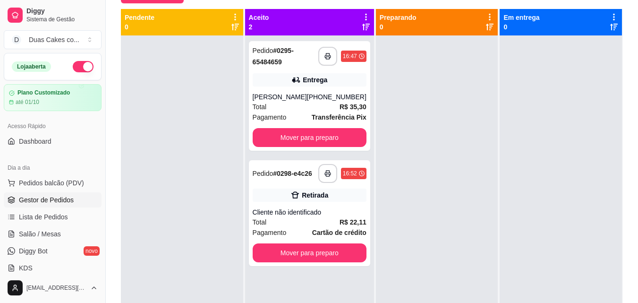
scroll to position [26, 0]
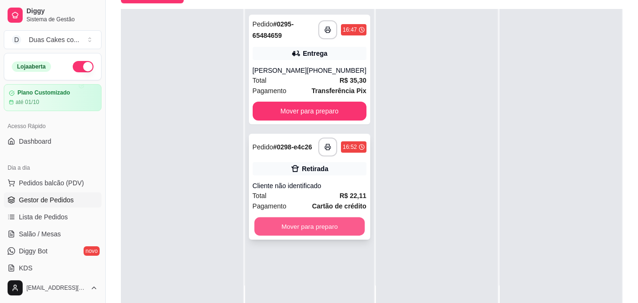
click at [298, 229] on button "Mover para preparo" at bounding box center [309, 226] width 111 height 18
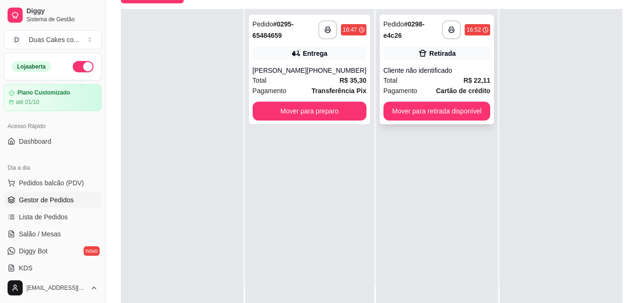
click at [470, 101] on div "**********" at bounding box center [437, 70] width 115 height 110
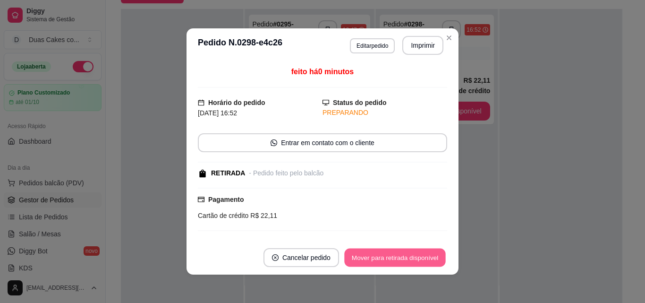
click at [423, 259] on button "Mover para retirada disponível" at bounding box center [394, 257] width 101 height 18
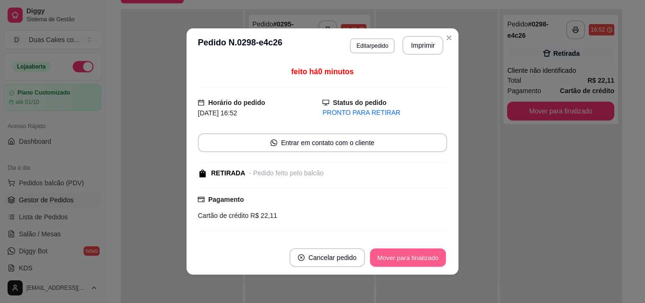
click at [389, 256] on button "Mover para finalizado" at bounding box center [408, 257] width 76 height 18
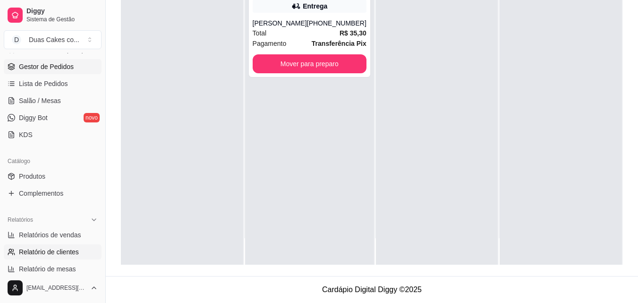
scroll to position [142, 0]
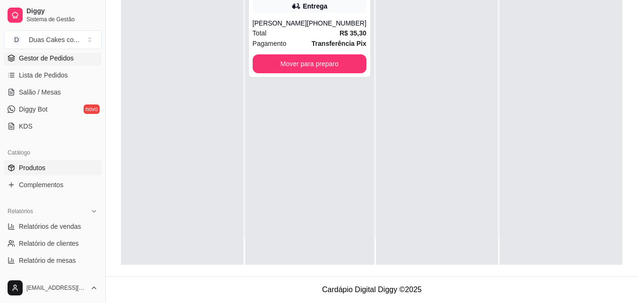
click at [40, 170] on span "Produtos" at bounding box center [32, 167] width 26 height 9
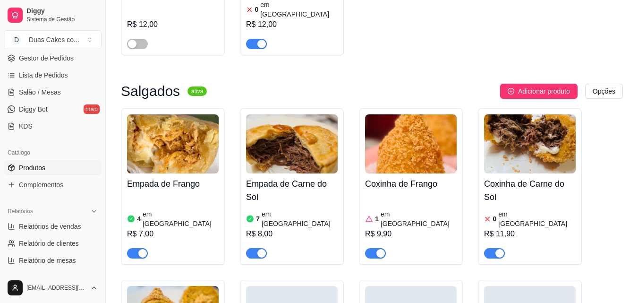
scroll to position [236, 0]
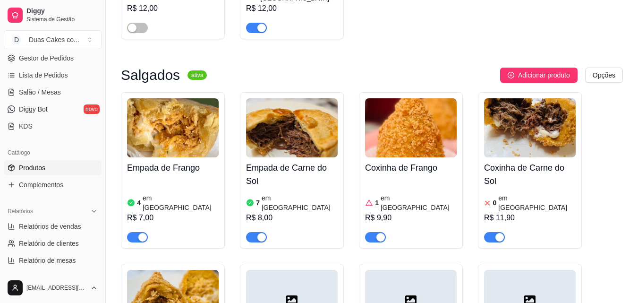
click at [402, 193] on article "em [GEOGRAPHIC_DATA]" at bounding box center [419, 202] width 76 height 19
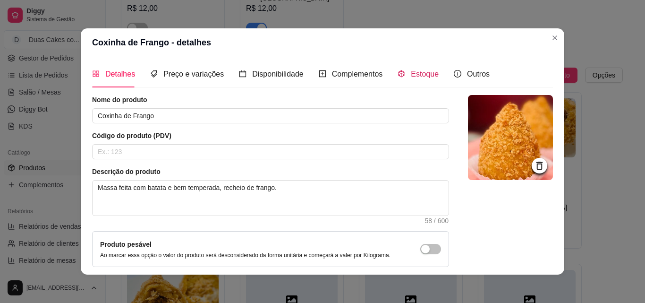
click at [420, 70] on span "Estoque" at bounding box center [425, 74] width 28 height 8
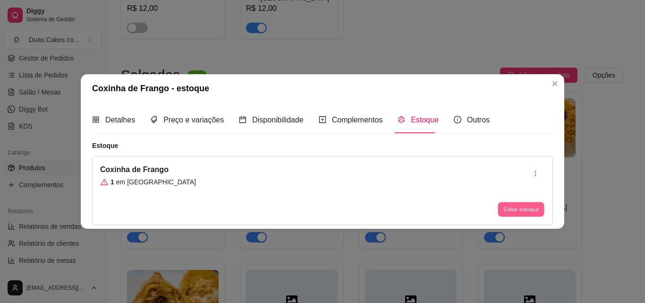
click at [509, 211] on button "Editar estoque" at bounding box center [521, 209] width 46 height 15
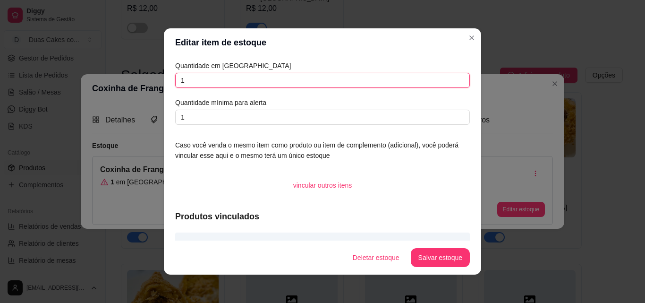
click at [180, 74] on input "1" at bounding box center [322, 80] width 295 height 15
type input "0"
click at [447, 256] on button "Salvar estoque" at bounding box center [440, 257] width 58 height 18
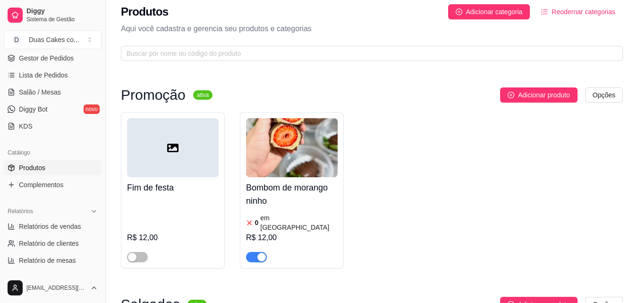
scroll to position [0, 0]
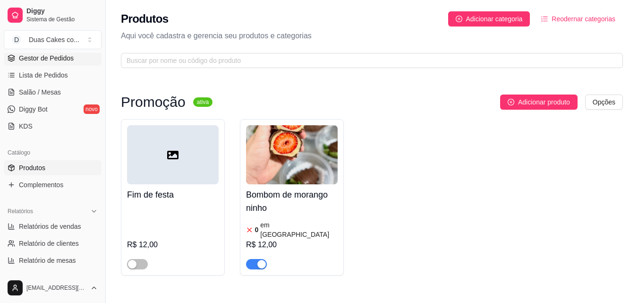
click at [63, 53] on span "Gestor de Pedidos" at bounding box center [46, 57] width 55 height 9
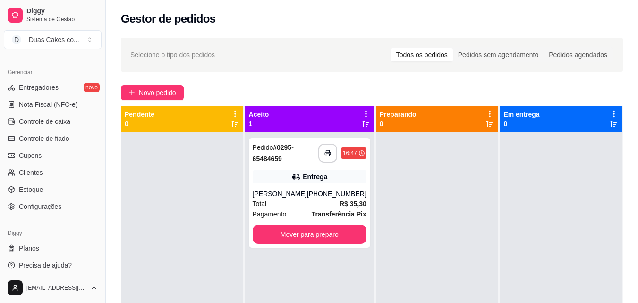
scroll to position [377, 0]
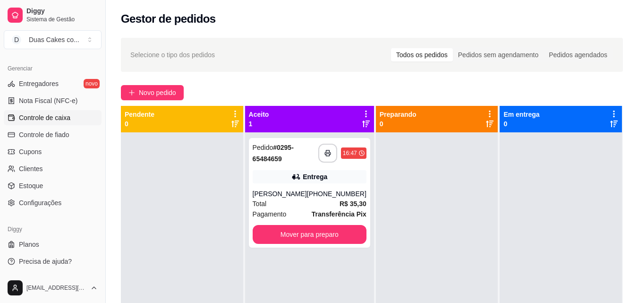
click at [45, 113] on span "Controle de caixa" at bounding box center [44, 117] width 51 height 9
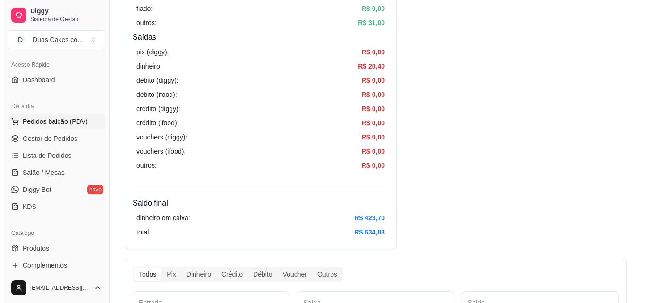
scroll to position [46, 0]
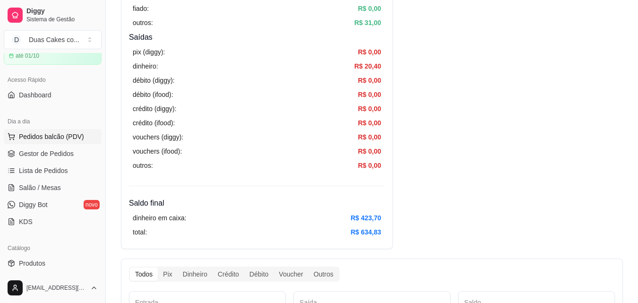
click at [38, 131] on button "Pedidos balcão (PDV)" at bounding box center [53, 136] width 98 height 15
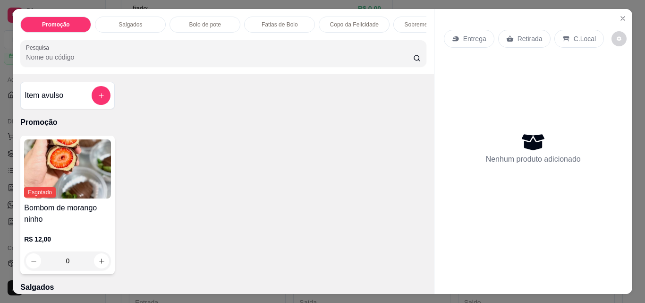
click at [126, 21] on p "Salgados" at bounding box center [131, 25] width 24 height 8
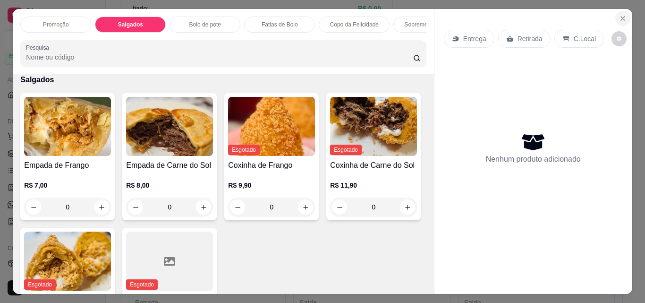
click at [619, 15] on icon "Close" at bounding box center [623, 19] width 8 height 8
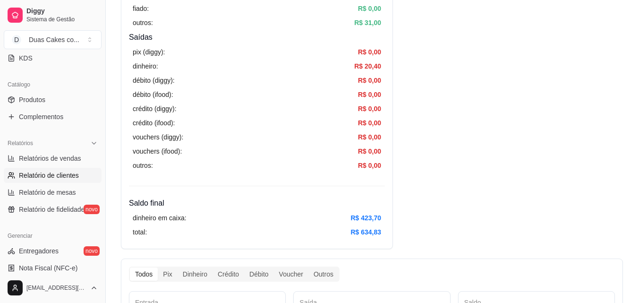
scroll to position [188, 0]
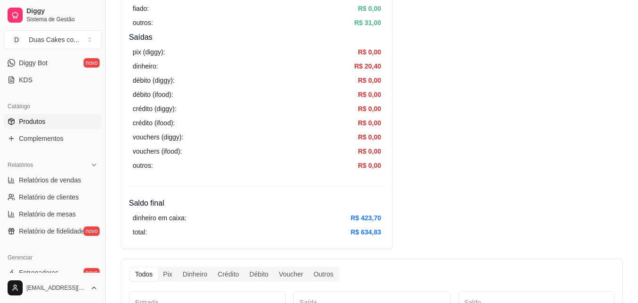
click at [36, 118] on span "Produtos" at bounding box center [32, 121] width 26 height 9
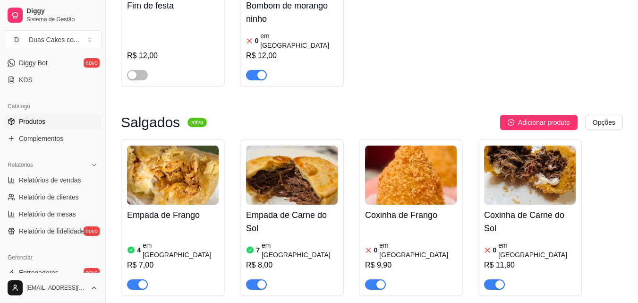
scroll to position [236, 0]
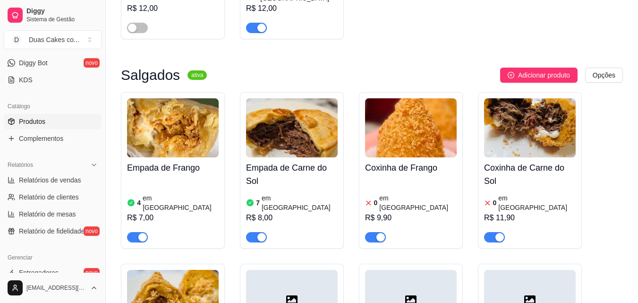
click at [388, 193] on article "em [GEOGRAPHIC_DATA]" at bounding box center [417, 202] width 77 height 19
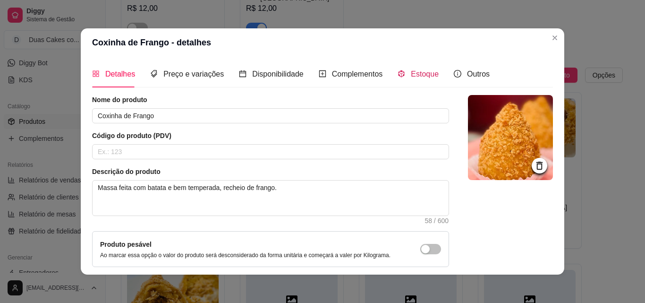
click at [411, 71] on span "Estoque" at bounding box center [425, 74] width 28 height 8
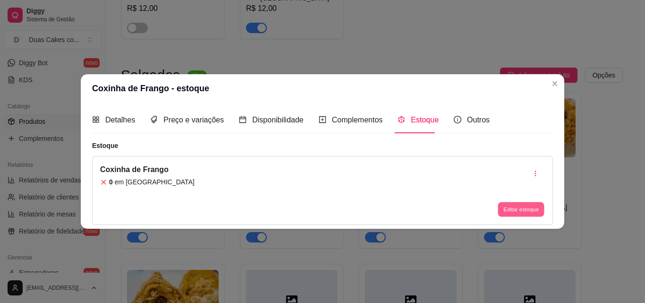
click at [530, 210] on button "Editar estoque" at bounding box center [521, 209] width 46 height 15
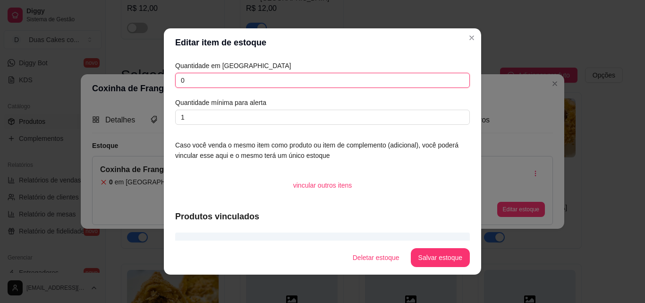
click at [184, 84] on input "0" at bounding box center [322, 80] width 295 height 15
type input "2"
click at [444, 257] on button "Salvar estoque" at bounding box center [440, 257] width 58 height 18
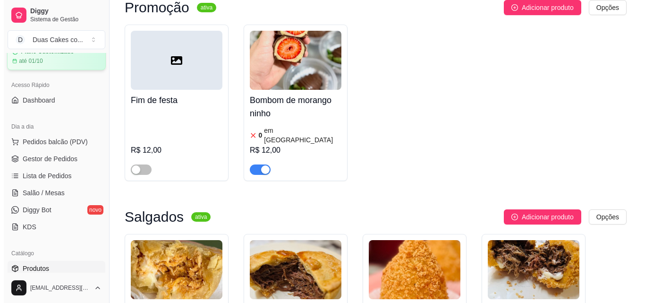
scroll to position [0, 0]
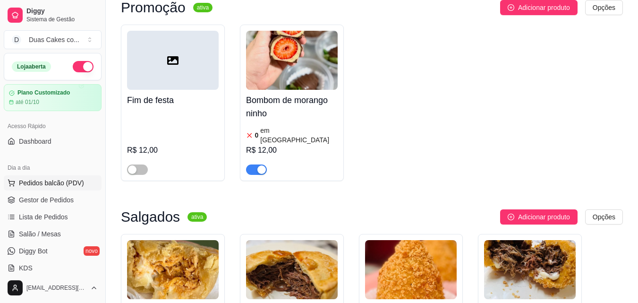
click at [46, 175] on button "Pedidos balcão (PDV)" at bounding box center [53, 182] width 98 height 15
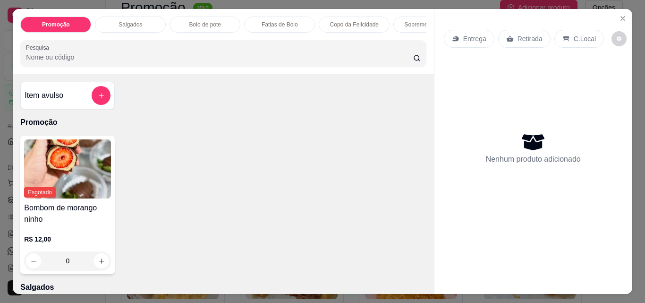
click at [145, 17] on div "Salgados" at bounding box center [130, 25] width 71 height 16
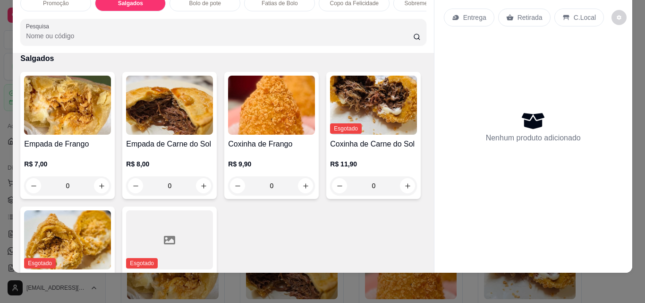
scroll to position [255, 0]
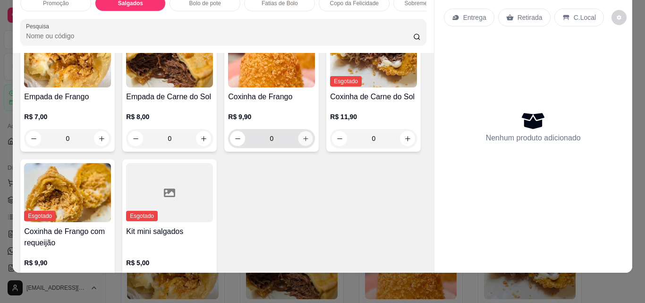
click at [305, 138] on icon "increase-product-quantity" at bounding box center [305, 138] width 7 height 7
type input "1"
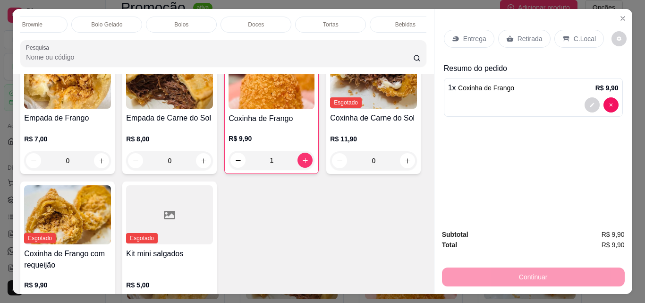
scroll to position [0, 486]
click at [394, 21] on p "Bebidas" at bounding box center [391, 25] width 20 height 8
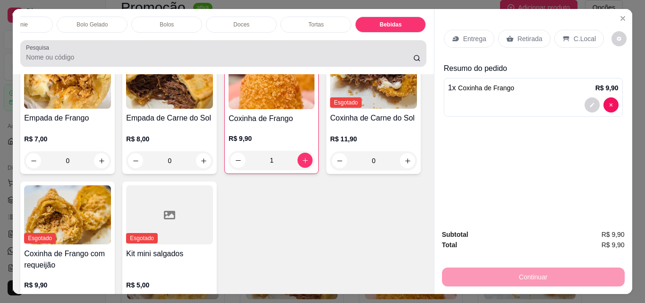
scroll to position [25, 0]
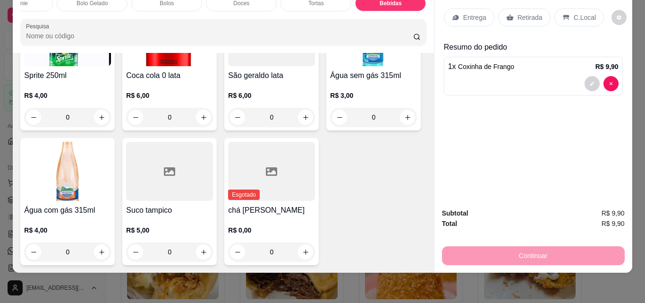
type input "1"
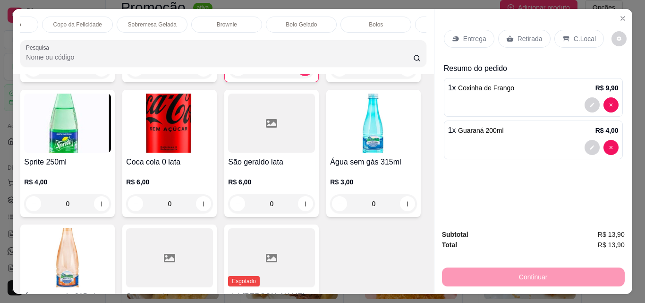
scroll to position [0, 263]
click at [167, 17] on div "Sobremesa Gelada" at bounding box center [165, 25] width 71 height 16
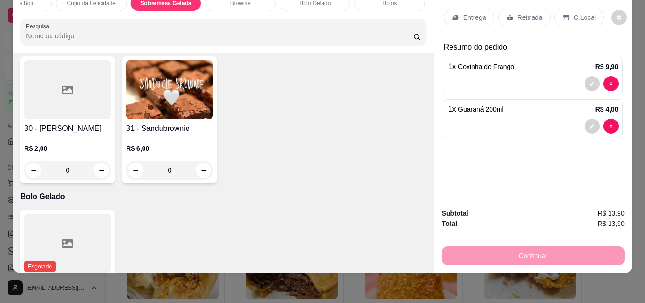
scroll to position [1851, 0]
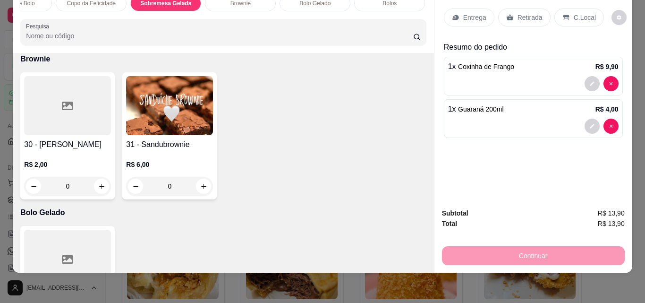
type input "1"
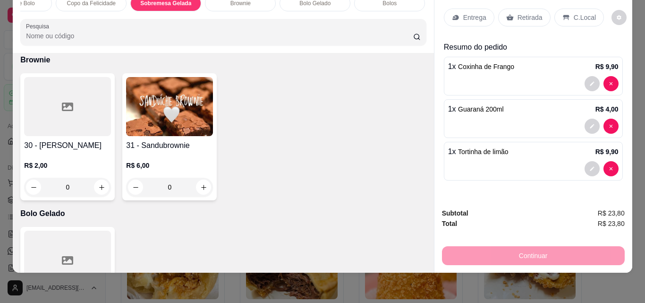
click at [529, 13] on p "Retirada" at bounding box center [530, 17] width 25 height 9
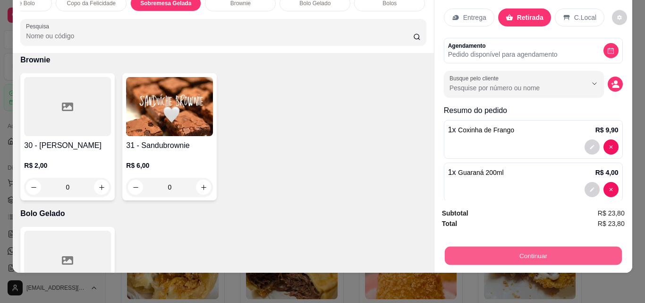
click at [543, 246] on button "Continuar" at bounding box center [532, 255] width 177 height 18
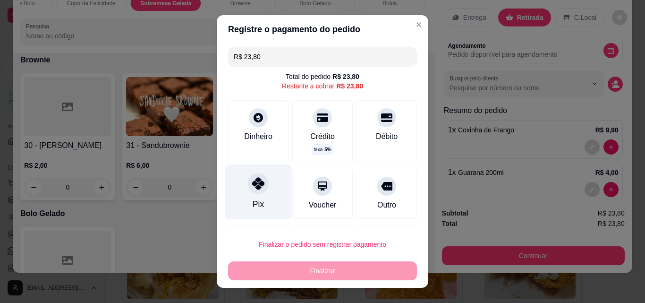
click at [247, 193] on div "Pix" at bounding box center [258, 191] width 67 height 55
type input "R$ 0,00"
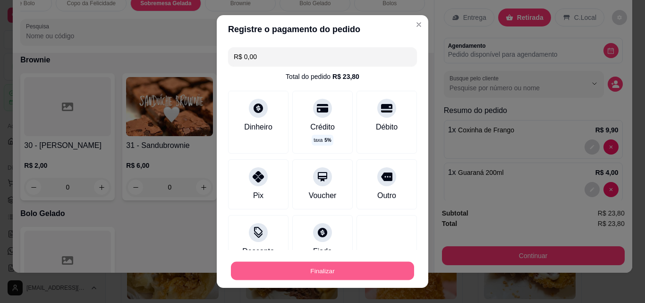
click at [323, 273] on button "Finalizar" at bounding box center [322, 271] width 183 height 18
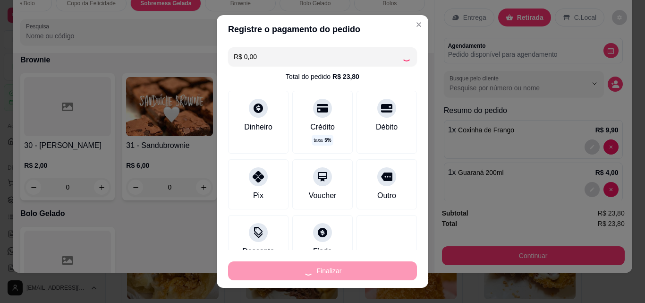
type input "0"
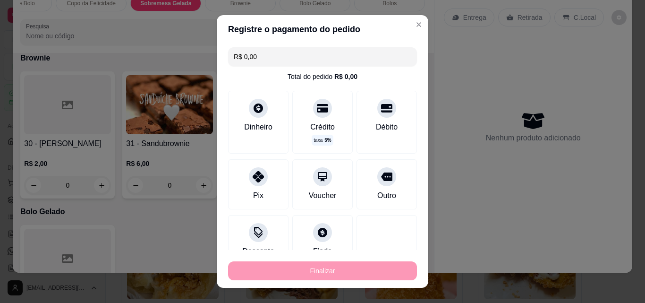
type input "-R$ 23,80"
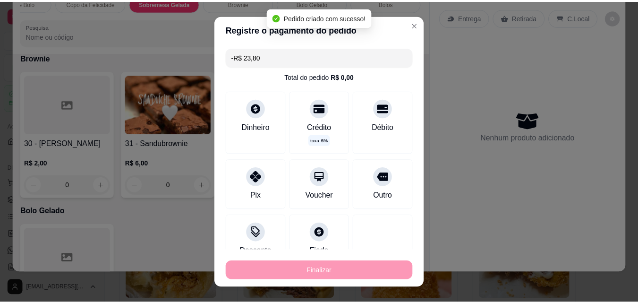
scroll to position [1850, 0]
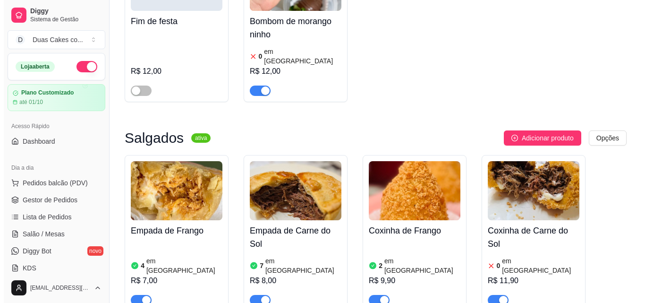
scroll to position [283, 0]
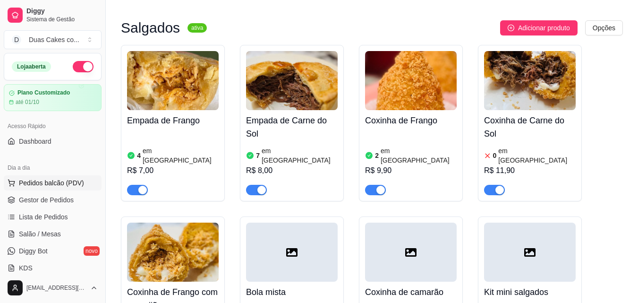
click at [52, 181] on span "Pedidos balcão (PDV)" at bounding box center [51, 182] width 65 height 9
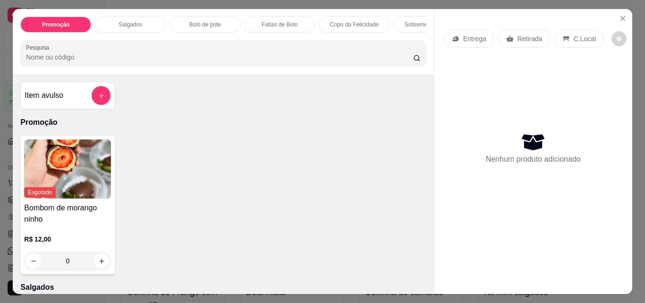
click at [123, 21] on p "Salgados" at bounding box center [131, 25] width 24 height 8
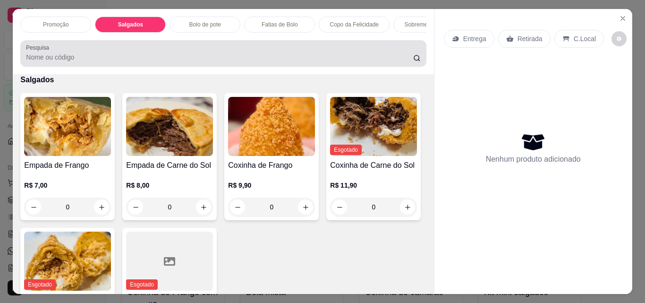
scroll to position [25, 0]
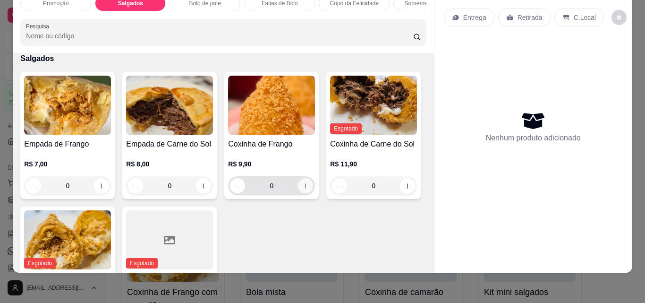
click at [302, 184] on icon "increase-product-quantity" at bounding box center [305, 185] width 7 height 7
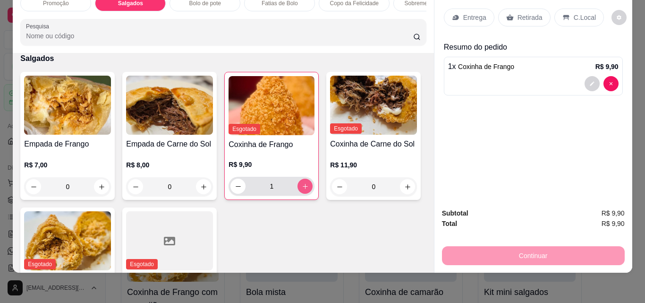
type input "1"
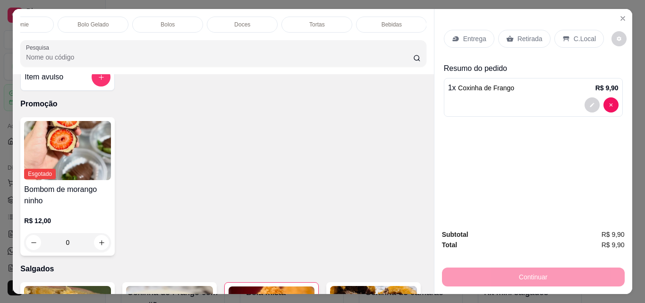
scroll to position [0, 486]
click at [387, 21] on p "Bebidas" at bounding box center [391, 25] width 20 height 8
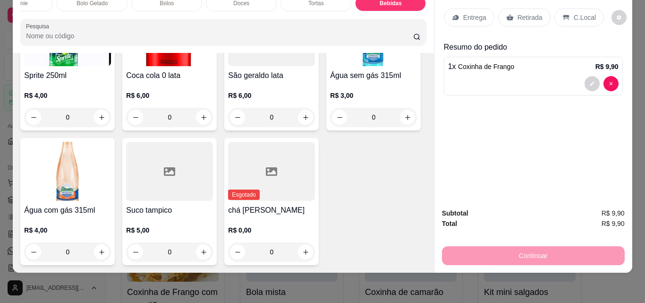
scroll to position [3151, 0]
click at [109, 125] on button "increase-product-quantity" at bounding box center [101, 117] width 15 height 15
type input "1"
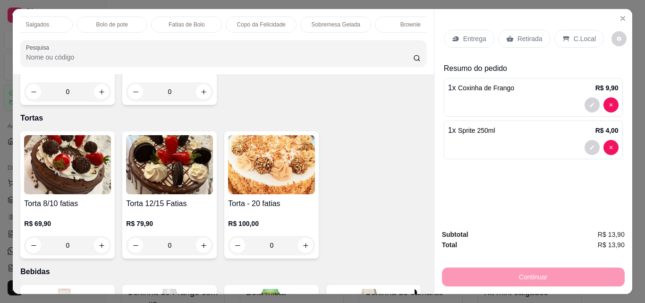
scroll to position [0, 89]
click at [129, 17] on div "Bolo de pote" at bounding box center [115, 25] width 71 height 16
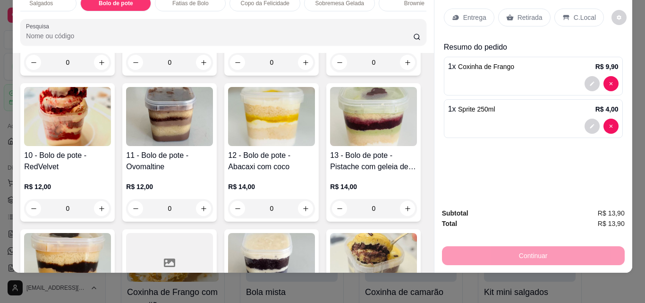
scroll to position [649, 0]
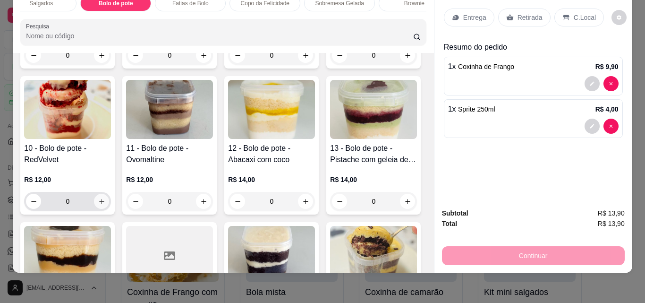
click at [109, 197] on button "increase-product-quantity" at bounding box center [101, 201] width 15 height 15
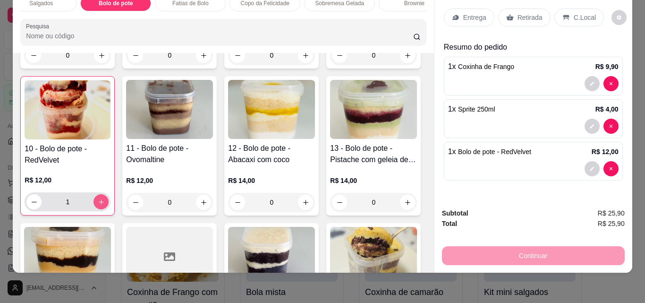
type input "1"
click at [528, 13] on p "Retirada" at bounding box center [530, 17] width 25 height 9
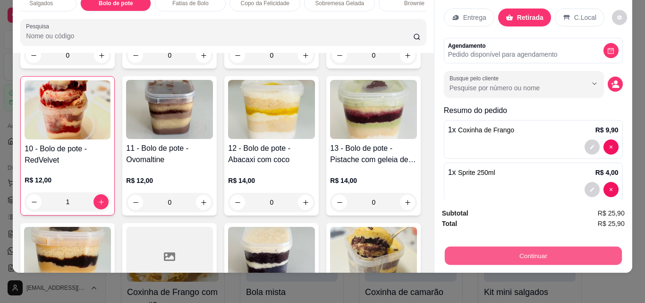
click at [528, 248] on button "Continuar" at bounding box center [532, 255] width 177 height 18
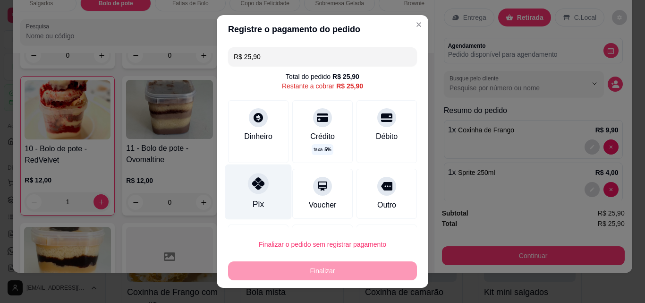
click at [249, 191] on div at bounding box center [258, 183] width 21 height 21
type input "R$ 0,00"
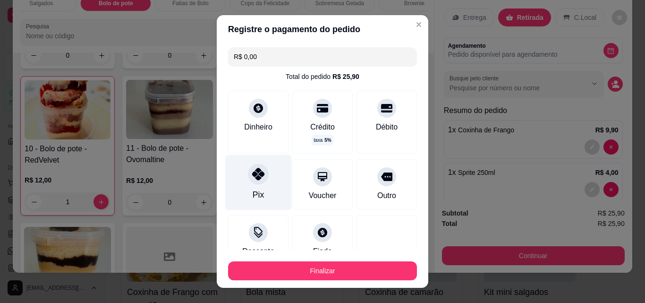
click at [253, 191] on div "Pix" at bounding box center [258, 194] width 11 height 12
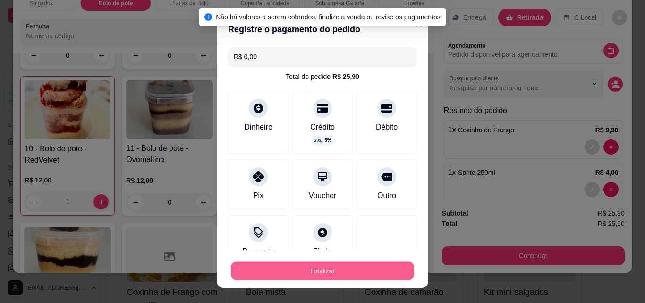
click at [308, 272] on button "Finalizar" at bounding box center [322, 271] width 183 height 18
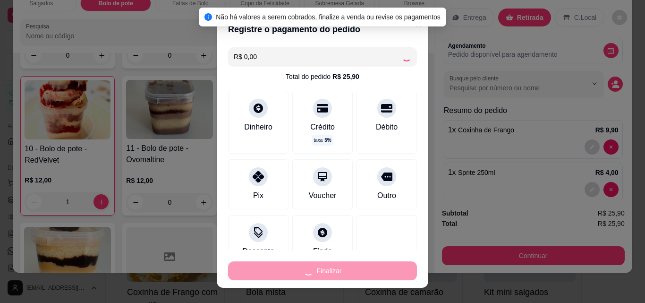
type input "0"
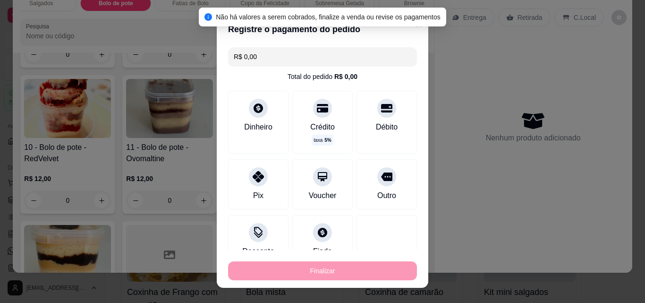
type input "-R$ 25,90"
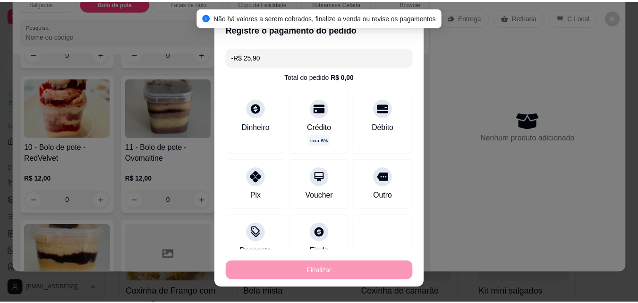
scroll to position [648, 0]
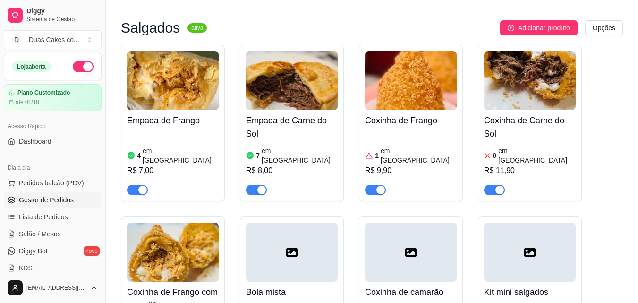
click at [36, 199] on span "Gestor de Pedidos" at bounding box center [46, 199] width 55 height 9
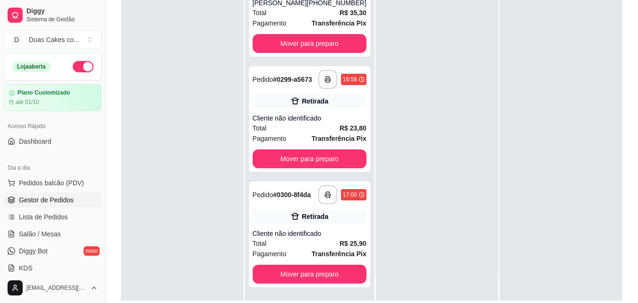
scroll to position [144, 0]
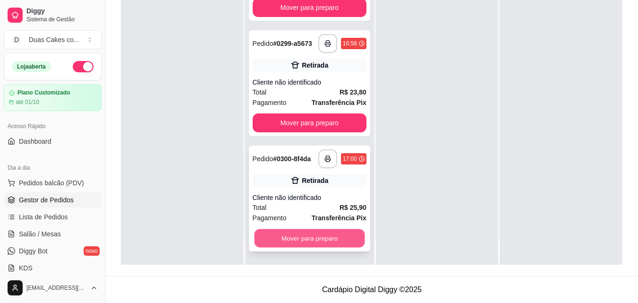
click at [324, 241] on button "Mover para preparo" at bounding box center [309, 238] width 111 height 18
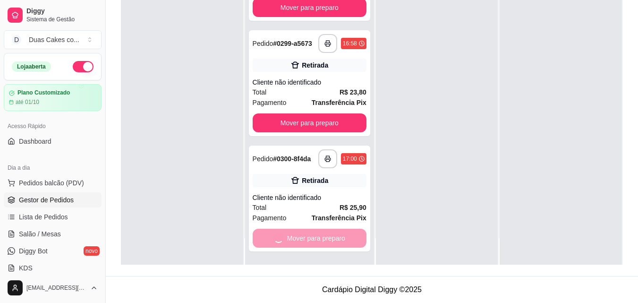
scroll to position [0, 0]
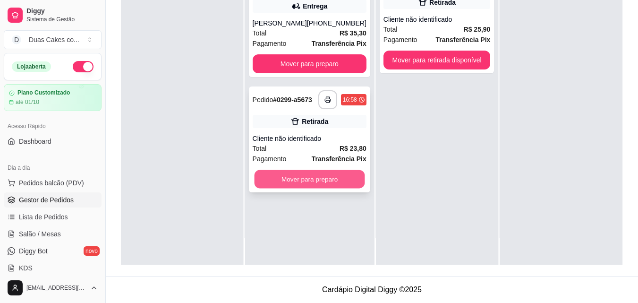
click at [329, 177] on button "Mover para preparo" at bounding box center [309, 179] width 111 height 18
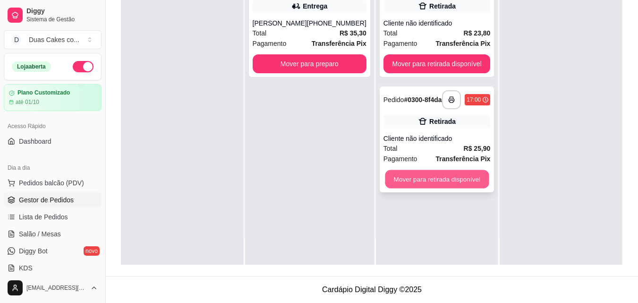
click at [429, 180] on button "Mover para retirada disponível" at bounding box center [437, 179] width 104 height 18
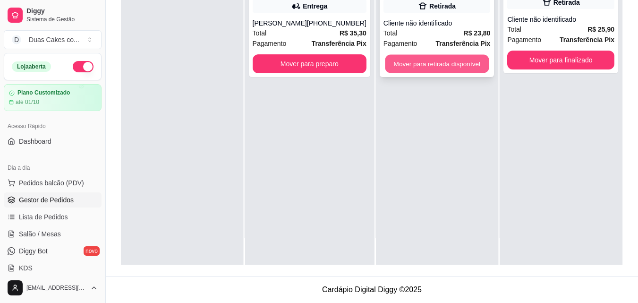
click at [434, 62] on button "Mover para retirada disponível" at bounding box center [437, 64] width 104 height 18
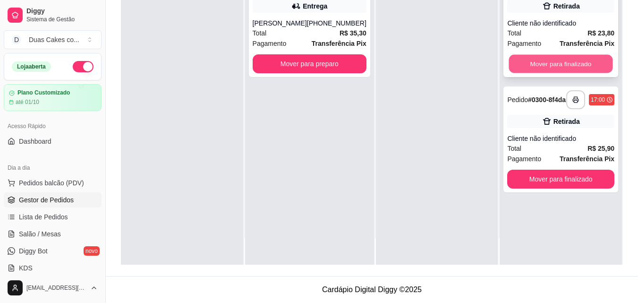
click at [545, 63] on button "Mover para finalizado" at bounding box center [561, 64] width 104 height 18
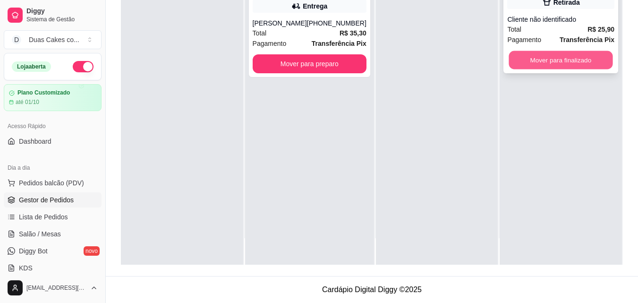
click at [555, 65] on button "Mover para finalizado" at bounding box center [561, 60] width 104 height 18
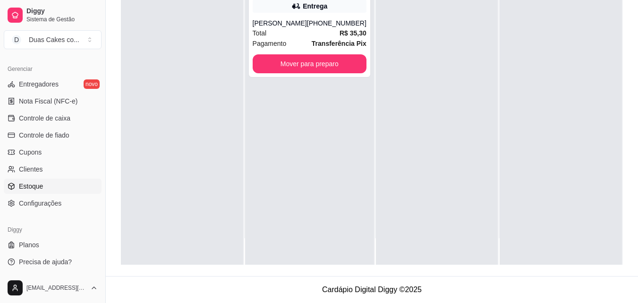
scroll to position [377, 0]
click at [40, 118] on span "Controle de caixa" at bounding box center [44, 117] width 51 height 9
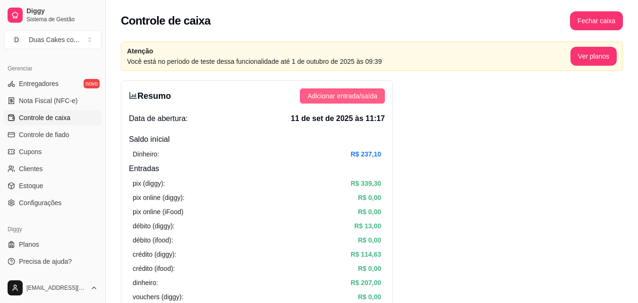
click at [371, 94] on span "Adicionar entrada/saída" at bounding box center [342, 96] width 70 height 10
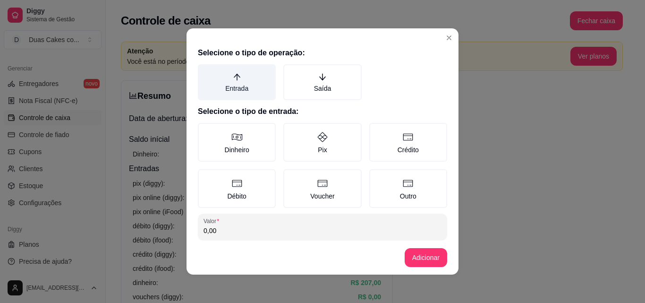
click at [235, 81] on icon "arrow-up" at bounding box center [237, 77] width 9 height 9
click at [205, 71] on button "Entrada" at bounding box center [201, 68] width 8 height 8
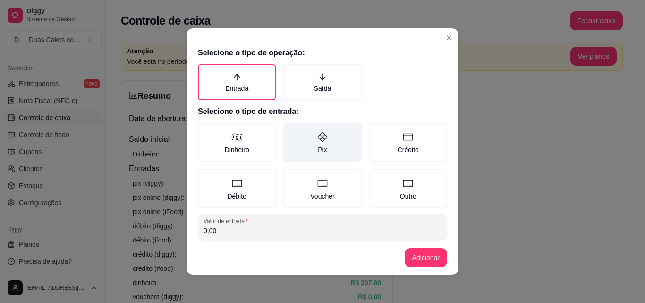
click at [317, 144] on label "Pix" at bounding box center [322, 142] width 78 height 39
click at [290, 130] on button "Pix" at bounding box center [287, 126] width 8 height 8
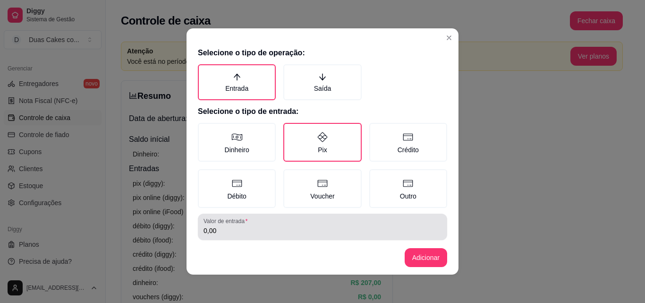
click at [300, 233] on input "0,00" at bounding box center [323, 230] width 238 height 9
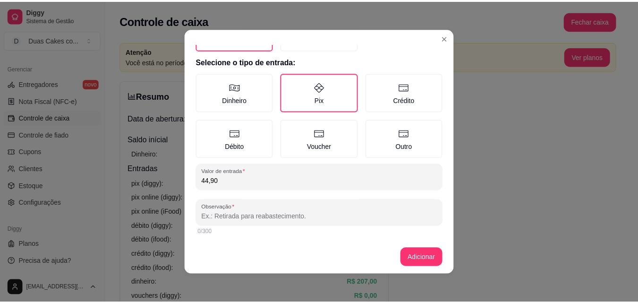
scroll to position [51, 0]
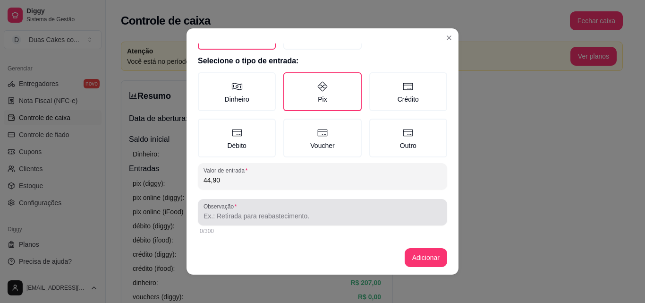
type input "44,90"
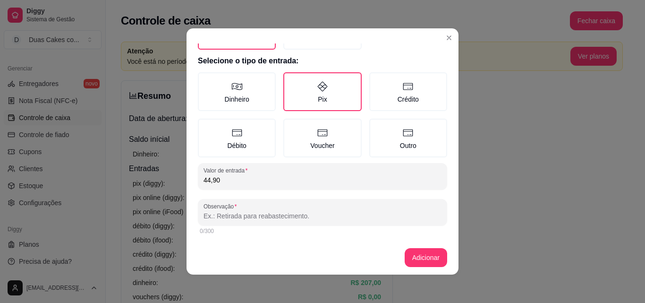
click at [288, 216] on input "Observação" at bounding box center [323, 215] width 238 height 9
type input "vendido kit lembrei de você"
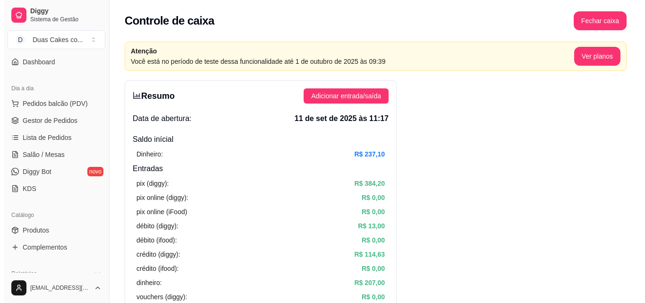
scroll to position [46, 0]
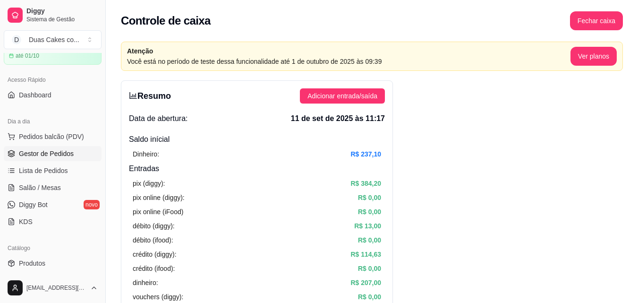
click at [50, 151] on span "Gestor de Pedidos" at bounding box center [46, 153] width 55 height 9
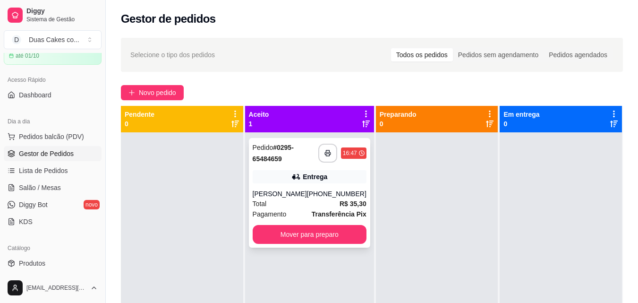
click at [322, 188] on div "**********" at bounding box center [309, 193] width 121 height 110
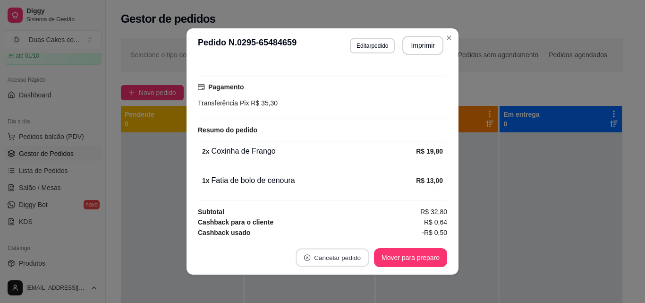
click at [336, 258] on button "Cancelar pedido" at bounding box center [332, 257] width 73 height 18
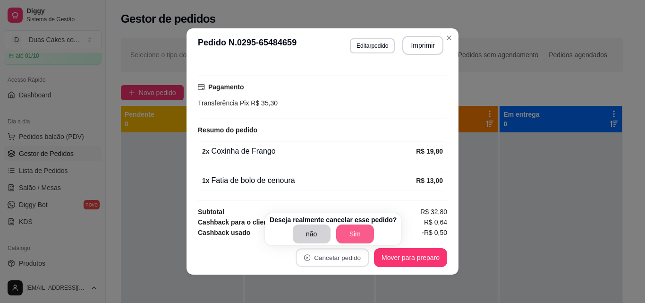
click at [356, 228] on button "Sim" at bounding box center [355, 233] width 38 height 19
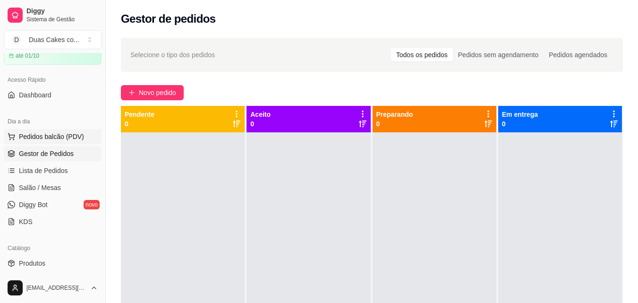
click at [39, 137] on span "Pedidos balcão (PDV)" at bounding box center [51, 136] width 65 height 9
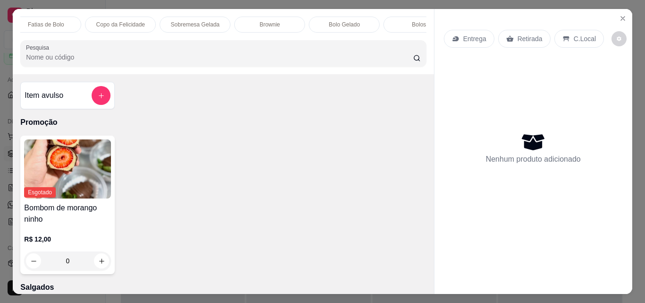
scroll to position [0, 222]
click at [49, 21] on p "Fatias de Bolo" at bounding box center [58, 25] width 36 height 8
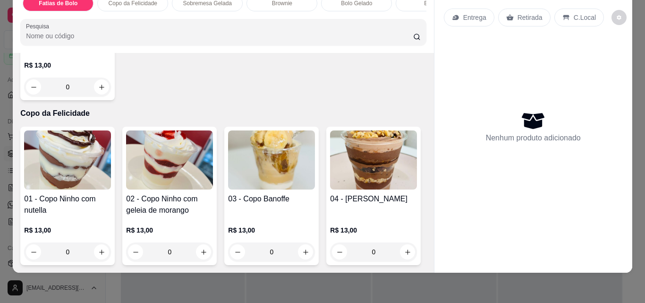
scroll to position [1251, 0]
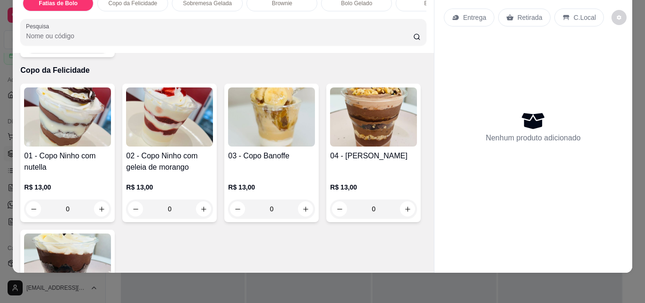
click at [109, 51] on button "increase-product-quantity" at bounding box center [101, 44] width 15 height 15
type input "1"
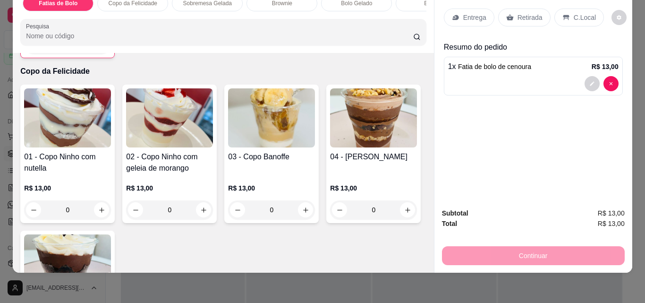
click at [478, 13] on p "Entrega" at bounding box center [474, 17] width 23 height 9
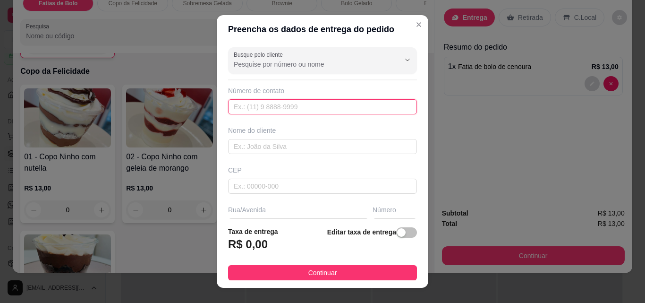
click at [264, 107] on input "text" at bounding box center [322, 106] width 189 height 15
type input "(92) 8222-9192"
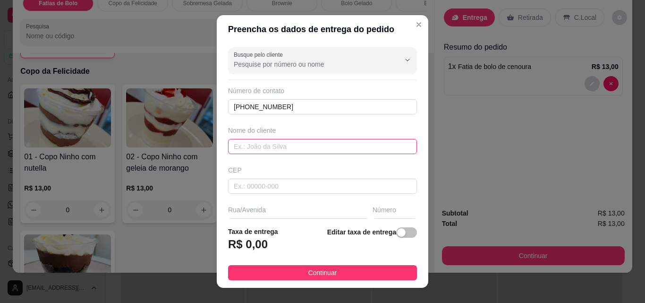
click at [248, 151] on input "text" at bounding box center [322, 146] width 189 height 15
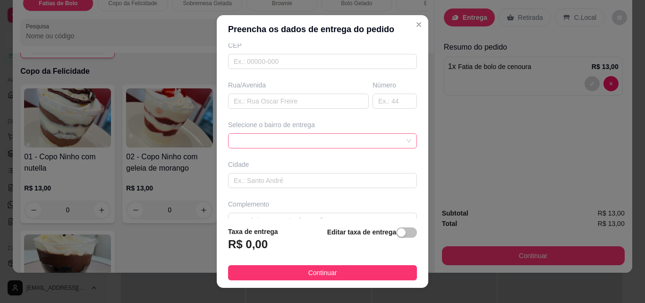
scroll to position [142, 0]
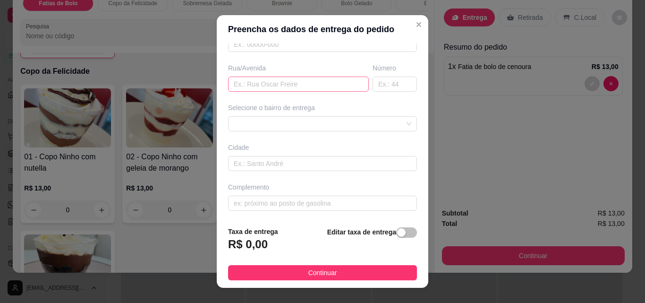
type input "[PERSON_NAME]"
click at [267, 84] on input "text" at bounding box center [298, 84] width 141 height 15
type input "rua antonio henrique de azevedo"
click at [378, 84] on input "text" at bounding box center [395, 84] width 44 height 15
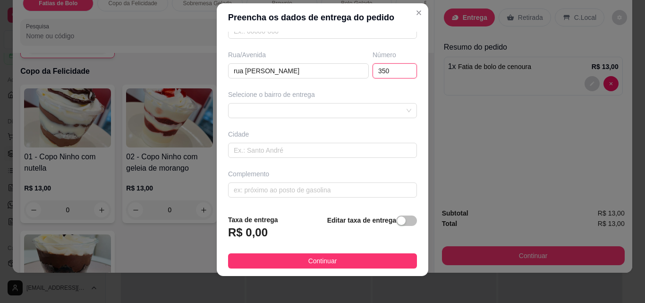
scroll to position [15, 0]
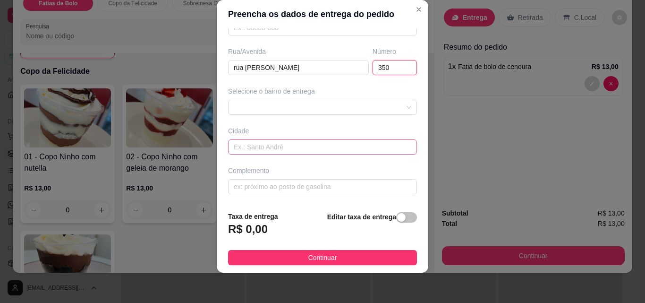
type input "350"
click at [303, 151] on input "text" at bounding box center [322, 146] width 189 height 15
type input "paraipaba"
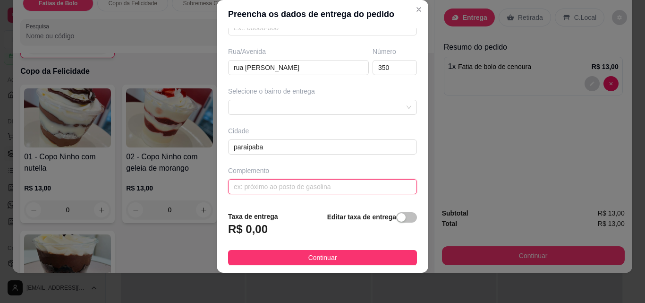
click at [274, 188] on input "text" at bounding box center [322, 186] width 189 height 15
type input "em frente ao estádio municipal de paraipaba"
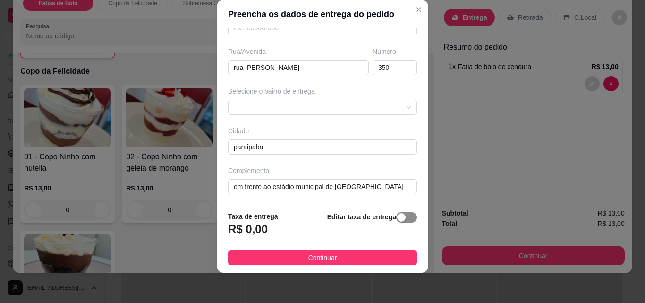
click at [397, 219] on div "button" at bounding box center [401, 217] width 9 height 9
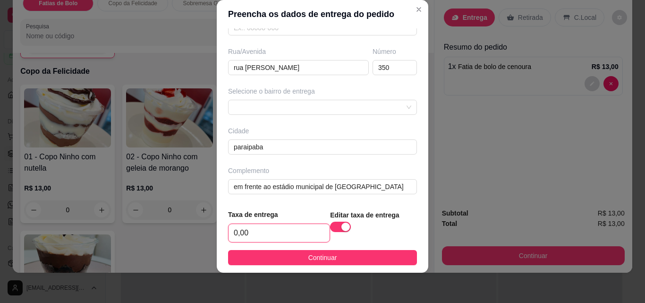
click at [265, 233] on input "0,00" at bounding box center [279, 233] width 101 height 18
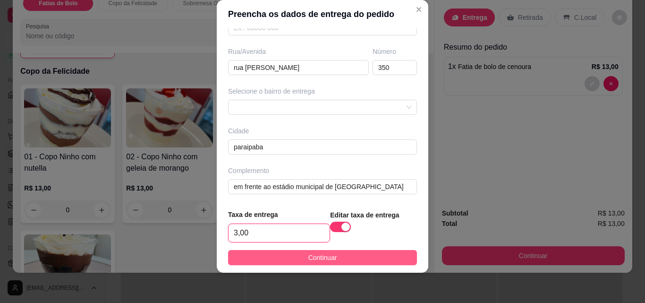
type input "3,00"
click at [325, 260] on span "Continuar" at bounding box center [322, 257] width 29 height 10
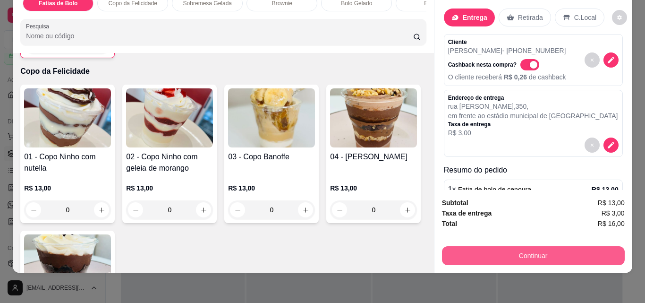
click at [548, 247] on button "Continuar" at bounding box center [533, 255] width 183 height 19
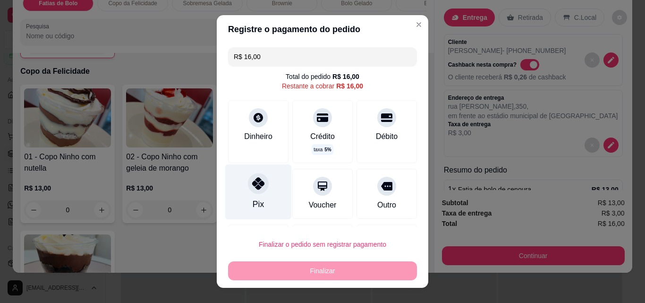
click at [253, 195] on div "Pix" at bounding box center [258, 191] width 67 height 55
type input "R$ 0,00"
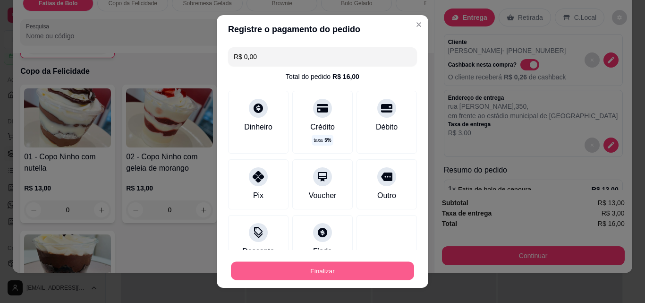
click at [315, 271] on button "Finalizar" at bounding box center [322, 271] width 183 height 18
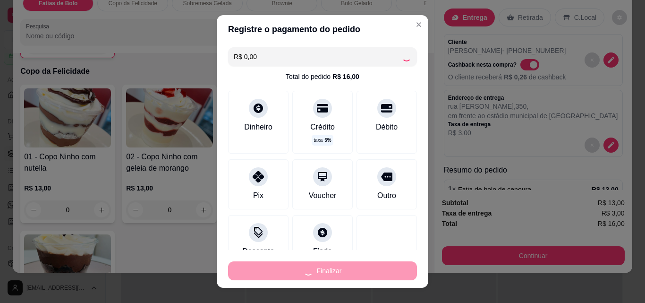
type input "0"
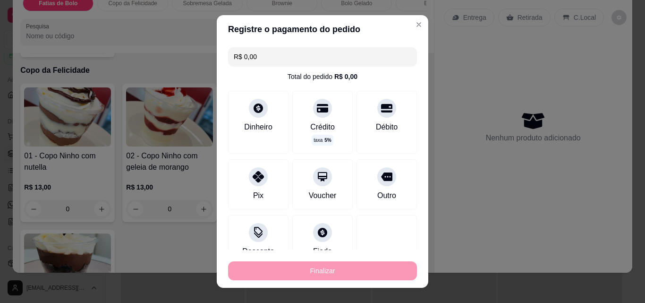
type input "-R$ 16,00"
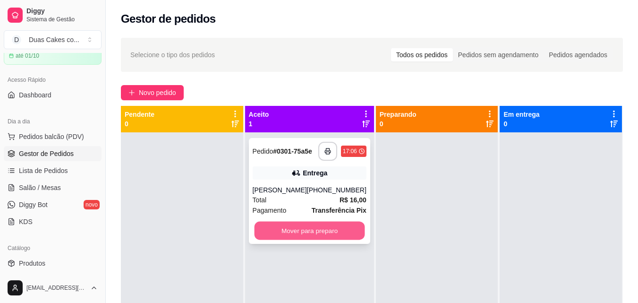
click at [305, 238] on button "Mover para preparo" at bounding box center [309, 231] width 111 height 18
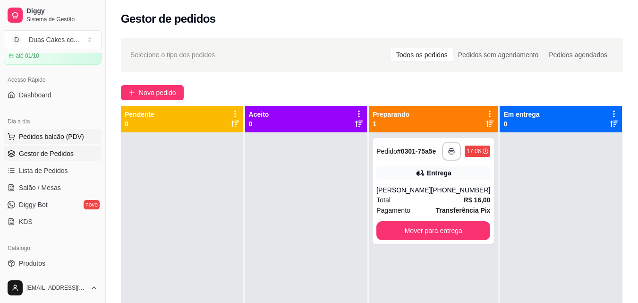
click at [32, 141] on span "Pedidos balcão (PDV)" at bounding box center [51, 136] width 65 height 9
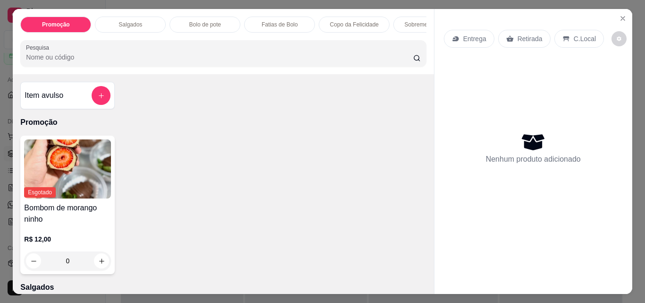
drag, startPoint x: 273, startPoint y: 16, endPoint x: 285, endPoint y: 39, distance: 26.4
click at [273, 17] on div "Fatias de Bolo" at bounding box center [279, 25] width 71 height 16
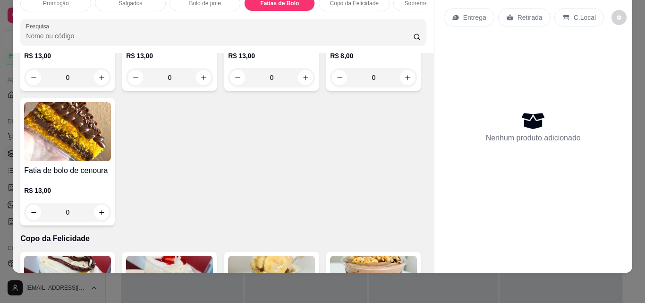
scroll to position [1157, 0]
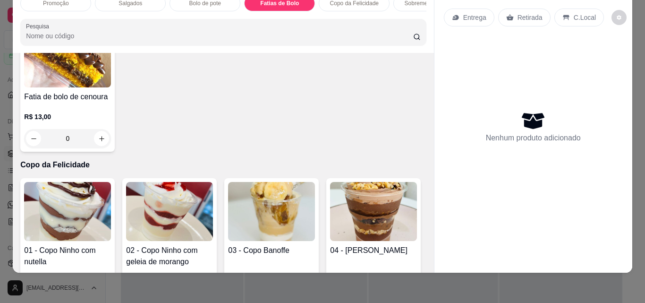
click at [204, 8] on icon "increase-product-quantity" at bounding box center [203, 3] width 7 height 7
type input "1"
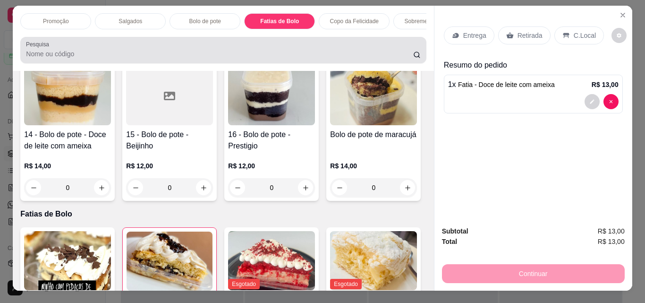
scroll to position [0, 0]
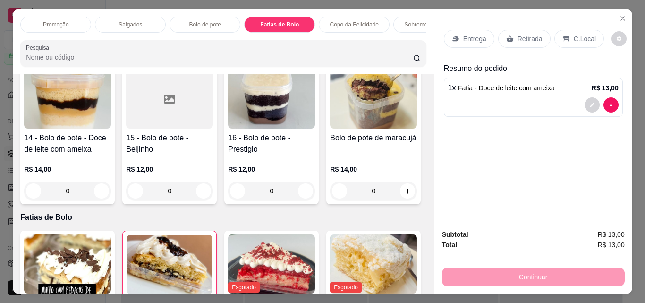
click at [350, 21] on p "Copo da Felicidade" at bounding box center [354, 25] width 49 height 8
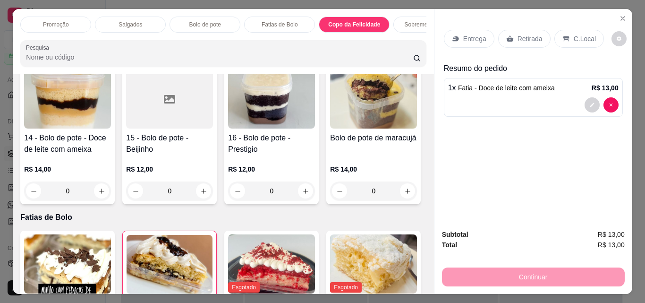
scroll to position [25, 0]
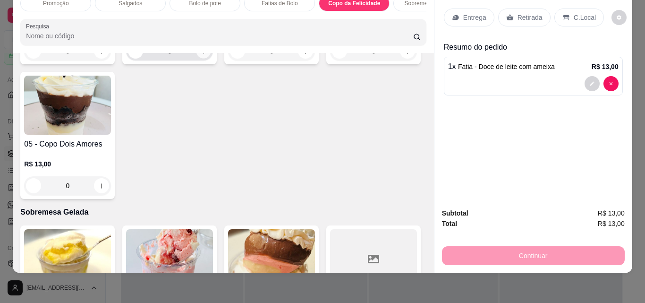
click at [200, 55] on icon "increase-product-quantity" at bounding box center [203, 51] width 7 height 7
type input "1"
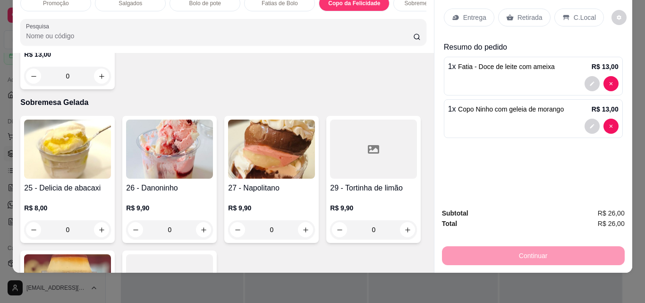
scroll to position [1552, 0]
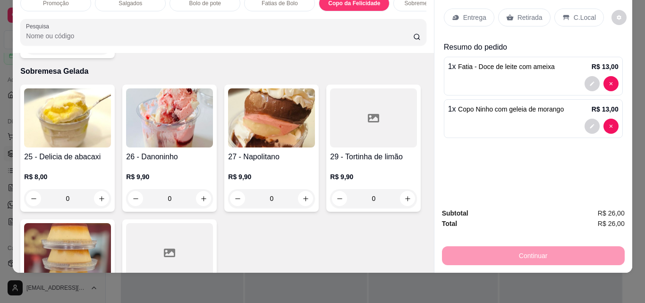
type input "1"
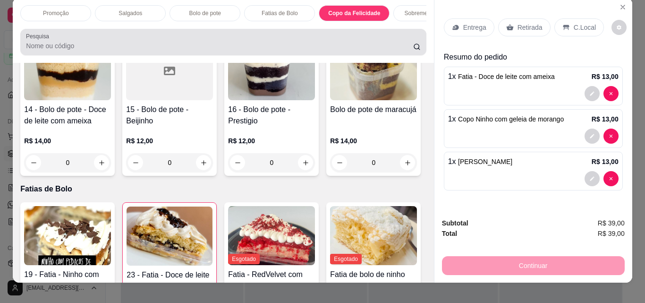
scroll to position [0, 0]
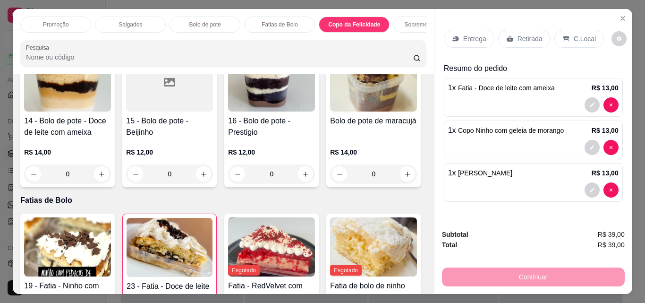
click at [417, 29] on div "Sobremesa Gelada" at bounding box center [428, 25] width 71 height 16
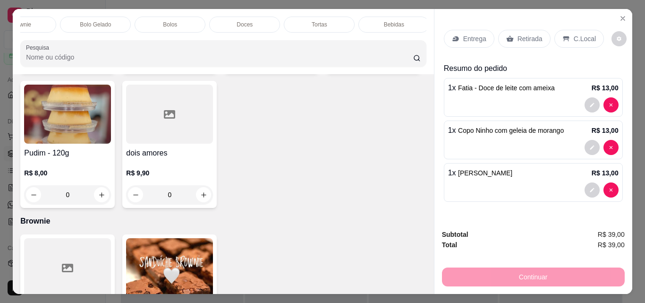
scroll to position [0, 486]
click at [390, 21] on p "Bebidas" at bounding box center [391, 25] width 20 height 8
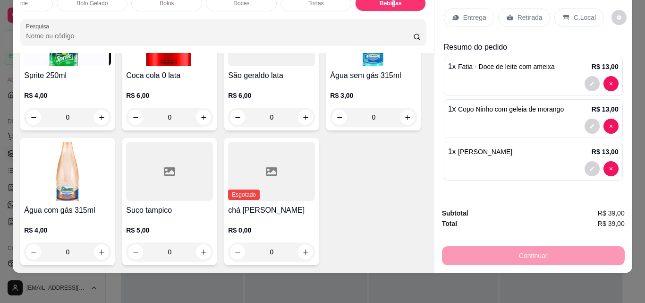
scroll to position [3059, 0]
type input "1"
click at [530, 13] on p "Retirada" at bounding box center [530, 17] width 25 height 9
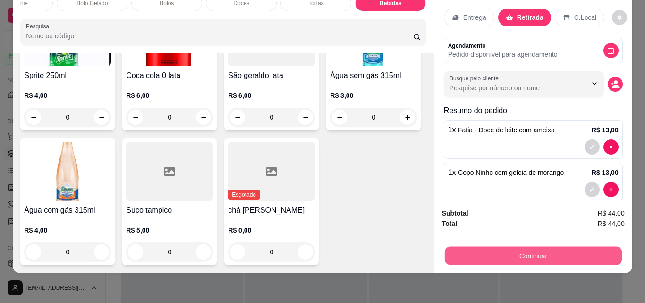
click at [539, 246] on button "Continuar" at bounding box center [532, 255] width 177 height 18
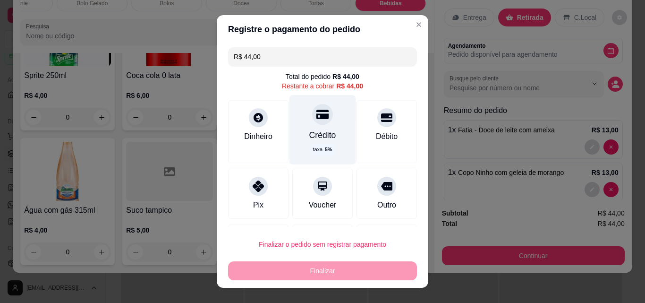
click at [321, 132] on div "Crédito" at bounding box center [322, 135] width 27 height 12
type input "R$ 0,00"
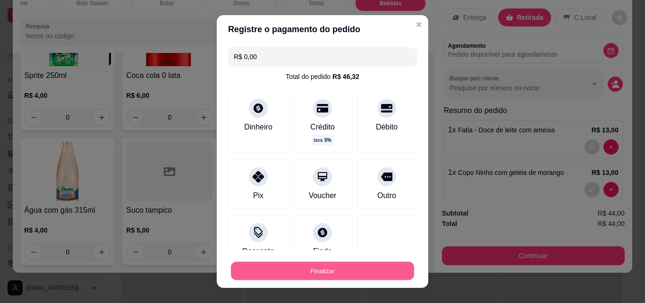
click at [350, 267] on button "Finalizar" at bounding box center [322, 271] width 183 height 18
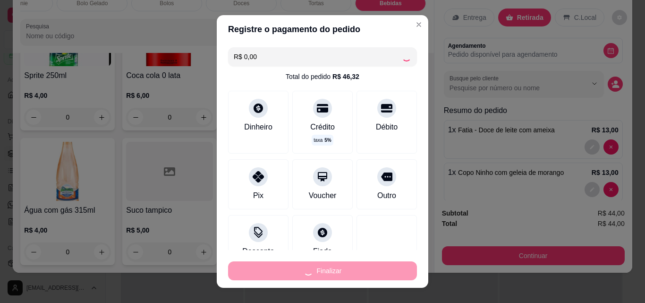
type input "0"
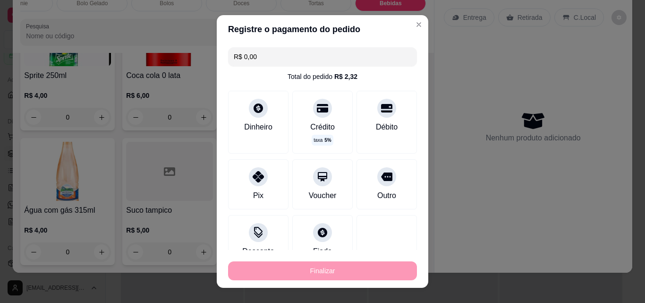
type input "-R$ 44,00"
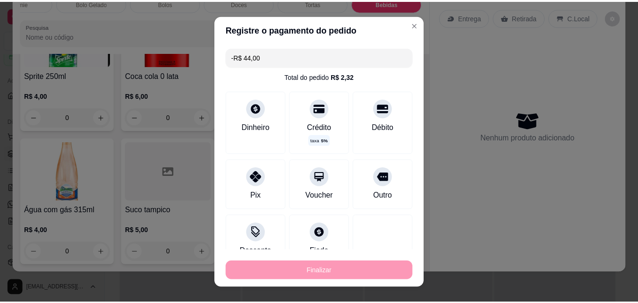
scroll to position [3056, 0]
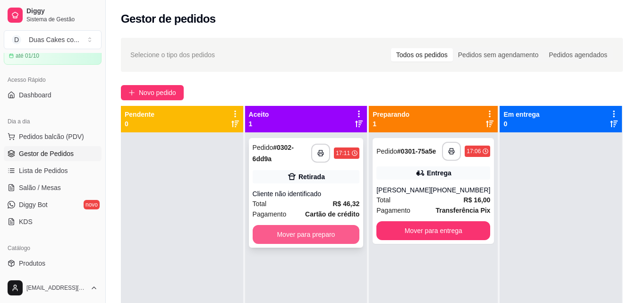
click at [311, 232] on button "Mover para preparo" at bounding box center [306, 234] width 107 height 19
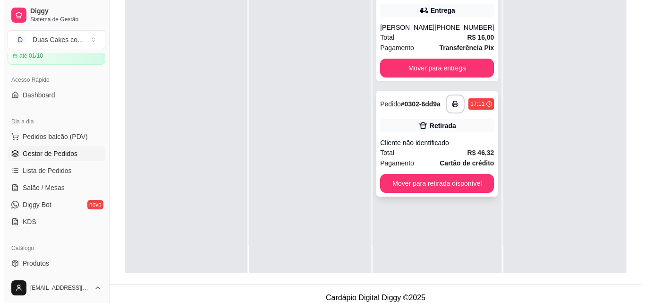
scroll to position [144, 0]
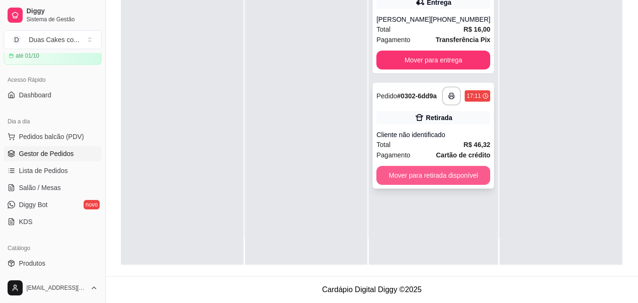
click at [424, 179] on button "Mover para retirada disponível" at bounding box center [433, 175] width 114 height 19
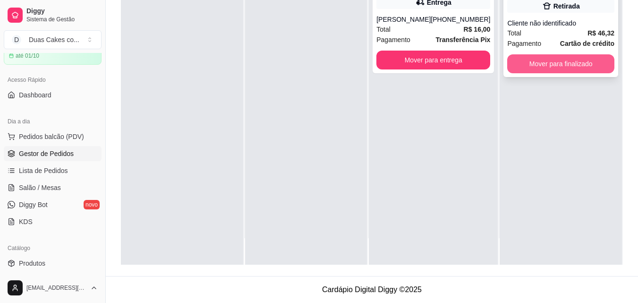
click at [550, 55] on button "Mover para finalizado" at bounding box center [560, 63] width 107 height 19
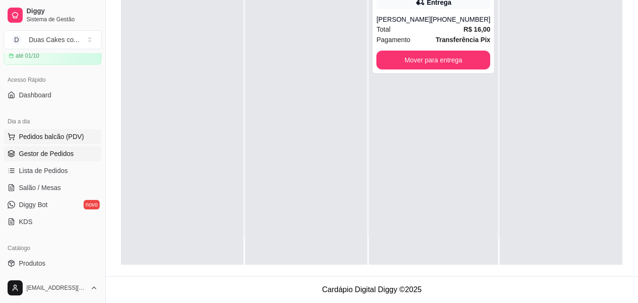
click at [47, 132] on span "Pedidos balcão (PDV)" at bounding box center [51, 136] width 65 height 9
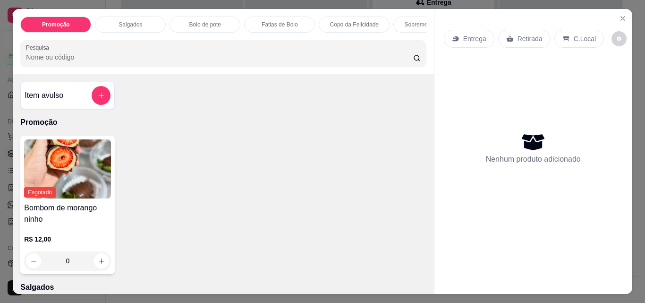
click at [288, 21] on p "Fatias de Bolo" at bounding box center [280, 25] width 36 height 8
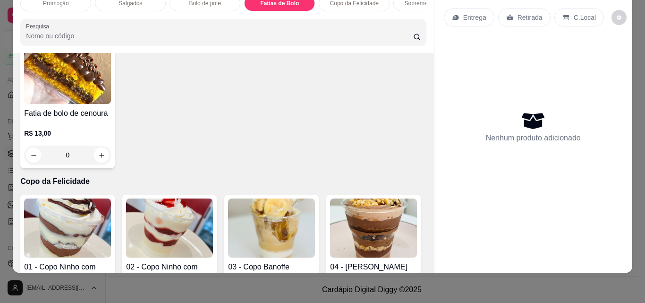
scroll to position [1157, 0]
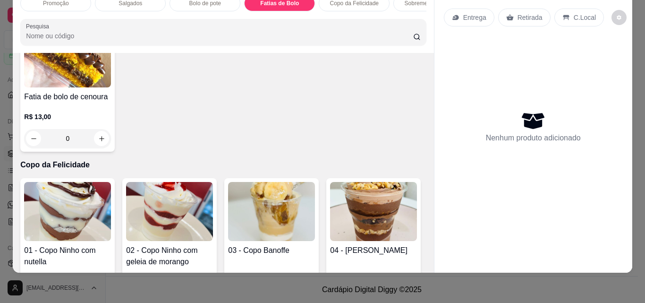
click at [200, 8] on icon "increase-product-quantity" at bounding box center [203, 3] width 7 height 7
type input "1"
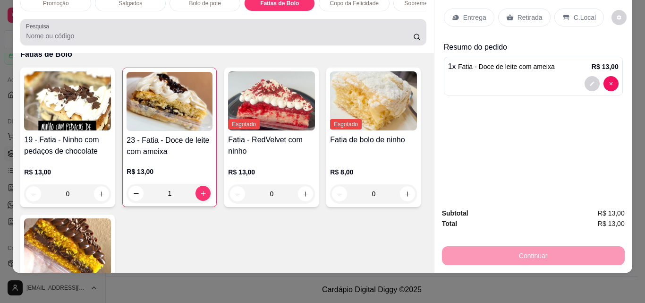
scroll to position [0, 0]
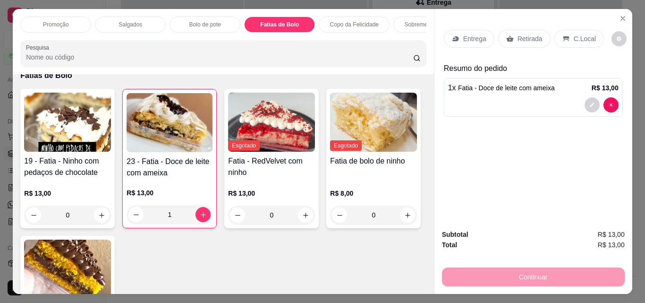
click at [135, 23] on p "Salgados" at bounding box center [131, 25] width 24 height 8
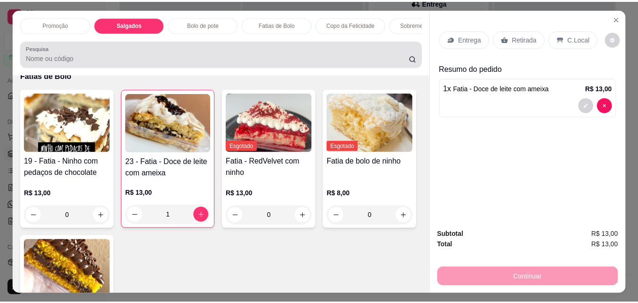
scroll to position [25, 0]
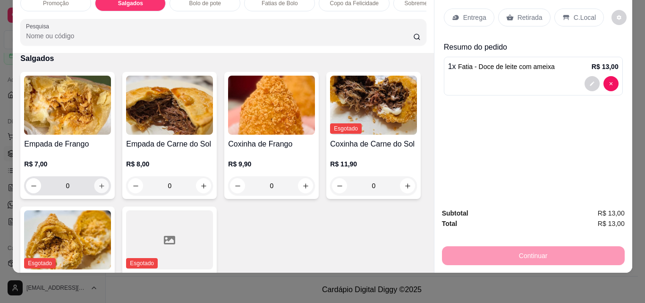
click at [101, 183] on icon "increase-product-quantity" at bounding box center [101, 185] width 7 height 7
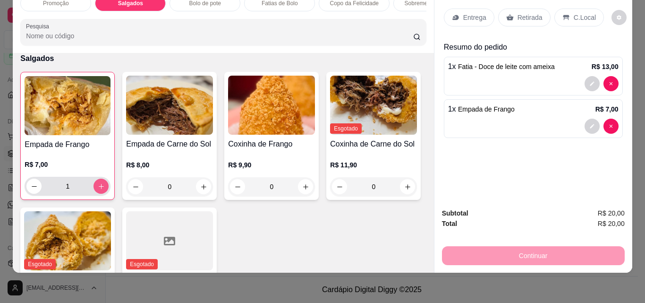
type input "1"
click at [522, 13] on p "Retirada" at bounding box center [530, 17] width 25 height 9
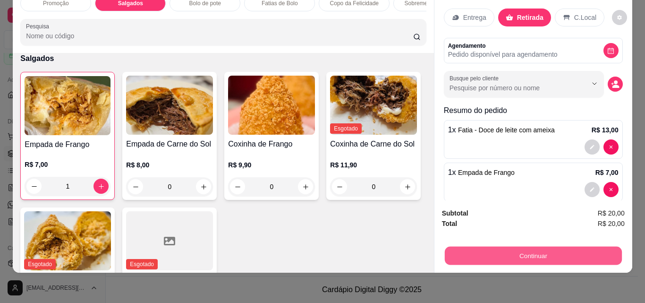
click at [529, 246] on button "Continuar" at bounding box center [532, 255] width 177 height 18
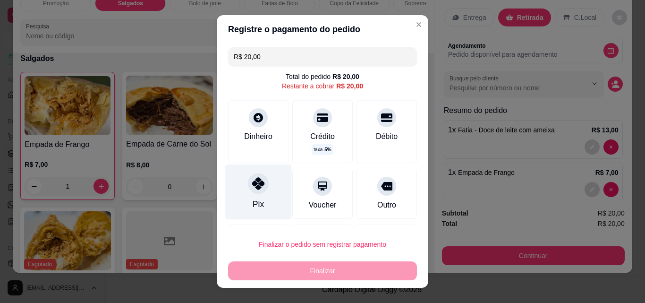
click at [242, 191] on div "Pix" at bounding box center [258, 191] width 67 height 55
type input "R$ 0,00"
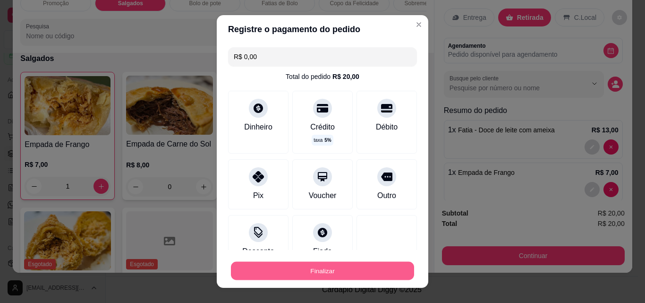
click at [309, 276] on button "Finalizar" at bounding box center [322, 271] width 183 height 18
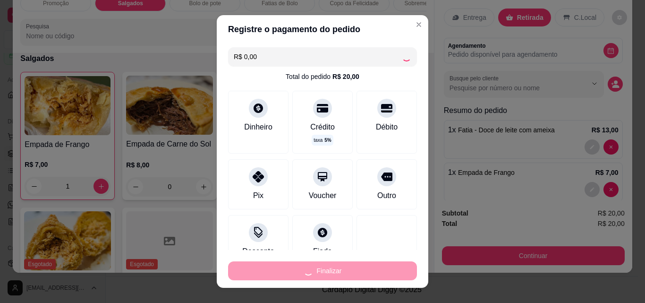
type input "0"
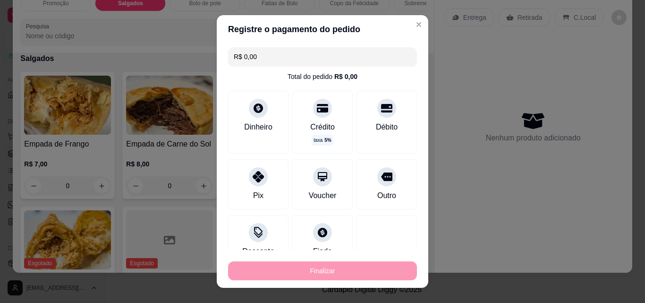
type input "-R$ 20,00"
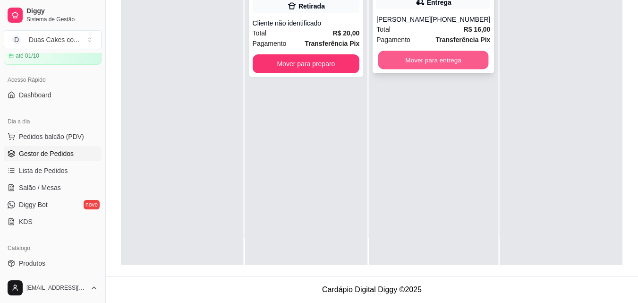
click at [438, 67] on button "Mover para entrega" at bounding box center [433, 60] width 111 height 18
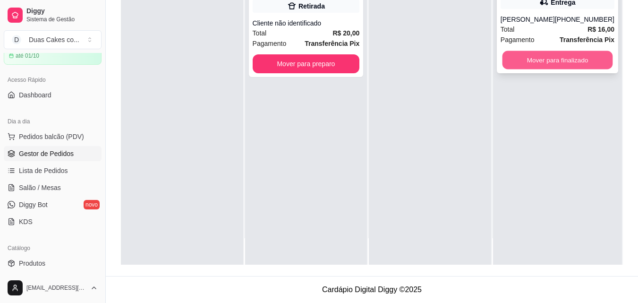
click at [565, 60] on button "Mover para finalizado" at bounding box center [557, 60] width 111 height 18
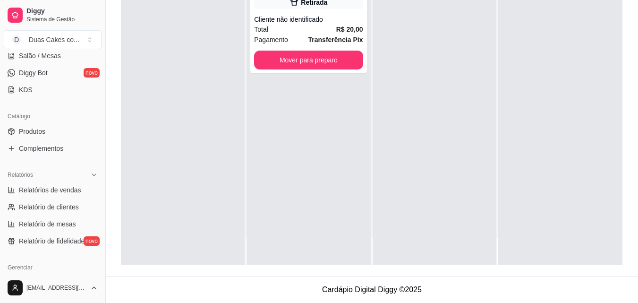
scroll to position [188, 0]
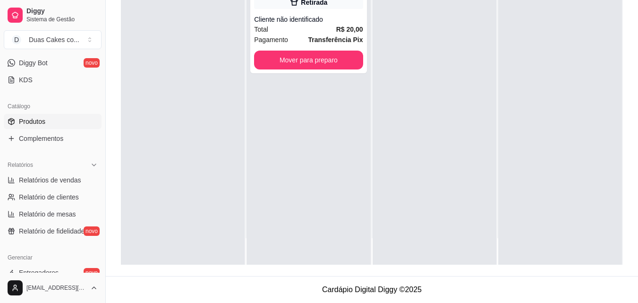
click at [39, 120] on span "Produtos" at bounding box center [32, 121] width 26 height 9
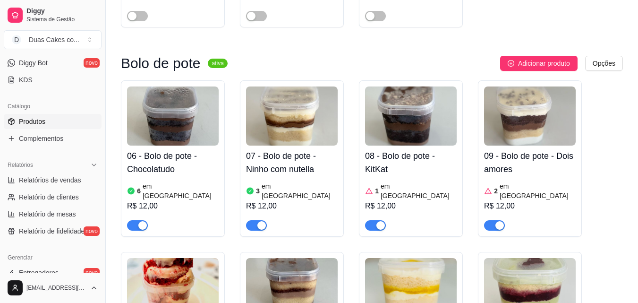
scroll to position [803, 0]
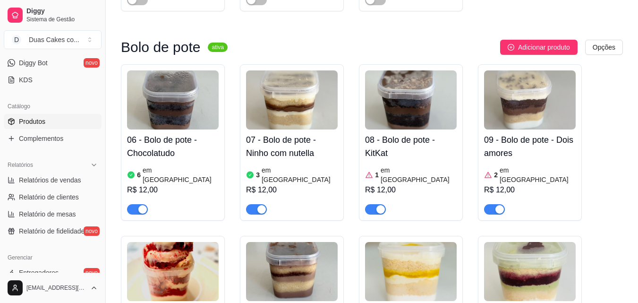
click at [149, 165] on article "em [GEOGRAPHIC_DATA]" at bounding box center [181, 174] width 76 height 19
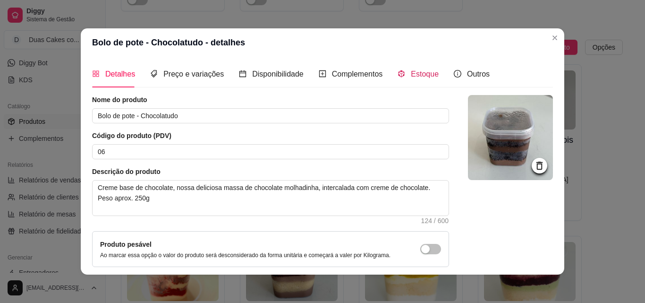
click at [412, 70] on span "Estoque" at bounding box center [425, 74] width 28 height 8
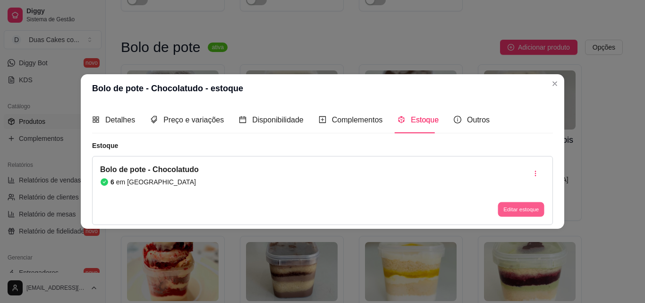
click at [520, 210] on button "Editar estoque" at bounding box center [521, 209] width 46 height 15
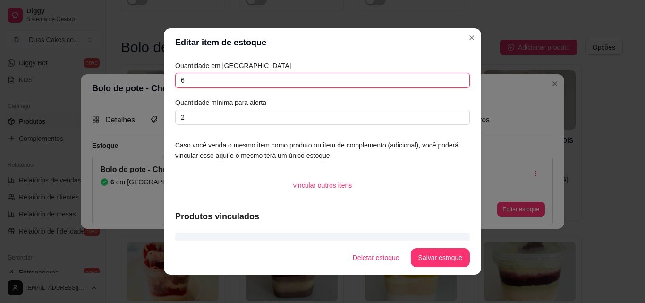
click at [214, 73] on input "6" at bounding box center [322, 80] width 295 height 15
type input "5"
click at [435, 258] on button "Salvar estoque" at bounding box center [440, 257] width 58 height 18
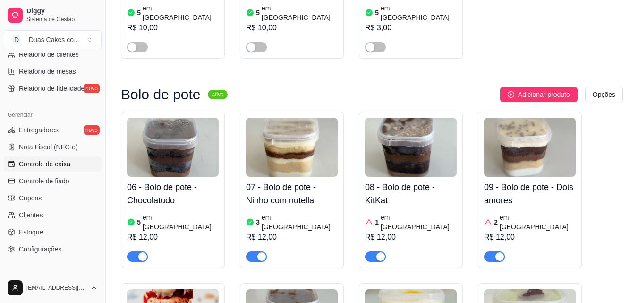
scroll to position [377, 0]
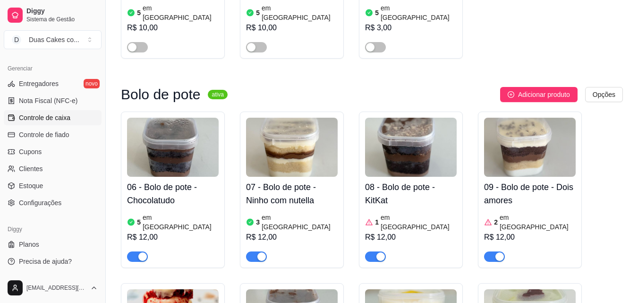
click at [25, 117] on span "Controle de caixa" at bounding box center [44, 117] width 51 height 9
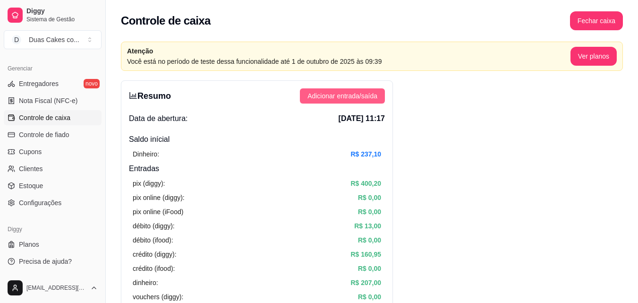
click at [365, 89] on button "Adicionar entrada/saída" at bounding box center [342, 95] width 85 height 15
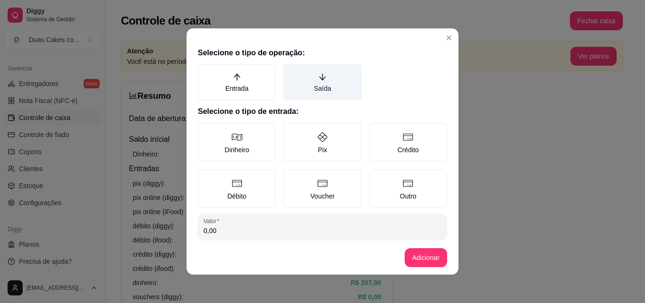
click at [309, 80] on label "Saída" at bounding box center [322, 82] width 78 height 36
click at [290, 71] on button "Saída" at bounding box center [287, 68] width 8 height 8
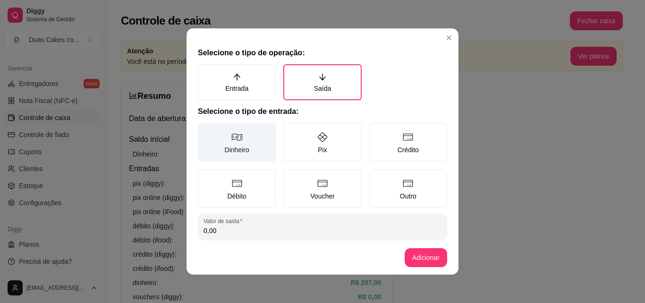
click at [231, 145] on label "Dinheiro" at bounding box center [237, 142] width 78 height 39
click at [205, 130] on button "Dinheiro" at bounding box center [201, 126] width 8 height 8
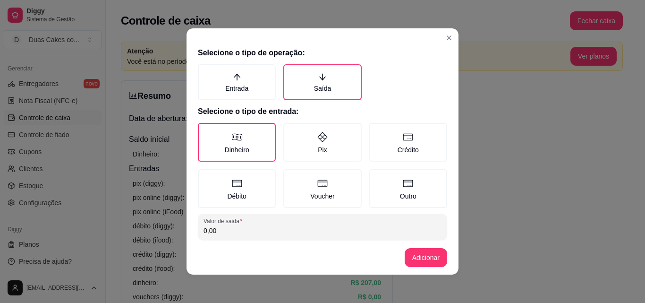
click at [245, 234] on input "0,00" at bounding box center [323, 230] width 238 height 9
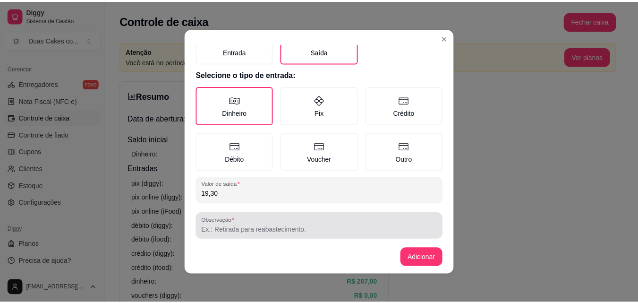
scroll to position [51, 0]
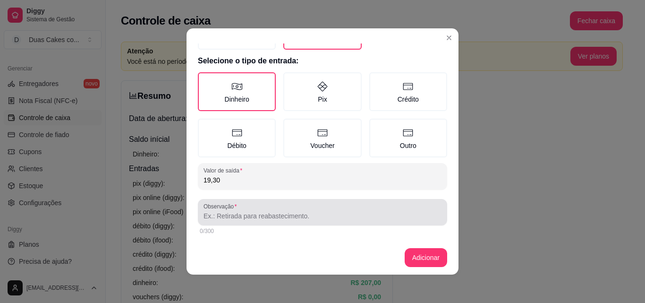
type input "19,30"
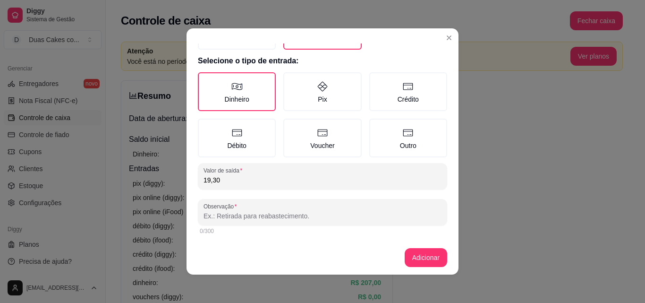
click at [263, 212] on input "Observação" at bounding box center [323, 215] width 238 height 9
type input "reembolso da cliente [PERSON_NAME]"
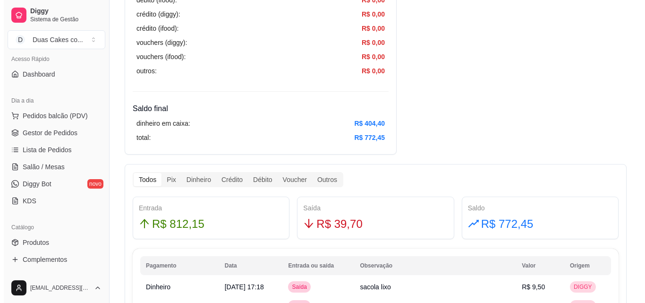
scroll to position [46, 0]
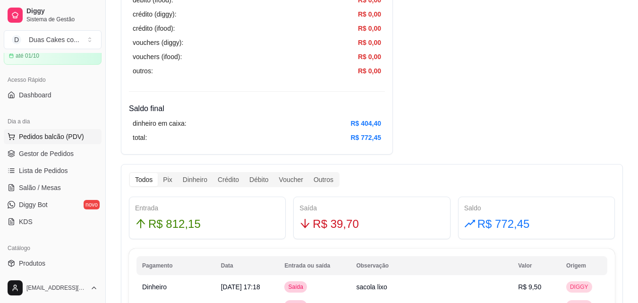
click at [51, 139] on span "Pedidos balcão (PDV)" at bounding box center [51, 136] width 65 height 9
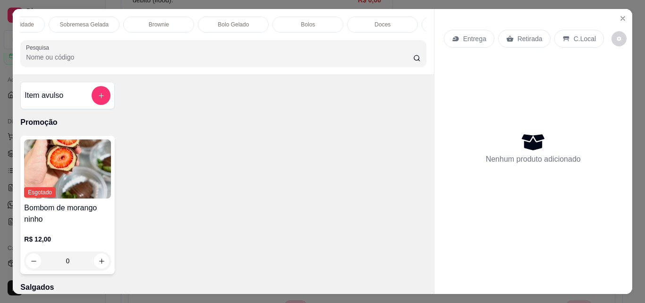
scroll to position [0, 378]
click at [287, 17] on div "Bolos" at bounding box center [274, 25] width 71 height 16
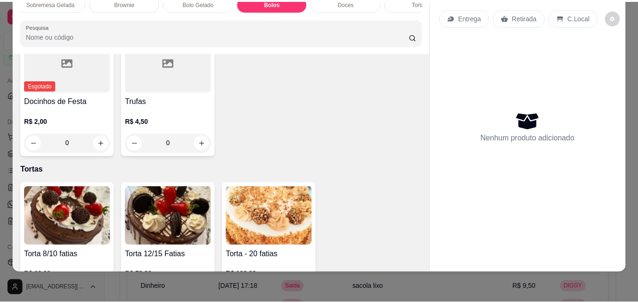
scroll to position [2587, 0]
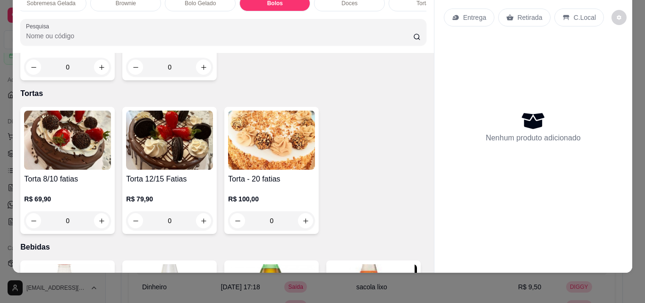
type input "1"
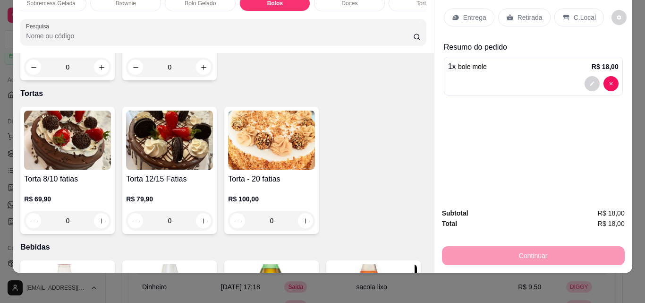
click at [524, 13] on p "Retirada" at bounding box center [530, 17] width 25 height 9
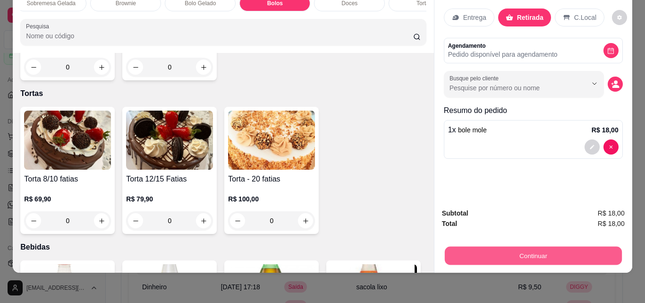
click at [543, 246] on button "Continuar" at bounding box center [532, 255] width 177 height 18
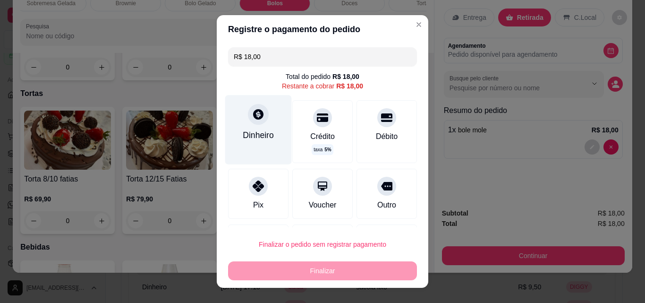
click at [249, 127] on div "Dinheiro" at bounding box center [258, 129] width 67 height 69
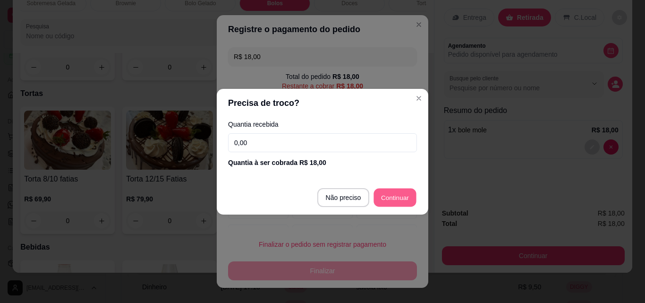
type input "R$ 0,00"
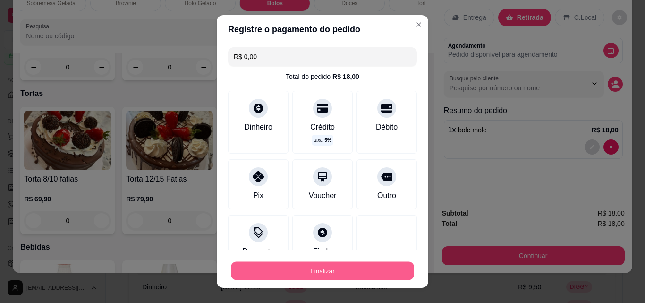
click at [342, 264] on button "Finalizar" at bounding box center [322, 271] width 183 height 18
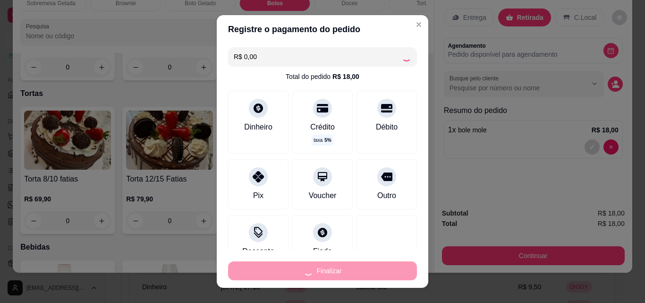
type input "0"
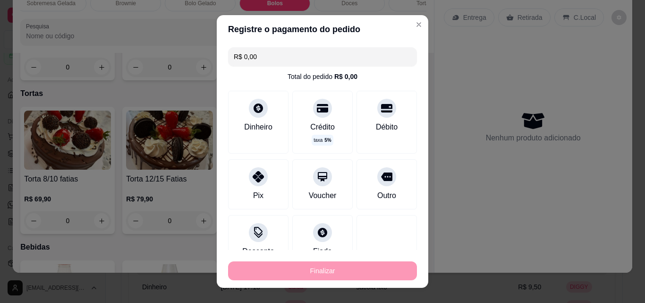
type input "-R$ 18,00"
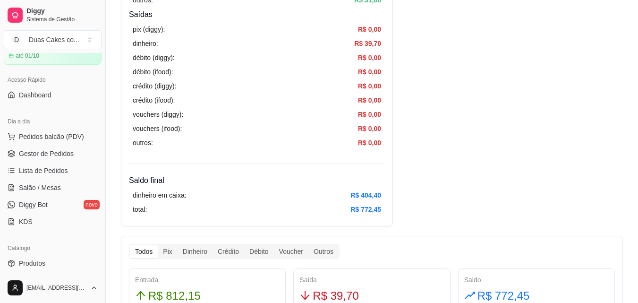
scroll to position [331, 0]
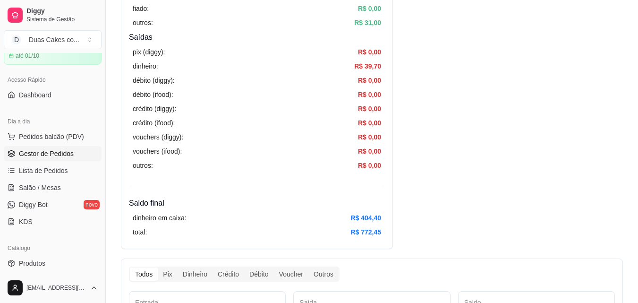
click at [34, 148] on link "Gestor de Pedidos" at bounding box center [53, 153] width 98 height 15
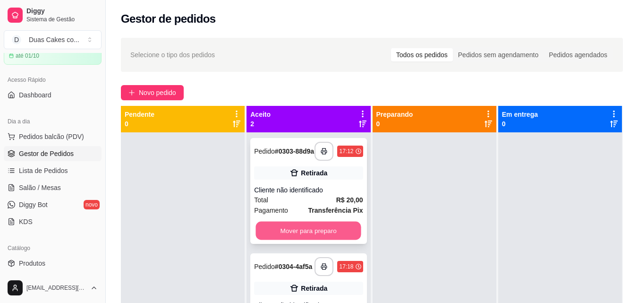
click at [309, 238] on button "Mover para preparo" at bounding box center [308, 231] width 105 height 18
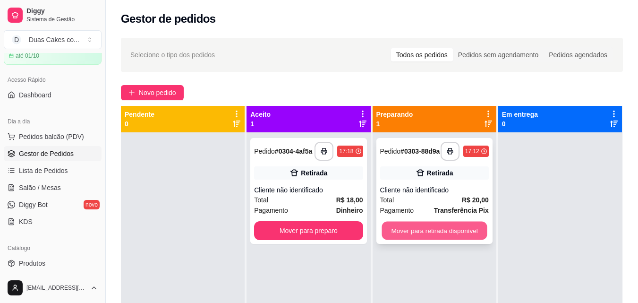
click at [414, 235] on button "Mover para retirada disponível" at bounding box center [434, 231] width 105 height 18
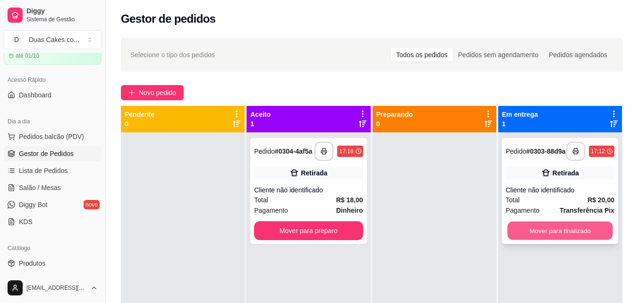
click at [546, 235] on button "Mover para finalizado" at bounding box center [559, 231] width 105 height 18
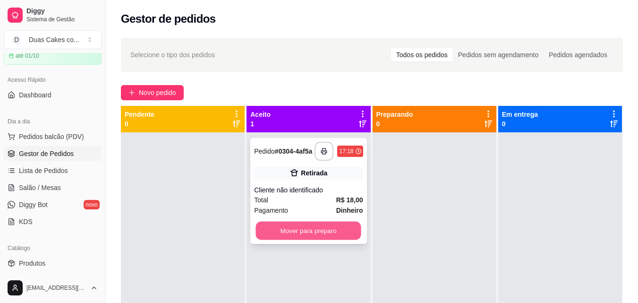
click at [307, 238] on button "Mover para preparo" at bounding box center [308, 231] width 105 height 18
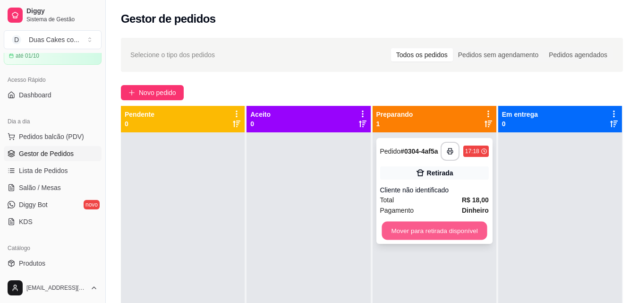
click at [432, 238] on button "Mover para retirada disponível" at bounding box center [434, 231] width 105 height 18
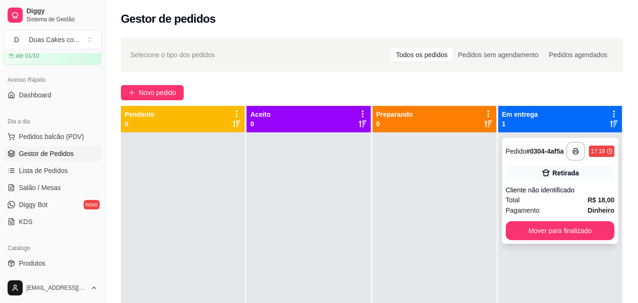
click at [572, 244] on div "**********" at bounding box center [560, 191] width 116 height 106
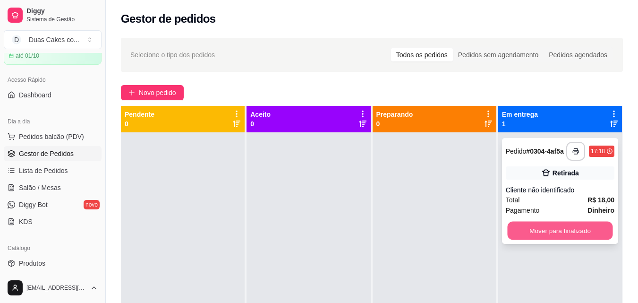
click at [557, 240] on button "Mover para finalizado" at bounding box center [559, 231] width 105 height 18
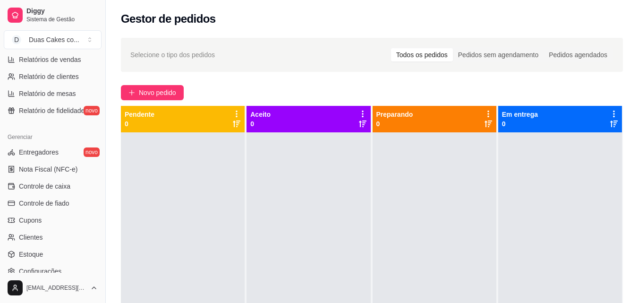
scroll to position [330, 0]
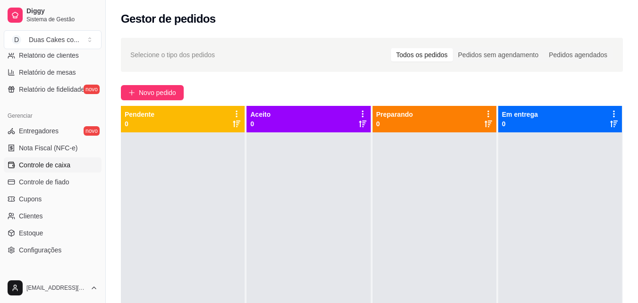
click at [47, 164] on span "Controle de caixa" at bounding box center [44, 164] width 51 height 9
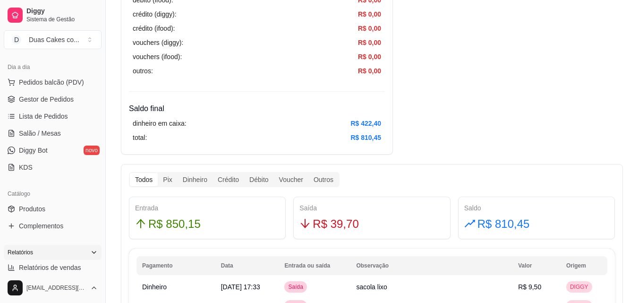
scroll to position [94, 0]
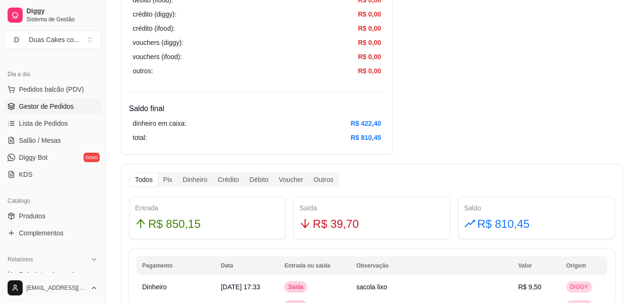
click at [59, 108] on span "Gestor de Pedidos" at bounding box center [46, 106] width 55 height 9
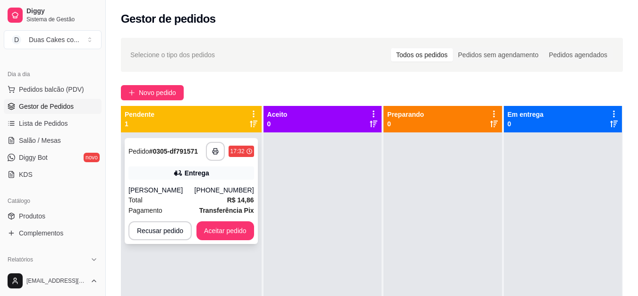
click at [182, 181] on div "**********" at bounding box center [191, 191] width 133 height 106
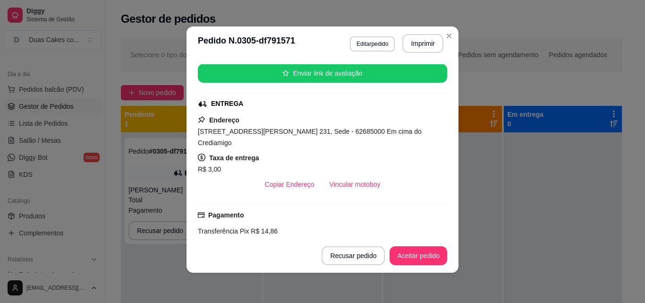
scroll to position [76, 0]
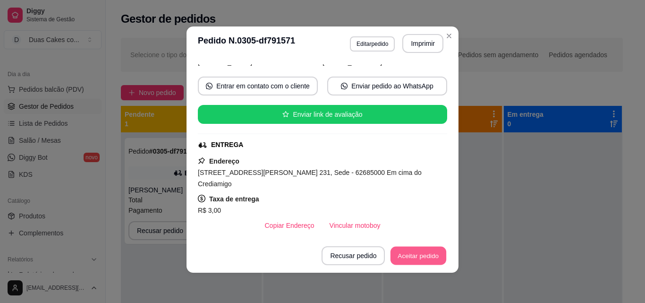
click at [435, 258] on button "Aceitar pedido" at bounding box center [419, 256] width 56 height 18
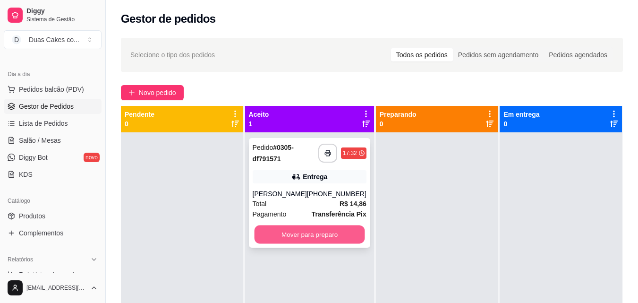
click at [311, 231] on button "Mover para preparo" at bounding box center [309, 234] width 111 height 18
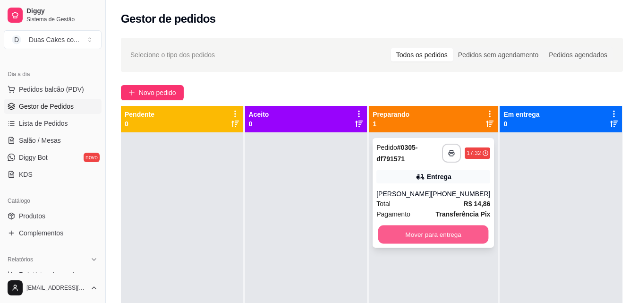
click at [430, 239] on button "Mover para entrega" at bounding box center [433, 234] width 111 height 18
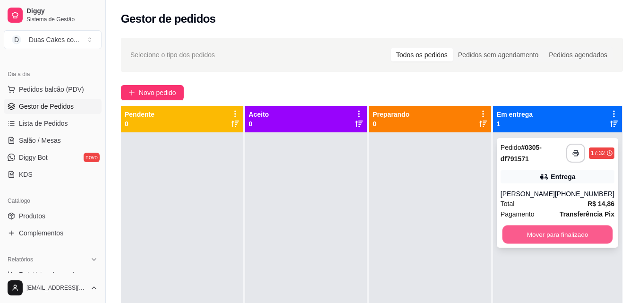
click at [576, 228] on button "Mover para finalizado" at bounding box center [557, 234] width 111 height 18
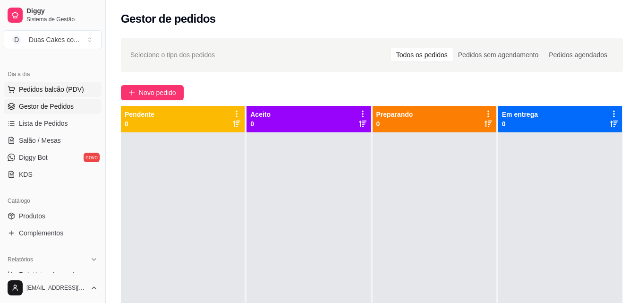
click at [51, 91] on span "Pedidos balcão (PDV)" at bounding box center [51, 89] width 65 height 9
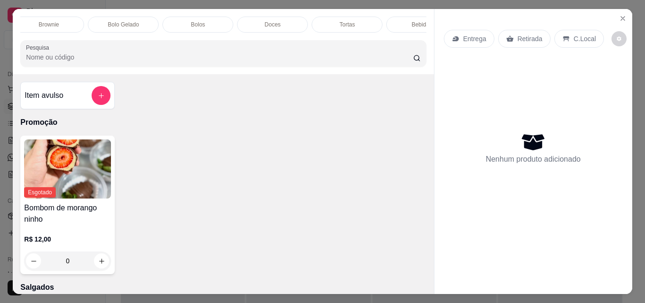
scroll to position [0, 486]
click at [398, 18] on div "Bebidas" at bounding box center [390, 25] width 71 height 16
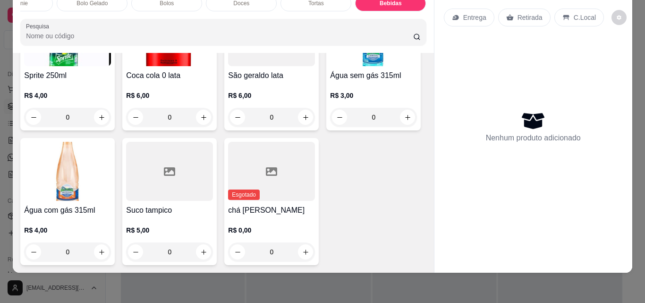
scroll to position [3198, 0]
click at [211, 125] on button "increase-product-quantity" at bounding box center [203, 117] width 15 height 15
type input "1"
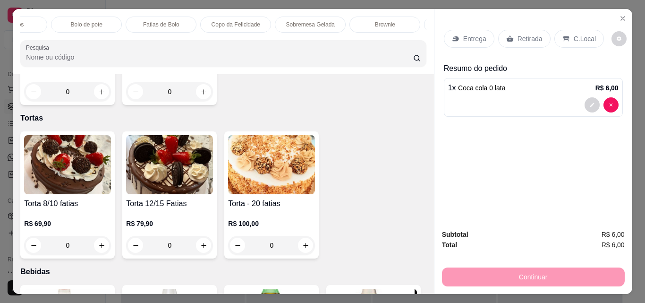
scroll to position [0, 89]
click at [112, 17] on div "Bolo de pote" at bounding box center [115, 25] width 71 height 16
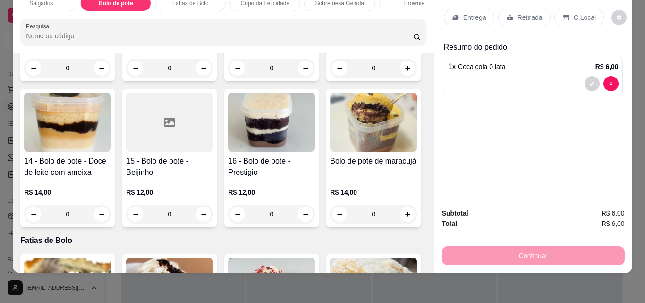
scroll to position [790, 0]
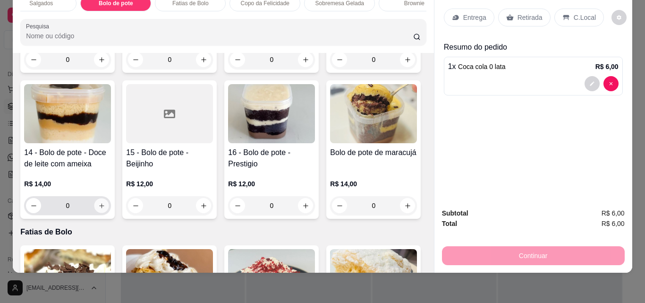
click at [109, 203] on button "increase-product-quantity" at bounding box center [101, 205] width 15 height 15
type input "1"
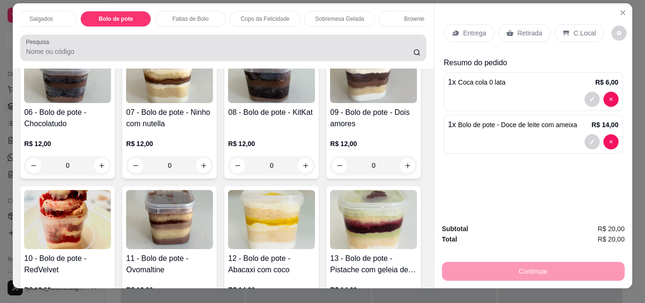
scroll to position [0, 0]
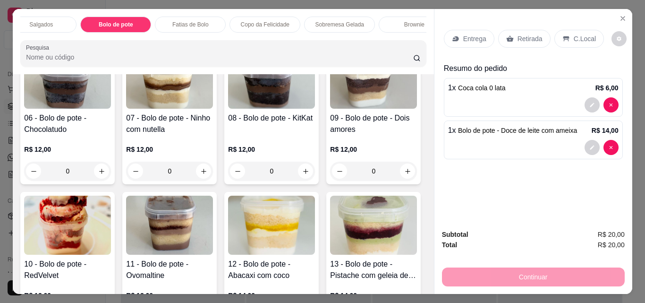
click at [35, 23] on p "Salgados" at bounding box center [41, 25] width 24 height 8
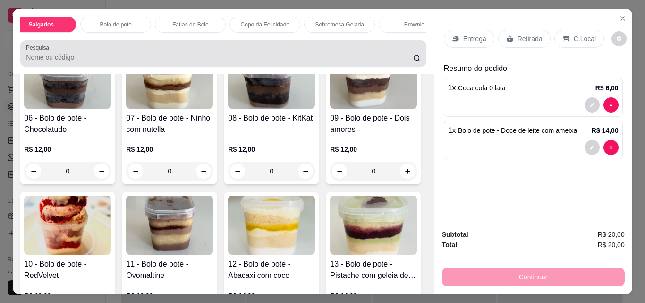
scroll to position [25, 0]
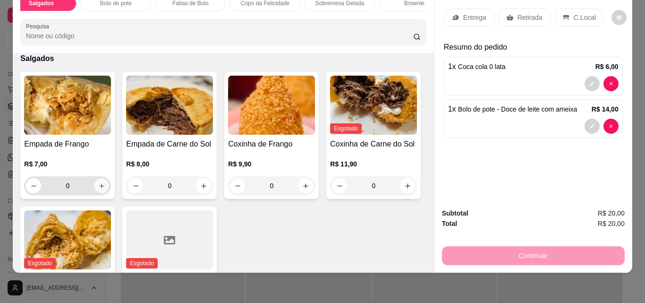
click at [100, 183] on icon "increase-product-quantity" at bounding box center [101, 185] width 7 height 7
type input "1"
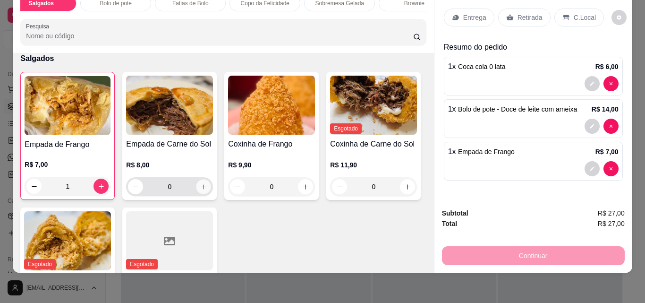
click at [200, 187] on icon "increase-product-quantity" at bounding box center [203, 186] width 7 height 7
type input "1"
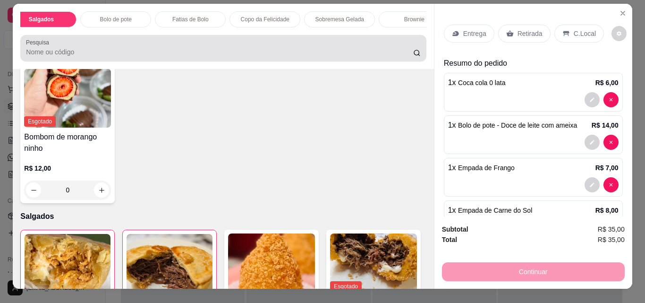
scroll to position [0, 0]
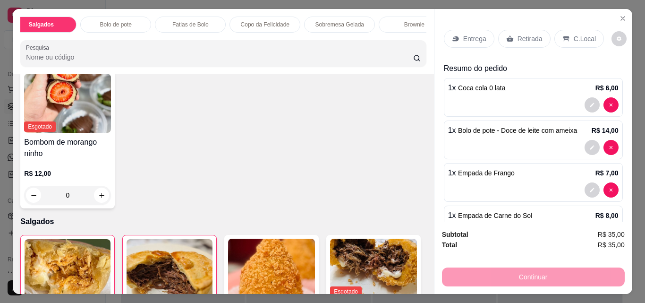
click at [419, 28] on div "Brownie" at bounding box center [414, 25] width 71 height 16
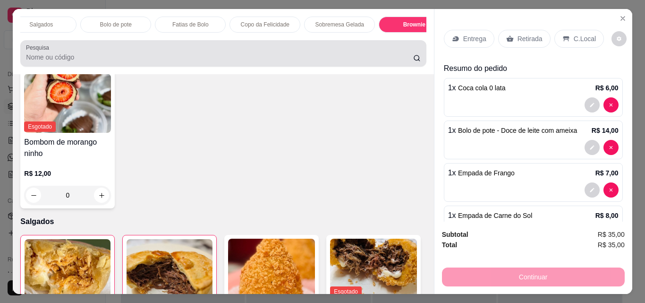
scroll to position [25, 0]
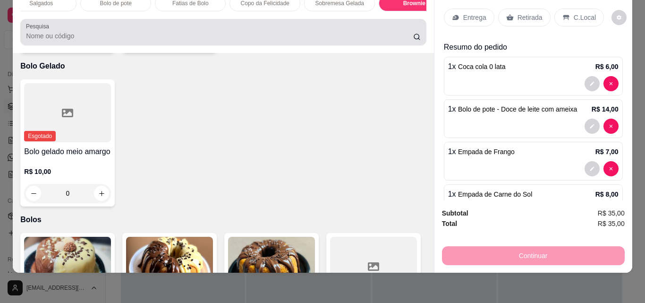
click at [418, 32] on div "Pesquisa" at bounding box center [223, 32] width 406 height 26
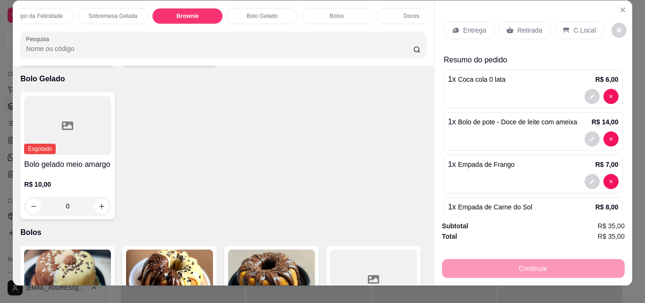
scroll to position [0, 0]
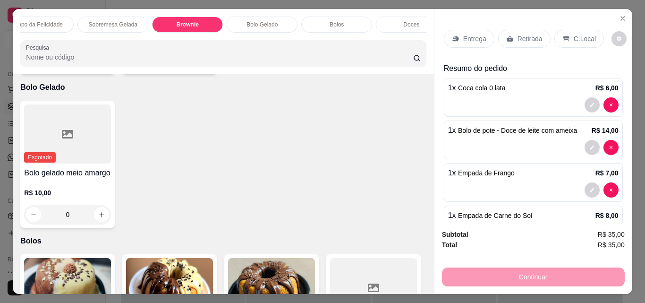
click at [344, 21] on div "Bolos" at bounding box center [336, 25] width 71 height 16
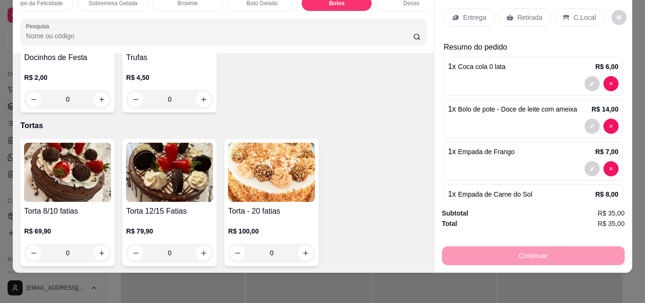
scroll to position [2589, 0]
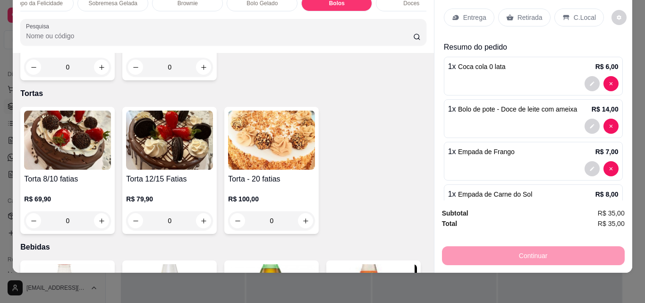
type input "1"
click at [525, 13] on p "Retirada" at bounding box center [530, 17] width 25 height 9
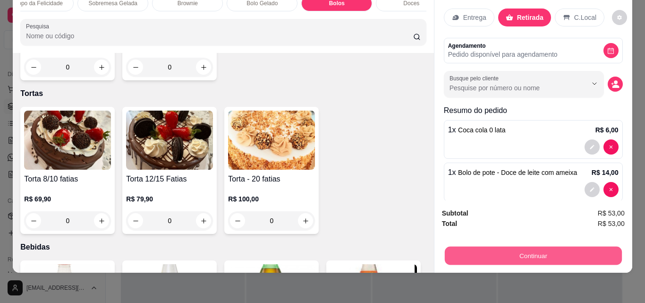
click at [530, 246] on button "Continuar" at bounding box center [532, 255] width 177 height 18
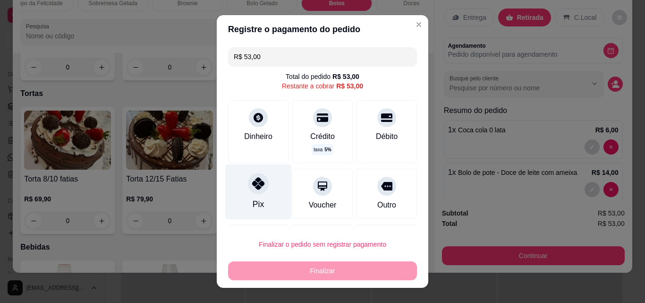
click at [253, 198] on div "Pix" at bounding box center [258, 204] width 11 height 12
type input "R$ 0,00"
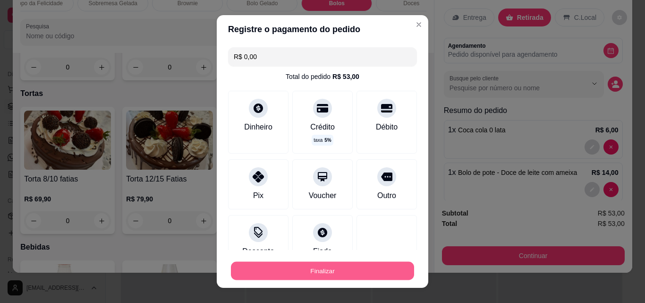
click at [313, 270] on button "Finalizar" at bounding box center [322, 271] width 183 height 18
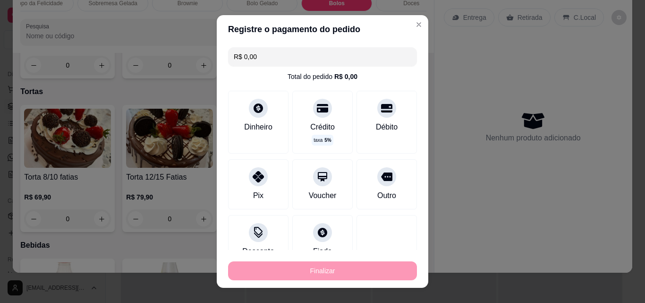
type input "0"
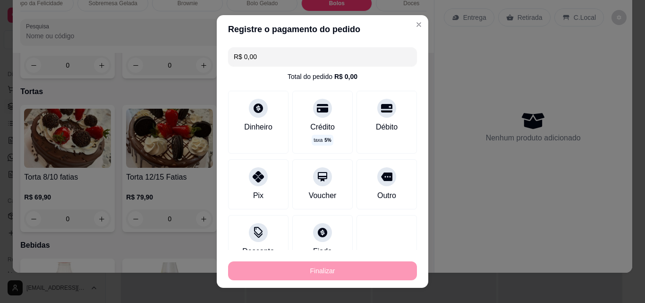
type input "-R$ 53,00"
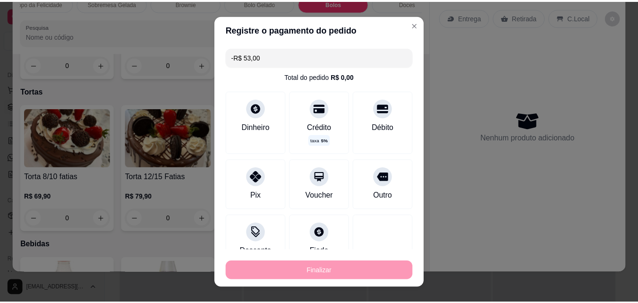
scroll to position [2587, 0]
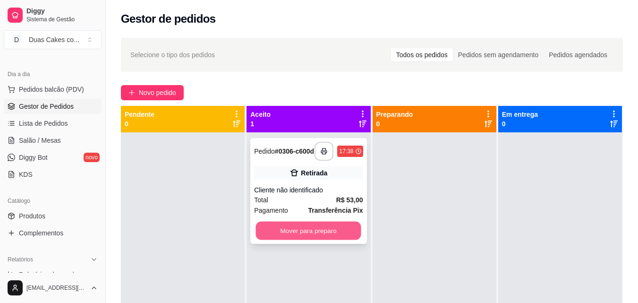
click at [292, 235] on button "Mover para preparo" at bounding box center [308, 231] width 105 height 18
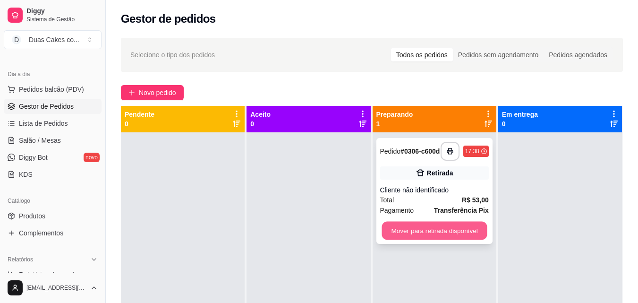
click at [412, 240] on button "Mover para retirada disponível" at bounding box center [434, 231] width 105 height 18
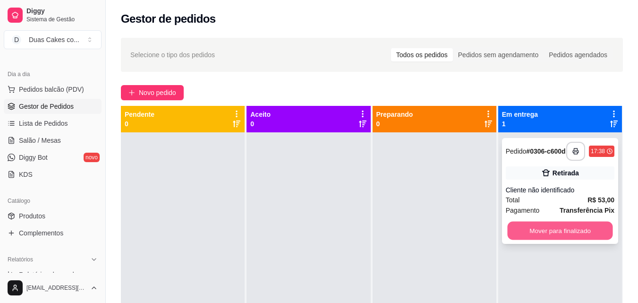
click at [581, 235] on button "Mover para finalizado" at bounding box center [559, 231] width 105 height 18
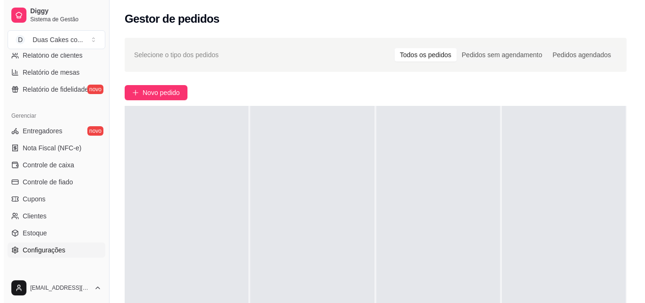
scroll to position [377, 0]
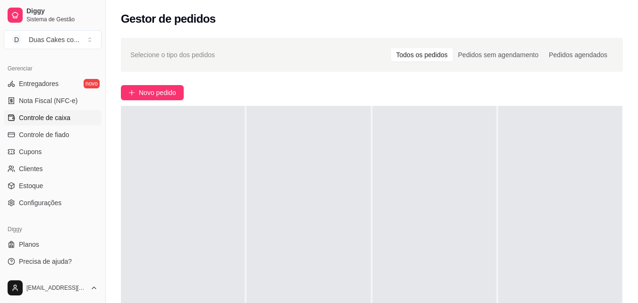
click at [43, 114] on span "Controle de caixa" at bounding box center [44, 117] width 51 height 9
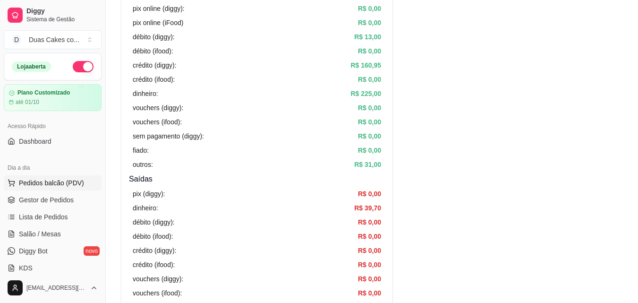
click at [32, 183] on span "Pedidos balcão (PDV)" at bounding box center [51, 182] width 65 height 9
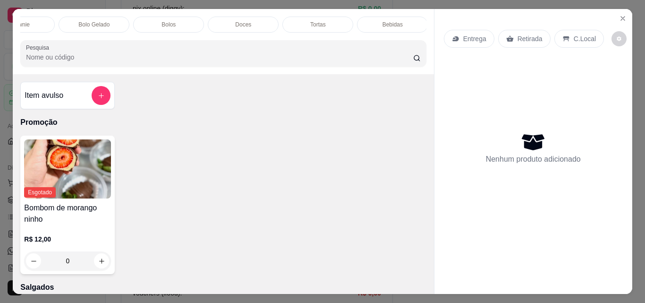
scroll to position [0, 486]
click at [312, 21] on p "Tortas" at bounding box center [316, 25] width 16 height 8
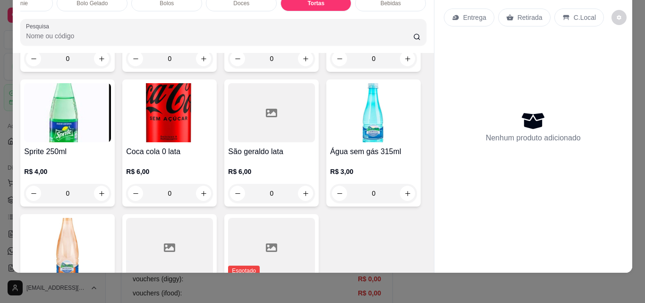
type input "1"
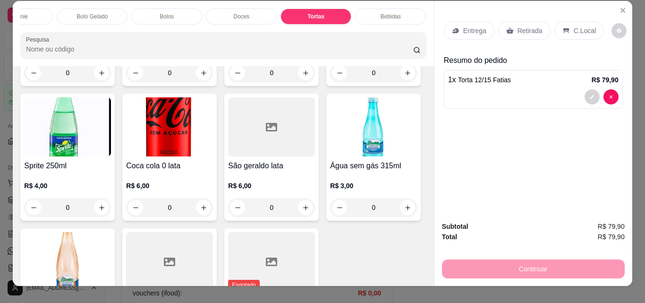
scroll to position [0, 0]
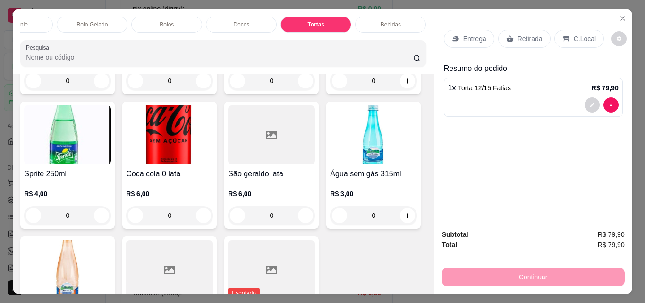
click at [525, 34] on p "Retirada" at bounding box center [530, 38] width 25 height 9
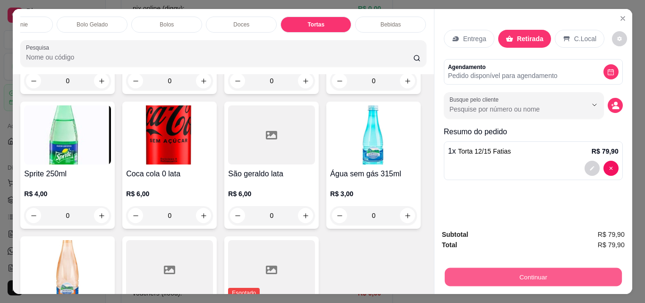
click at [538, 268] on button "Continuar" at bounding box center [532, 276] width 177 height 18
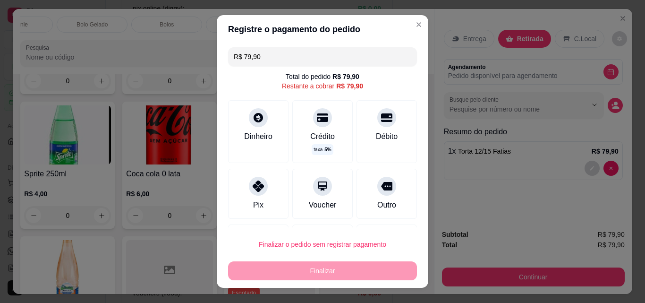
click at [254, 57] on input "R$ 79,90" at bounding box center [323, 56] width 178 height 19
click at [254, 193] on div at bounding box center [258, 183] width 21 height 21
type input "R$ 39,90"
click at [260, 56] on input "R$ 39,90" at bounding box center [323, 56] width 178 height 19
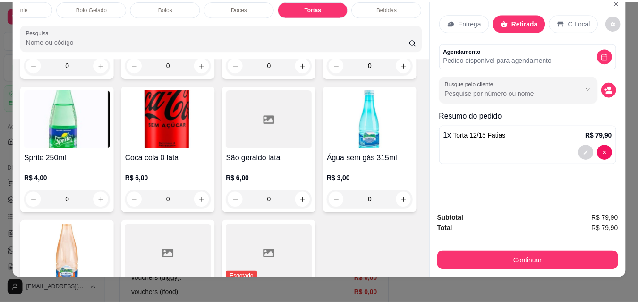
scroll to position [25, 0]
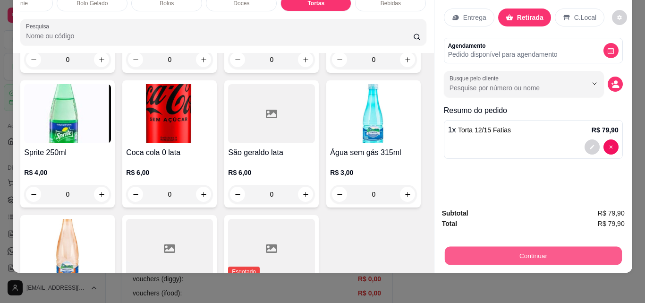
click at [530, 249] on button "Continuar" at bounding box center [532, 255] width 177 height 18
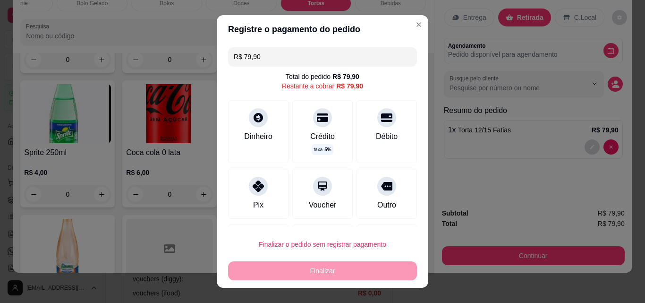
click at [258, 57] on input "R$ 79,90" at bounding box center [323, 56] width 178 height 19
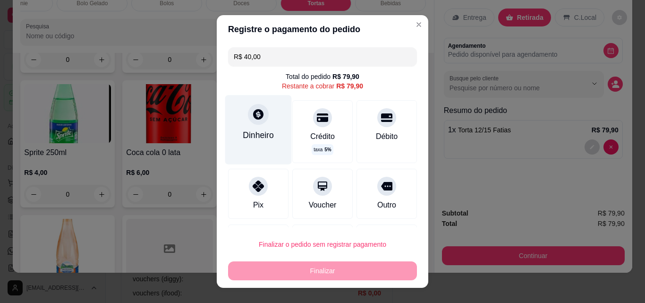
click at [256, 114] on icon at bounding box center [258, 114] width 10 height 10
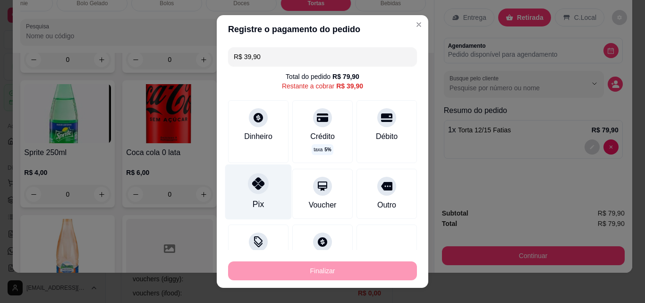
click at [248, 190] on div at bounding box center [258, 183] width 21 height 21
type input "R$ 0,00"
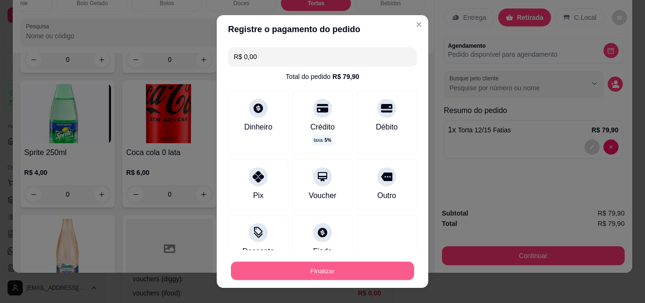
click at [320, 269] on button "Finalizar" at bounding box center [322, 271] width 183 height 18
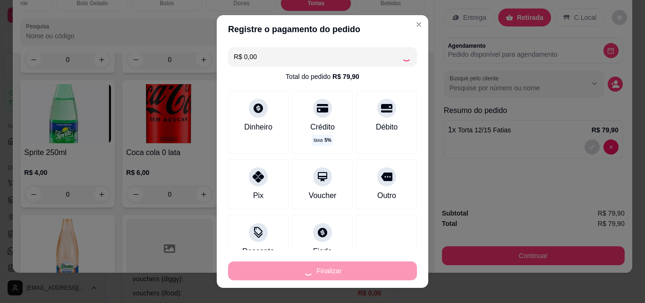
type input "0"
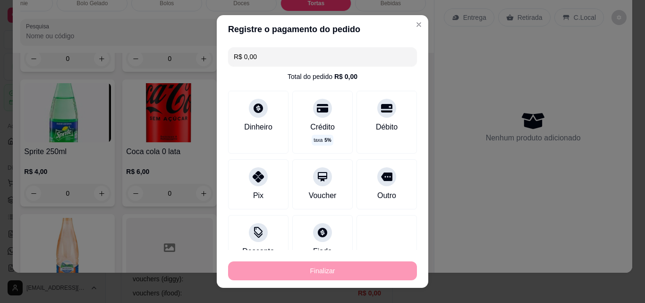
type input "-R$ 79,90"
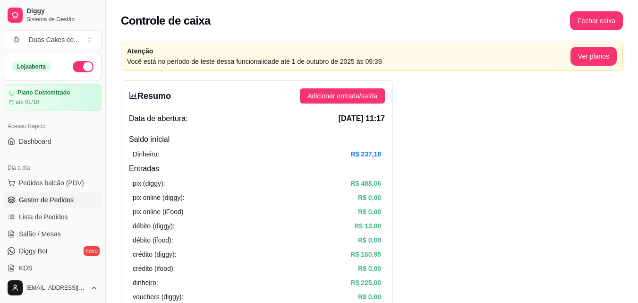
click at [49, 197] on span "Gestor de Pedidos" at bounding box center [46, 199] width 55 height 9
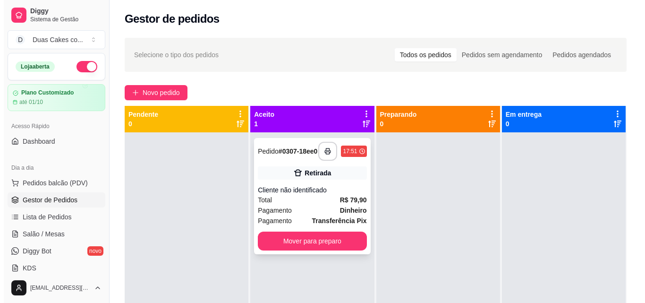
scroll to position [26, 0]
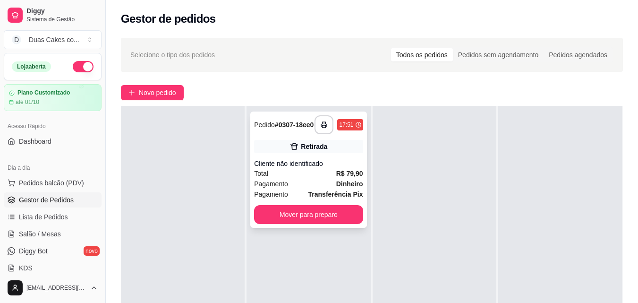
click at [284, 175] on div "Total R$ 79,90" at bounding box center [308, 173] width 109 height 10
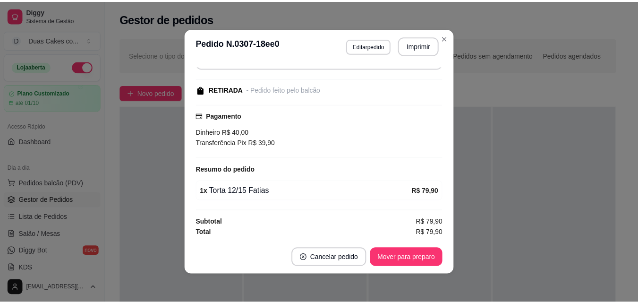
scroll to position [84, 0]
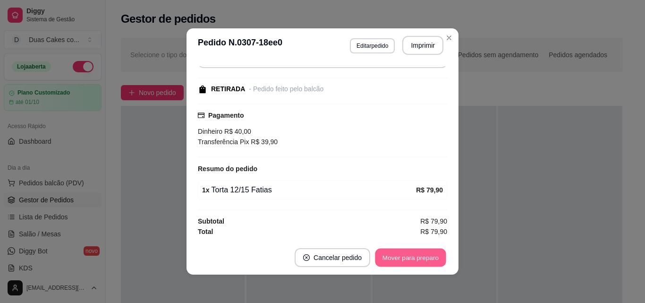
click at [426, 256] on button "Mover para preparo" at bounding box center [410, 257] width 71 height 18
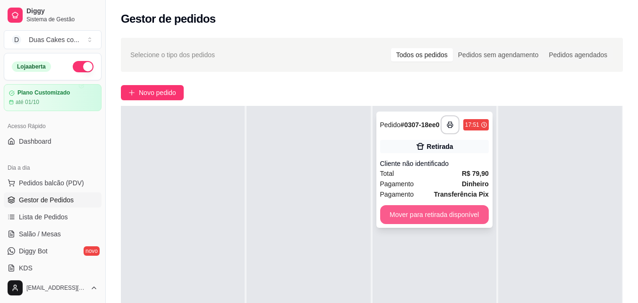
click at [444, 216] on button "Mover para retirada disponível" at bounding box center [434, 214] width 109 height 19
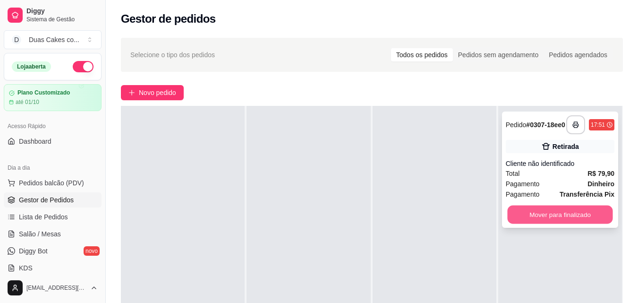
click at [567, 214] on button "Mover para finalizado" at bounding box center [559, 214] width 105 height 18
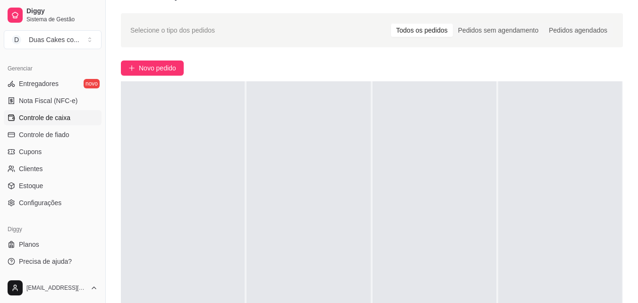
scroll to position [47, 0]
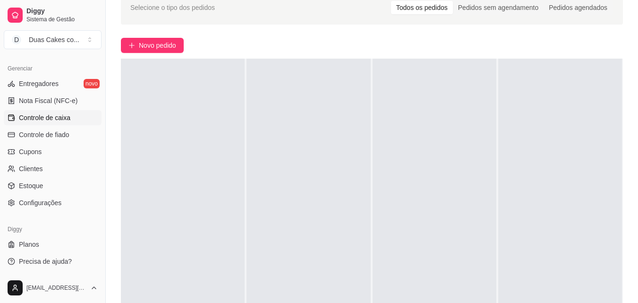
click at [30, 117] on span "Controle de caixa" at bounding box center [44, 117] width 51 height 9
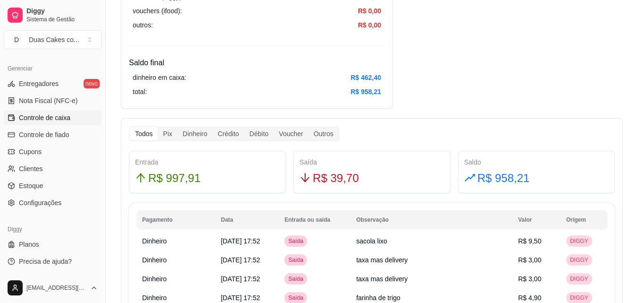
scroll to position [472, 0]
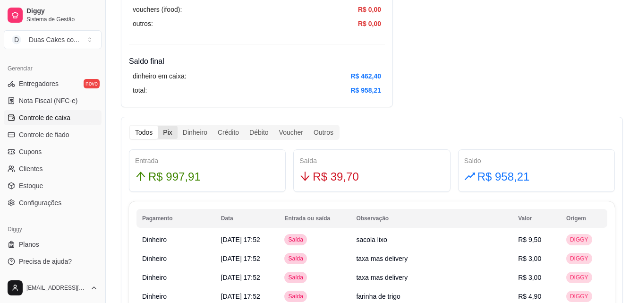
click at [169, 128] on div "Pix" at bounding box center [167, 132] width 19 height 13
click at [158, 126] on input "Pix" at bounding box center [158, 126] width 0 height 0
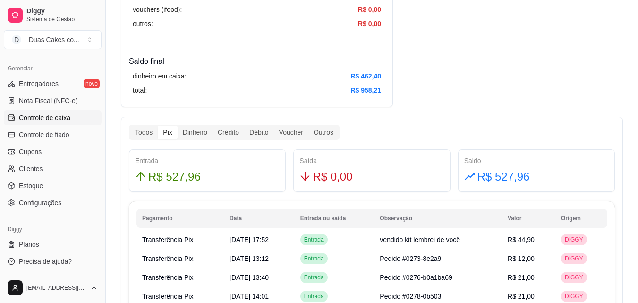
click at [169, 128] on div "Pix" at bounding box center [167, 132] width 19 height 13
click at [158, 126] on input "Pix" at bounding box center [158, 126] width 0 height 0
click at [144, 132] on div "Todos" at bounding box center [144, 132] width 28 height 13
click at [130, 126] on input "Todos" at bounding box center [130, 126] width 0 height 0
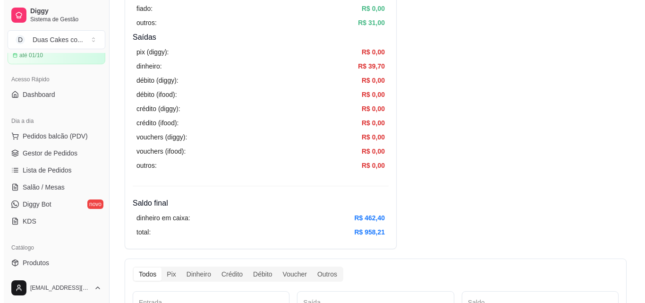
scroll to position [46, 0]
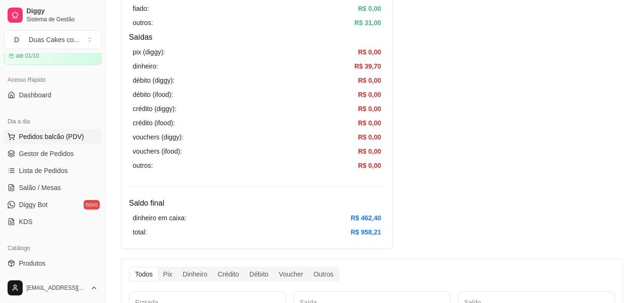
click at [38, 133] on span "Pedidos balcão (PDV)" at bounding box center [51, 136] width 65 height 9
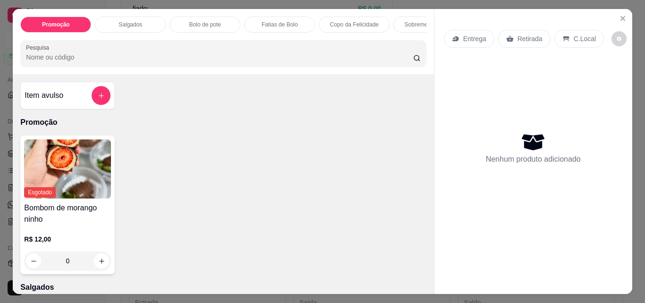
click at [285, 17] on div "Fatias de Bolo" at bounding box center [279, 25] width 71 height 16
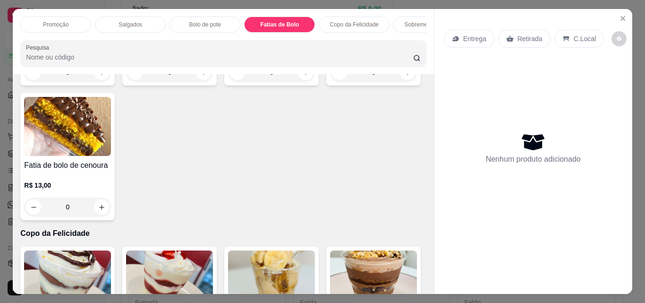
scroll to position [25, 0]
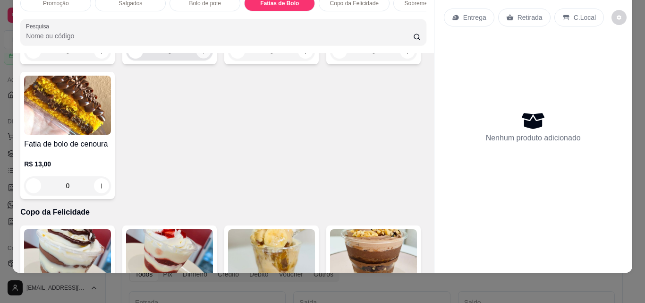
click at [200, 55] on icon "increase-product-quantity" at bounding box center [203, 51] width 7 height 7
type input "1"
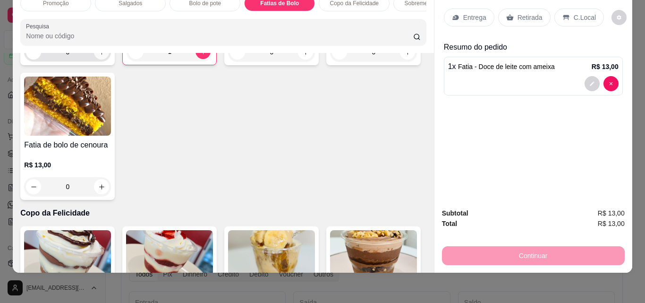
click at [98, 56] on icon "increase-product-quantity" at bounding box center [101, 52] width 7 height 7
type input "1"
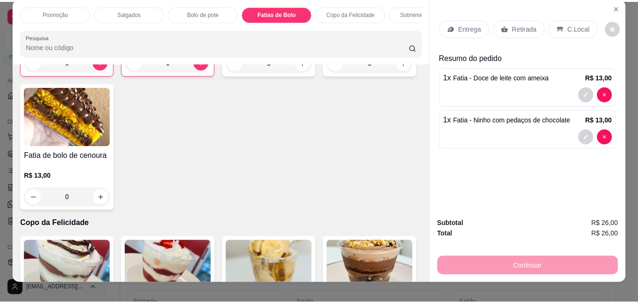
scroll to position [0, 0]
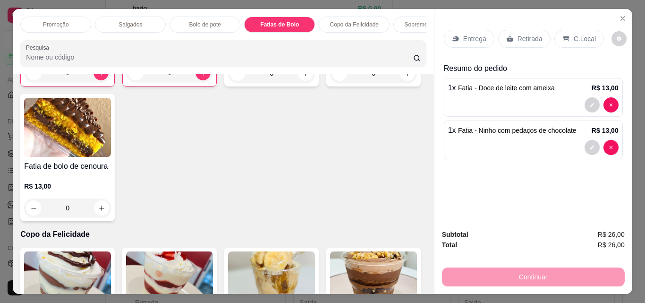
click at [518, 34] on p "Retirada" at bounding box center [530, 38] width 25 height 9
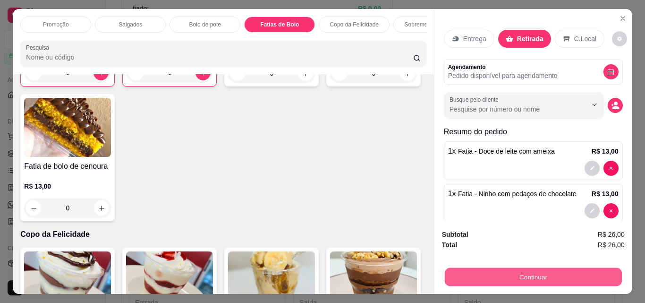
click at [552, 277] on button "Continuar" at bounding box center [532, 276] width 177 height 18
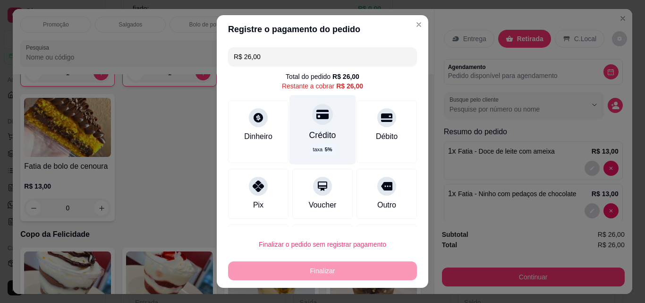
click at [322, 132] on div "Crédito" at bounding box center [322, 135] width 27 height 12
type input "R$ 0,00"
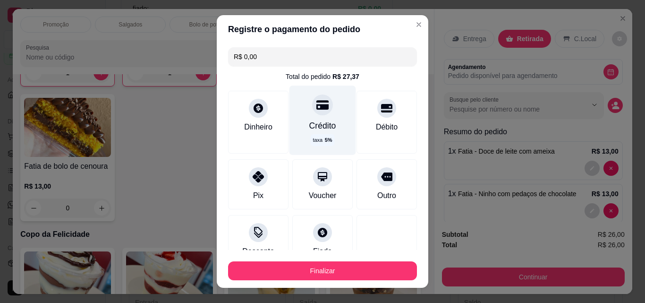
click at [311, 116] on div "Crédito taxa 5 %" at bounding box center [323, 119] width 67 height 69
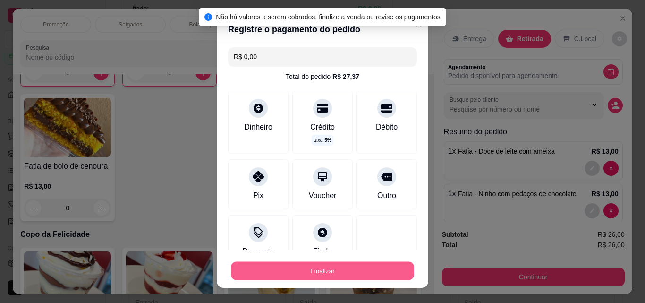
click at [314, 271] on button "Finalizar" at bounding box center [322, 271] width 183 height 18
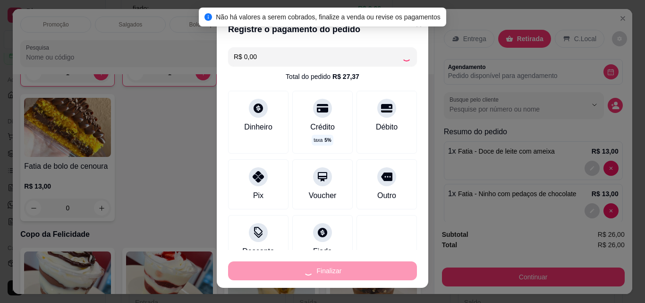
type input "0"
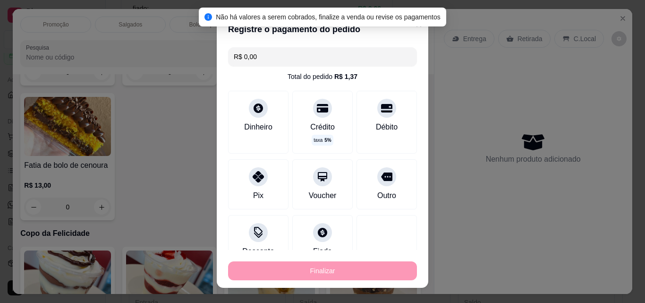
type input "-R$ 26,00"
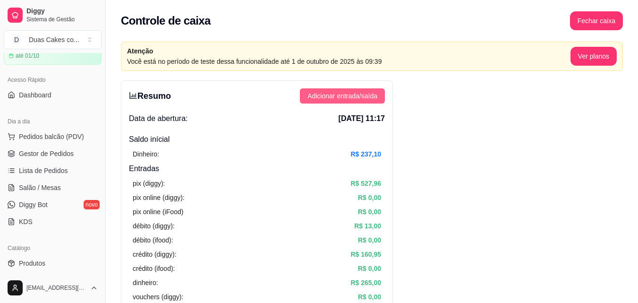
click at [375, 93] on span "Adicionar entrada/saída" at bounding box center [342, 96] width 70 height 10
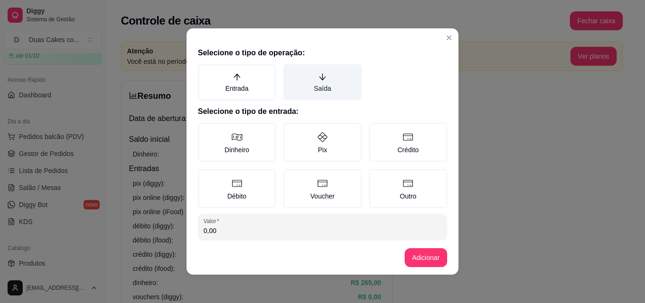
click at [320, 80] on label "Saída" at bounding box center [322, 82] width 78 height 36
click at [290, 71] on button "Saída" at bounding box center [287, 68] width 8 height 8
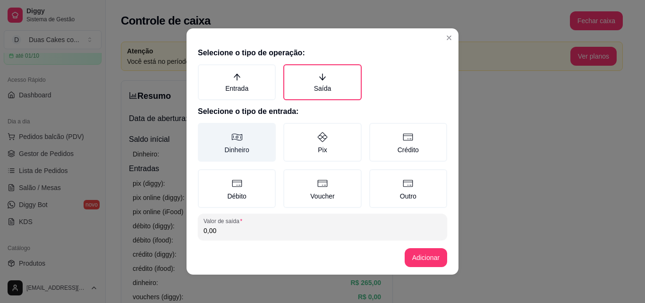
click at [248, 149] on label "Dinheiro" at bounding box center [237, 142] width 78 height 39
click at [205, 130] on button "Dinheiro" at bounding box center [201, 126] width 8 height 8
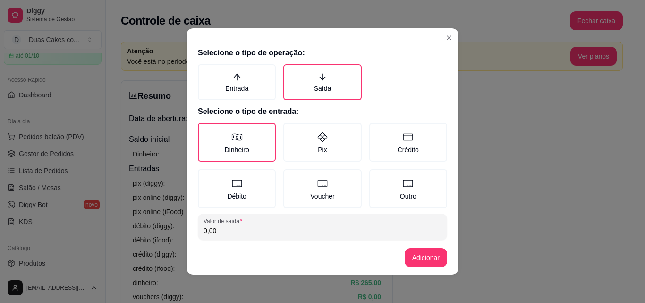
click at [230, 230] on input "0,00" at bounding box center [323, 230] width 238 height 9
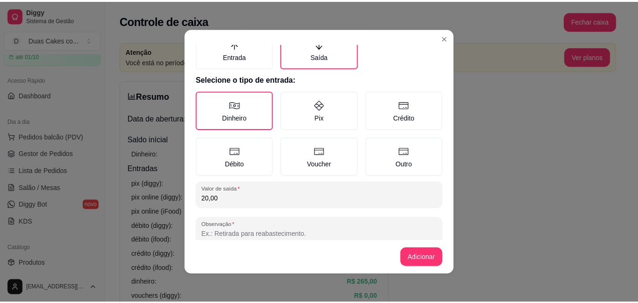
scroll to position [51, 0]
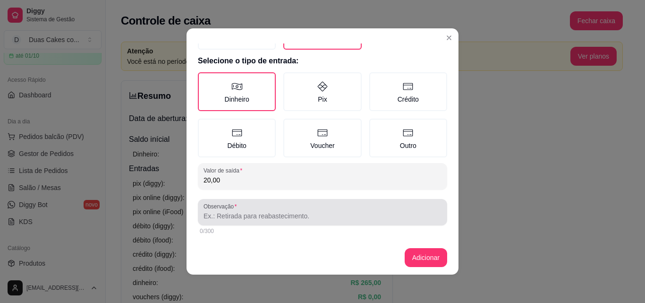
type input "20,00"
click at [251, 210] on div at bounding box center [323, 212] width 238 height 19
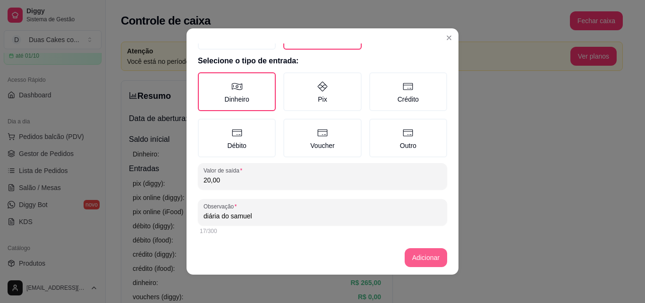
type input "diária do samuel"
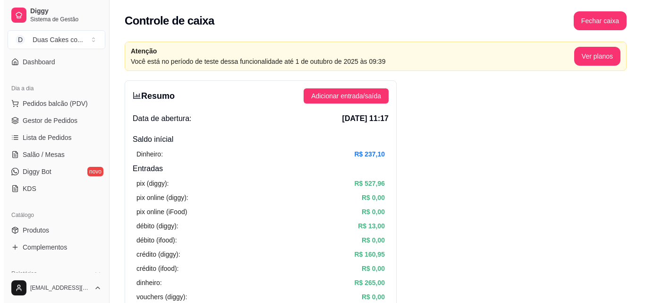
scroll to position [94, 0]
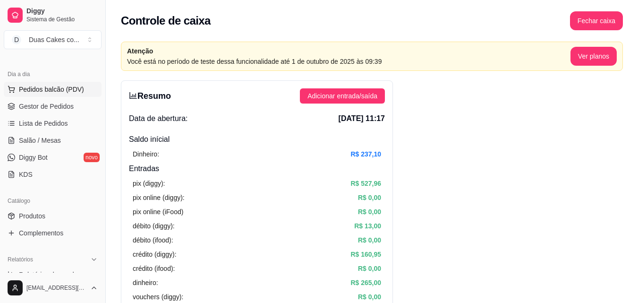
click at [52, 89] on span "Pedidos balcão (PDV)" at bounding box center [51, 89] width 65 height 9
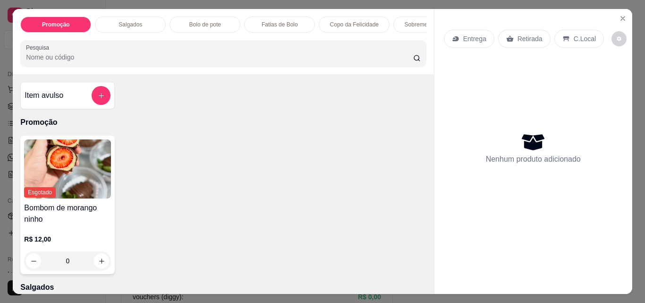
click at [288, 21] on p "Fatias de Bolo" at bounding box center [280, 25] width 36 height 8
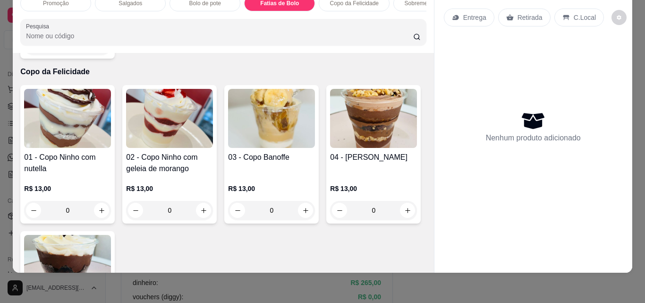
scroll to position [1251, 0]
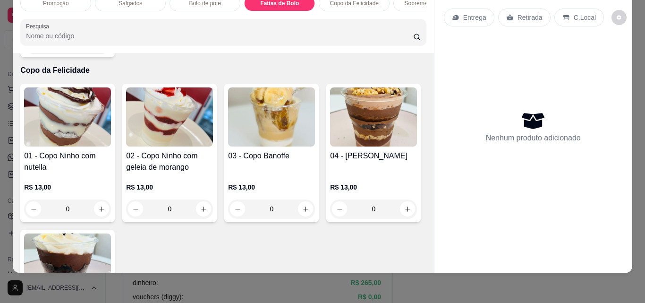
click at [105, 48] on icon "increase-product-quantity" at bounding box center [101, 44] width 7 height 7
type input "1"
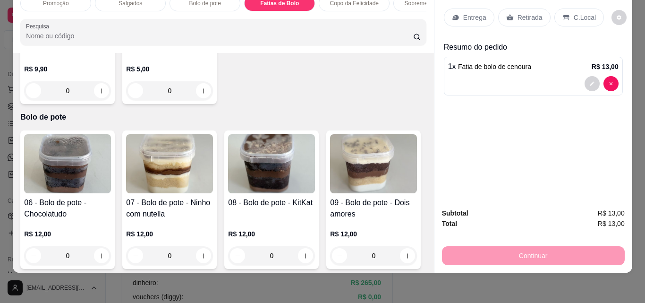
scroll to position [0, 0]
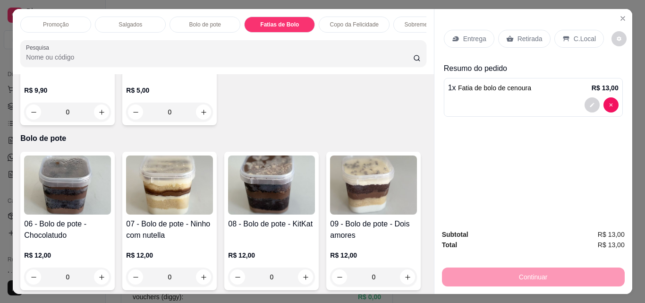
click at [417, 28] on div "Sobremesa Gelada" at bounding box center [428, 25] width 71 height 16
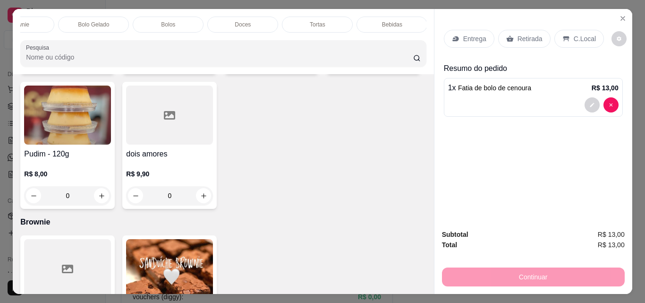
scroll to position [0, 486]
click at [395, 21] on p "Bebidas" at bounding box center [391, 25] width 20 height 8
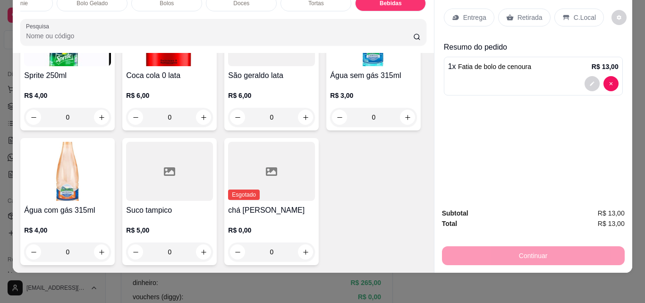
scroll to position [3010, 0]
type input "1"
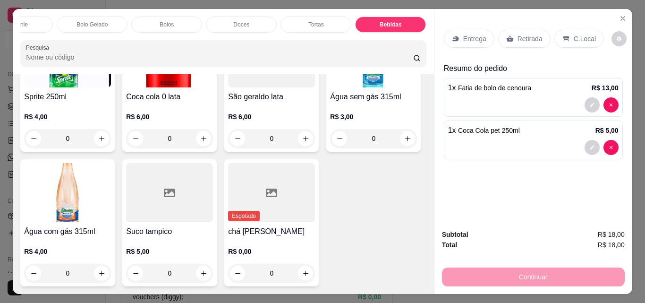
click at [524, 37] on p "Retirada" at bounding box center [530, 38] width 25 height 9
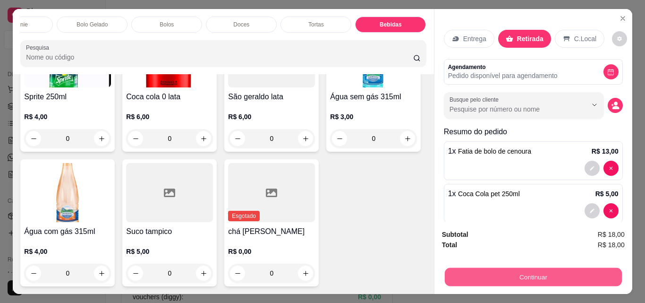
click at [531, 272] on button "Continuar" at bounding box center [532, 276] width 177 height 18
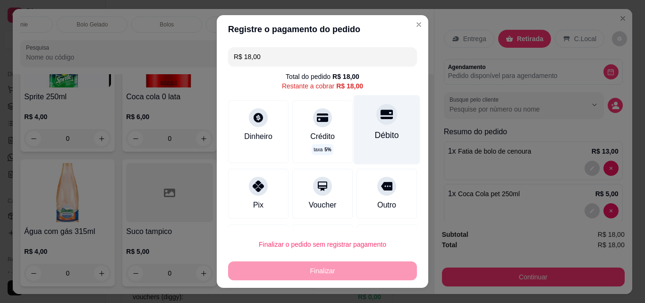
click at [384, 142] on div "Débito" at bounding box center [387, 129] width 67 height 69
type input "R$ 0,00"
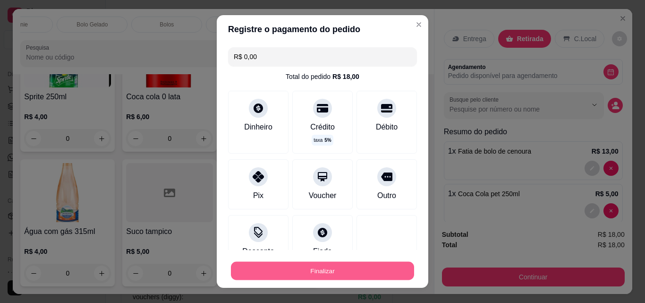
click at [317, 274] on button "Finalizar" at bounding box center [322, 271] width 183 height 18
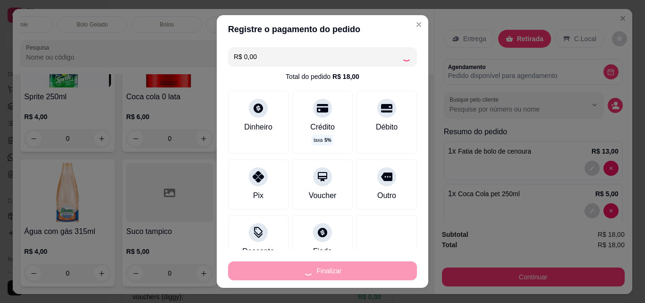
type input "0"
type input "-R$ 18,00"
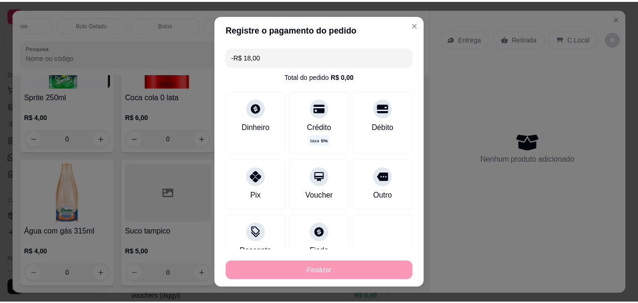
scroll to position [3009, 0]
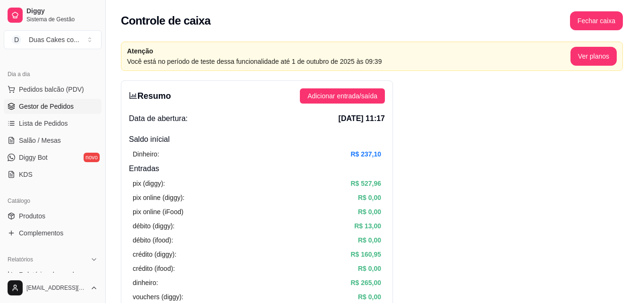
click at [68, 102] on span "Gestor de Pedidos" at bounding box center [46, 106] width 55 height 9
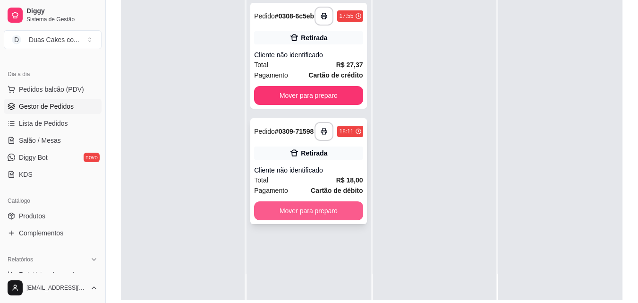
scroll to position [142, 0]
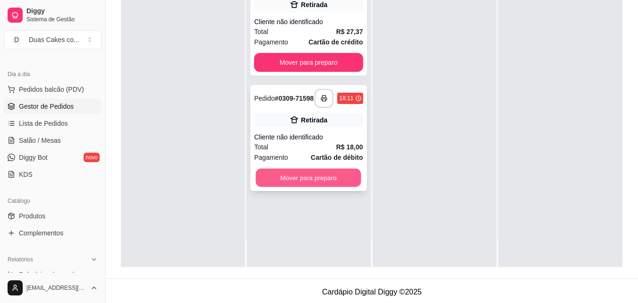
click at [326, 184] on button "Mover para preparo" at bounding box center [308, 178] width 105 height 18
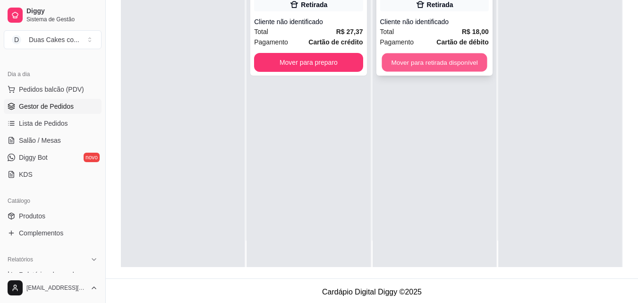
click at [450, 66] on button "Mover para retirada disponível" at bounding box center [434, 62] width 105 height 18
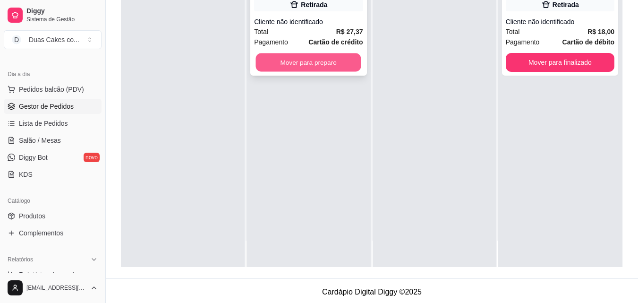
click at [316, 66] on button "Mover para preparo" at bounding box center [308, 62] width 105 height 18
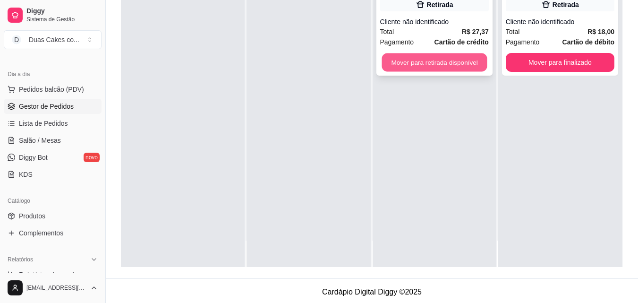
click at [407, 69] on button "Mover para retirada disponível" at bounding box center [434, 62] width 105 height 18
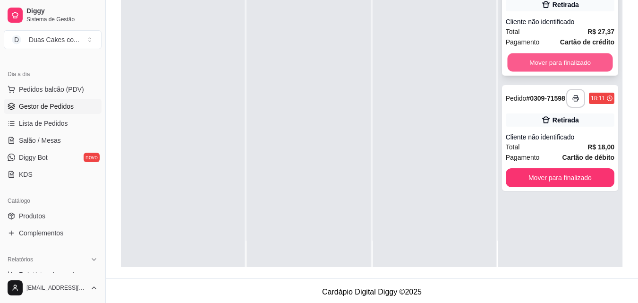
click at [569, 67] on button "Mover para finalizado" at bounding box center [559, 62] width 105 height 18
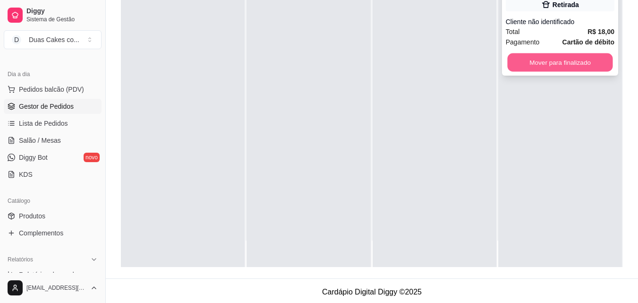
click at [584, 61] on button "Mover para finalizado" at bounding box center [559, 62] width 105 height 18
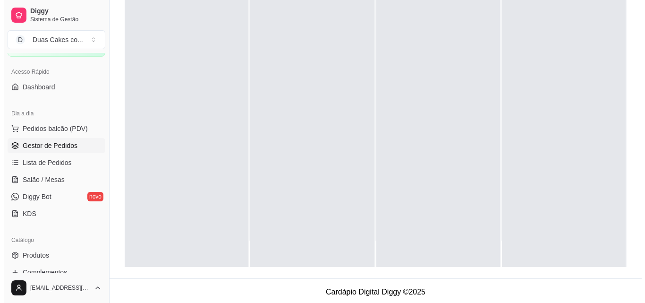
scroll to position [0, 0]
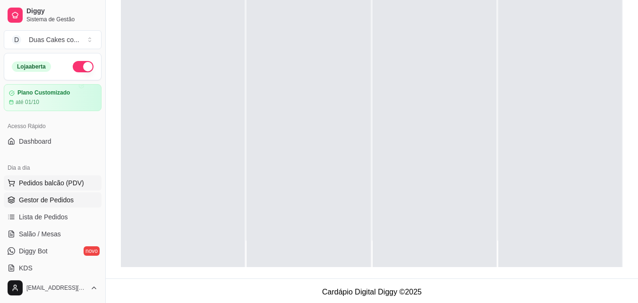
click at [61, 179] on span "Pedidos balcão (PDV)" at bounding box center [51, 182] width 65 height 9
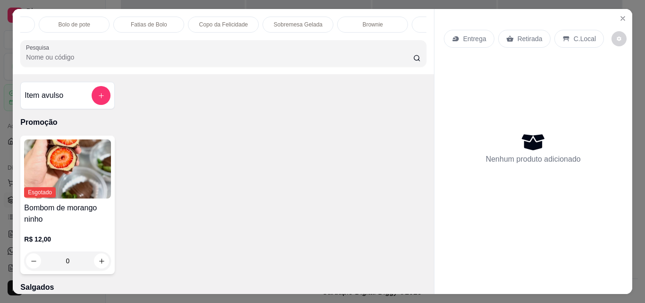
scroll to position [0, 70]
click at [261, 24] on p "Copo da Felicidade" at bounding box center [284, 25] width 49 height 8
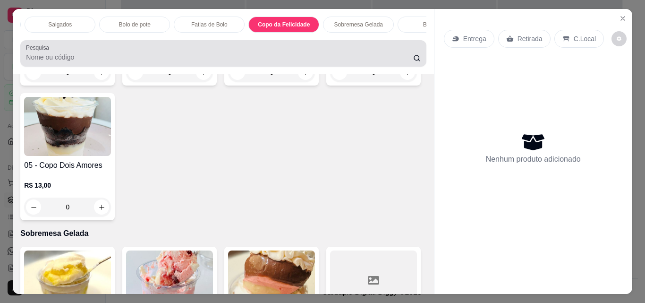
scroll to position [25, 0]
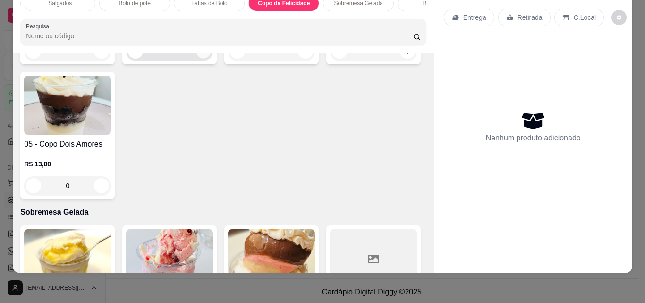
click at [202, 55] on icon "increase-product-quantity" at bounding box center [203, 51] width 7 height 7
type input "1"
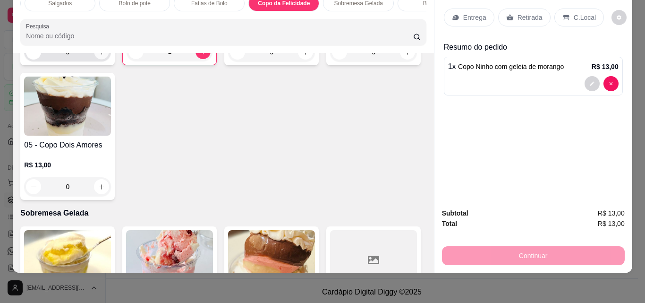
click at [99, 56] on icon "increase-product-quantity" at bounding box center [101, 52] width 7 height 7
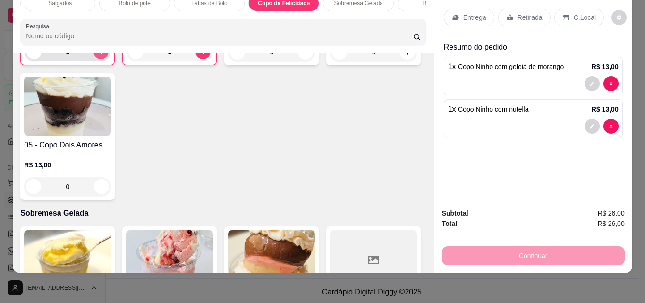
click at [100, 55] on icon "increase-product-quantity" at bounding box center [101, 51] width 7 height 7
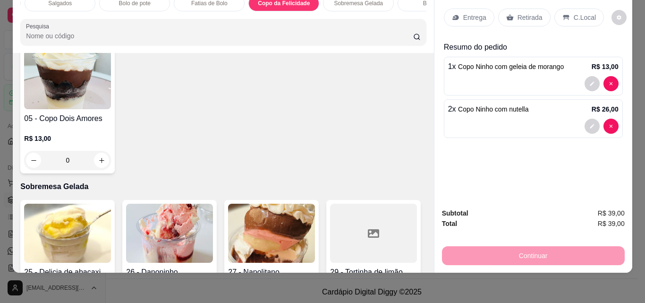
scroll to position [1456, 0]
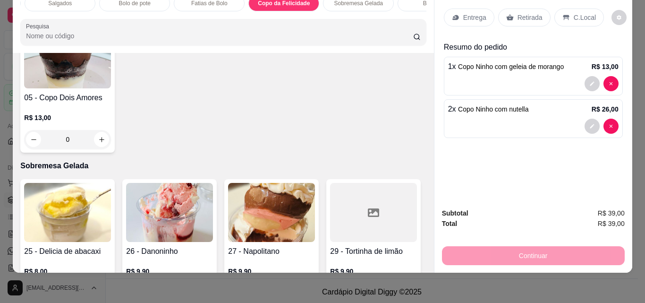
click at [530, 13] on p "Retirada" at bounding box center [530, 17] width 25 height 9
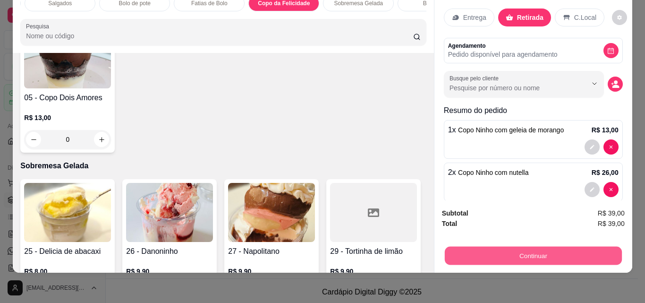
click at [546, 248] on button "Continuar" at bounding box center [532, 255] width 177 height 18
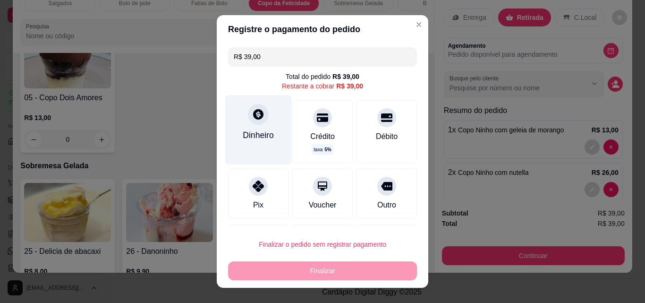
click at [255, 117] on icon at bounding box center [258, 114] width 10 height 10
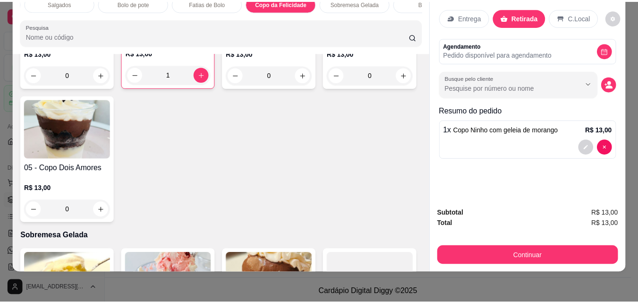
scroll to position [1409, 0]
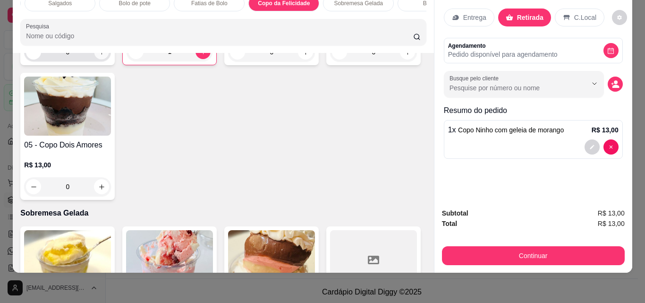
click at [98, 56] on icon "increase-product-quantity" at bounding box center [101, 52] width 7 height 7
type input "1"
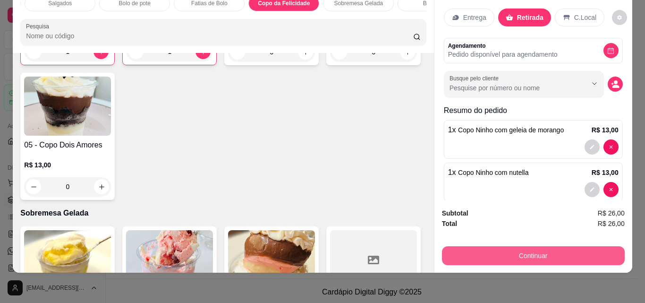
click at [533, 248] on button "Continuar" at bounding box center [533, 255] width 183 height 19
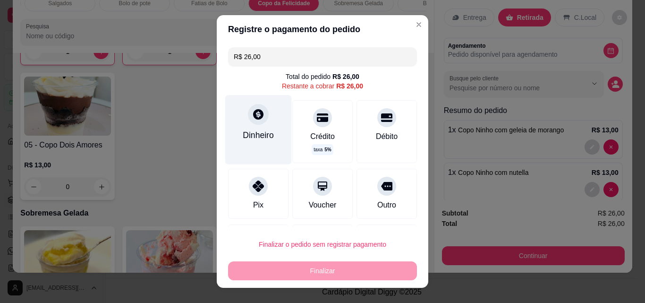
click at [252, 129] on div "Dinheiro" at bounding box center [258, 135] width 31 height 12
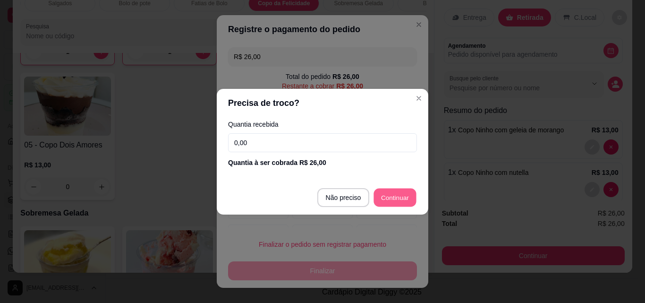
type input "R$ 0,00"
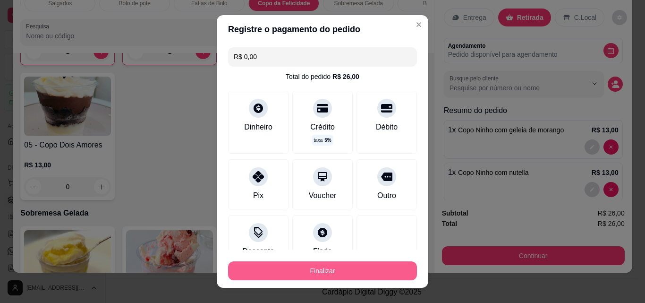
click at [290, 264] on button "Finalizar" at bounding box center [322, 270] width 189 height 19
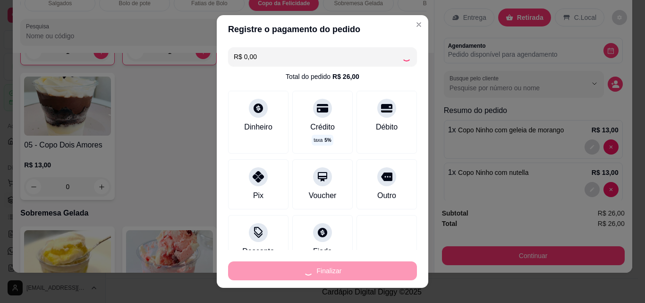
type input "0"
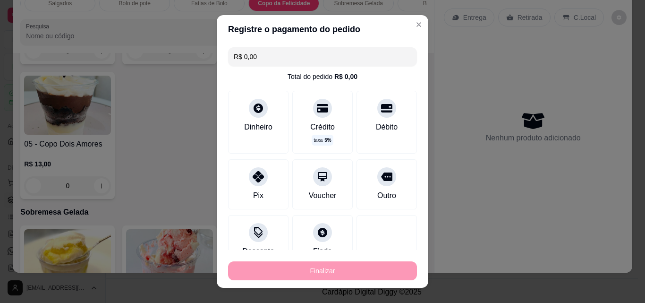
type input "-R$ 26,00"
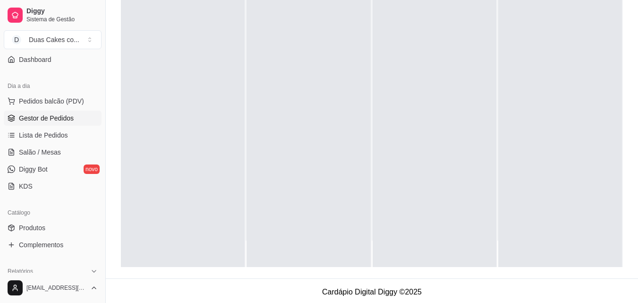
scroll to position [47, 0]
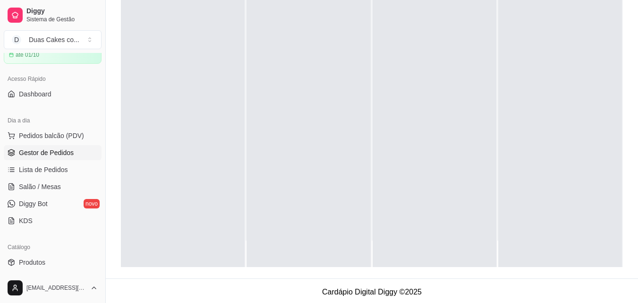
click at [45, 149] on span "Gestor de Pedidos" at bounding box center [46, 152] width 55 height 9
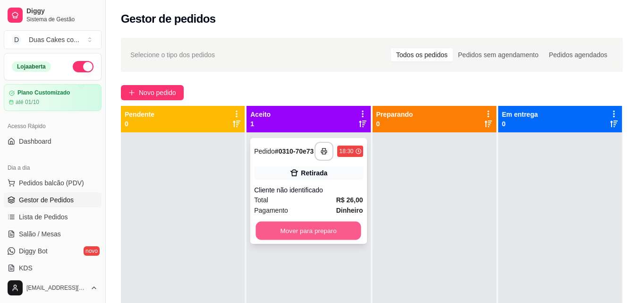
click at [323, 237] on button "Mover para preparo" at bounding box center [308, 231] width 105 height 18
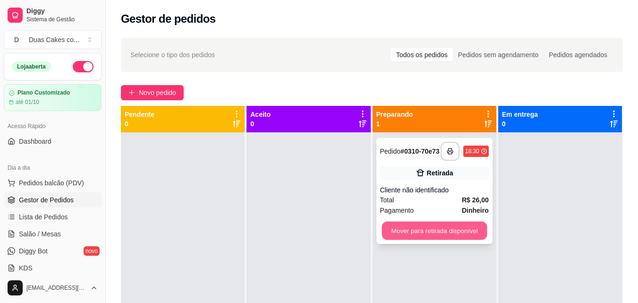
click at [434, 230] on button "Mover para retirada disponível" at bounding box center [434, 231] width 105 height 18
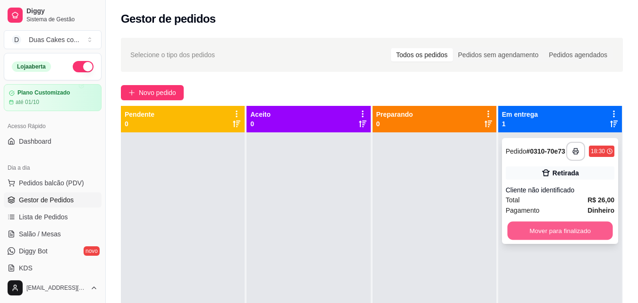
click at [537, 235] on button "Mover para finalizado" at bounding box center [559, 231] width 105 height 18
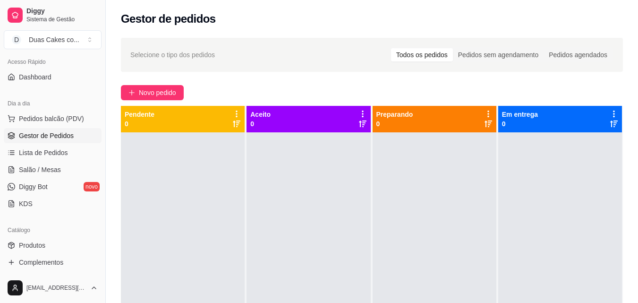
scroll to position [94, 0]
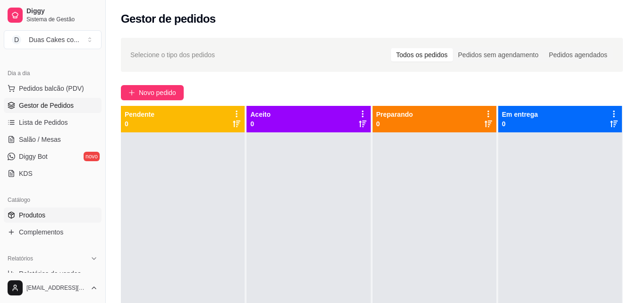
click at [31, 213] on span "Produtos" at bounding box center [32, 214] width 26 height 9
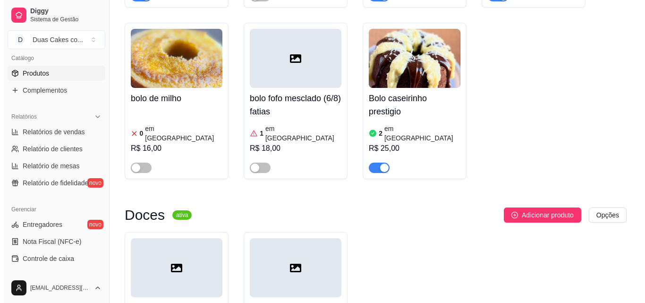
scroll to position [3448, 0]
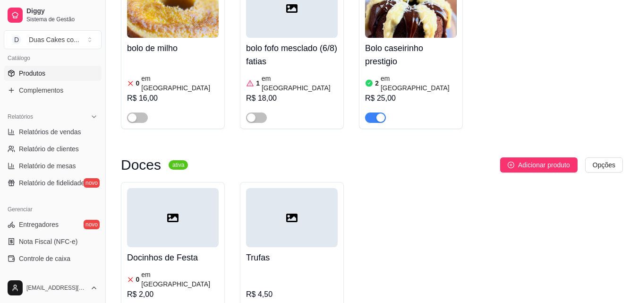
click at [163, 251] on h4 "Docinhos de Festa" at bounding box center [173, 257] width 92 height 13
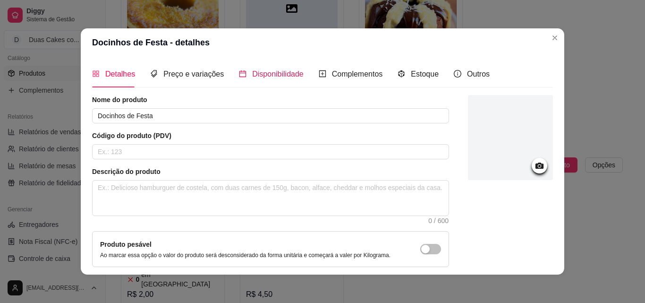
click at [279, 74] on span "Disponibilidade" at bounding box center [277, 74] width 51 height 8
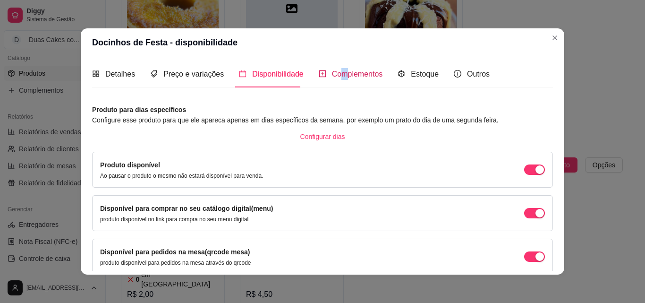
click at [338, 68] on div "Complementos" at bounding box center [351, 74] width 64 height 12
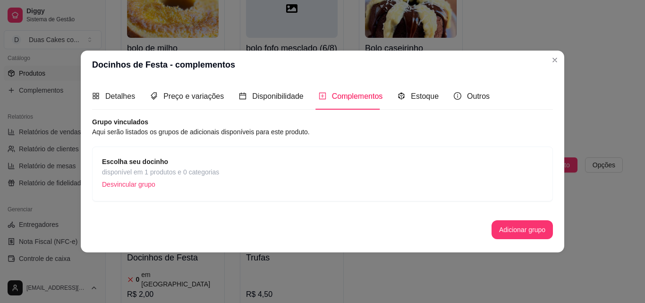
click at [145, 168] on span "disponível em 1 produtos e 0 categorias" at bounding box center [160, 172] width 117 height 10
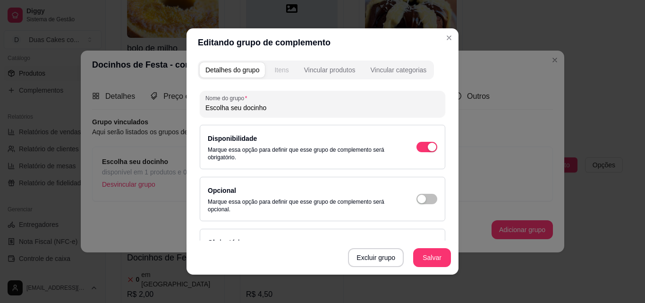
click at [283, 68] on div "Itens" at bounding box center [281, 69] width 14 height 9
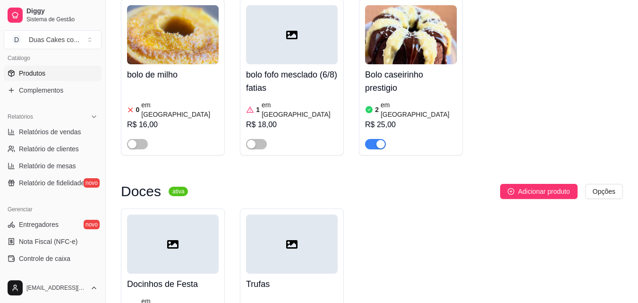
scroll to position [3401, 0]
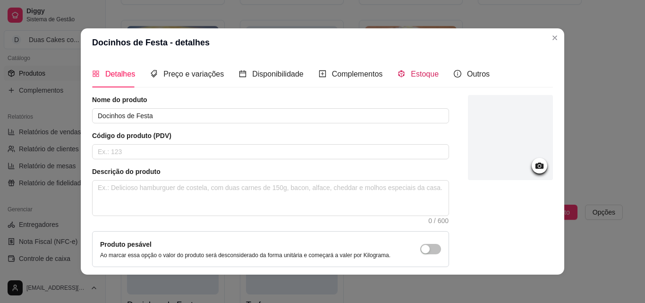
click at [425, 68] on div "Estoque" at bounding box center [418, 74] width 41 height 12
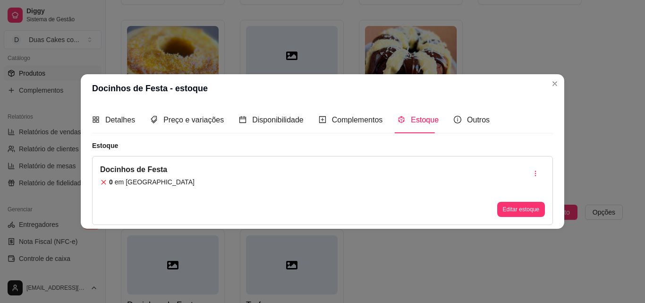
click at [511, 200] on div "Editar estoque" at bounding box center [521, 190] width 48 height 53
click at [520, 209] on button "Editar estoque" at bounding box center [521, 209] width 46 height 15
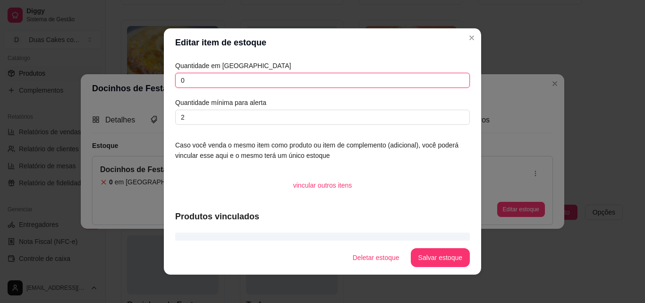
click at [184, 77] on input "0" at bounding box center [322, 80] width 295 height 15
type input "60"
click at [439, 252] on button "Salvar estoque" at bounding box center [440, 257] width 58 height 18
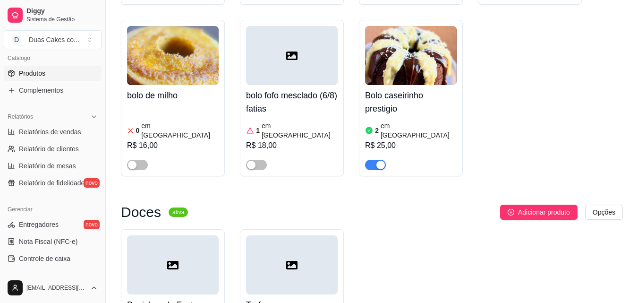
click at [164, 235] on div at bounding box center [173, 264] width 92 height 59
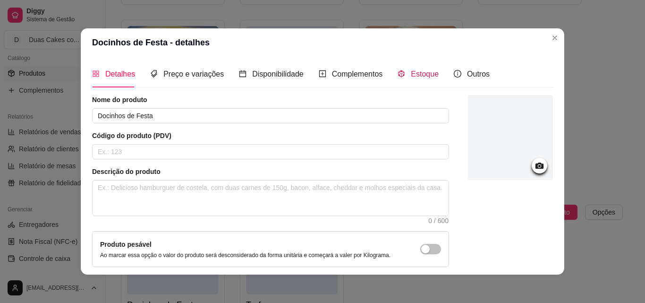
click at [411, 75] on span "Estoque" at bounding box center [425, 74] width 28 height 8
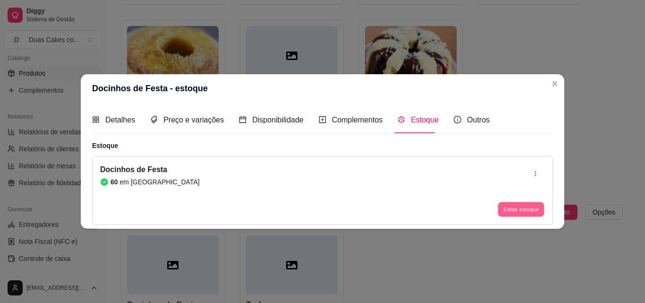
click at [533, 205] on button "Editar estoque" at bounding box center [521, 209] width 46 height 15
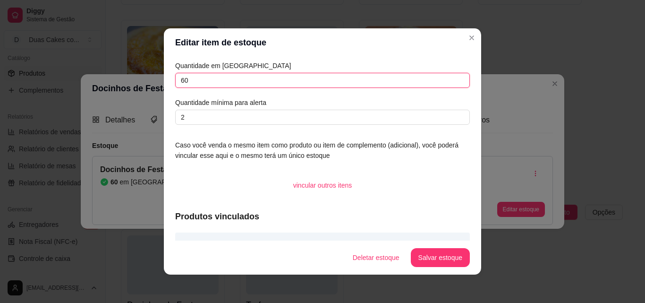
click at [210, 81] on input "60" at bounding box center [322, 80] width 295 height 15
type input "6"
type input "139"
click at [439, 257] on button "Salvar estoque" at bounding box center [440, 257] width 58 height 18
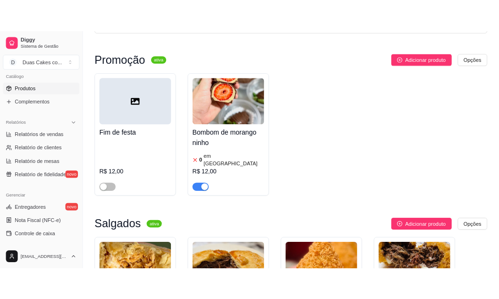
scroll to position [0, 0]
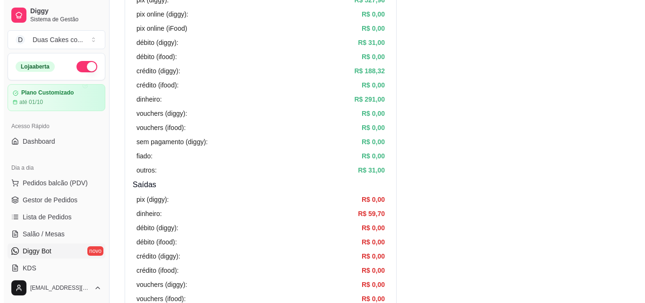
scroll to position [189, 0]
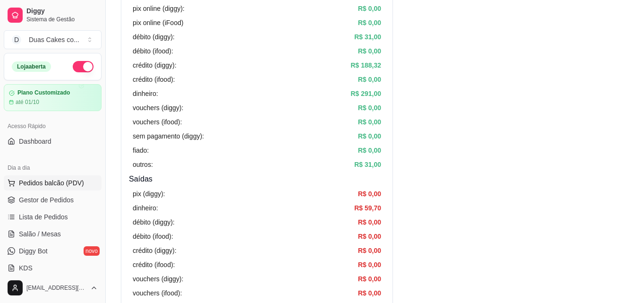
click at [51, 183] on span "Pedidos balcão (PDV)" at bounding box center [51, 182] width 65 height 9
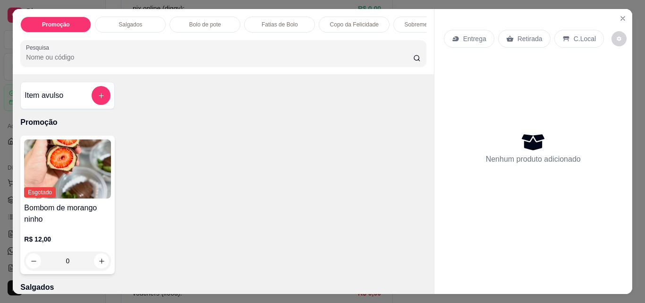
click at [135, 17] on div "Salgados" at bounding box center [130, 25] width 71 height 16
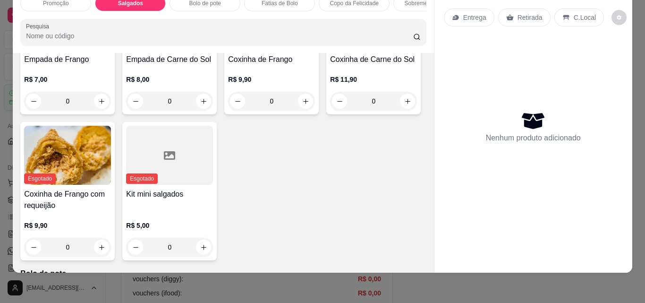
scroll to position [302, 0]
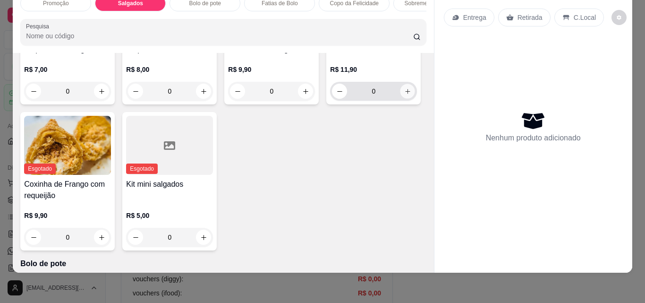
click at [401, 99] on button "increase-product-quantity" at bounding box center [408, 91] width 15 height 15
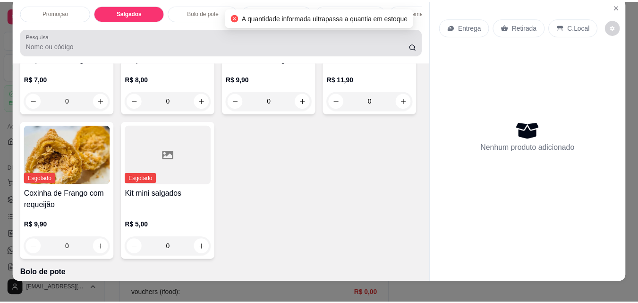
scroll to position [0, 0]
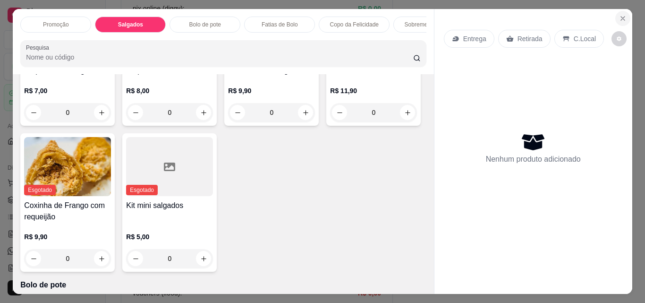
click at [620, 15] on icon "Close" at bounding box center [623, 19] width 8 height 8
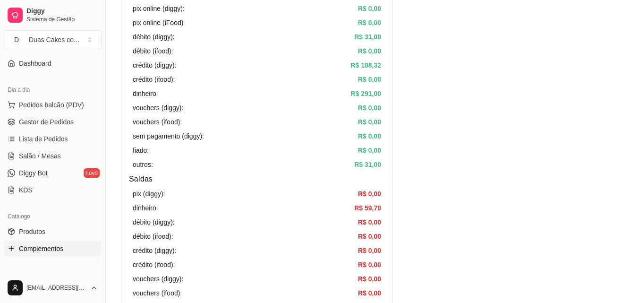
scroll to position [94, 0]
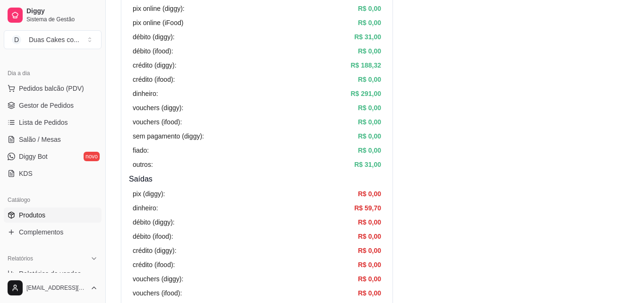
click at [35, 209] on link "Produtos" at bounding box center [53, 214] width 98 height 15
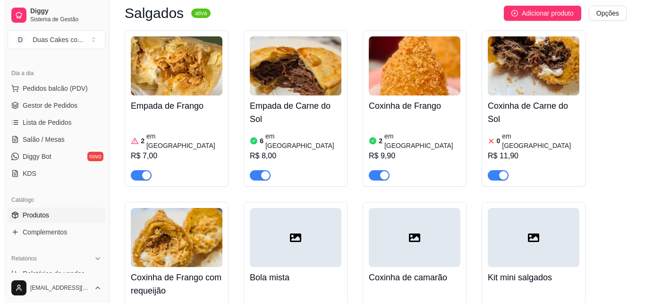
scroll to position [283, 0]
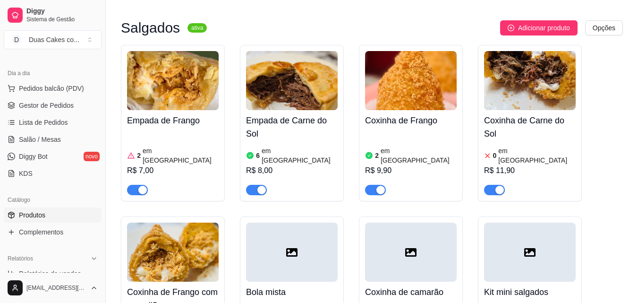
click at [503, 144] on div "0 em estoque R$ 11,90" at bounding box center [530, 169] width 92 height 51
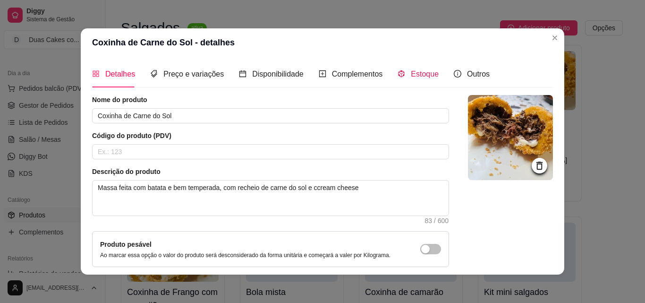
click at [411, 76] on span "Estoque" at bounding box center [425, 74] width 28 height 8
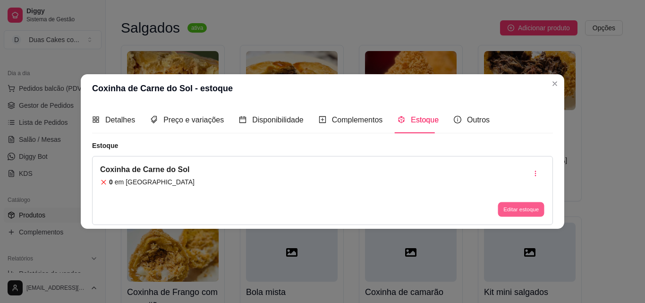
click at [533, 207] on button "Editar estoque" at bounding box center [521, 209] width 46 height 15
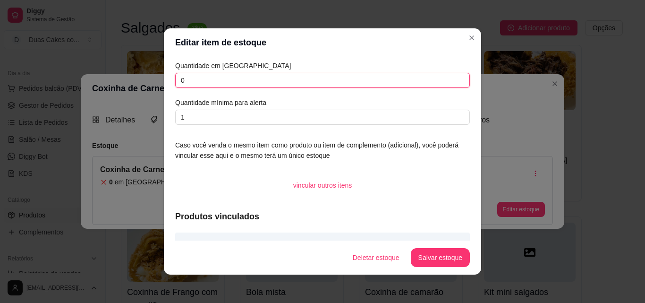
click at [193, 78] on input "0" at bounding box center [322, 80] width 295 height 15
type input "1"
click at [411, 253] on button "Salvar estoque" at bounding box center [440, 257] width 58 height 18
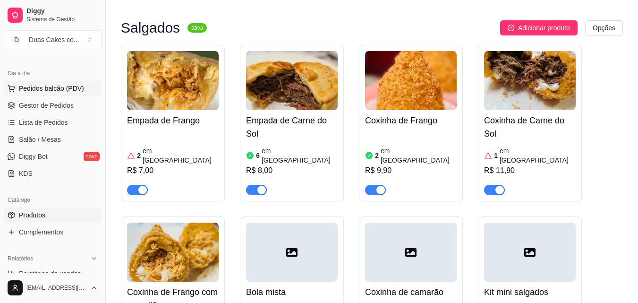
click at [29, 86] on span "Pedidos balcão (PDV)" at bounding box center [51, 88] width 65 height 9
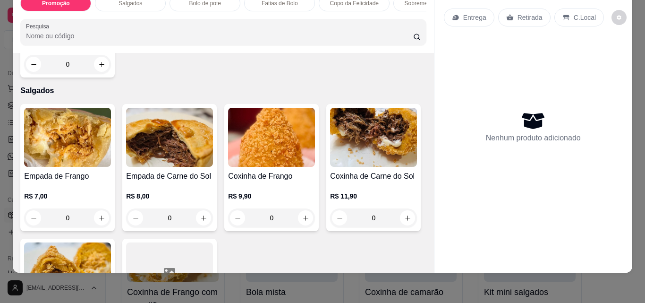
scroll to position [283, 0]
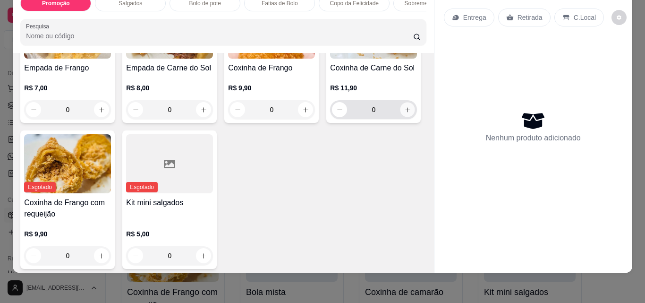
click at [401, 117] on button "increase-product-quantity" at bounding box center [408, 109] width 15 height 15
type input "1"
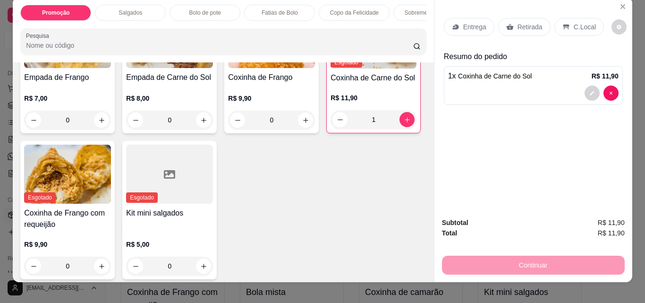
scroll to position [0, 0]
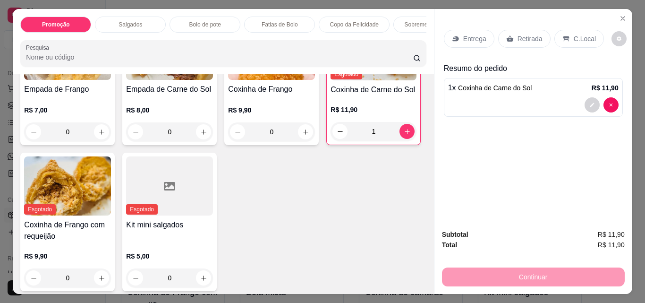
click at [531, 34] on p "Retirada" at bounding box center [530, 38] width 25 height 9
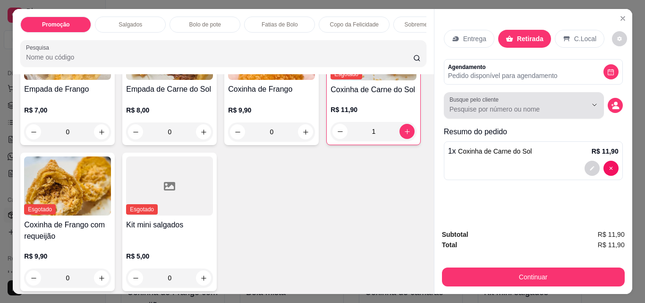
click at [538, 108] on input "Busque pelo cliente" at bounding box center [511, 108] width 122 height 9
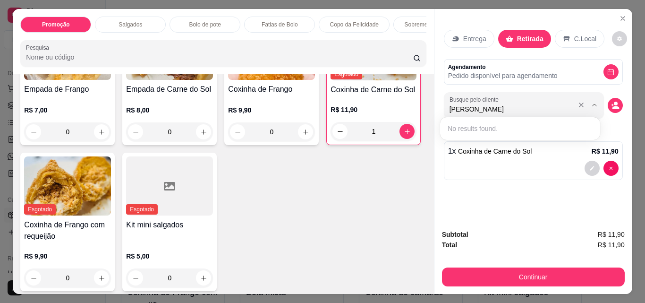
type input "ana produção"
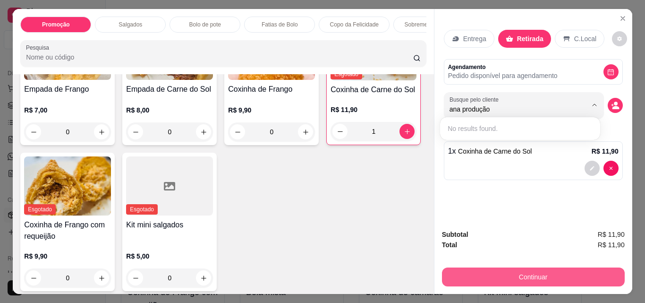
click at [526, 269] on button "Continuar" at bounding box center [533, 276] width 183 height 19
click at [540, 270] on button "Continuar" at bounding box center [532, 276] width 177 height 18
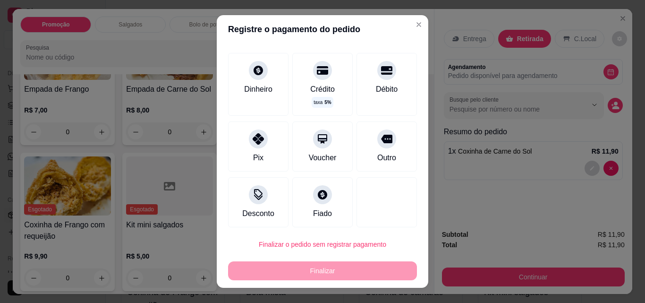
scroll to position [51, 0]
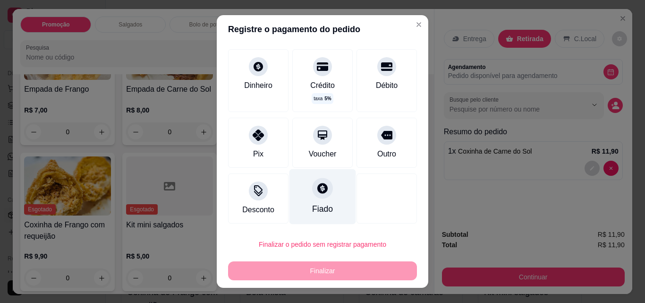
click at [305, 202] on div "Fiado" at bounding box center [323, 196] width 67 height 55
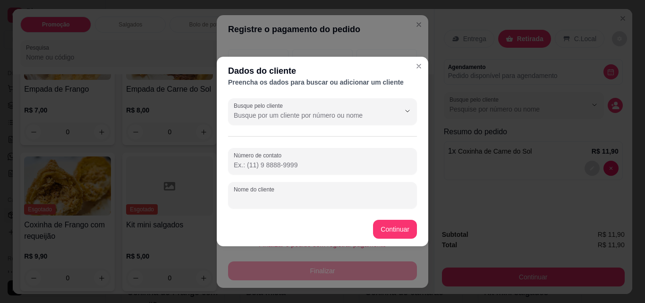
click at [280, 201] on input "Nome do cliente" at bounding box center [323, 198] width 178 height 9
type input "ana produção"
click at [377, 222] on button "Continuar" at bounding box center [395, 229] width 44 height 19
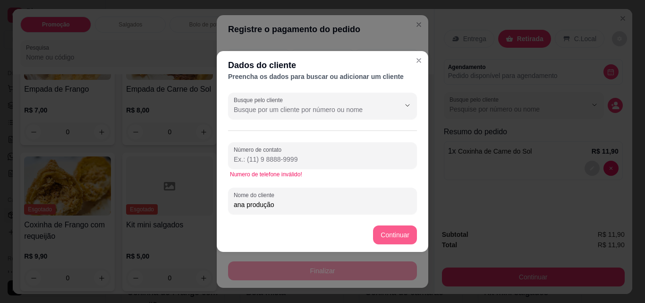
click at [402, 229] on button "Continuar" at bounding box center [395, 234] width 44 height 19
click at [297, 163] on input "Número de contato" at bounding box center [323, 158] width 178 height 9
click at [251, 124] on div "Busque pelo cliente Número de contato Numero de telefone inválido! Nome do clie…" at bounding box center [323, 153] width 212 height 129
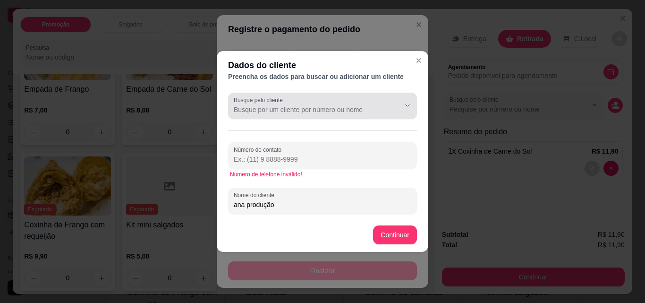
drag, startPoint x: 252, startPoint y: 122, endPoint x: 337, endPoint y: 116, distance: 85.2
click at [286, 120] on div "Busque pelo cliente Número de contato Numero de telefone inválido! Nome do clie…" at bounding box center [323, 153] width 212 height 129
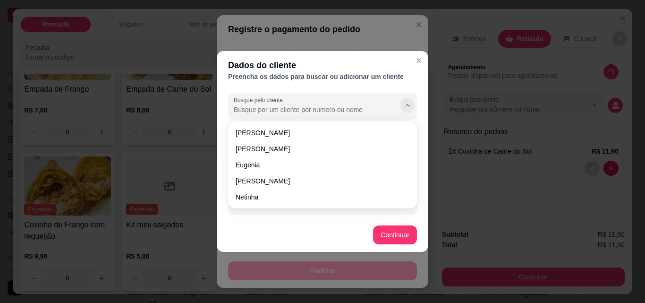
click at [407, 103] on icon "Show suggestions" at bounding box center [408, 106] width 8 height 8
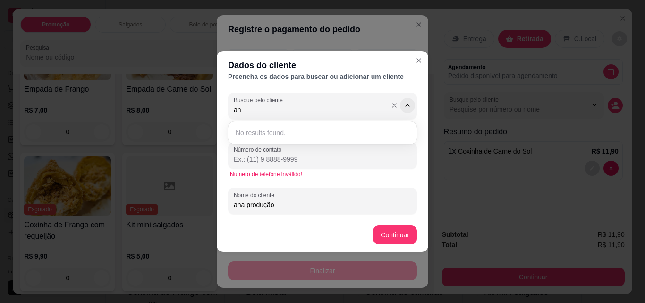
type input "a"
type input "l"
click at [406, 102] on icon "Show suggestions" at bounding box center [408, 106] width 8 height 8
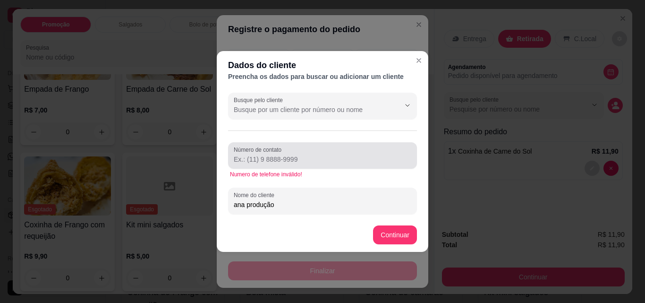
click at [308, 158] on input "Número de contato" at bounding box center [323, 158] width 178 height 9
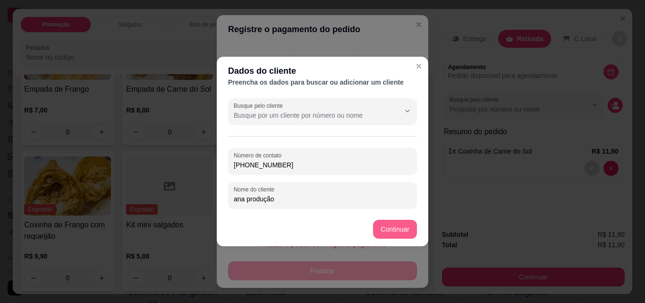
type input "[PHONE_NUMBER]"
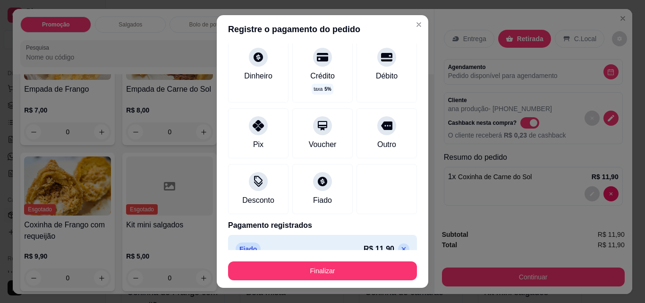
type input "R$ 0,00"
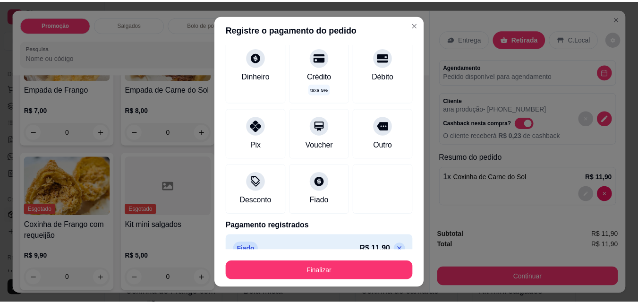
scroll to position [42, 0]
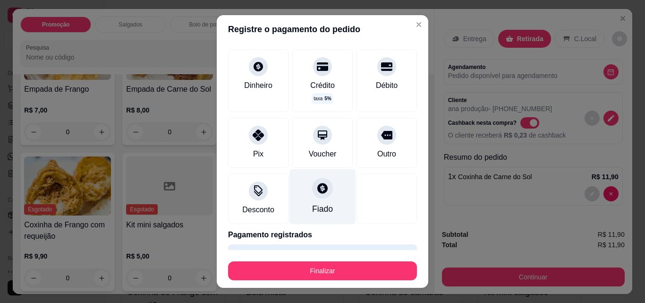
click at [314, 197] on div at bounding box center [322, 188] width 21 height 21
click at [314, 198] on div at bounding box center [322, 188] width 21 height 21
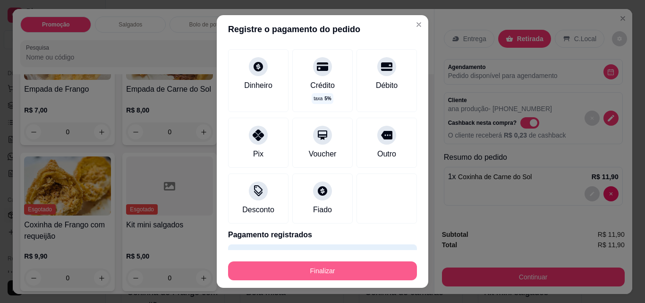
click at [341, 272] on button "Finalizar" at bounding box center [322, 270] width 189 height 19
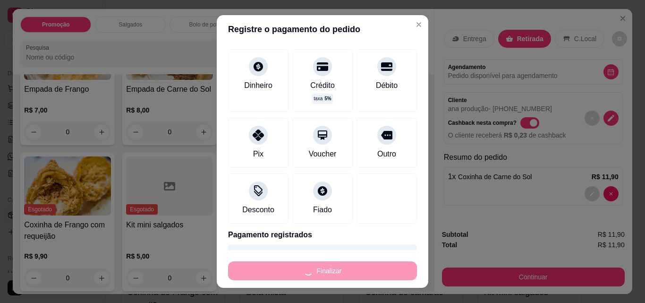
type input "0"
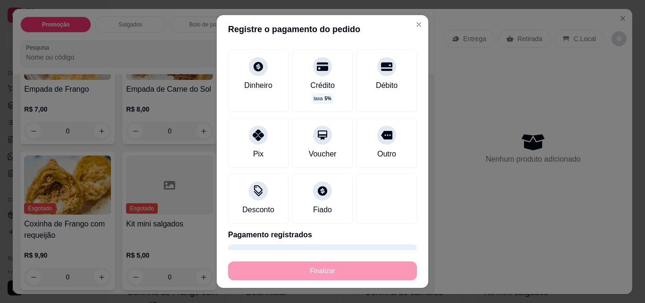
type input "-R$ 11,90"
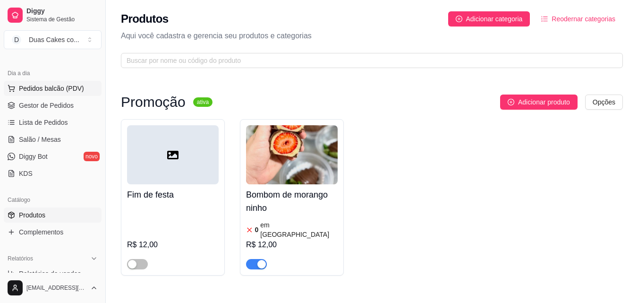
click at [48, 83] on button "Pedidos balcão (PDV)" at bounding box center [53, 88] width 98 height 15
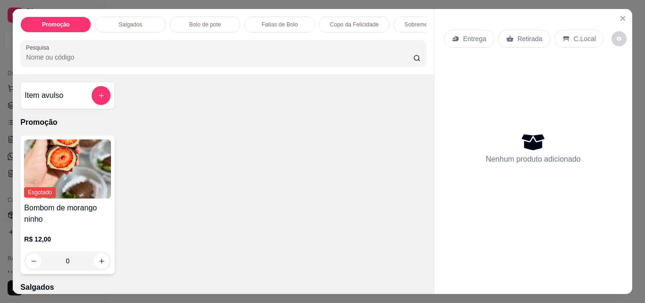
click at [123, 21] on p "Salgados" at bounding box center [131, 25] width 24 height 8
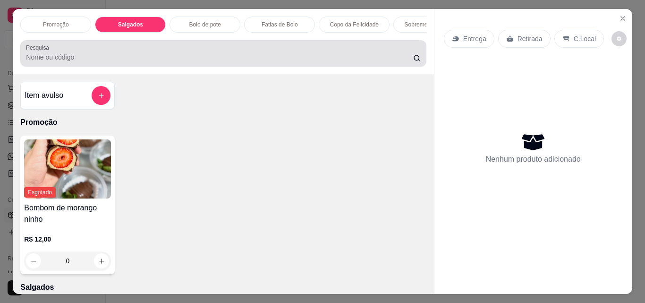
scroll to position [25, 0]
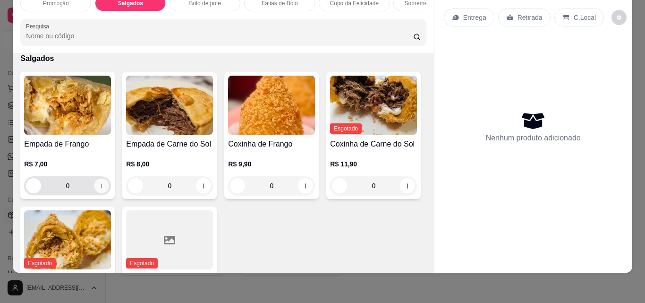
click at [100, 186] on icon "increase-product-quantity" at bounding box center [101, 185] width 5 height 5
type input "1"
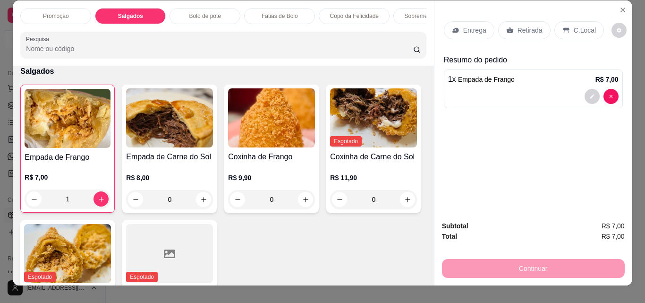
scroll to position [0, 0]
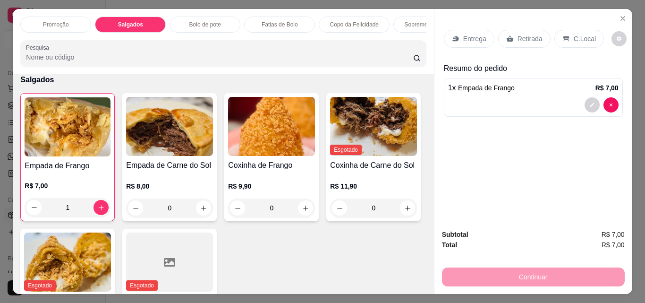
click at [213, 21] on p "Bolo de pote" at bounding box center [205, 25] width 32 height 8
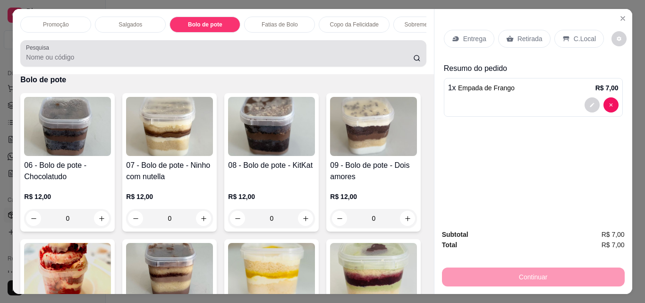
scroll to position [25, 0]
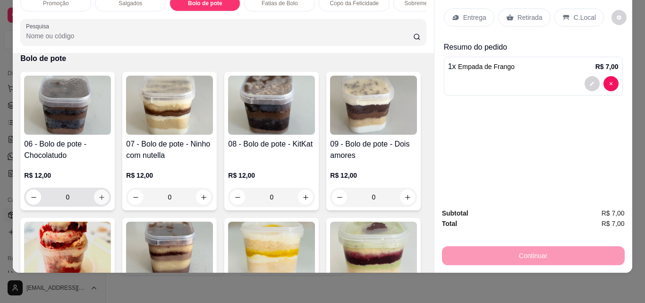
click at [98, 194] on icon "increase-product-quantity" at bounding box center [101, 197] width 7 height 7
type input "1"
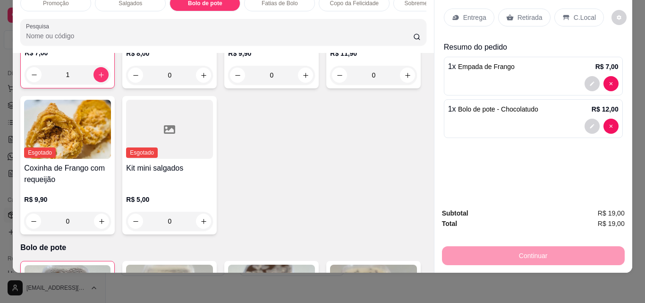
scroll to position [0, 0]
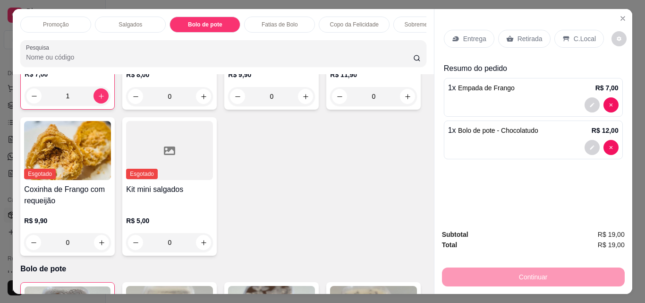
click at [418, 29] on div "Sobremesa Gelada" at bounding box center [428, 25] width 71 height 16
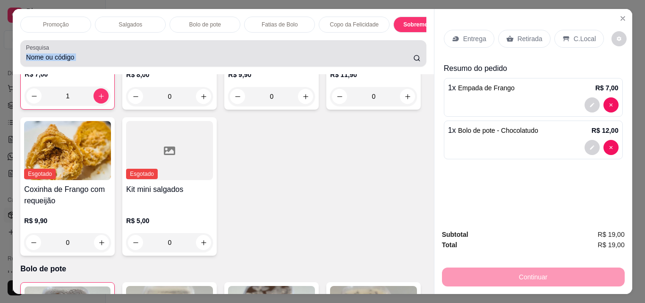
scroll to position [25, 0]
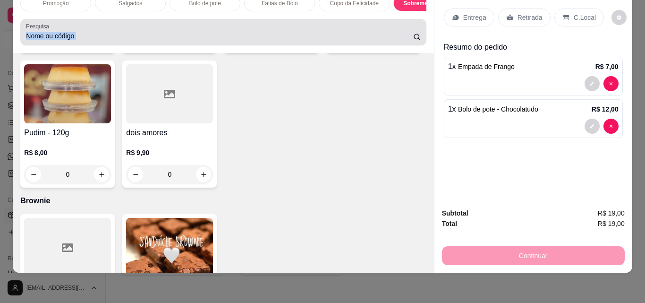
click at [418, 29] on div "Pesquisa" at bounding box center [223, 32] width 406 height 26
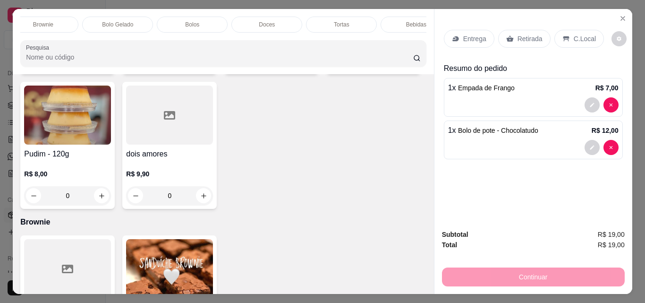
scroll to position [0, 486]
click at [402, 18] on div "Bebidas" at bounding box center [390, 25] width 71 height 16
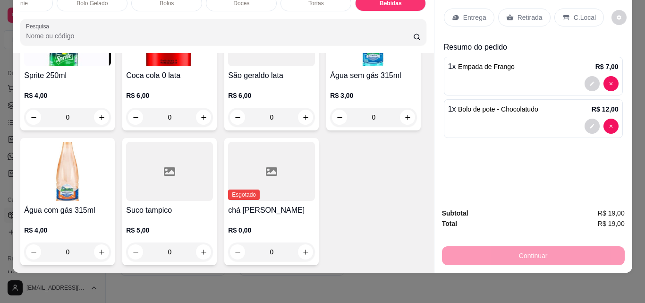
scroll to position [3309, 0]
click at [302, 121] on icon "increase-product-quantity" at bounding box center [305, 117] width 7 height 7
type input "1"
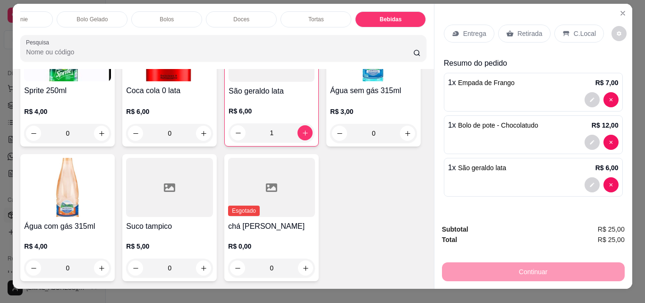
scroll to position [0, 0]
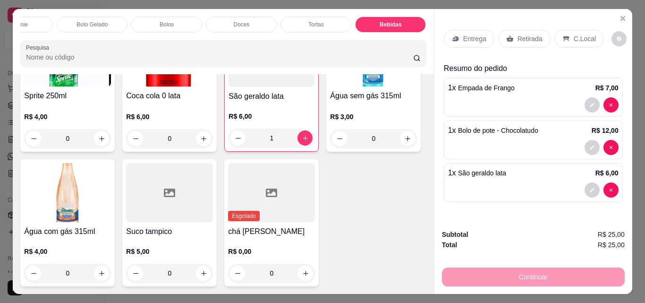
click at [525, 34] on p "Retirada" at bounding box center [530, 38] width 25 height 9
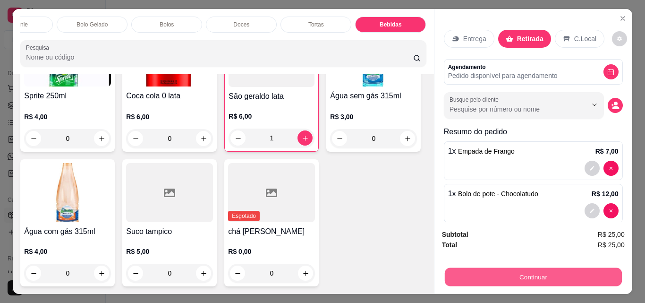
click at [525, 273] on button "Continuar" at bounding box center [532, 276] width 177 height 18
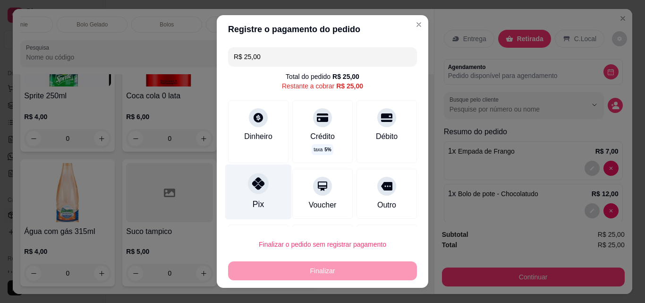
click at [253, 195] on div "Pix" at bounding box center [258, 191] width 67 height 55
type input "R$ 0,00"
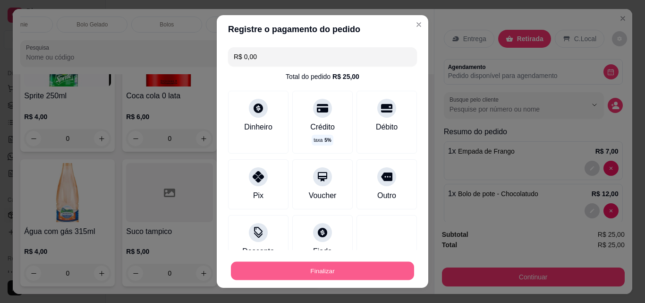
click at [325, 270] on button "Finalizar" at bounding box center [322, 271] width 183 height 18
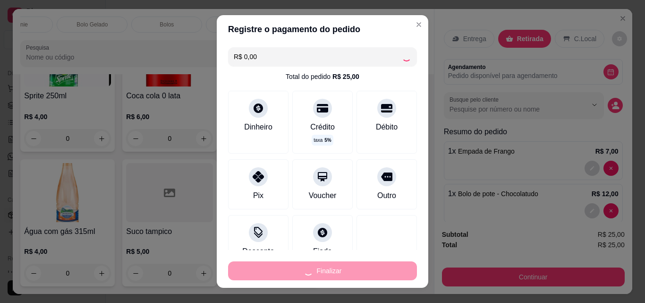
type input "0"
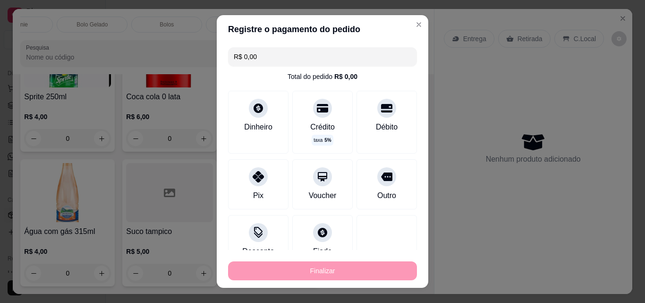
type input "-R$ 25,00"
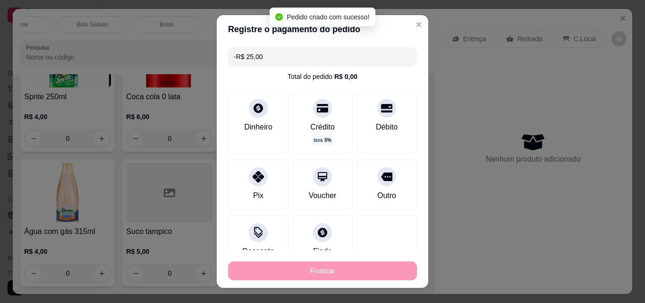
scroll to position [3307, 0]
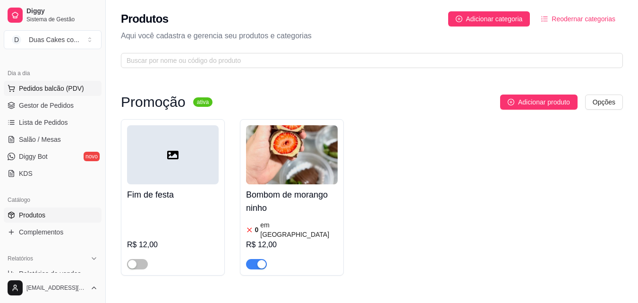
click at [49, 87] on span "Pedidos balcão (PDV)" at bounding box center [51, 88] width 65 height 9
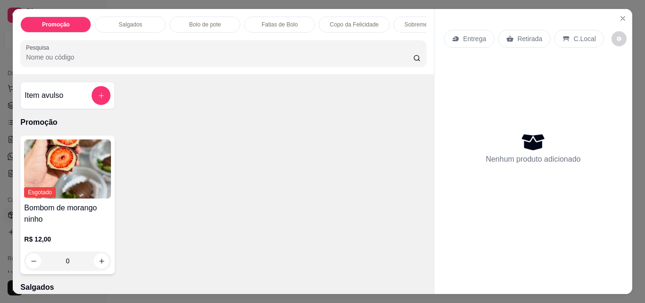
click at [147, 17] on div "Salgados" at bounding box center [130, 25] width 71 height 16
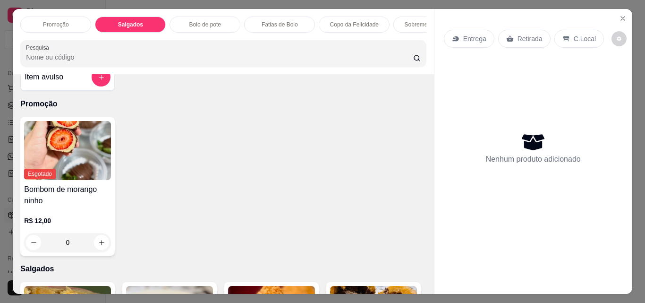
click at [213, 21] on p "Bolo de pote" at bounding box center [205, 25] width 32 height 8
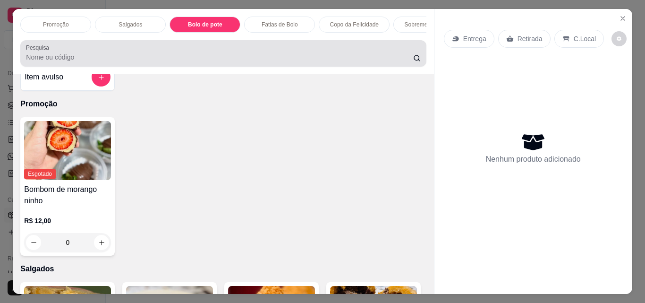
scroll to position [25, 0]
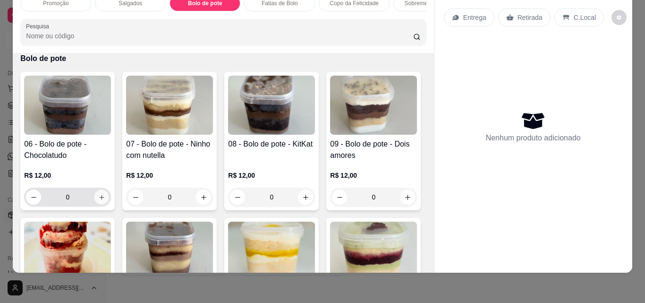
click at [98, 195] on icon "increase-product-quantity" at bounding box center [101, 197] width 7 height 7
type input "1"
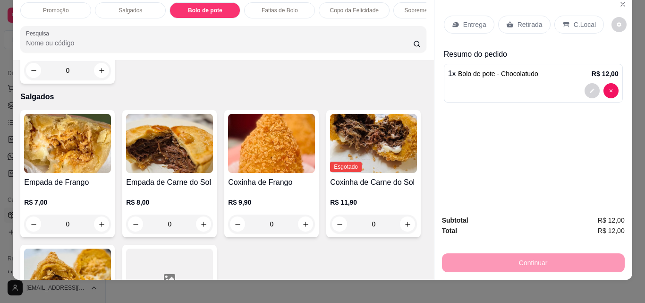
scroll to position [0, 0]
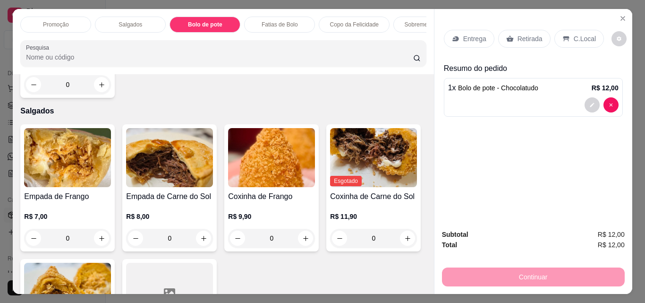
click at [136, 21] on p "Salgados" at bounding box center [131, 25] width 24 height 8
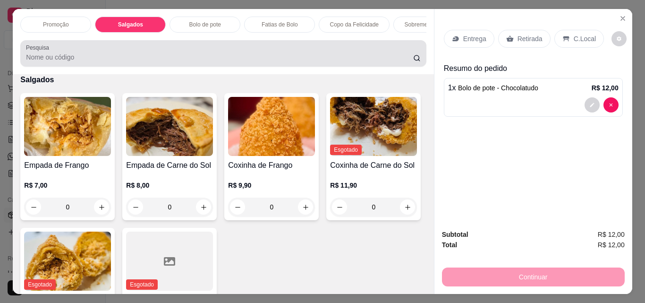
scroll to position [25, 0]
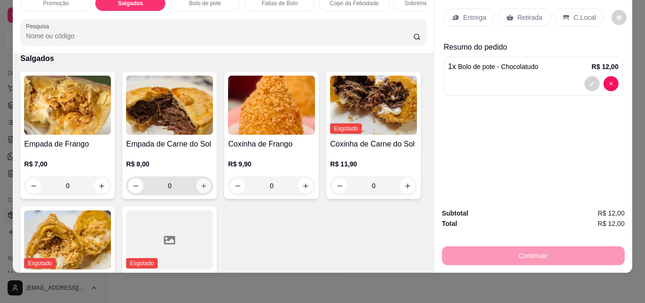
click at [202, 186] on icon "increase-product-quantity" at bounding box center [203, 185] width 7 height 7
type input "1"
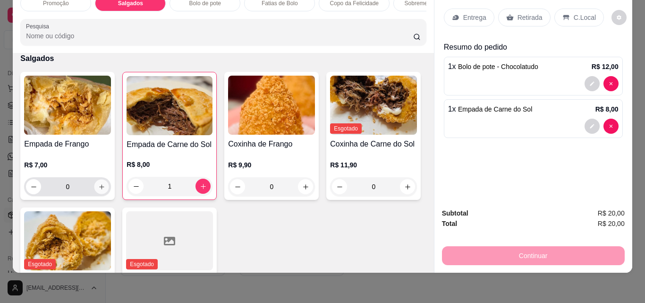
click at [98, 185] on icon "increase-product-quantity" at bounding box center [101, 186] width 7 height 7
type input "1"
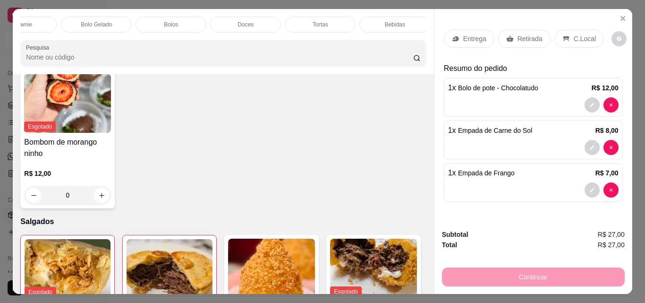
scroll to position [0, 486]
click at [396, 21] on p "Bebidas" at bounding box center [391, 25] width 20 height 8
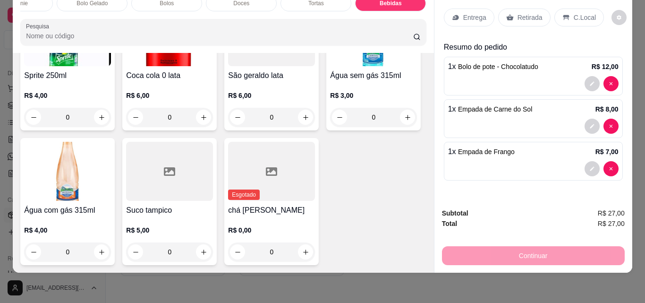
scroll to position [3152, 0]
type input "2"
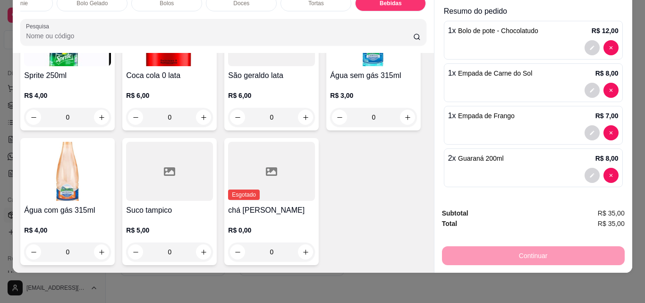
scroll to position [0, 0]
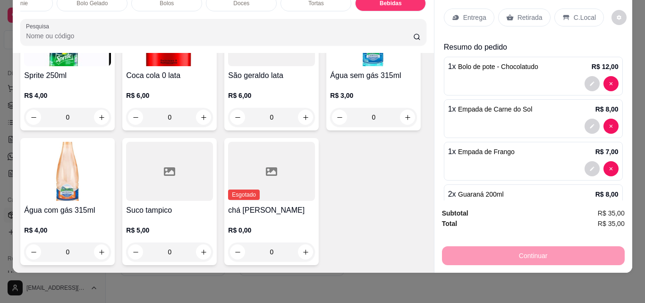
click at [520, 13] on p "Retirada" at bounding box center [530, 17] width 25 height 9
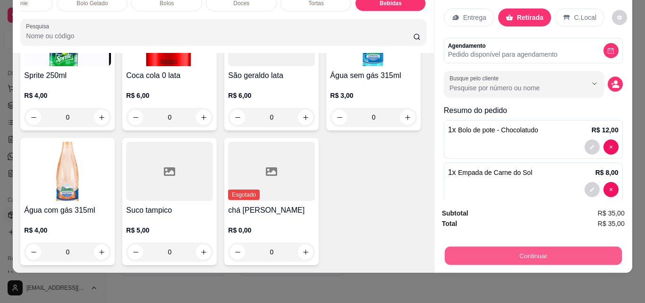
click at [573, 251] on button "Continuar" at bounding box center [532, 255] width 177 height 18
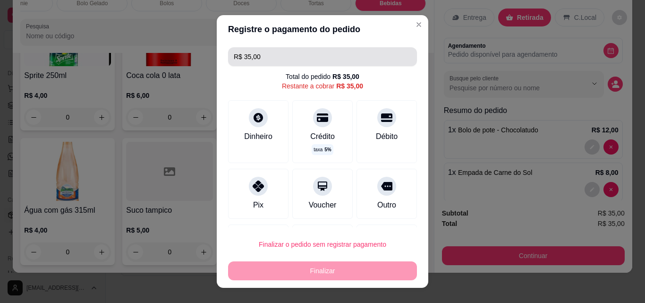
click at [258, 57] on input "R$ 35,00" at bounding box center [323, 56] width 178 height 19
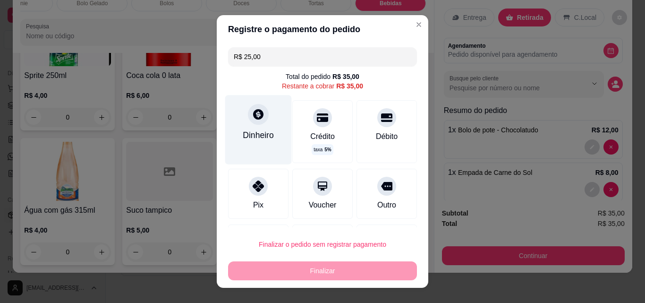
click at [243, 129] on div "Dinheiro" at bounding box center [258, 135] width 31 height 12
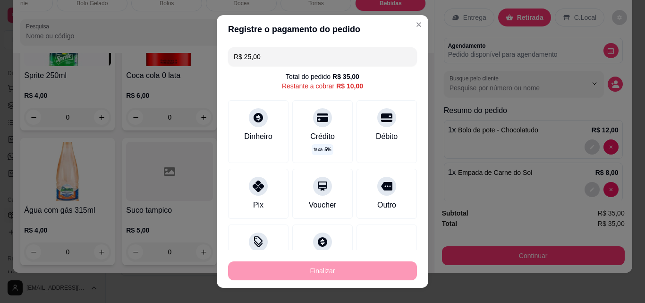
type input "R$ 10,00"
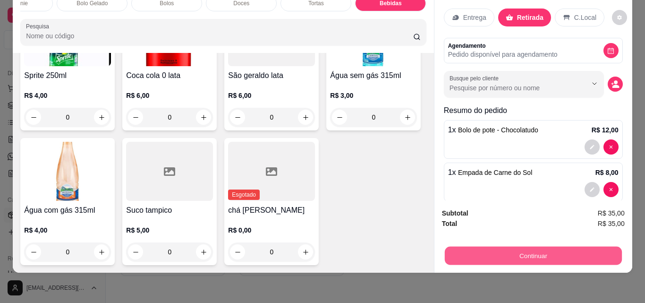
click at [532, 249] on button "Continuar" at bounding box center [532, 255] width 177 height 18
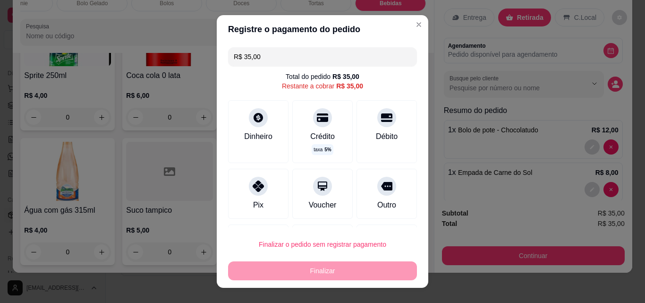
click at [257, 54] on input "R$ 35,00" at bounding box center [323, 56] width 178 height 19
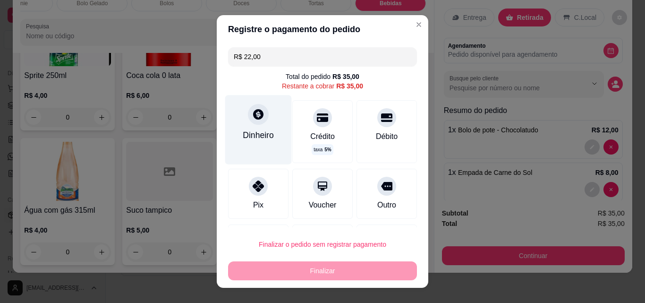
click at [266, 126] on div "Dinheiro" at bounding box center [258, 129] width 67 height 69
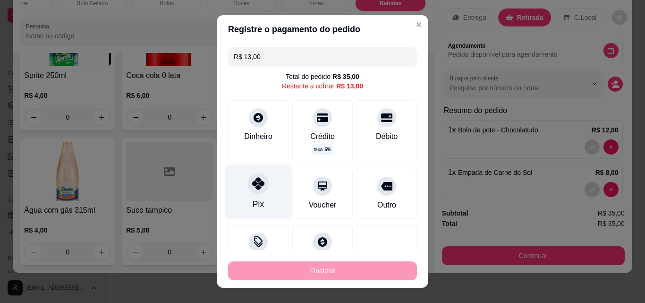
click at [252, 181] on icon at bounding box center [258, 183] width 12 height 12
type input "R$ 0,00"
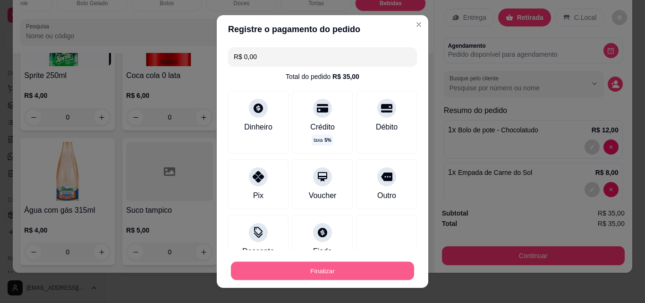
click at [302, 273] on button "Finalizar" at bounding box center [322, 271] width 183 height 18
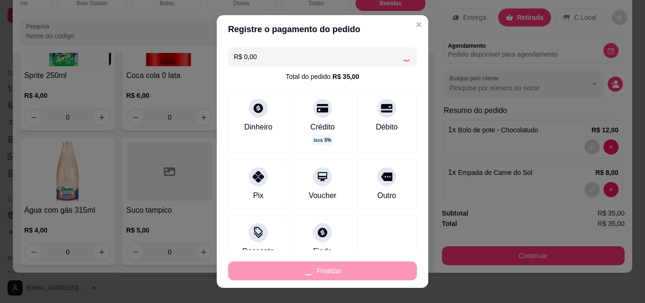
type input "0"
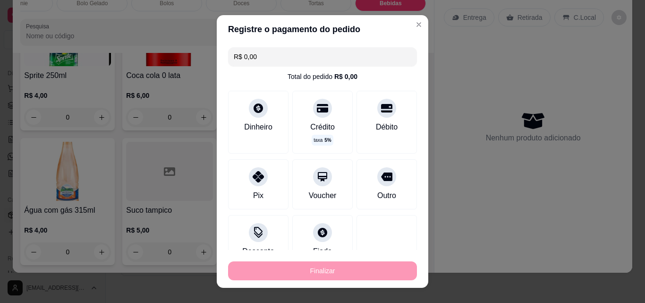
type input "-R$ 35,00"
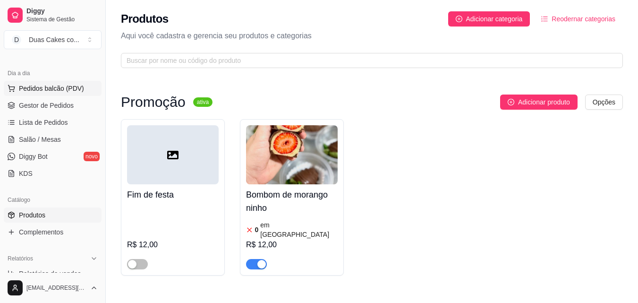
click at [33, 85] on span "Pedidos balcão (PDV)" at bounding box center [51, 88] width 65 height 9
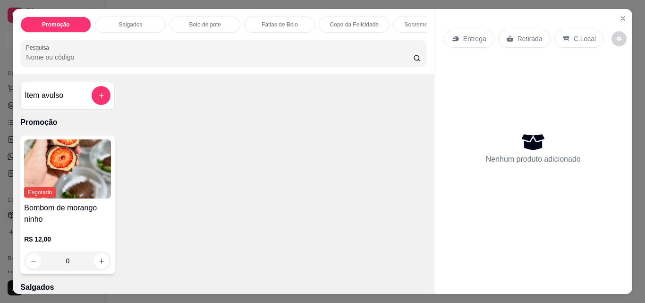
click at [150, 19] on div "Salgados" at bounding box center [130, 25] width 71 height 16
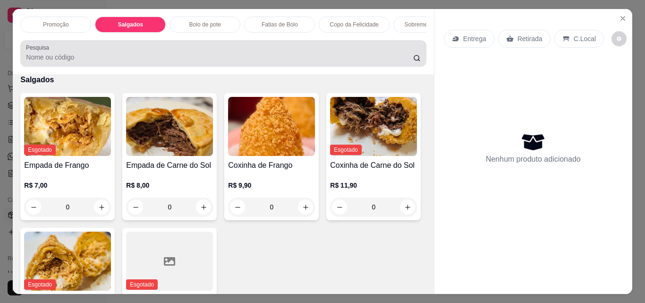
scroll to position [25, 0]
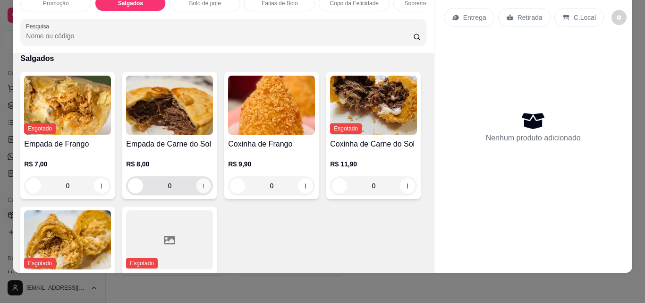
click at [203, 182] on icon "increase-product-quantity" at bounding box center [203, 185] width 7 height 7
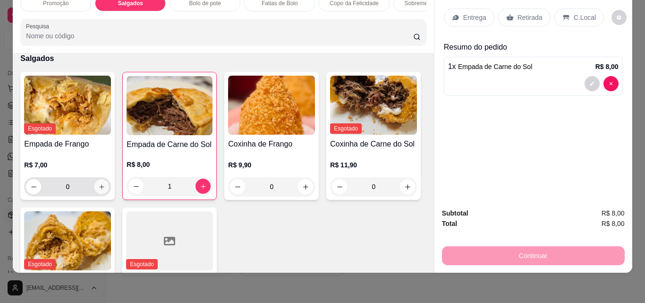
click at [99, 187] on icon "increase-product-quantity" at bounding box center [101, 186] width 5 height 5
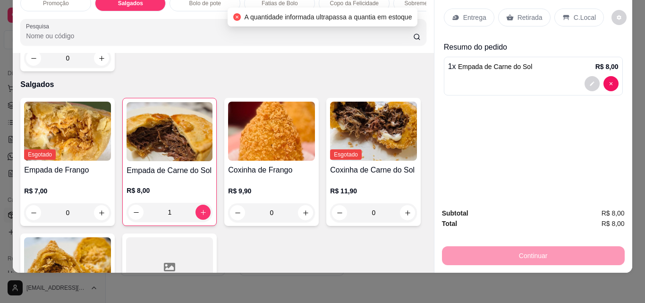
scroll to position [160, 0]
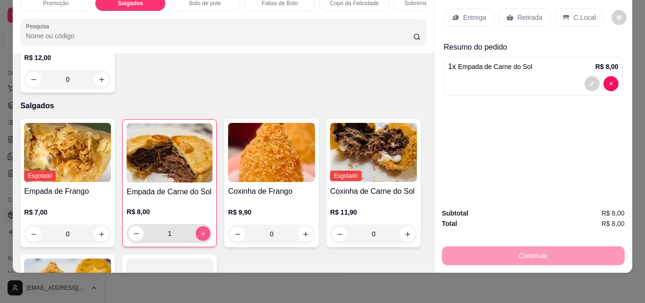
click at [200, 230] on icon "increase-product-quantity" at bounding box center [203, 233] width 7 height 7
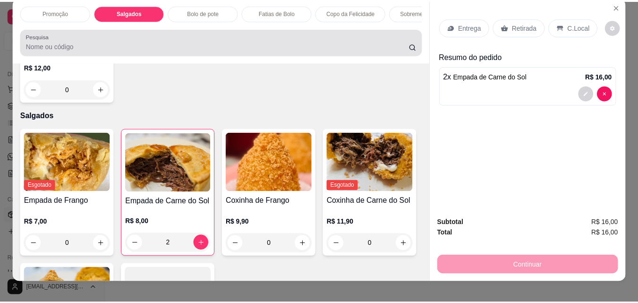
scroll to position [0, 0]
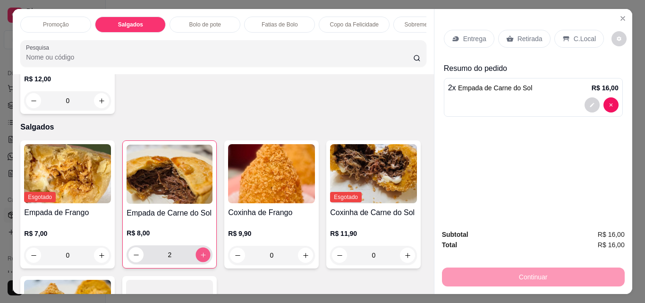
click at [200, 254] on button "increase-product-quantity" at bounding box center [203, 254] width 15 height 15
click at [133, 256] on icon "decrease-product-quantity" at bounding box center [136, 254] width 7 height 7
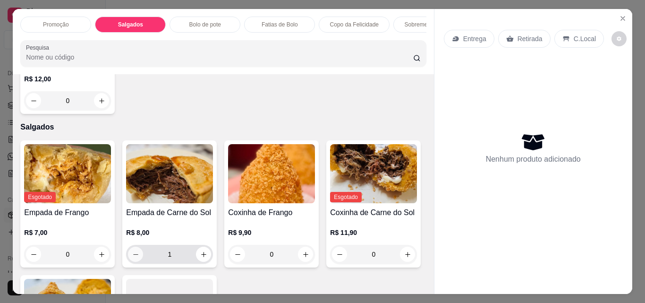
type input "0"
click at [620, 15] on icon "Close" at bounding box center [623, 19] width 8 height 8
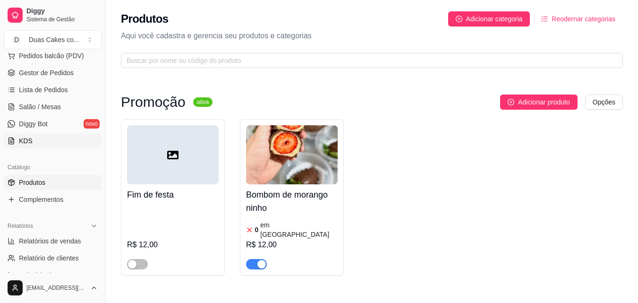
scroll to position [142, 0]
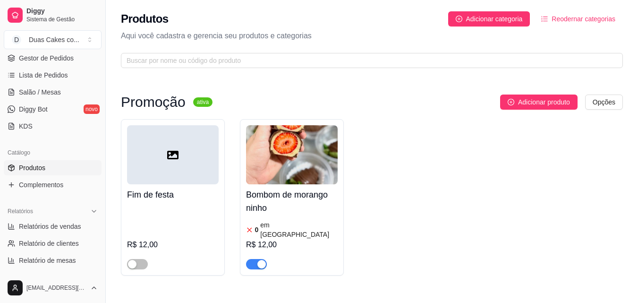
click at [34, 166] on span "Produtos" at bounding box center [32, 167] width 26 height 9
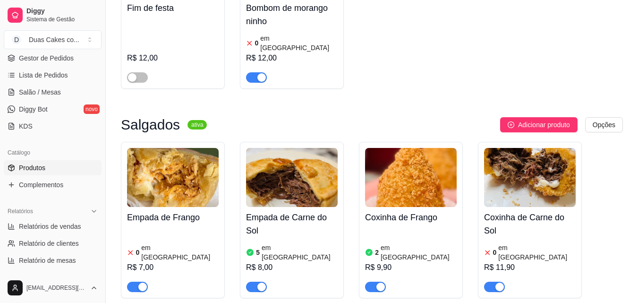
scroll to position [189, 0]
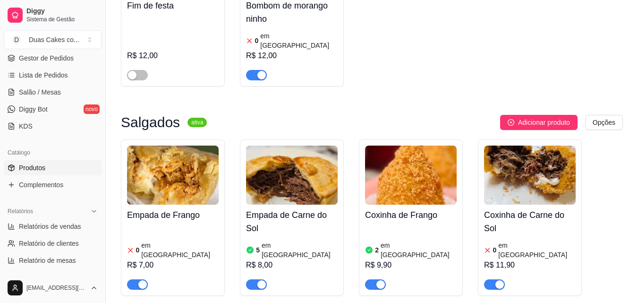
click at [153, 176] on img at bounding box center [173, 174] width 92 height 59
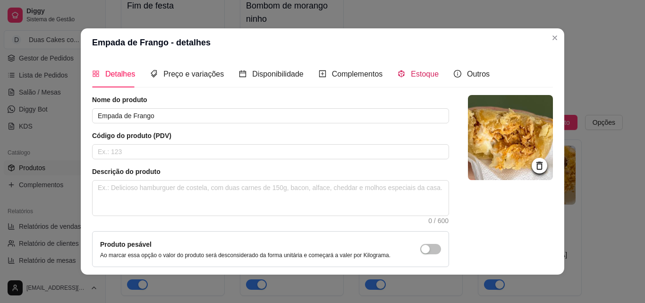
click at [413, 70] on span "Estoque" at bounding box center [425, 74] width 28 height 8
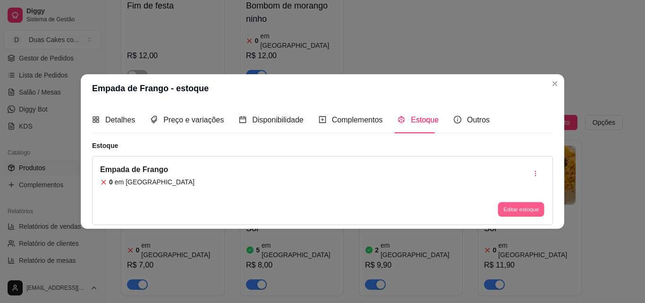
click at [528, 210] on button "Editar estoque" at bounding box center [521, 209] width 46 height 15
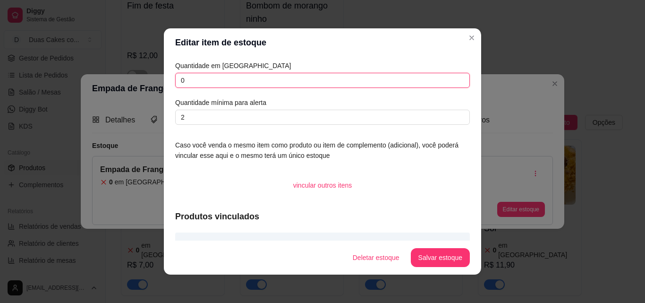
click at [185, 81] on input "0" at bounding box center [322, 80] width 295 height 15
type input "1"
click at [448, 256] on button "Salvar estoque" at bounding box center [440, 257] width 58 height 18
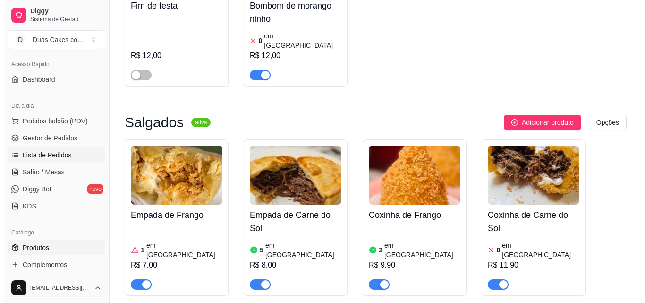
scroll to position [47, 0]
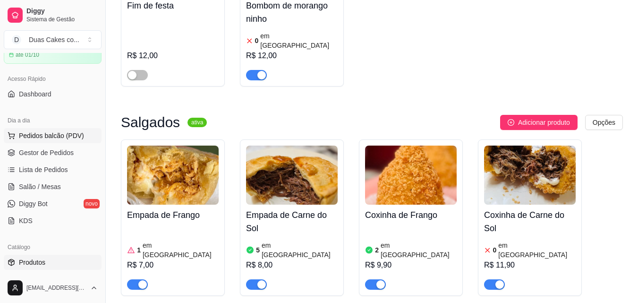
click at [49, 134] on span "Pedidos balcão (PDV)" at bounding box center [51, 135] width 65 height 9
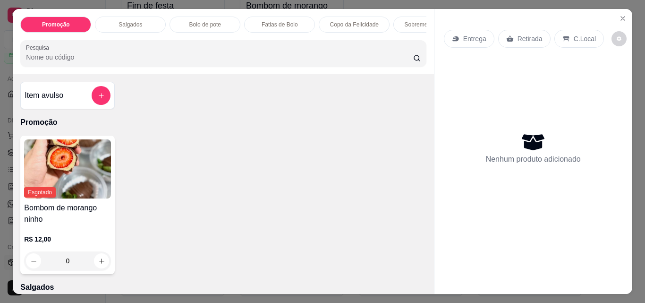
click at [155, 17] on div "Salgados" at bounding box center [130, 25] width 71 height 16
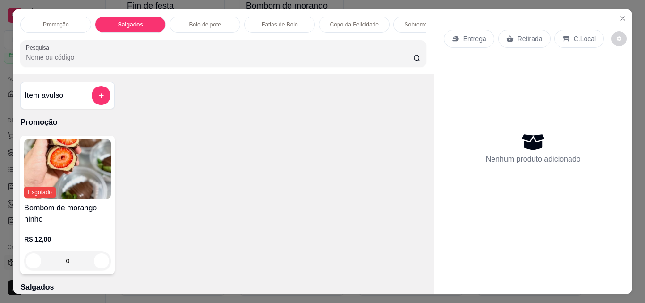
scroll to position [25, 0]
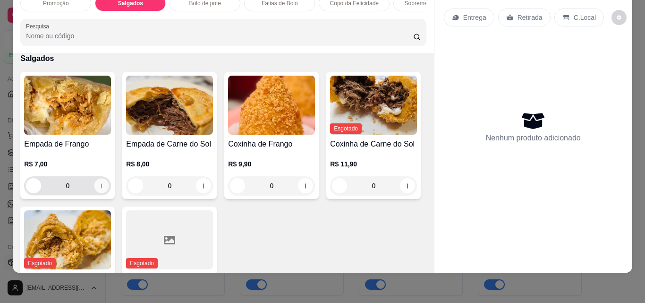
click at [98, 185] on icon "increase-product-quantity" at bounding box center [101, 185] width 7 height 7
type input "1"
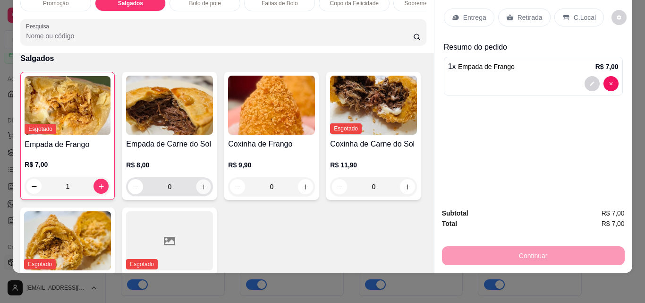
click at [201, 182] on button "increase-product-quantity" at bounding box center [203, 186] width 15 height 15
type input "1"
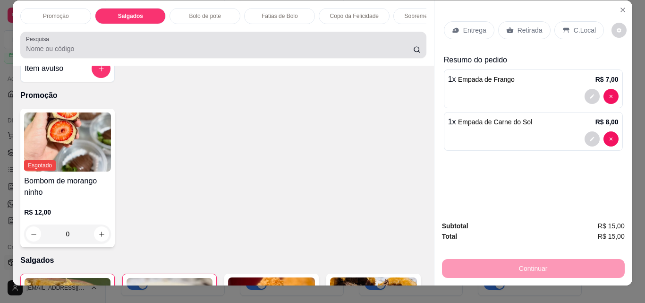
scroll to position [0, 0]
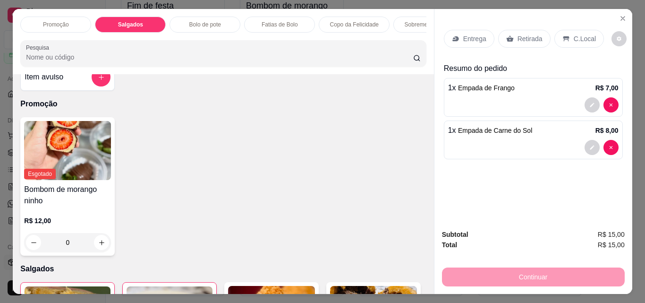
click at [219, 17] on div "Bolo de pote" at bounding box center [205, 25] width 71 height 16
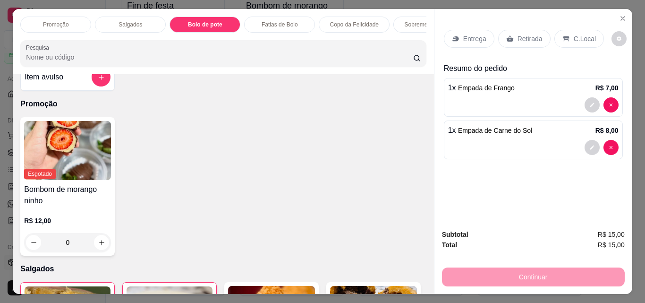
scroll to position [25, 0]
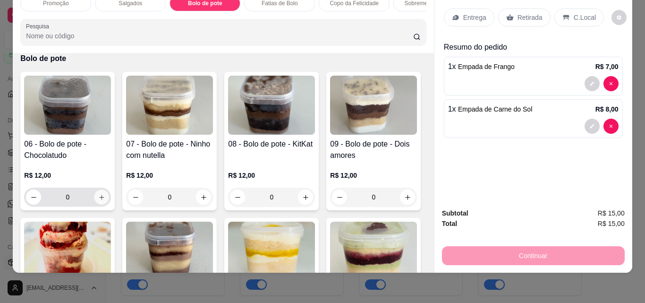
click at [102, 196] on icon "increase-product-quantity" at bounding box center [101, 197] width 7 height 7
type input "1"
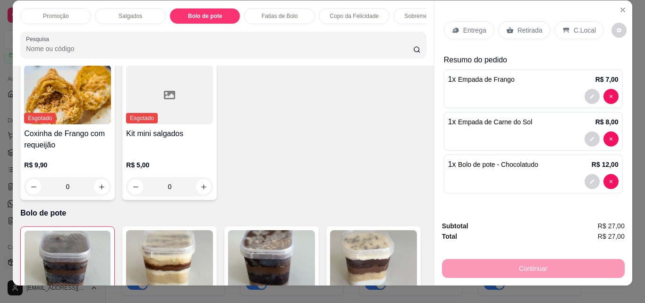
scroll to position [0, 0]
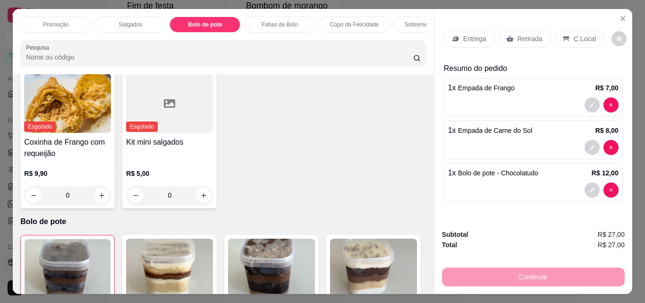
click at [416, 25] on div "Sobremesa Gelada" at bounding box center [428, 25] width 71 height 16
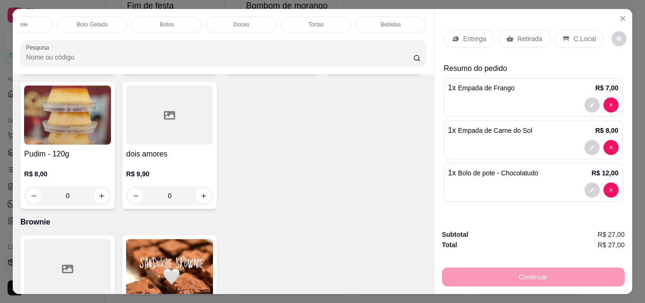
click at [410, 22] on div "Bebidas" at bounding box center [390, 25] width 71 height 16
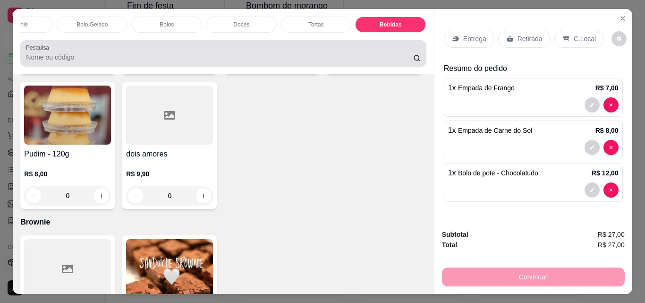
scroll to position [25, 0]
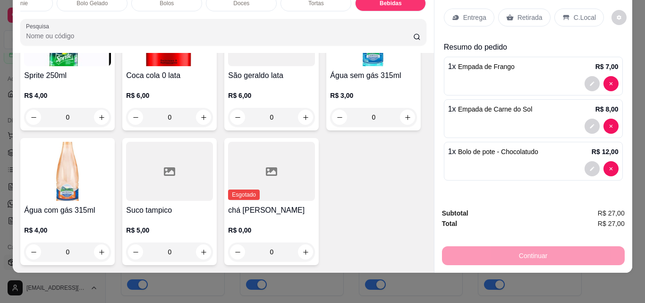
type input "2"
click at [521, 9] on div "Retirada" at bounding box center [524, 18] width 52 height 18
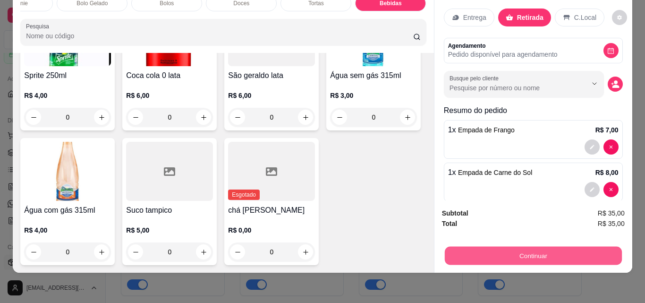
click at [537, 247] on button "Continuar" at bounding box center [532, 255] width 177 height 18
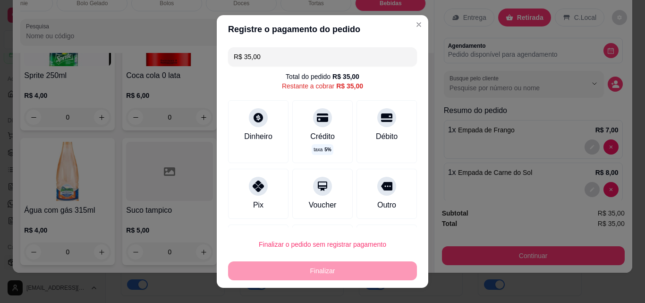
click at [261, 57] on input "R$ 35,00" at bounding box center [323, 56] width 178 height 19
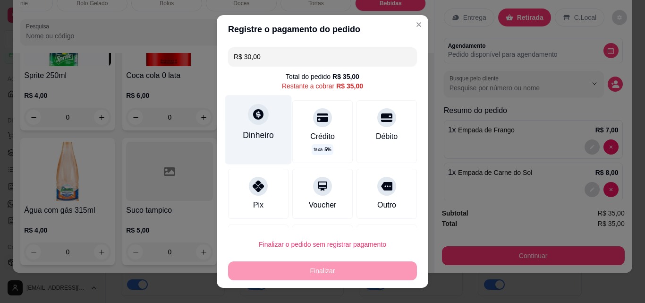
click at [258, 126] on div "Dinheiro" at bounding box center [258, 129] width 67 height 69
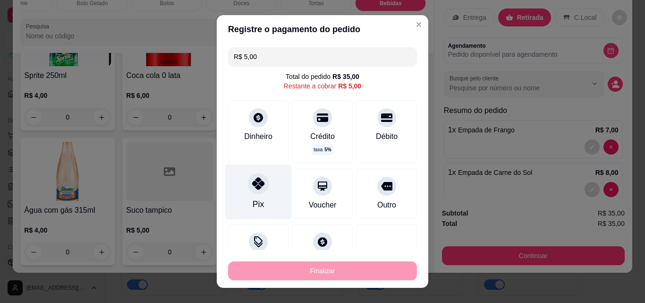
click at [257, 193] on div at bounding box center [258, 183] width 21 height 21
type input "R$ 0,00"
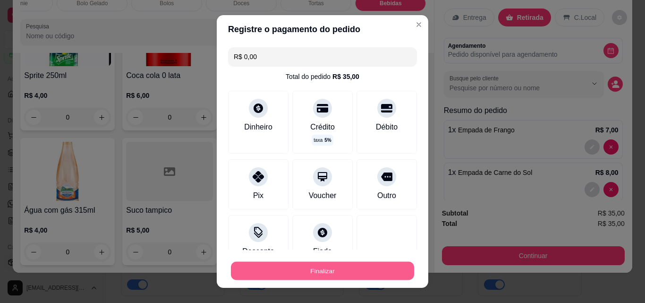
click at [323, 272] on button "Finalizar" at bounding box center [322, 271] width 183 height 18
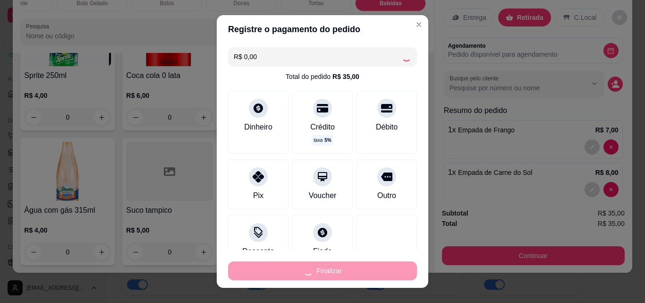
type input "0"
type input "-R$ 35,00"
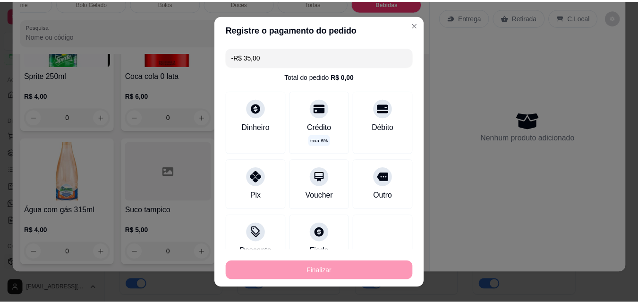
scroll to position [3056, 0]
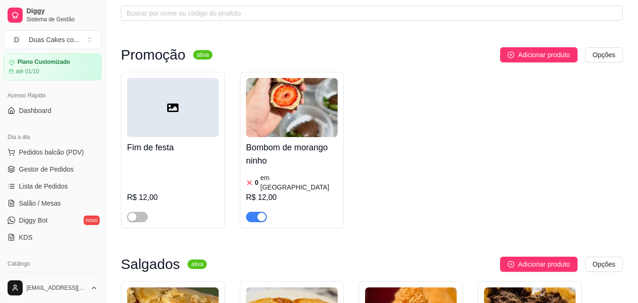
scroll to position [47, 0]
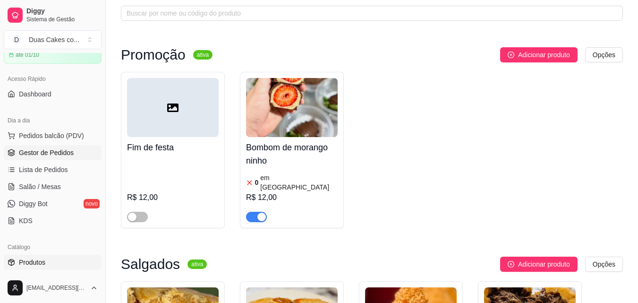
click at [48, 154] on span "Gestor de Pedidos" at bounding box center [46, 152] width 55 height 9
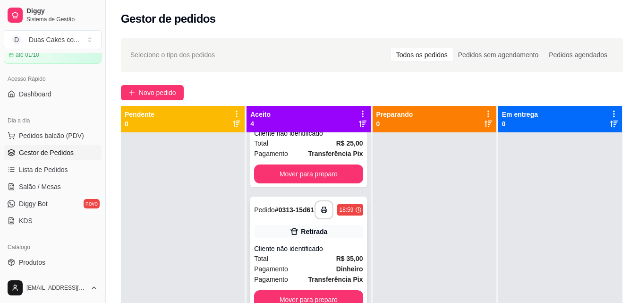
scroll to position [204, 0]
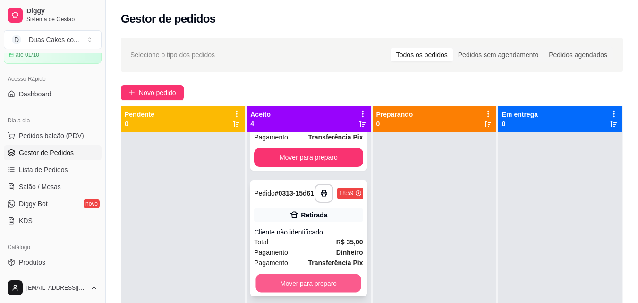
click at [320, 282] on button "Mover para preparo" at bounding box center [308, 283] width 105 height 18
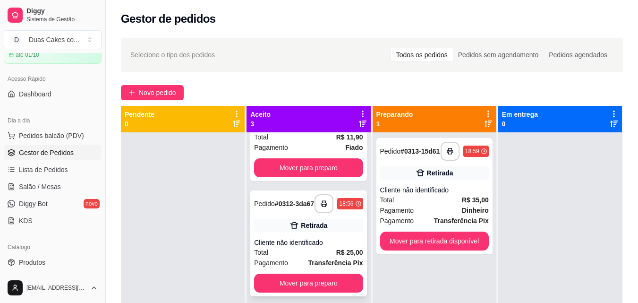
scroll to position [74, 0]
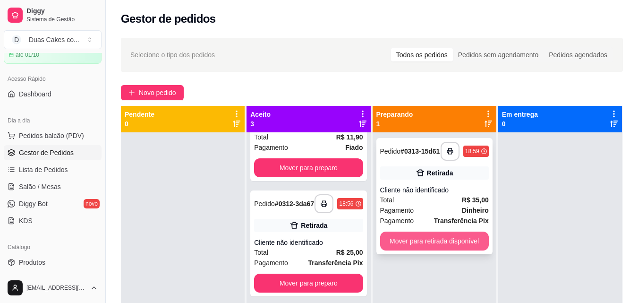
click at [432, 236] on button "Mover para retirada disponível" at bounding box center [434, 240] width 109 height 19
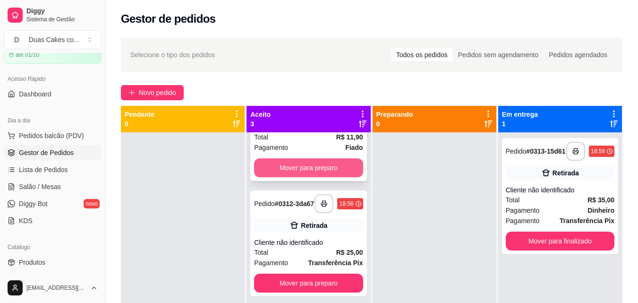
click at [333, 159] on button "Mover para preparo" at bounding box center [308, 167] width 109 height 19
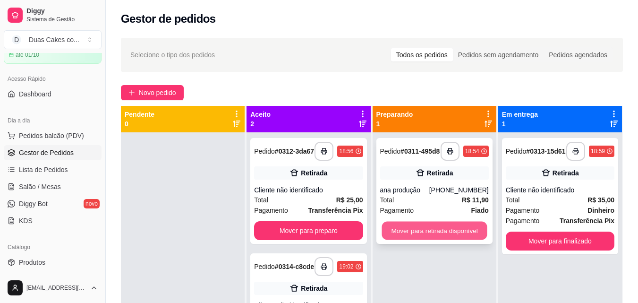
click at [443, 233] on button "Mover para retirada disponível" at bounding box center [434, 231] width 105 height 18
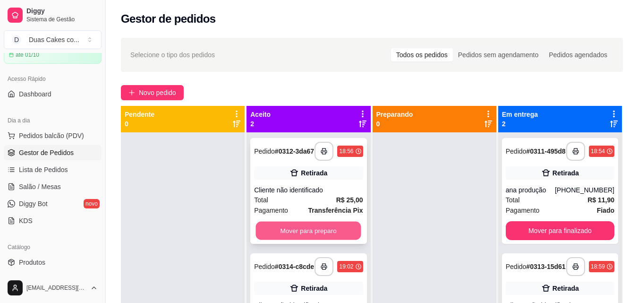
click at [312, 229] on button "Mover para preparo" at bounding box center [308, 231] width 105 height 18
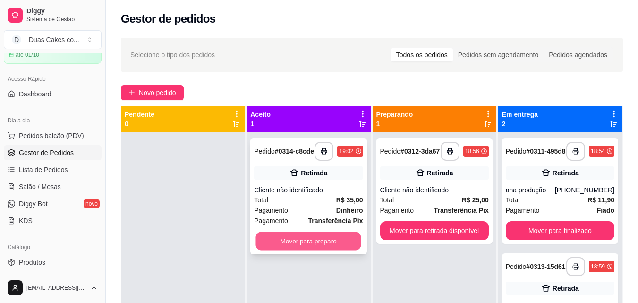
click at [327, 247] on button "Mover para preparo" at bounding box center [308, 241] width 105 height 18
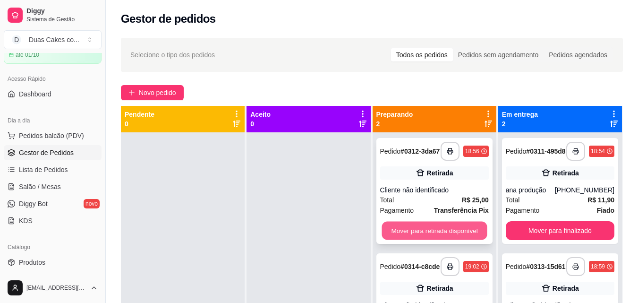
click at [412, 228] on button "Mover para retirada disponível" at bounding box center [434, 231] width 105 height 18
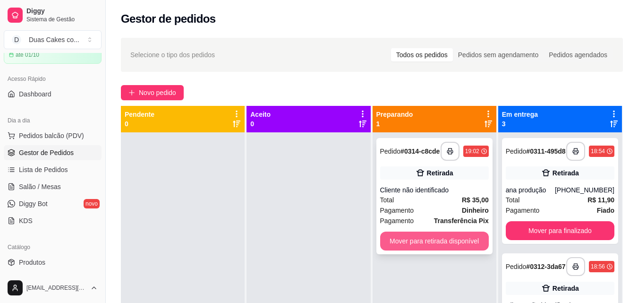
scroll to position [26, 0]
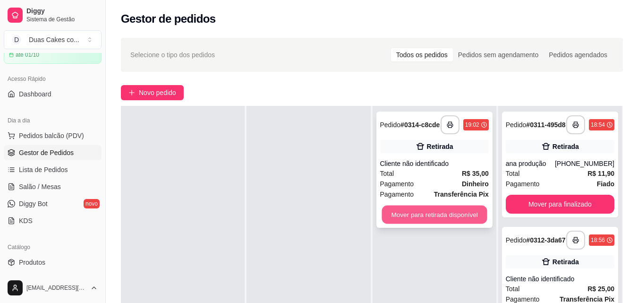
click at [415, 221] on button "Mover para retirada disponível" at bounding box center [434, 214] width 105 height 18
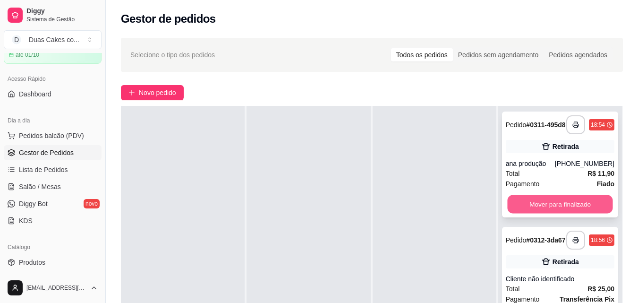
click at [545, 206] on button "Mover para finalizado" at bounding box center [559, 204] width 105 height 18
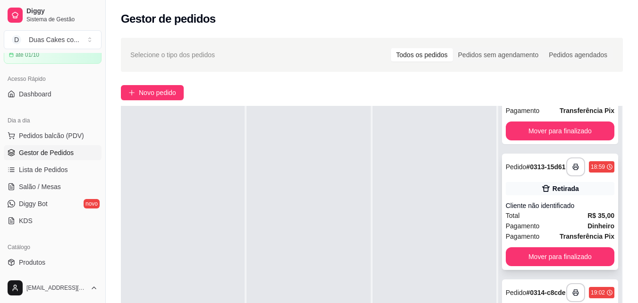
scroll to position [85, 0]
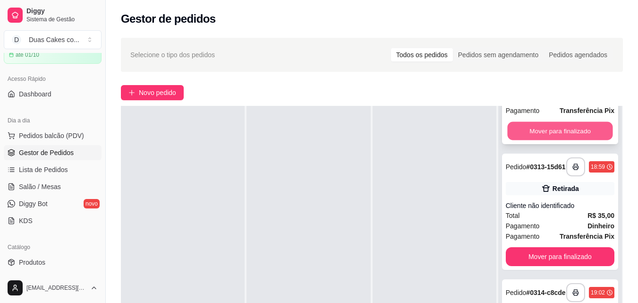
click at [564, 122] on button "Mover para finalizado" at bounding box center [559, 131] width 105 height 18
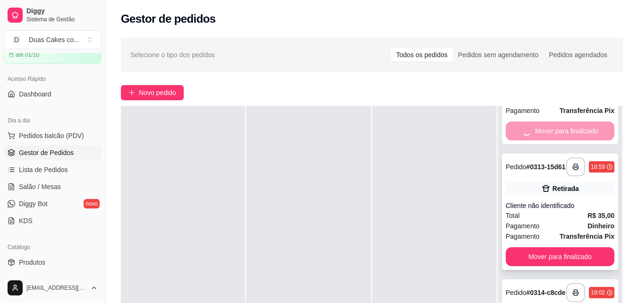
scroll to position [0, 0]
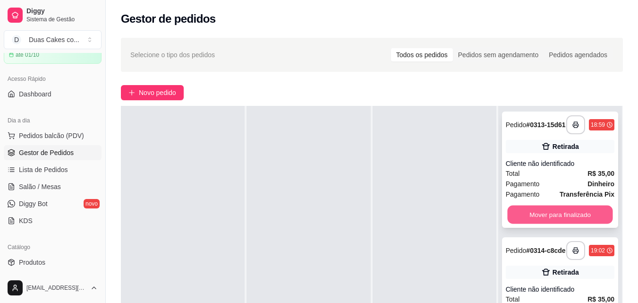
click at [554, 213] on button "Mover para finalizado" at bounding box center [559, 214] width 105 height 18
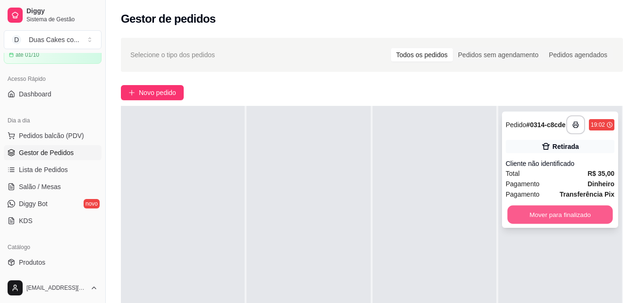
click at [560, 211] on button "Mover para finalizado" at bounding box center [559, 214] width 105 height 18
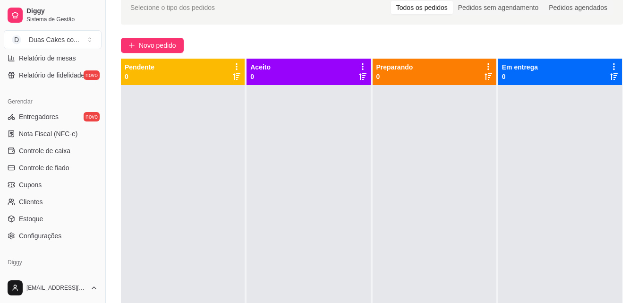
scroll to position [377, 0]
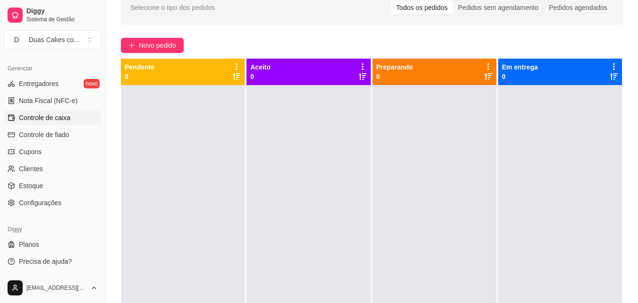
click at [32, 112] on link "Controle de caixa" at bounding box center [53, 117] width 98 height 15
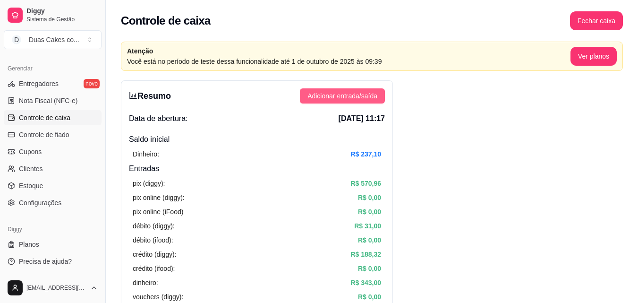
click at [374, 93] on span "Adicionar entrada/saída" at bounding box center [342, 96] width 70 height 10
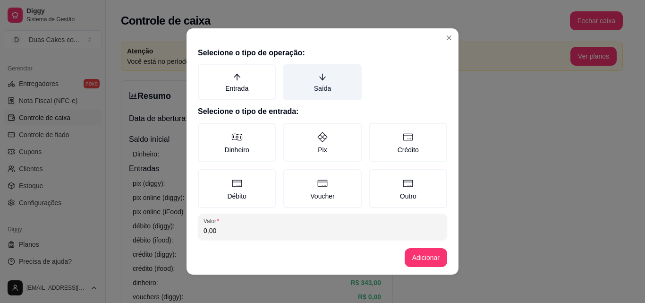
click at [322, 87] on label "Saída" at bounding box center [322, 82] width 78 height 36
click at [290, 71] on button "Saída" at bounding box center [287, 68] width 8 height 8
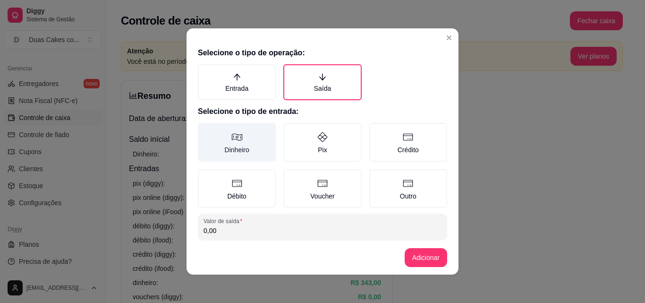
click at [242, 140] on label "Dinheiro" at bounding box center [237, 142] width 78 height 39
click at [205, 130] on button "Dinheiro" at bounding box center [201, 126] width 8 height 8
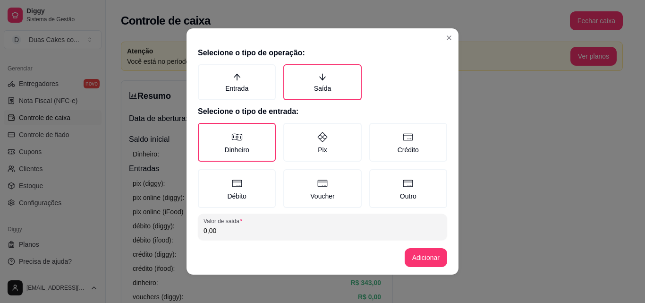
click at [260, 229] on input "0,00" at bounding box center [323, 230] width 238 height 9
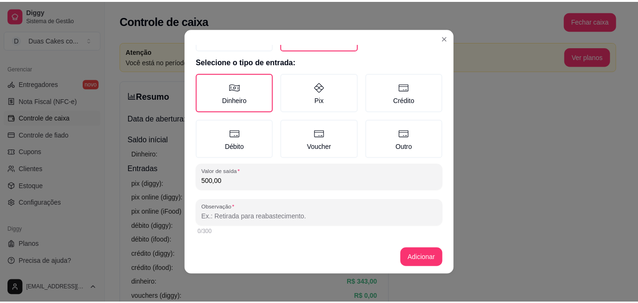
scroll to position [51, 0]
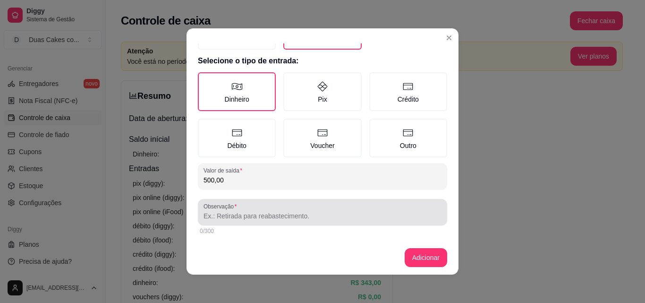
type input "500,00"
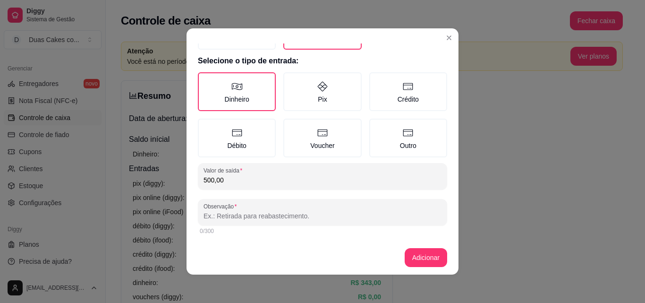
click at [268, 215] on input "Observação" at bounding box center [323, 215] width 238 height 9
type input "entreguei a hirtes"
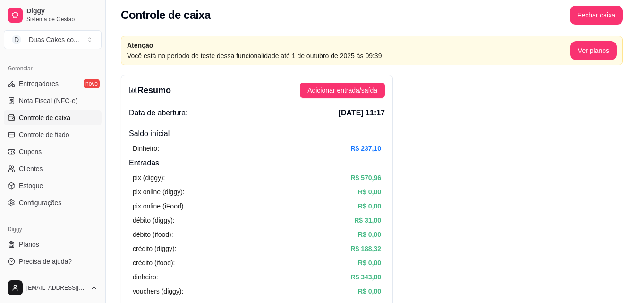
scroll to position [0, 0]
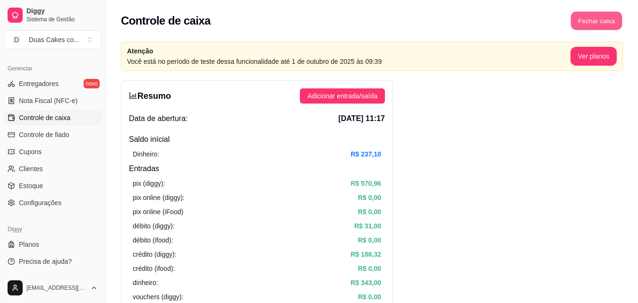
click at [598, 26] on button "Fechar caixa" at bounding box center [596, 21] width 51 height 18
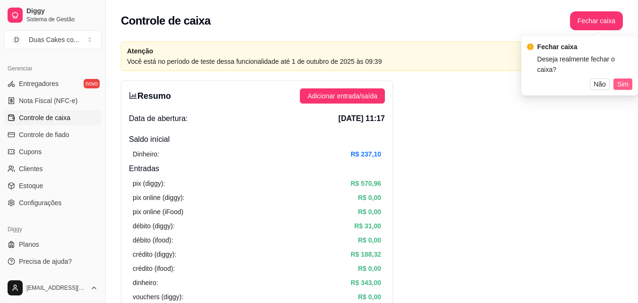
click at [627, 79] on span "Sim" at bounding box center [622, 84] width 11 height 10
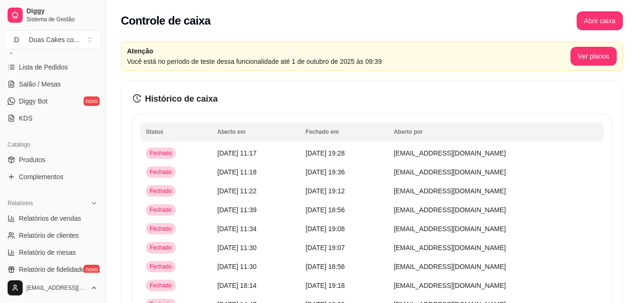
scroll to position [141, 0]
